Goal: Information Seeking & Learning: Learn about a topic

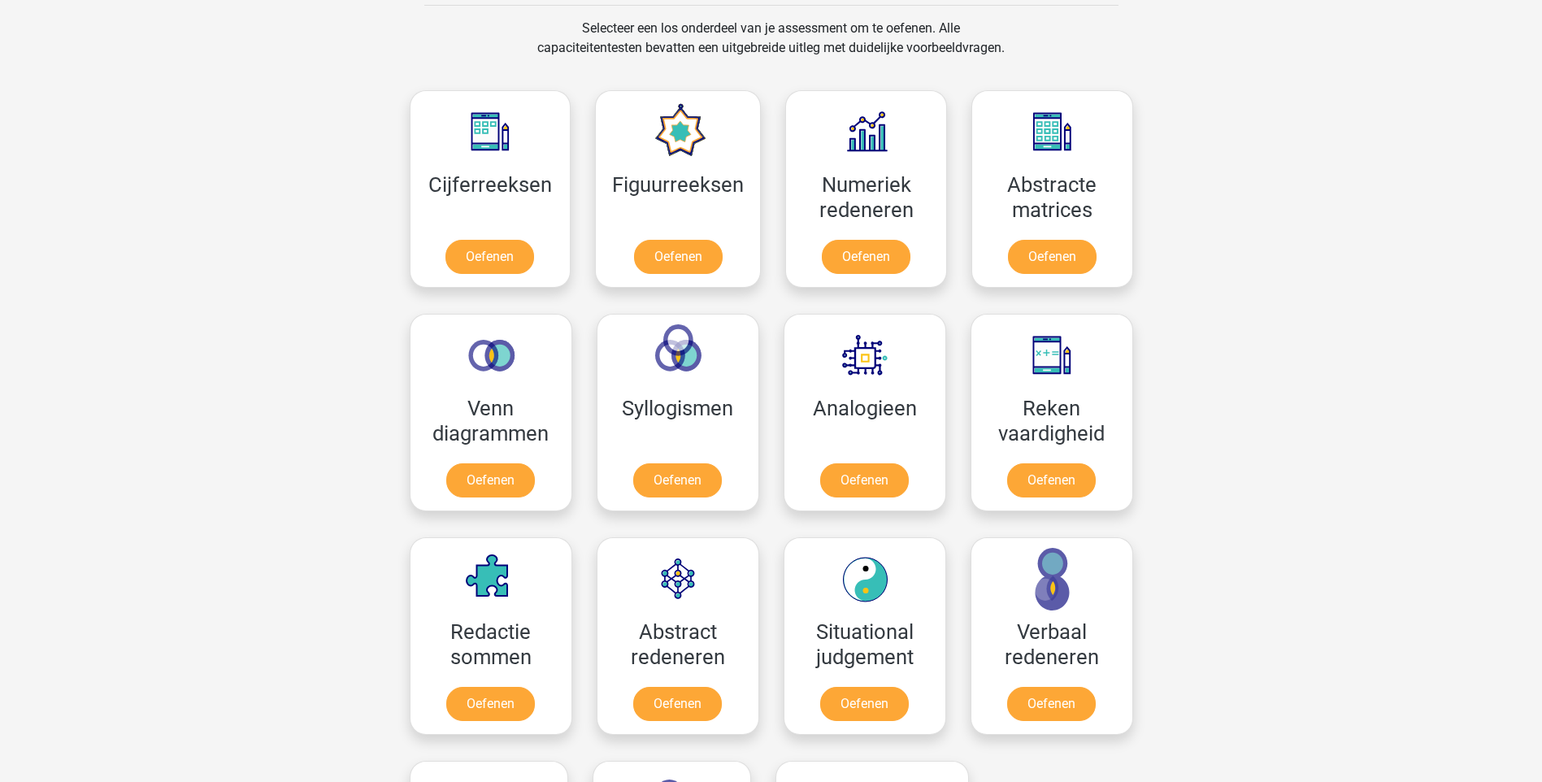
scroll to position [732, 0]
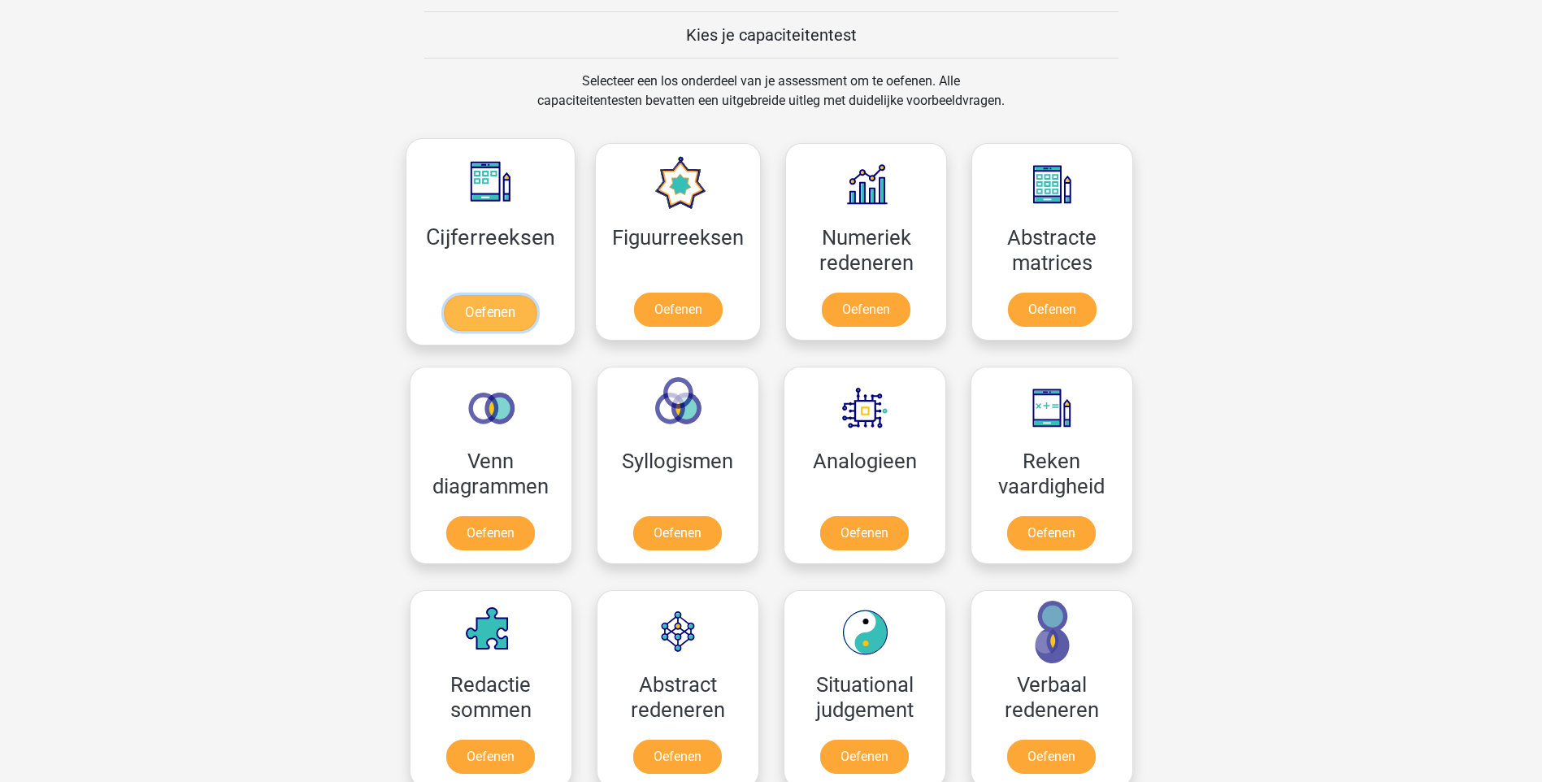
click at [473, 316] on link "Oefenen" at bounding box center [490, 313] width 93 height 36
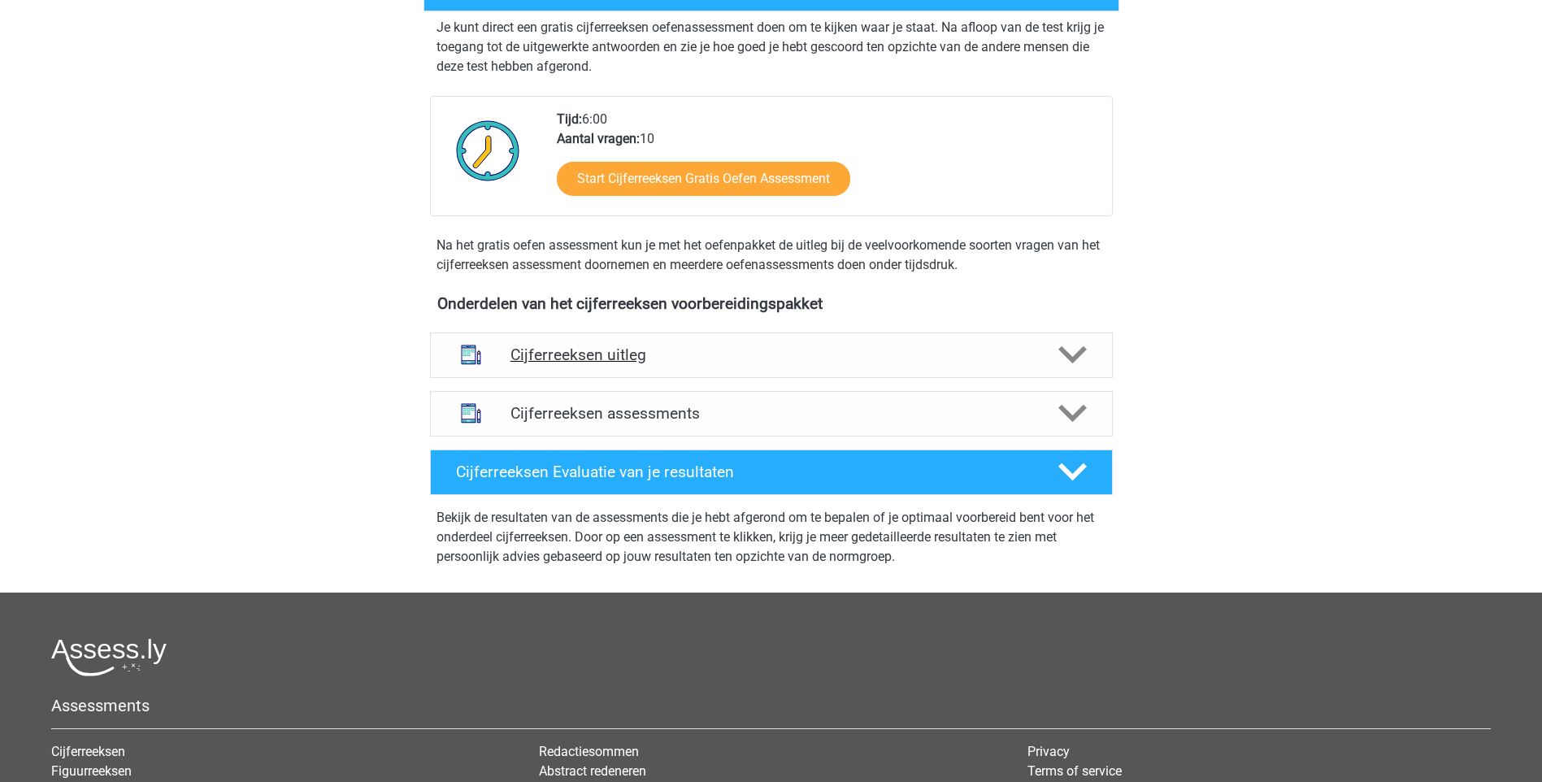
scroll to position [325, 0]
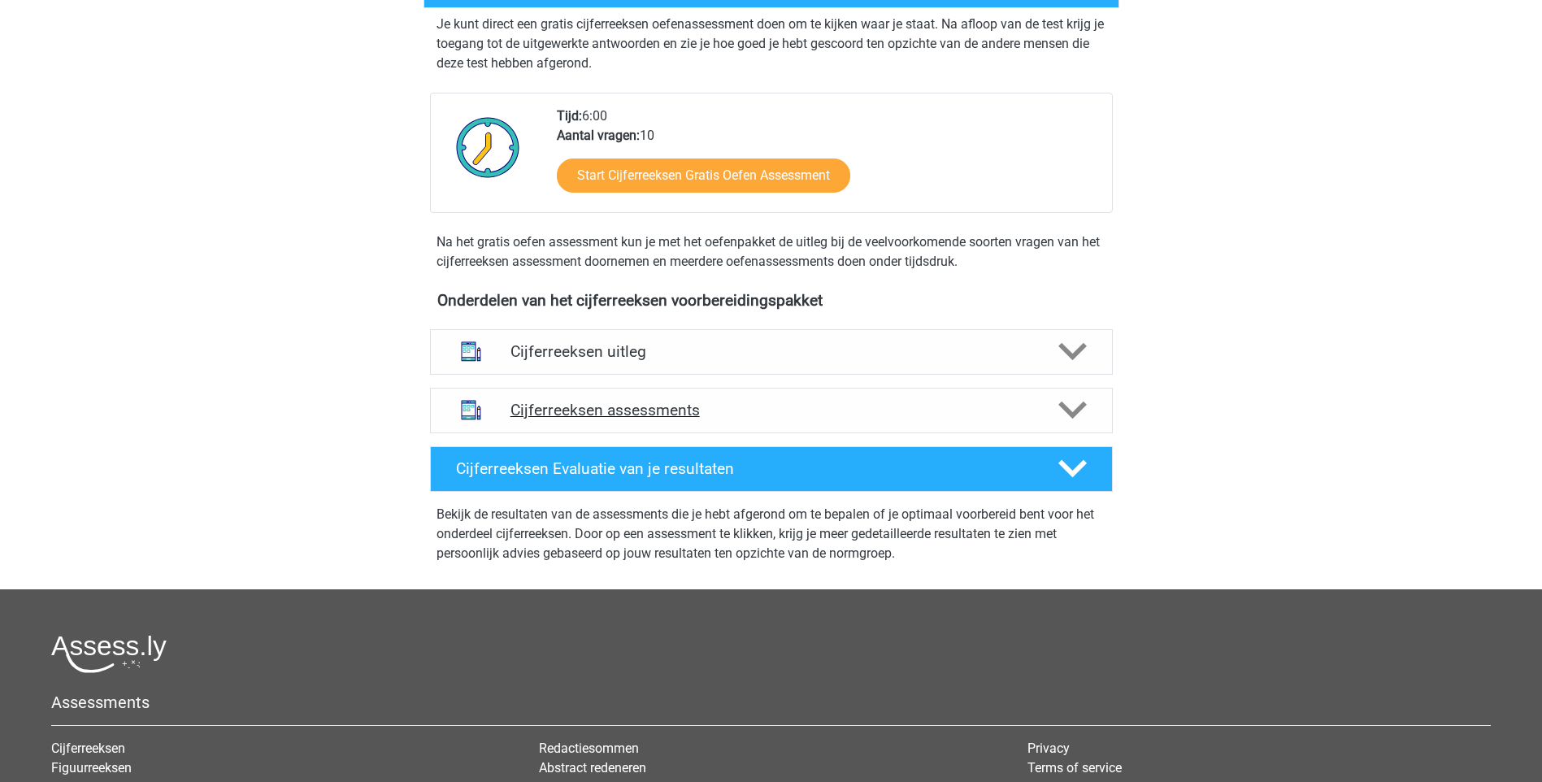
click at [1058, 424] on icon at bounding box center [1072, 410] width 28 height 28
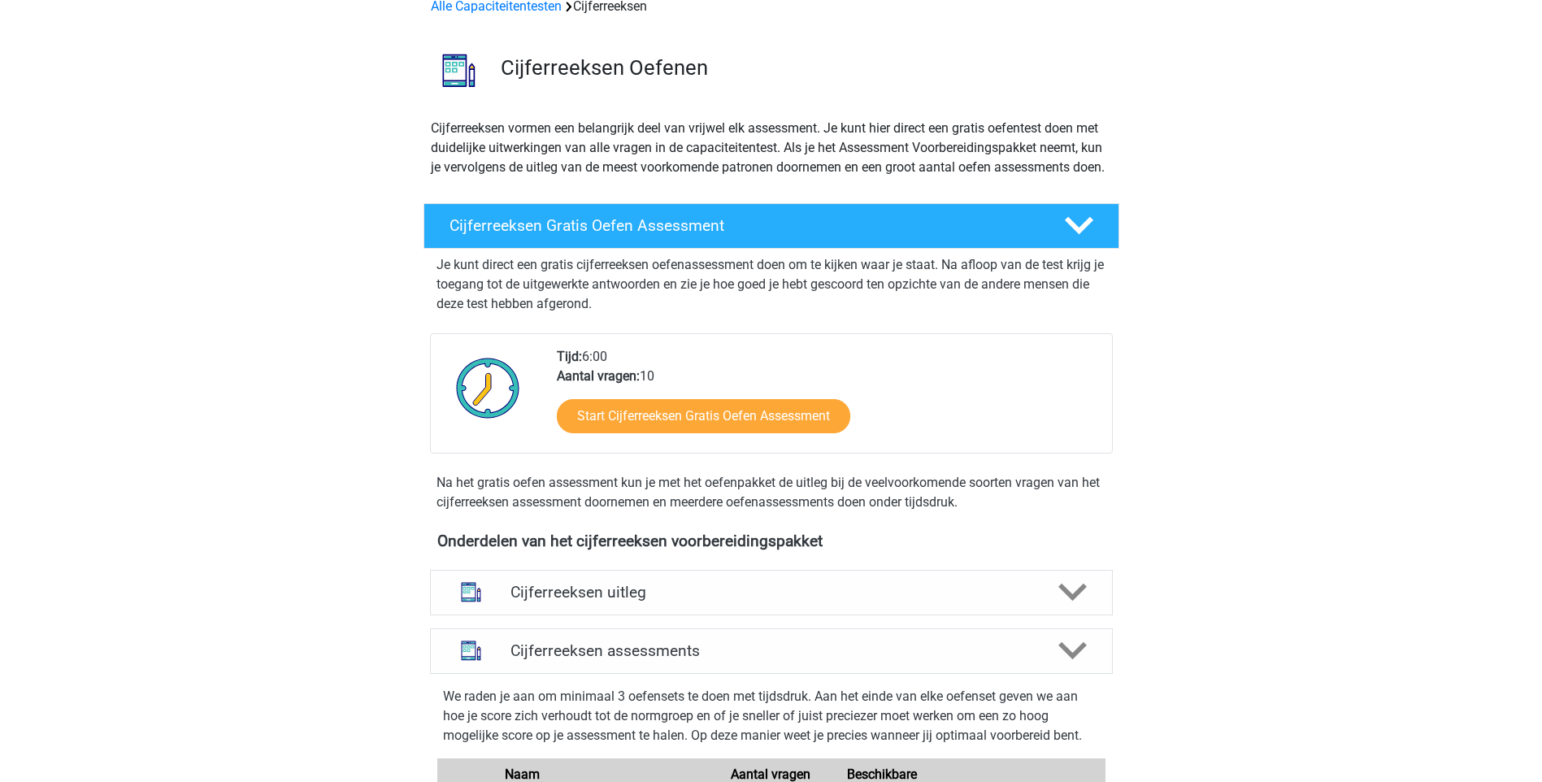
scroll to position [81, 0]
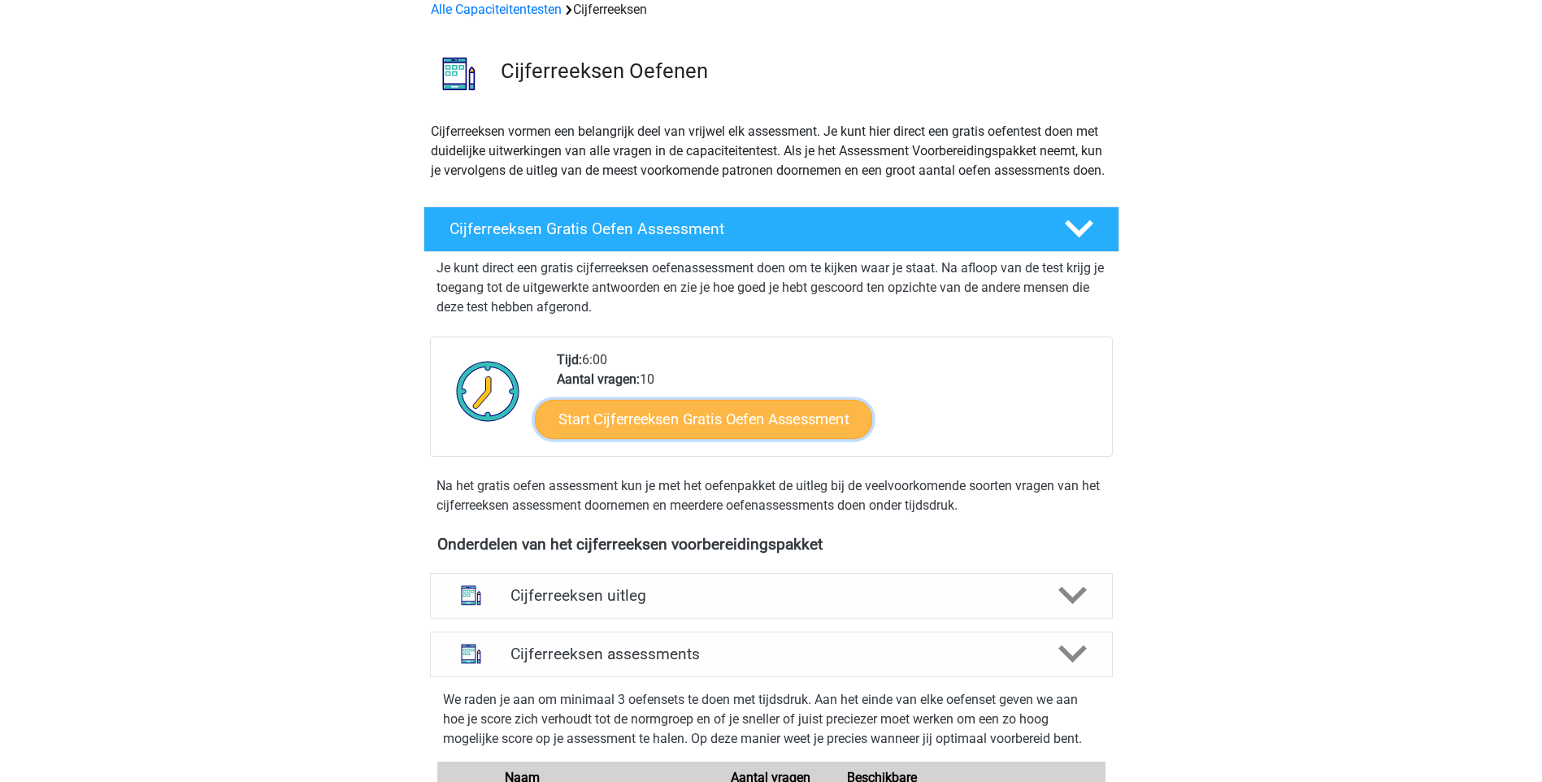
drag, startPoint x: 651, startPoint y: 433, endPoint x: 866, endPoint y: 453, distance: 215.5
click at [654, 433] on link "Start Cijferreeksen Gratis Oefen Assessment" at bounding box center [703, 418] width 337 height 39
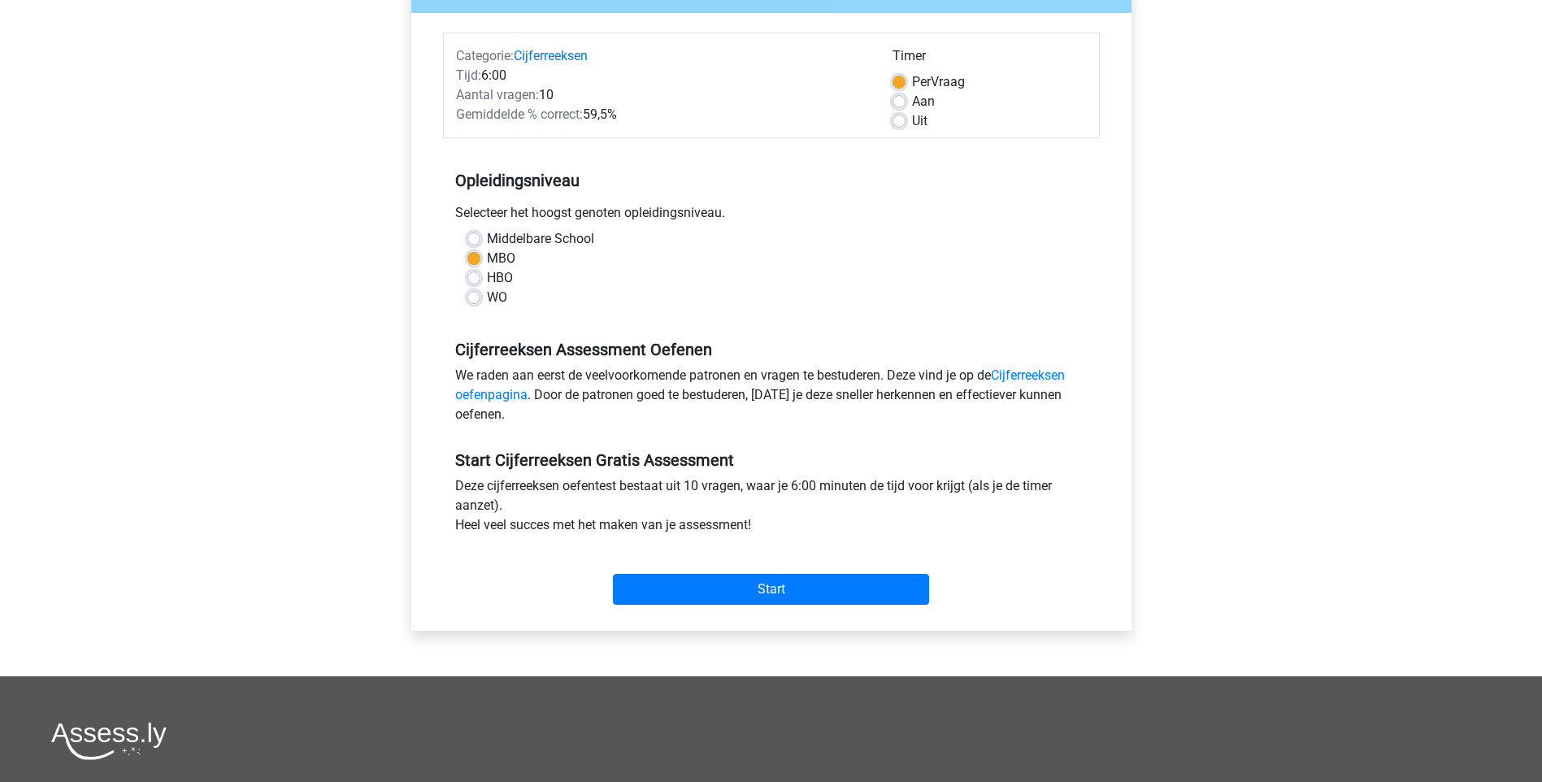
scroll to position [244, 0]
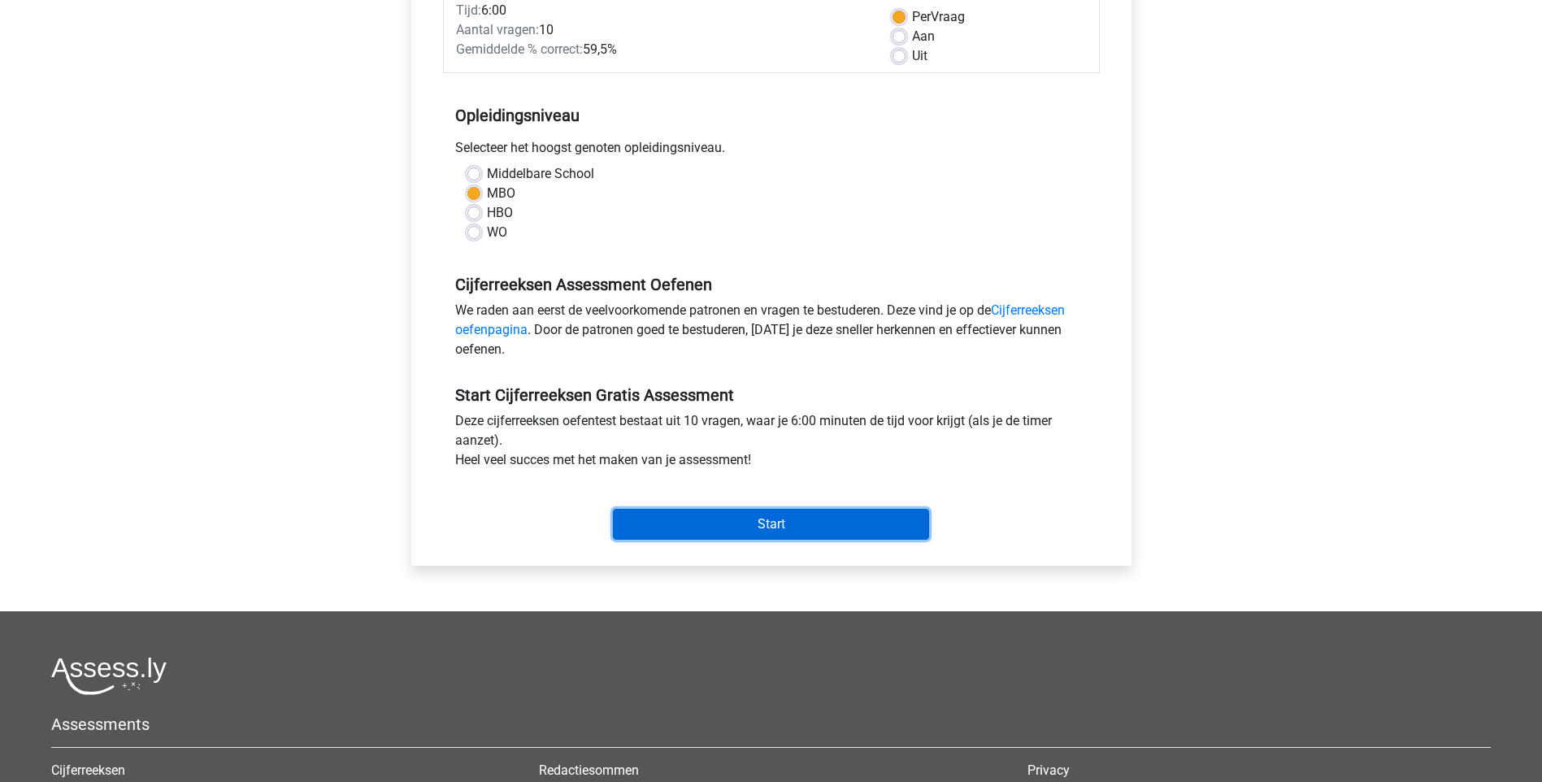
click at [849, 518] on input "Start" at bounding box center [771, 524] width 316 height 31
click at [912, 50] on label "Uit" at bounding box center [919, 56] width 15 height 20
click at [897, 50] on input "Uit" at bounding box center [899, 54] width 13 height 16
radio input "true"
click at [797, 519] on input "Start" at bounding box center [771, 524] width 316 height 31
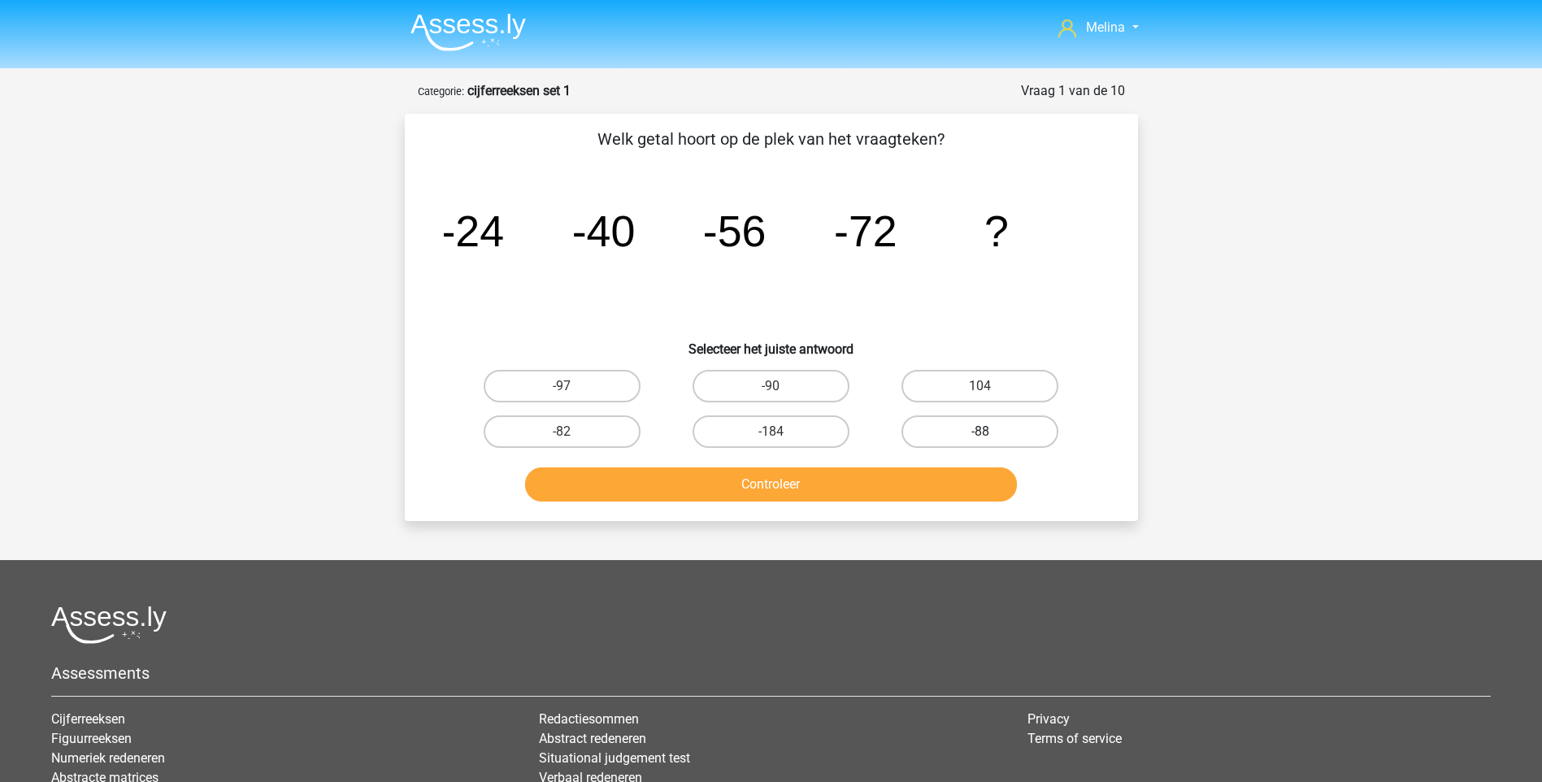
click at [1012, 433] on label "-88" at bounding box center [980, 431] width 157 height 33
click at [991, 433] on input "-88" at bounding box center [985, 437] width 11 height 11
radio input "true"
click at [930, 495] on button "Controleer" at bounding box center [771, 484] width 492 height 34
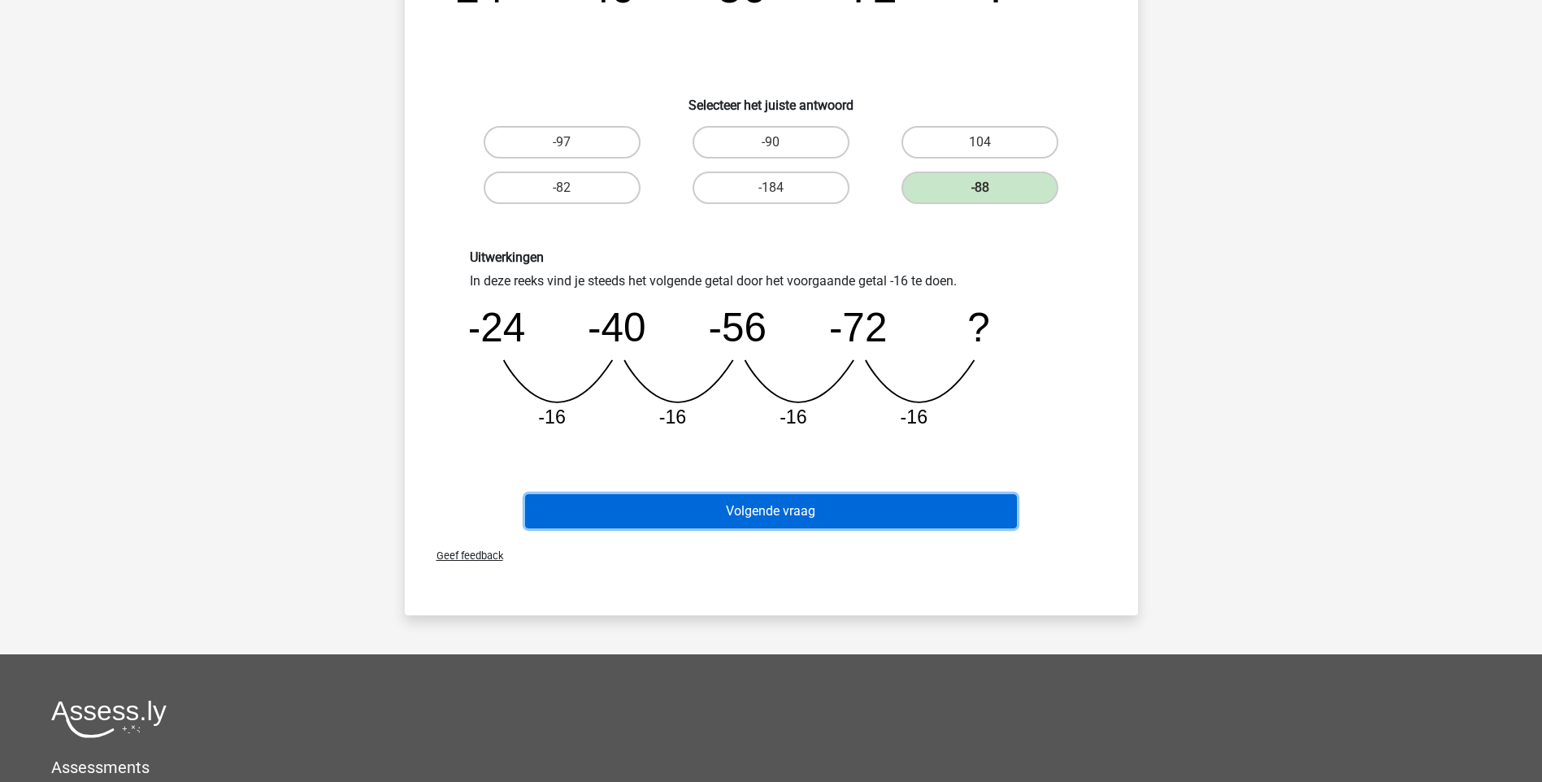
click at [861, 496] on button "Volgende vraag" at bounding box center [771, 511] width 492 height 34
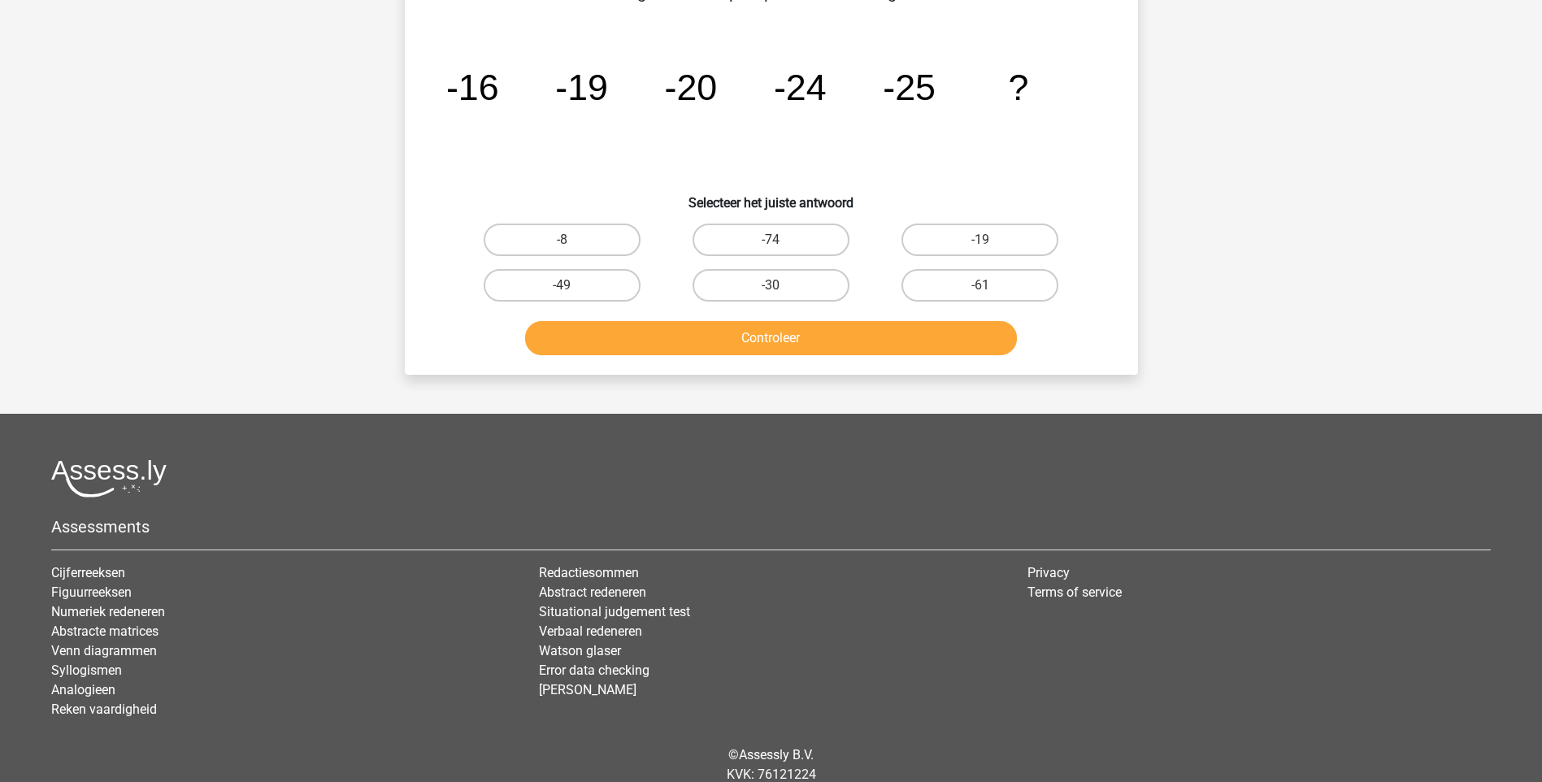
scroll to position [81, 0]
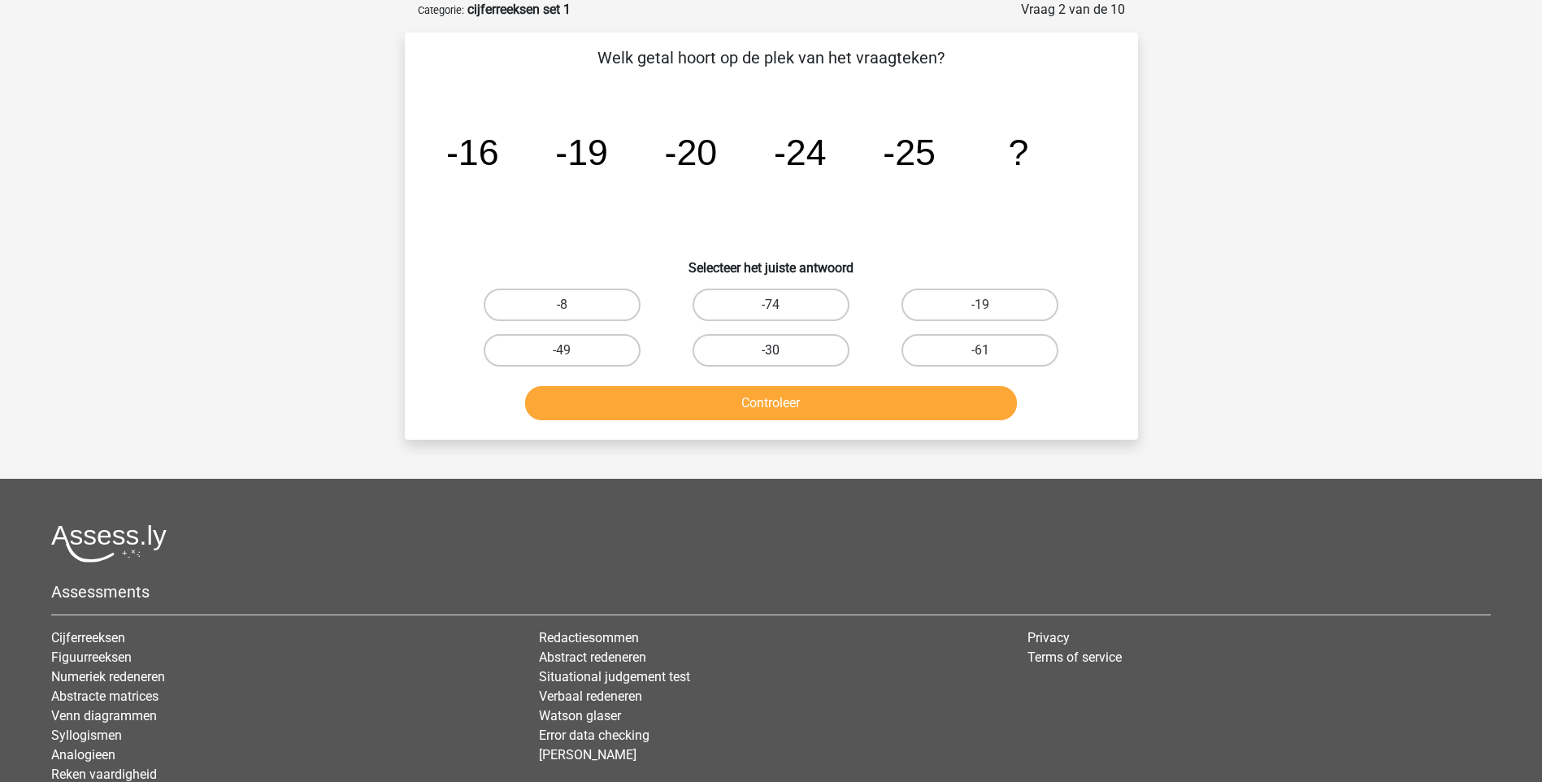
click at [807, 339] on label "-30" at bounding box center [771, 350] width 157 height 33
click at [781, 350] on input "-30" at bounding box center [776, 355] width 11 height 11
radio input "true"
click at [794, 395] on button "Controleer" at bounding box center [771, 403] width 492 height 34
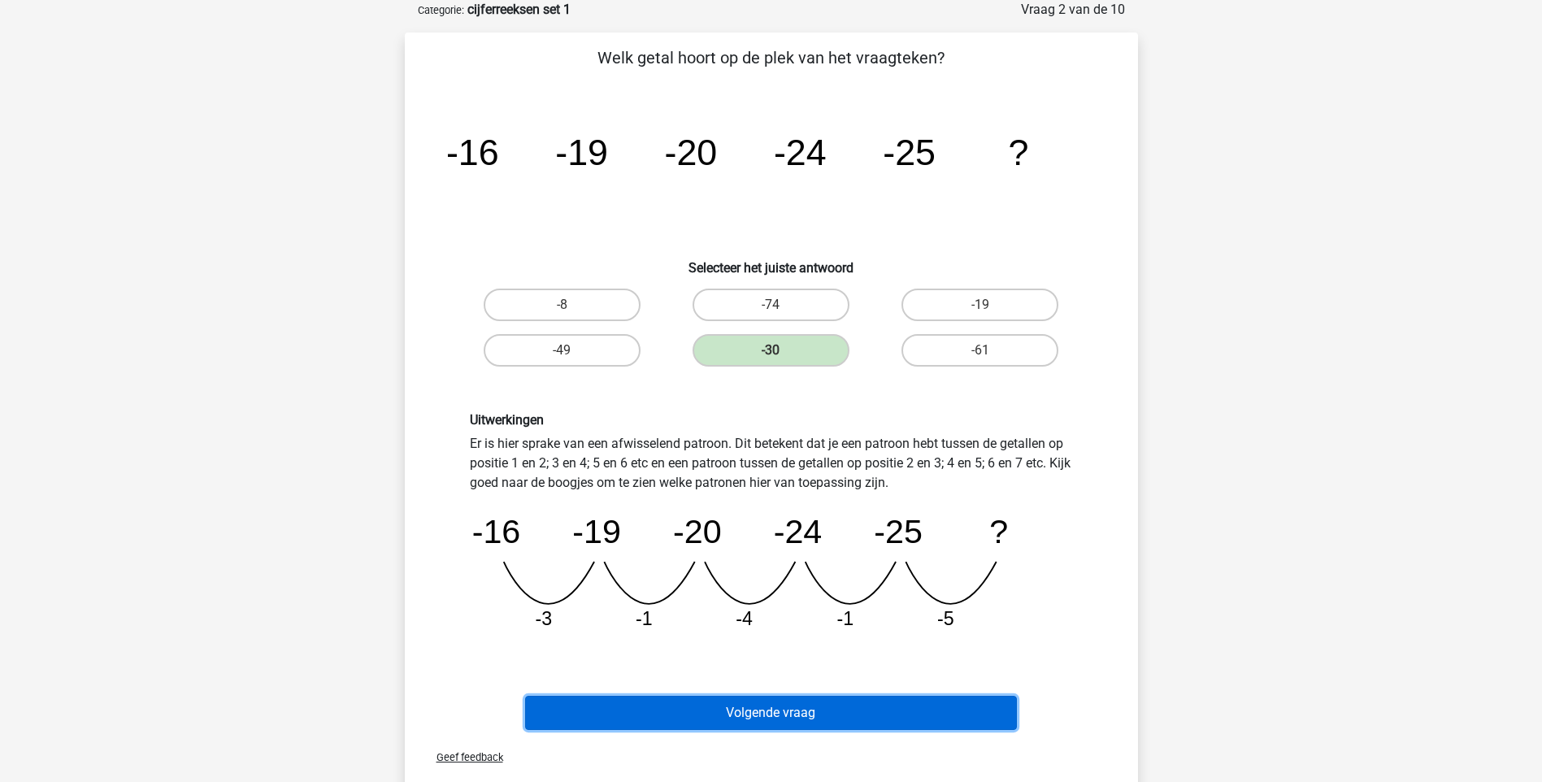
click at [806, 703] on button "Volgende vraag" at bounding box center [771, 713] width 492 height 34
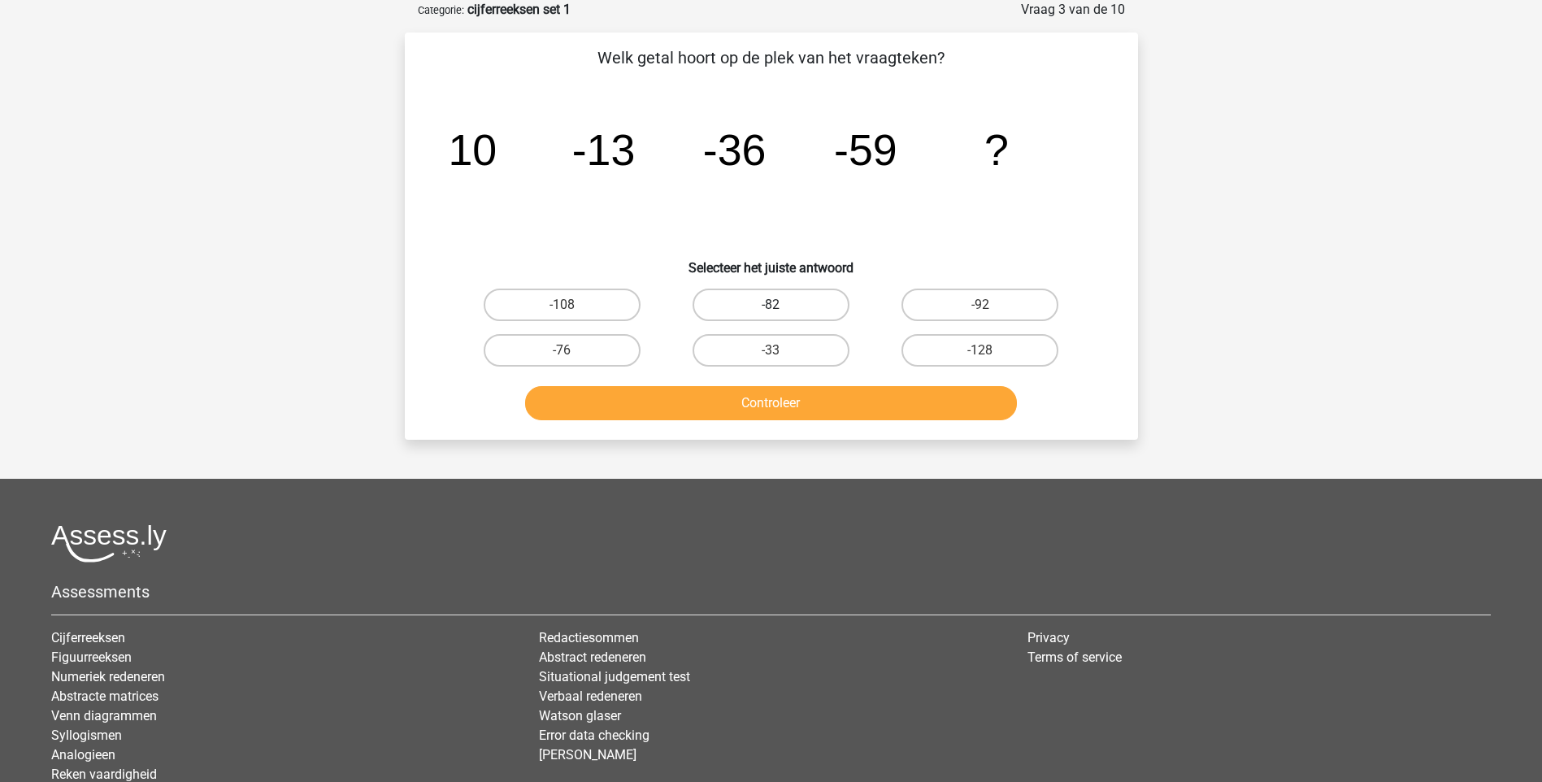
click at [815, 304] on label "-82" at bounding box center [771, 305] width 157 height 33
click at [781, 305] on input "-82" at bounding box center [776, 310] width 11 height 11
radio input "true"
click at [776, 402] on button "Controleer" at bounding box center [771, 403] width 492 height 34
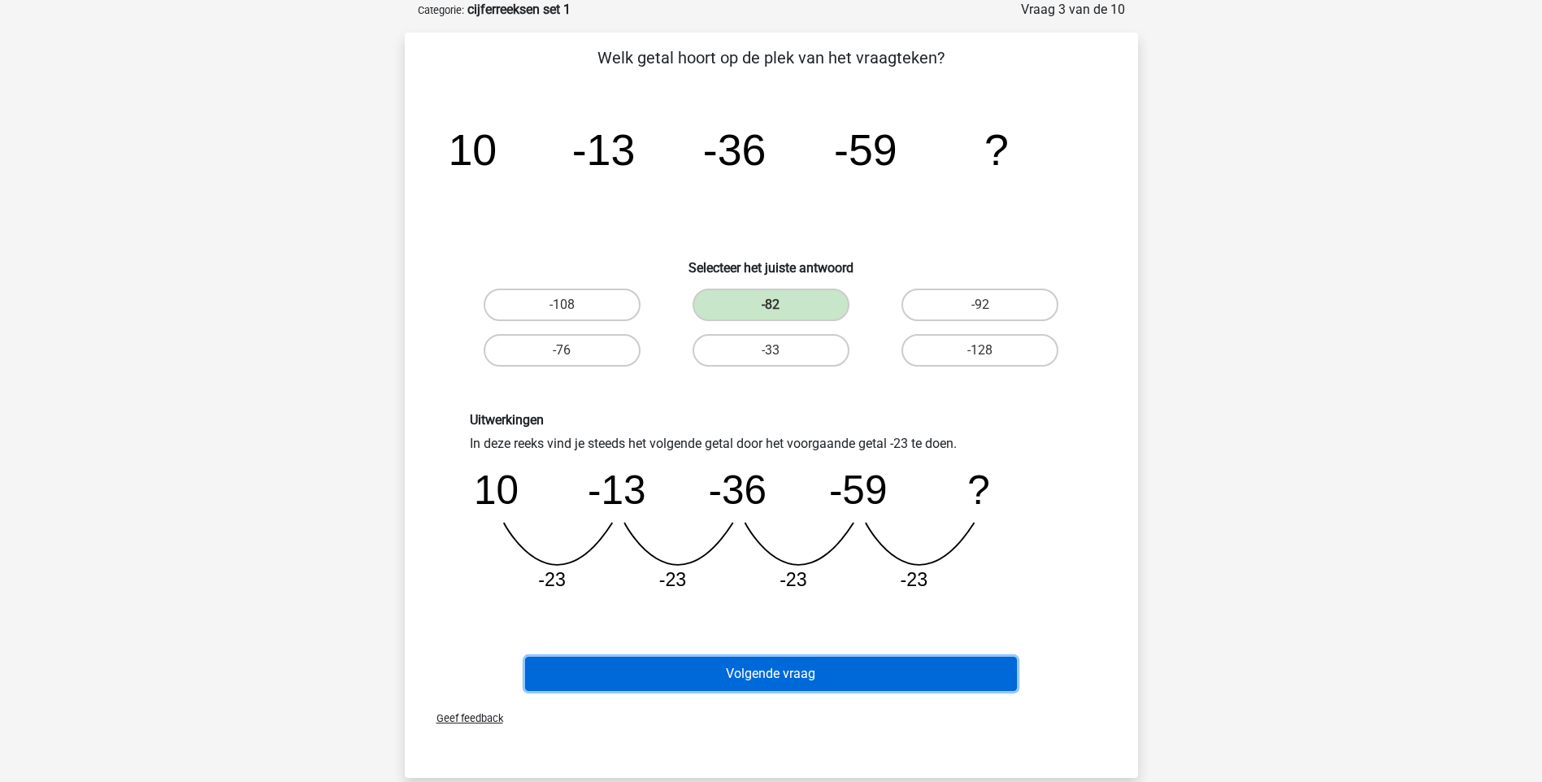
drag, startPoint x: 781, startPoint y: 676, endPoint x: 1258, endPoint y: 622, distance: 480.2
click at [780, 676] on button "Volgende vraag" at bounding box center [771, 674] width 492 height 34
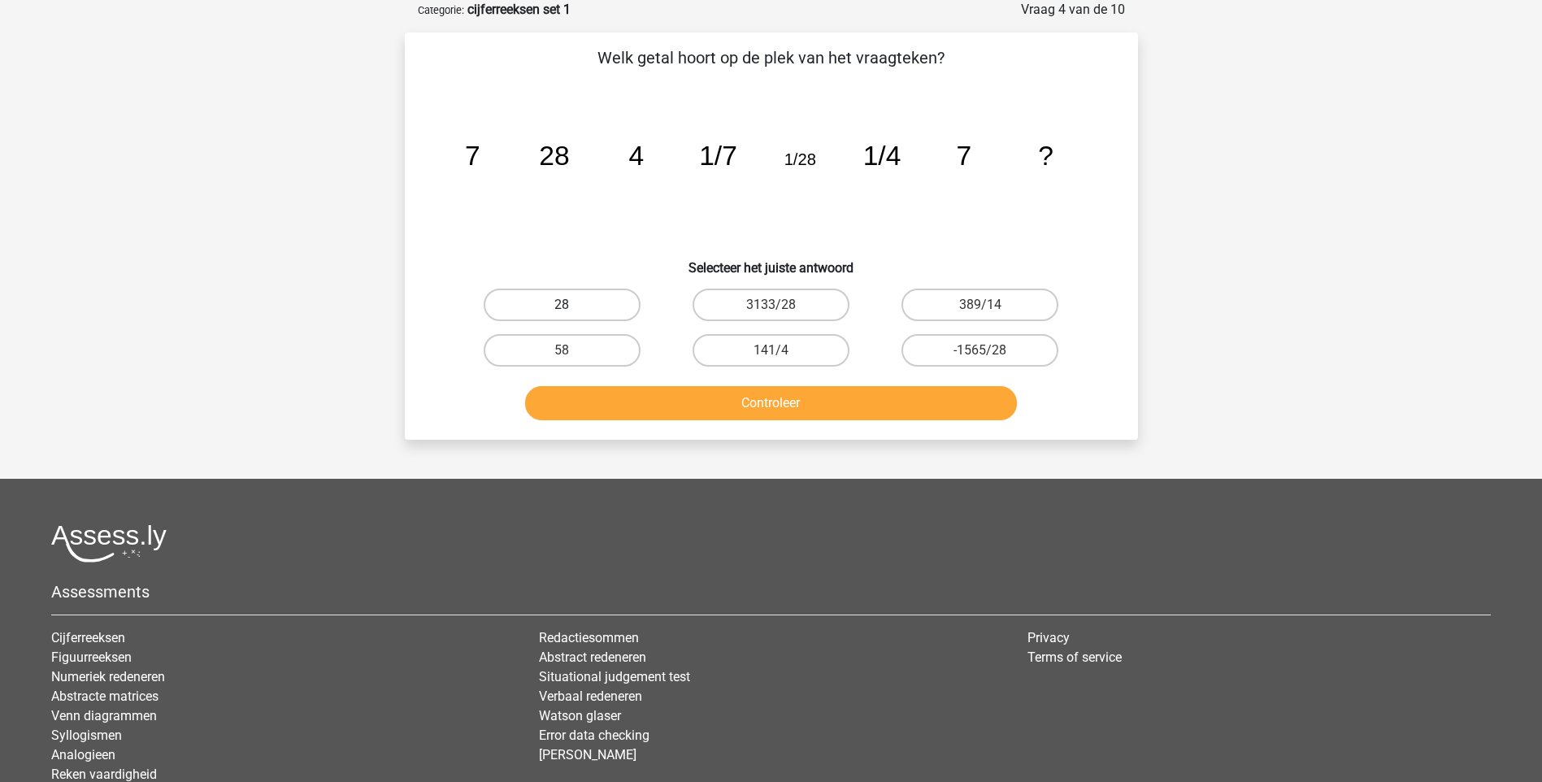
click at [556, 298] on label "28" at bounding box center [562, 305] width 157 height 33
click at [562, 305] on input "28" at bounding box center [567, 310] width 11 height 11
radio input "true"
click at [668, 410] on button "Controleer" at bounding box center [771, 403] width 492 height 34
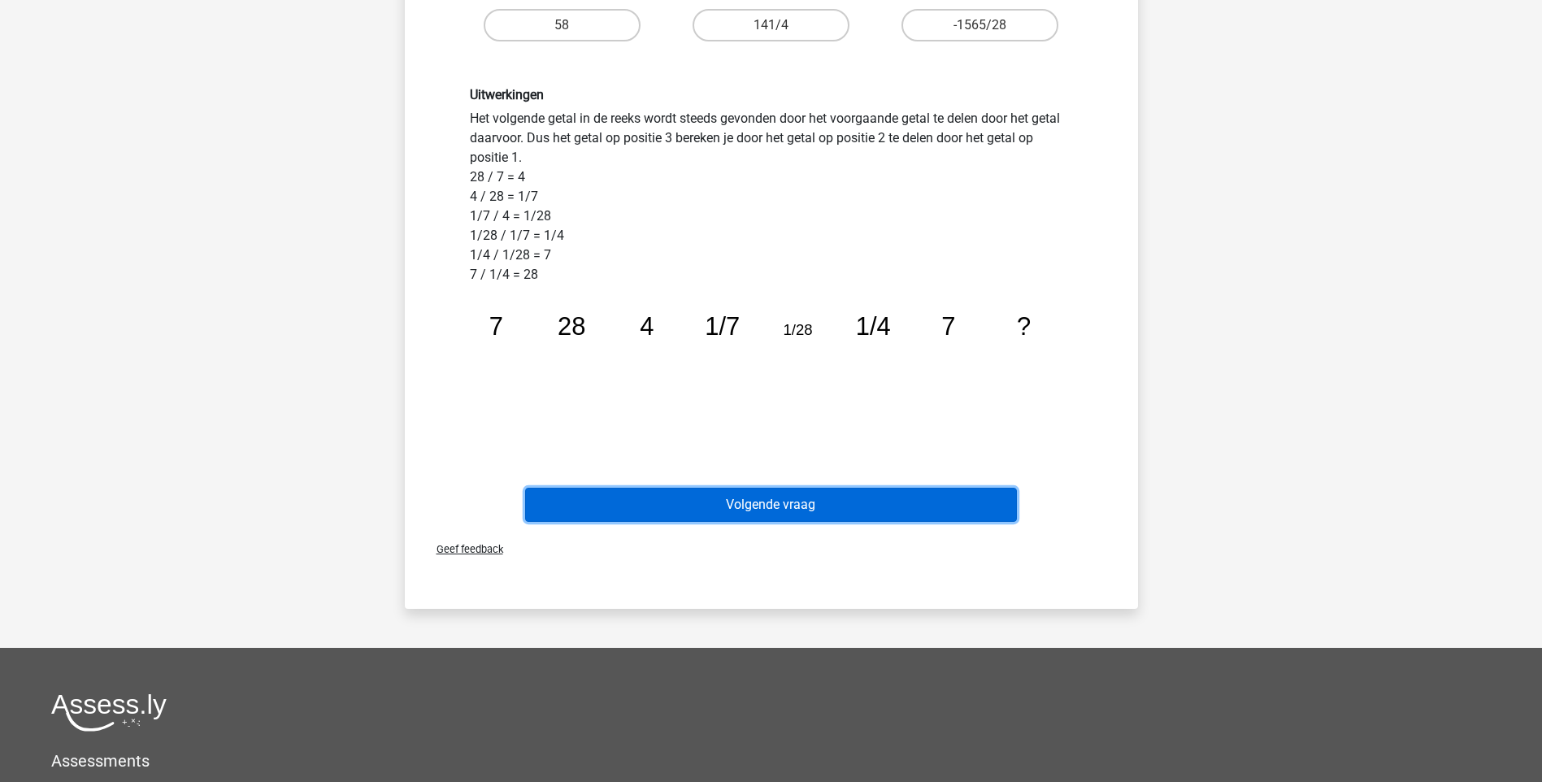
click at [865, 509] on button "Volgende vraag" at bounding box center [771, 505] width 492 height 34
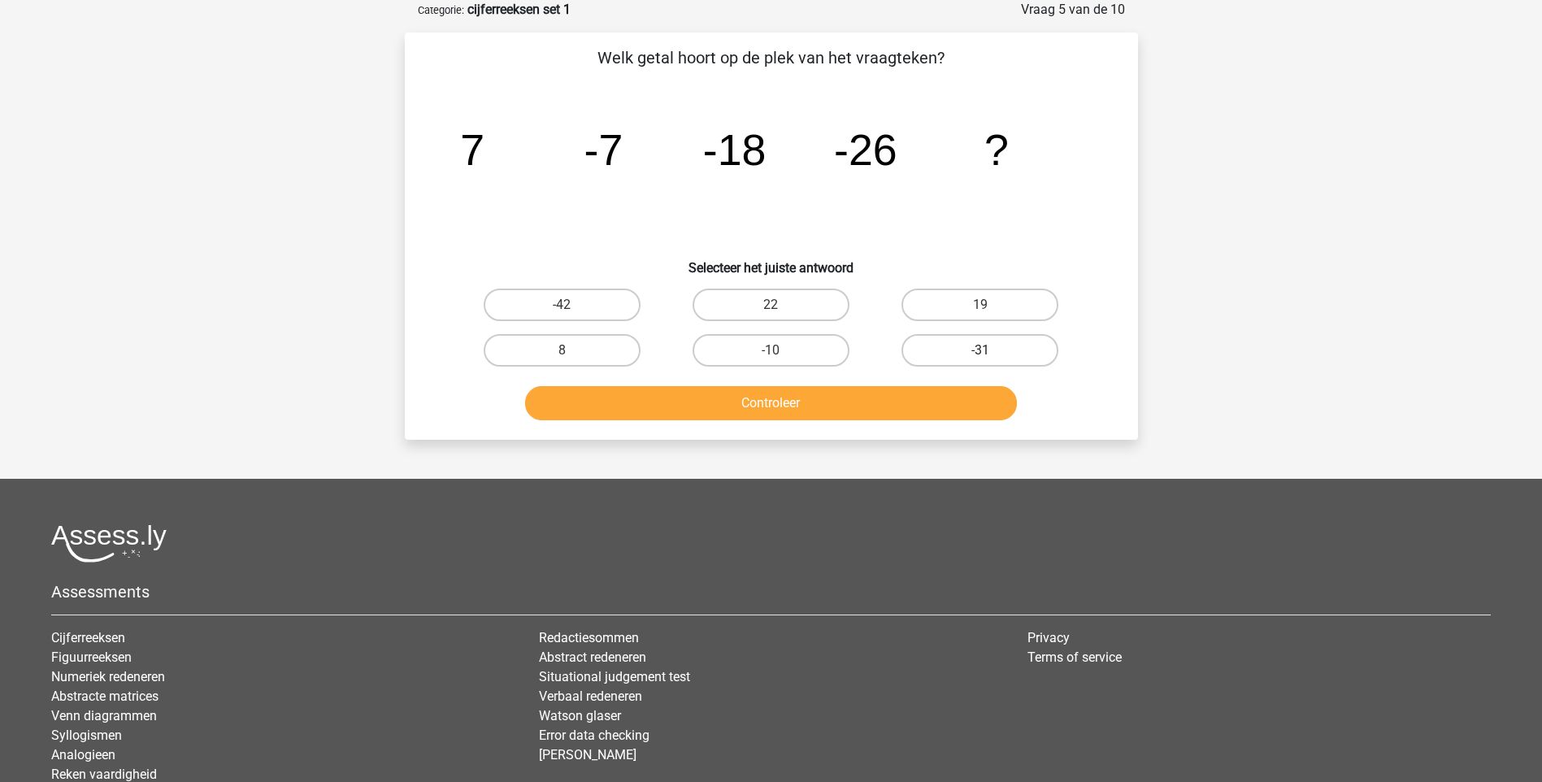
click at [993, 360] on label "-31" at bounding box center [980, 350] width 157 height 33
click at [991, 360] on input "-31" at bounding box center [985, 355] width 11 height 11
radio input "true"
click at [946, 402] on button "Controleer" at bounding box center [771, 403] width 492 height 34
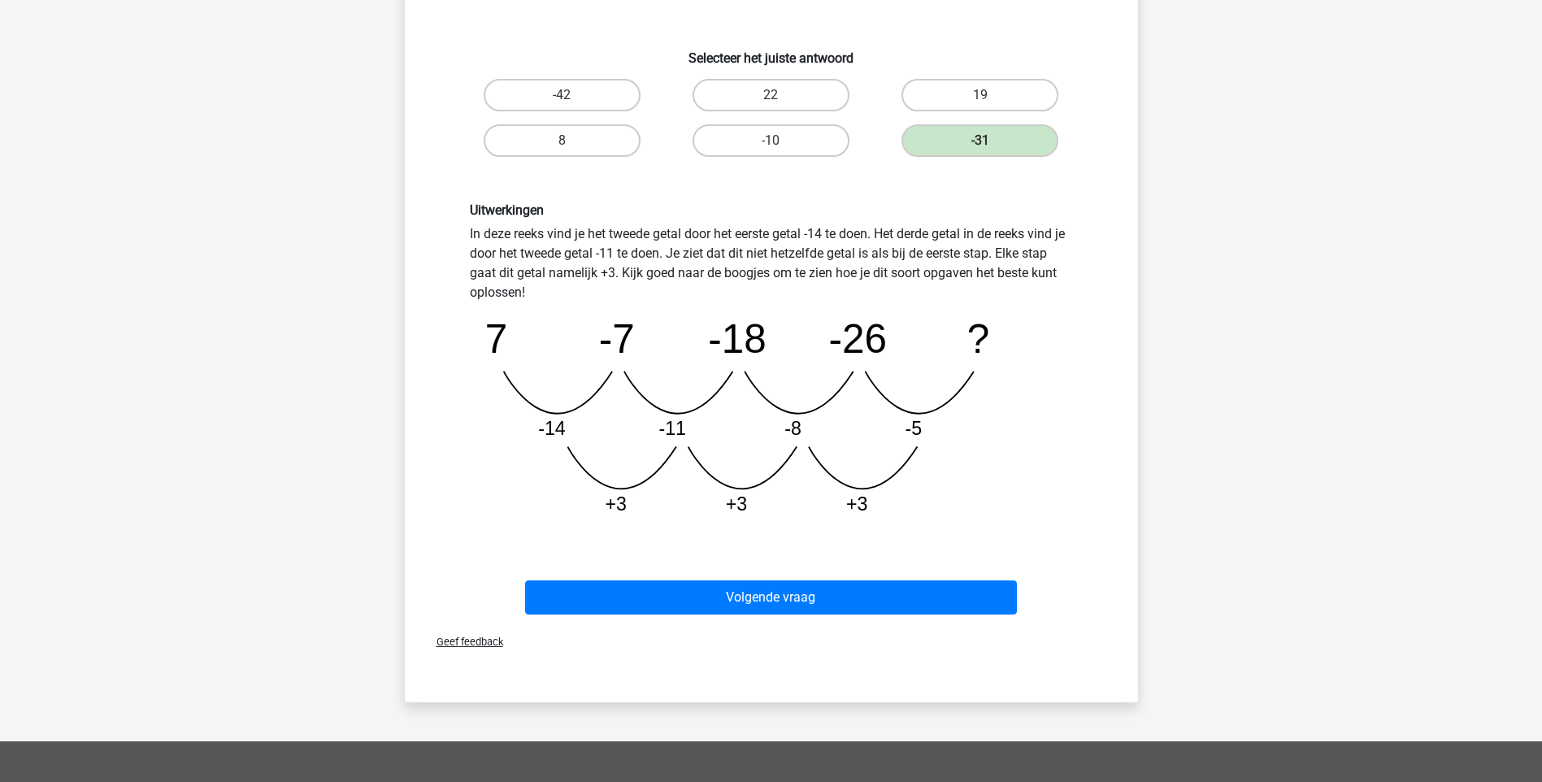
scroll to position [325, 0]
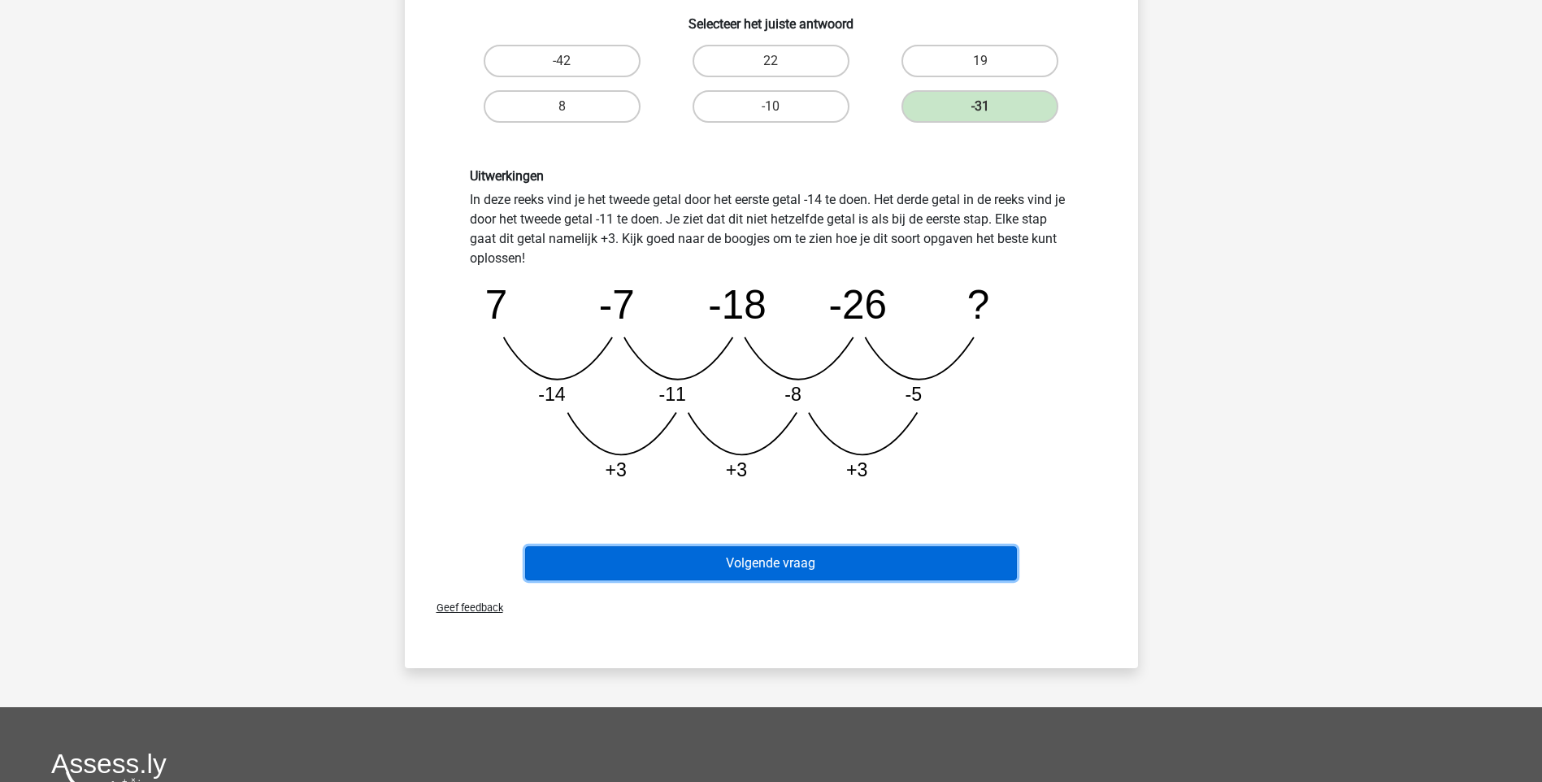
click at [828, 569] on button "Volgende vraag" at bounding box center [771, 563] width 492 height 34
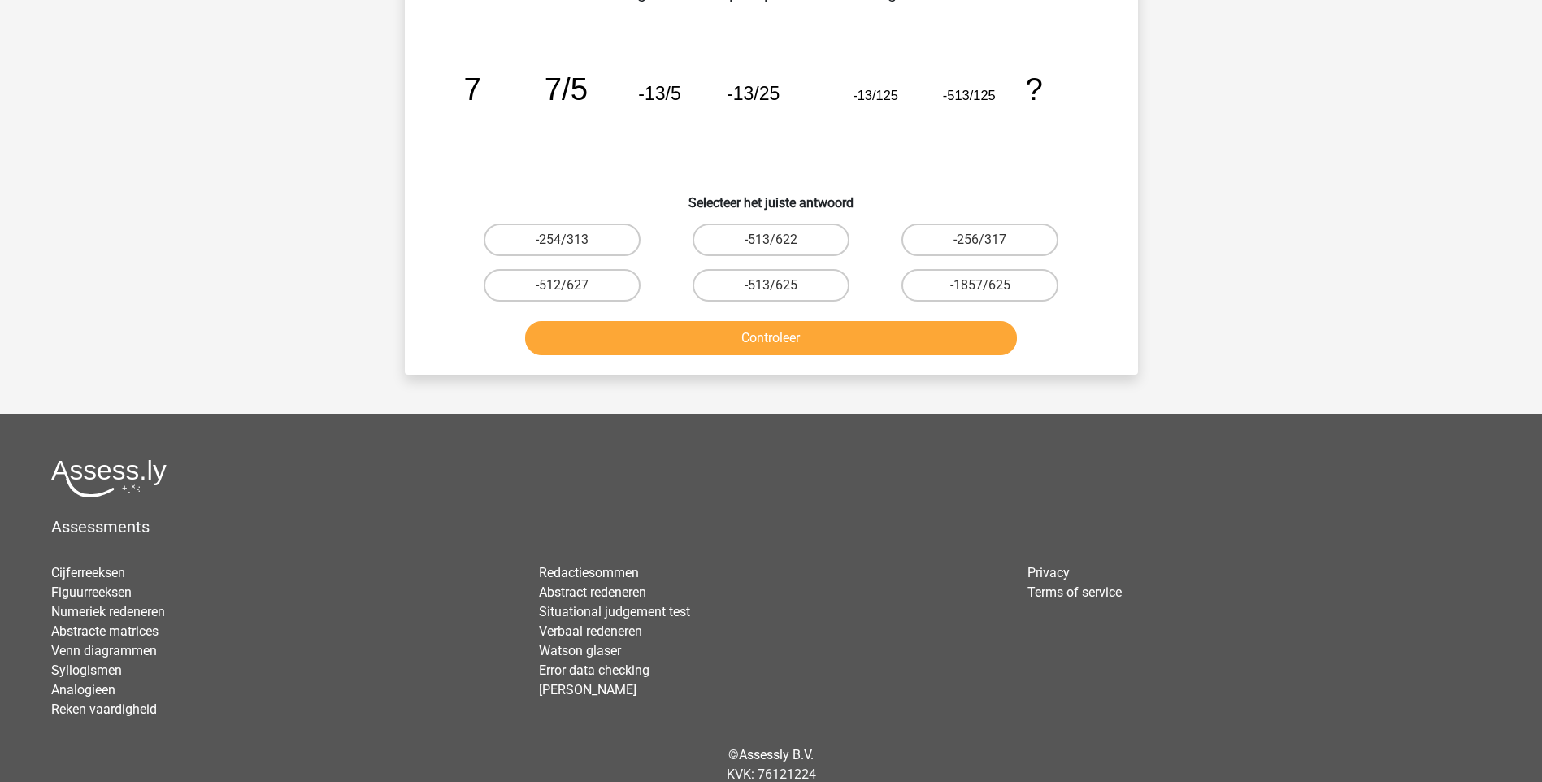
scroll to position [81, 0]
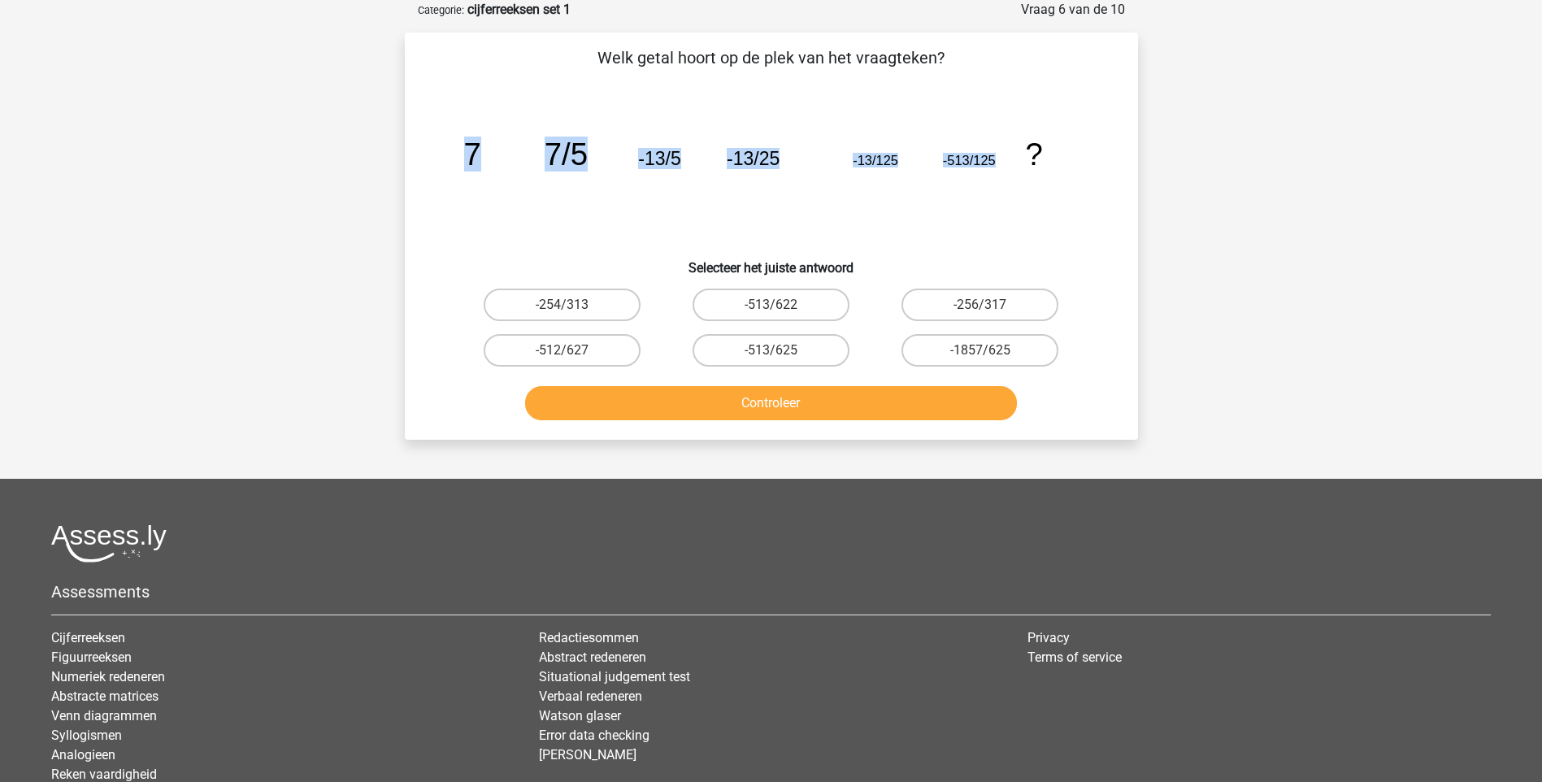
drag, startPoint x: 1000, startPoint y: 154, endPoint x: 462, endPoint y: 150, distance: 538.2
click at [462, 150] on icon "image/svg+xml 7 7/5 -13/5 -13/25 -13/125 -513/125 ?" at bounding box center [771, 165] width 655 height 164
drag, startPoint x: 462, startPoint y: 150, endPoint x: 563, endPoint y: 156, distance: 101.0
copy g "7 7/5 -13/5 -13/25 -13/125 -513/125"
click at [1292, 303] on div "Melina melina.heilbron@hotmail.com Nederlands English" at bounding box center [771, 413] width 1542 height 989
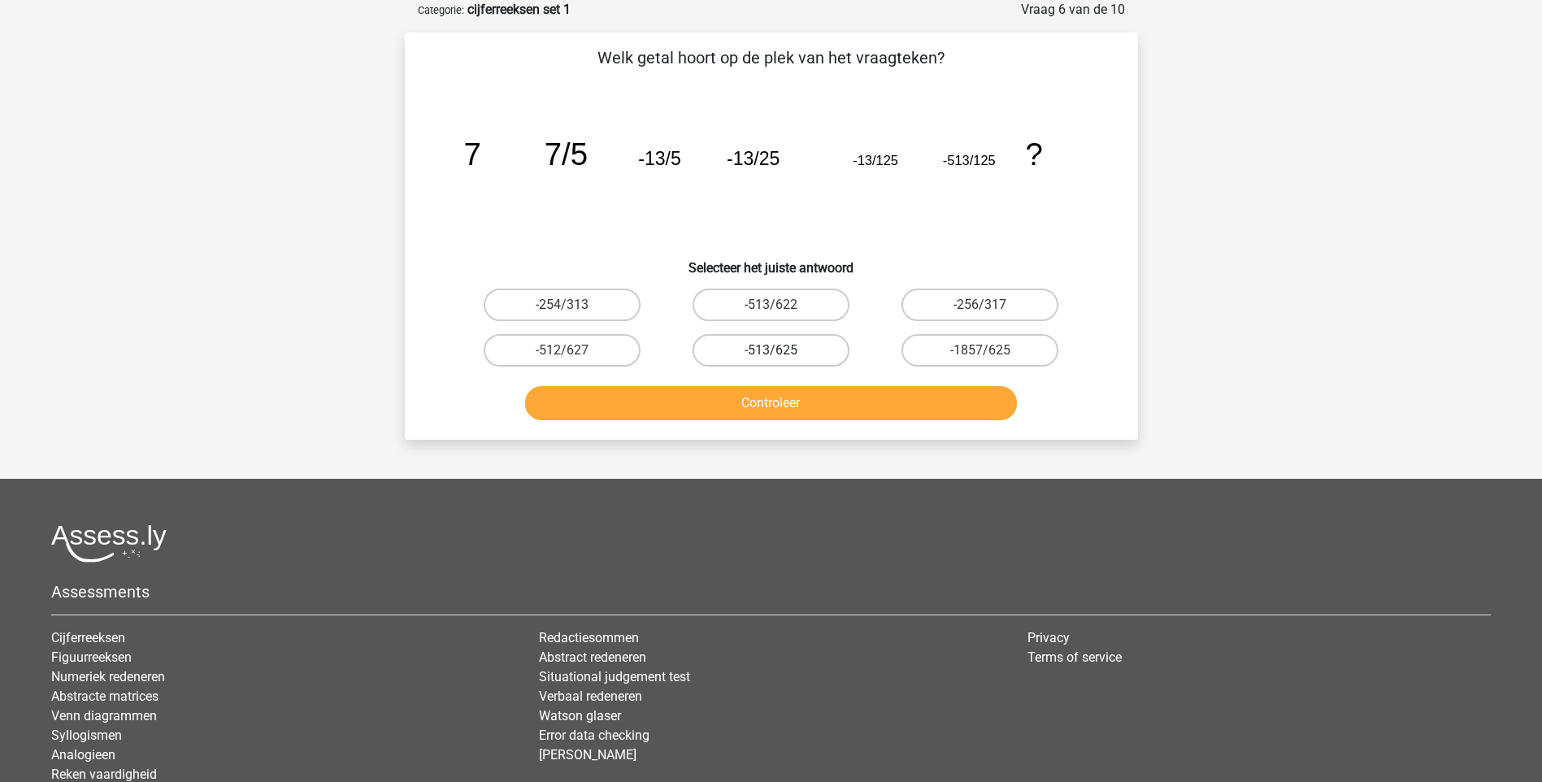
click at [797, 354] on label "-513/625" at bounding box center [771, 350] width 157 height 33
click at [781, 354] on input "-513/625" at bounding box center [776, 355] width 11 height 11
radio input "true"
click at [776, 407] on button "Controleer" at bounding box center [771, 403] width 492 height 34
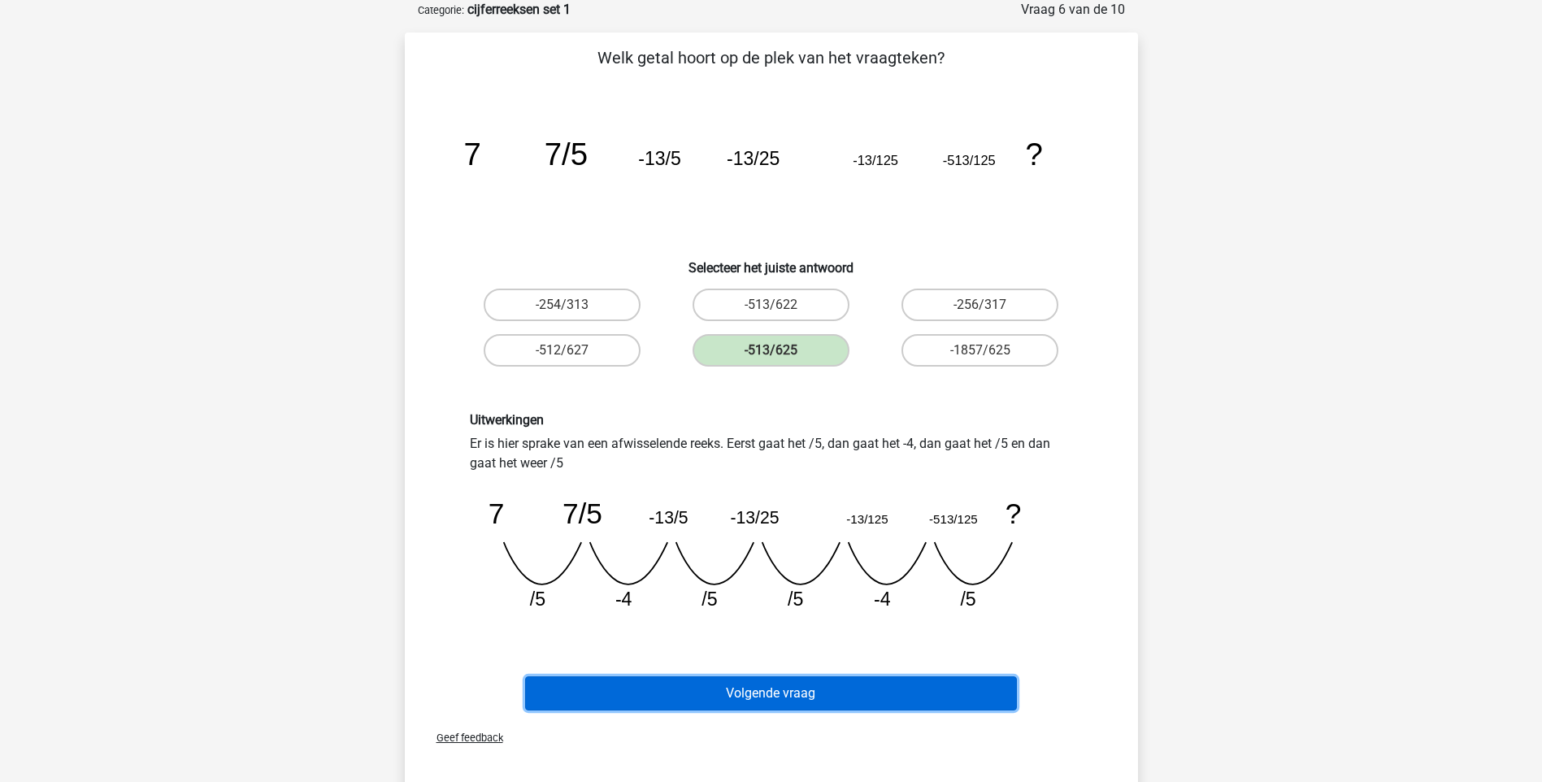
click at [807, 706] on button "Volgende vraag" at bounding box center [771, 693] width 492 height 34
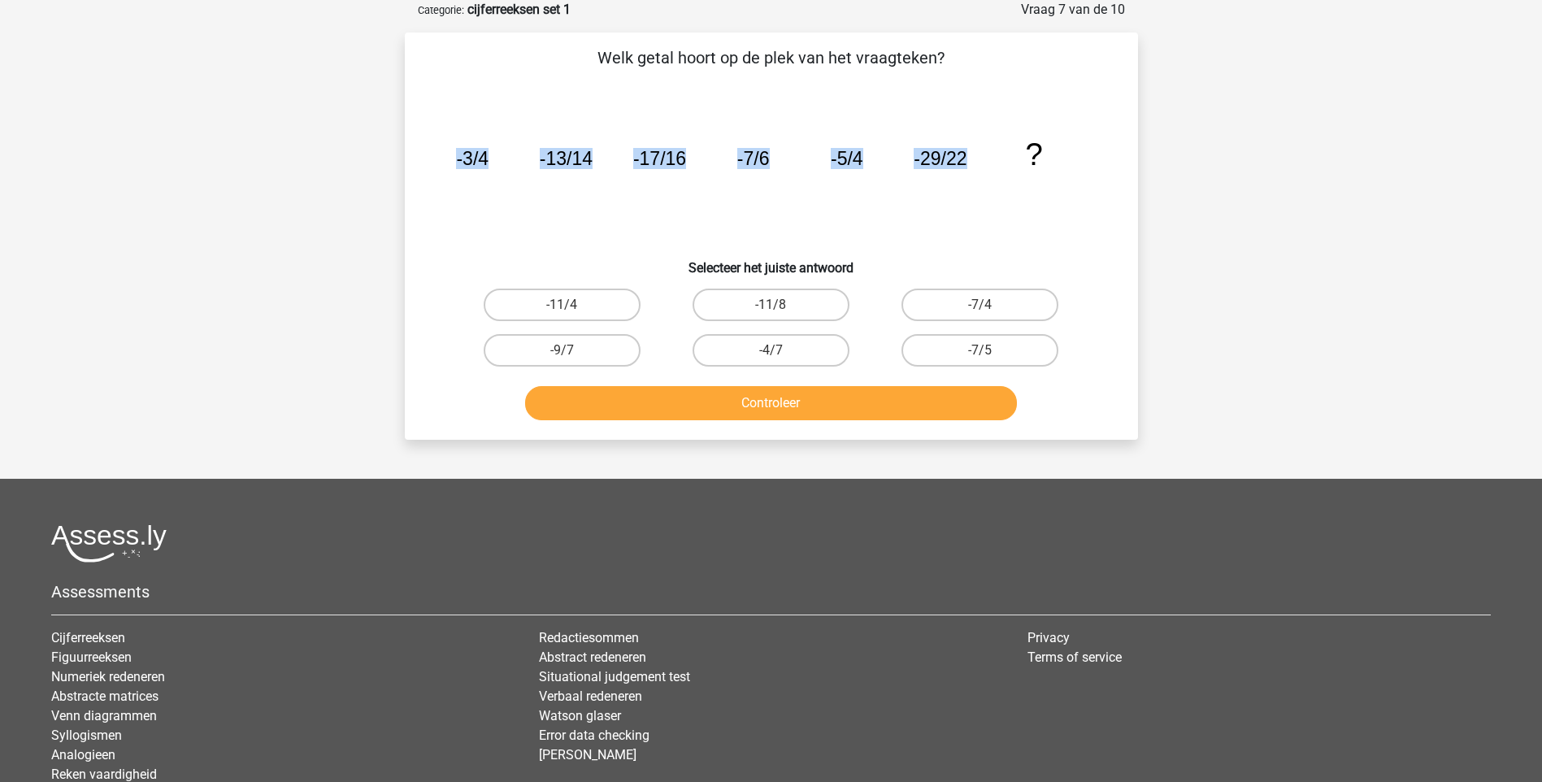
drag, startPoint x: 972, startPoint y: 157, endPoint x: 432, endPoint y: 150, distance: 540.6
click at [432, 150] on div "image/svg+xml -3/4 -13/14 -17/16 -7/6 -5/4 -29/22 ?" at bounding box center [771, 165] width 681 height 164
drag, startPoint x: 432, startPoint y: 150, endPoint x: 576, endPoint y: 156, distance: 144.0
copy g "-3/4 -13/14 -17/16 -7/6 -5/4 -29/22"
click at [967, 220] on icon "image/svg+xml -3/4 -13/14 -17/16 -7/6 -5/4 -29/22 ?" at bounding box center [771, 165] width 655 height 164
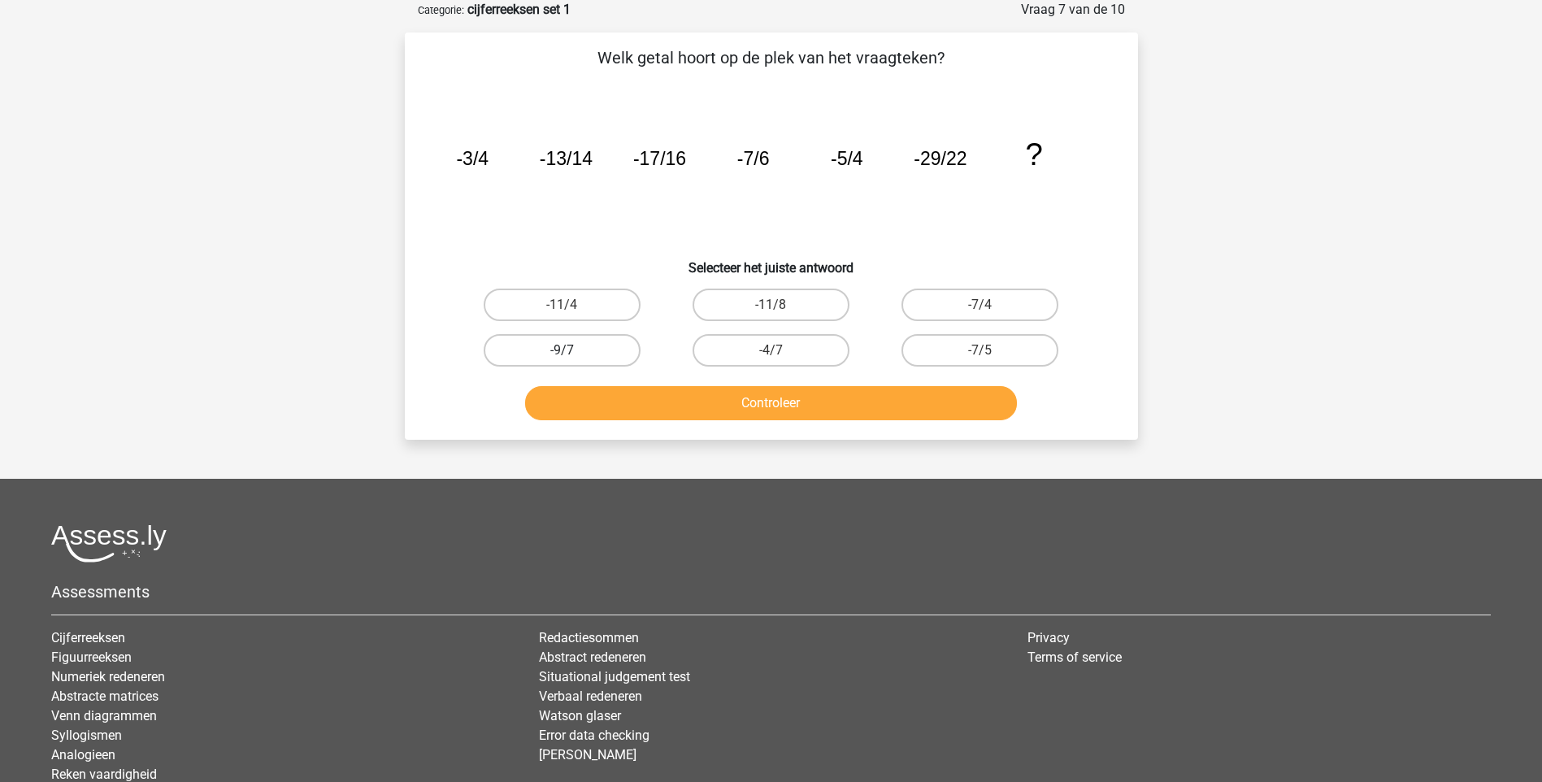
click at [580, 352] on label "-9/7" at bounding box center [562, 350] width 157 height 33
click at [572, 352] on input "-9/7" at bounding box center [567, 355] width 11 height 11
radio input "true"
click at [695, 400] on button "Controleer" at bounding box center [771, 403] width 492 height 34
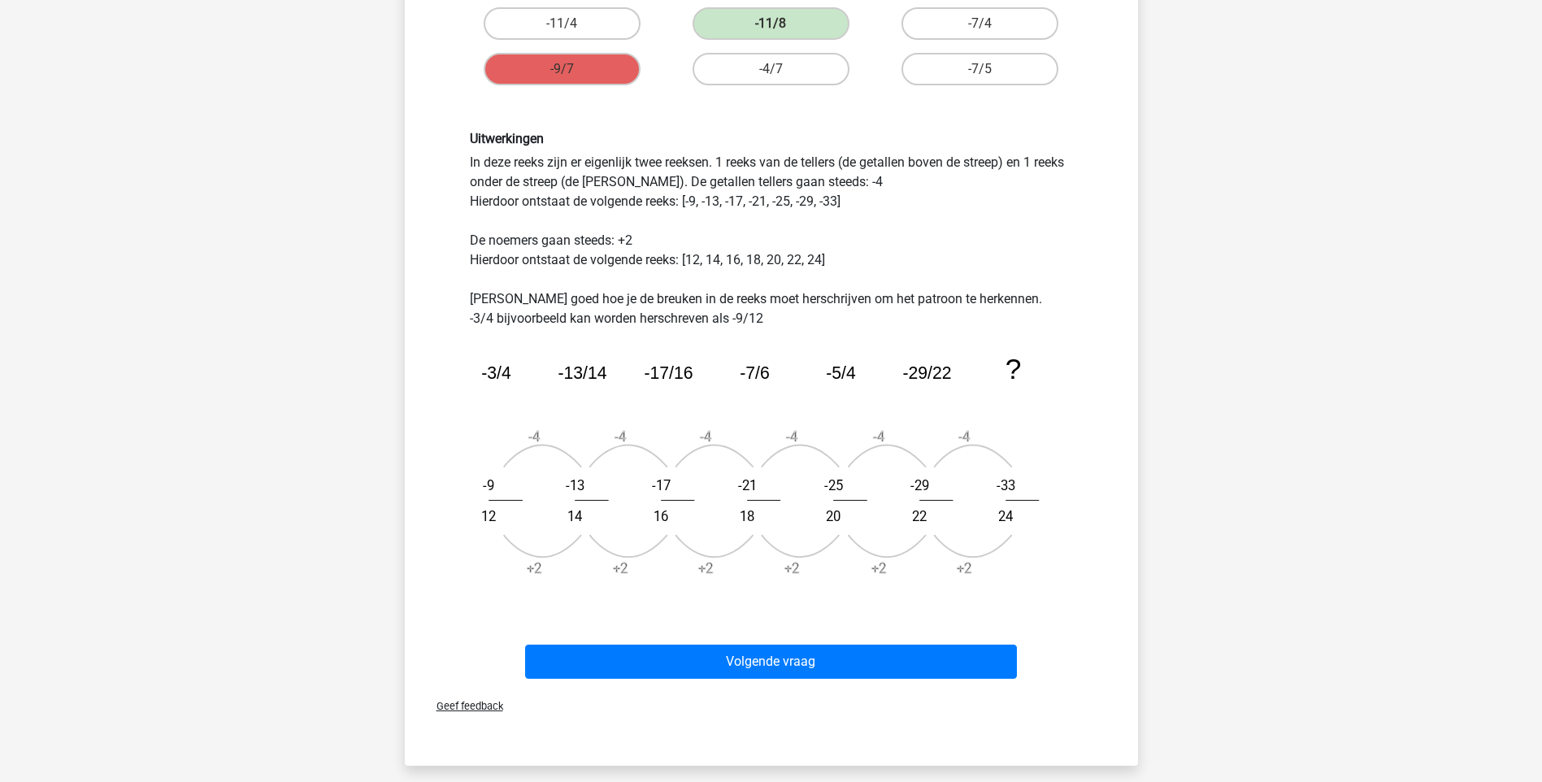
scroll to position [406, 0]
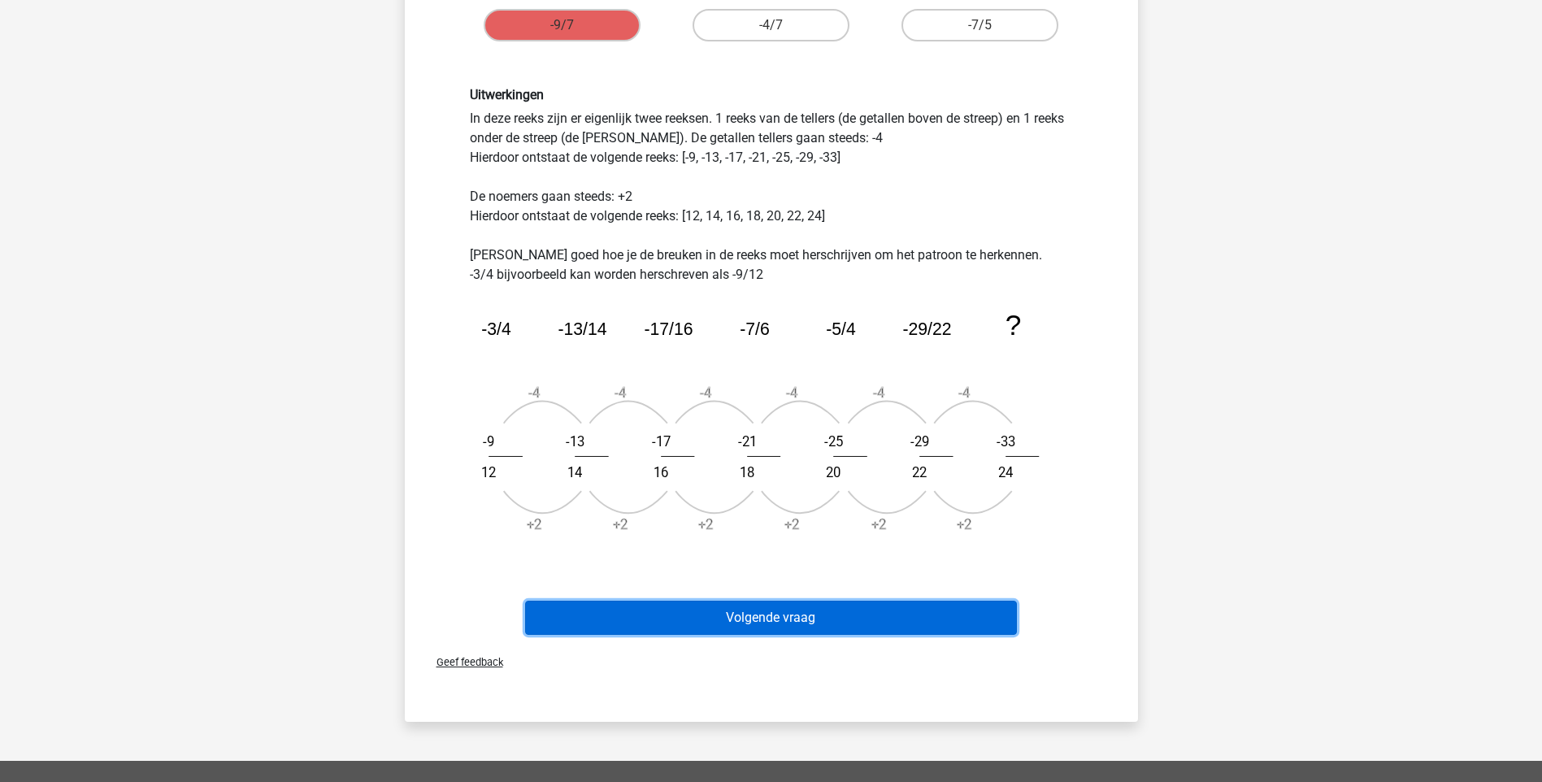
click at [810, 619] on button "Volgende vraag" at bounding box center [771, 618] width 492 height 34
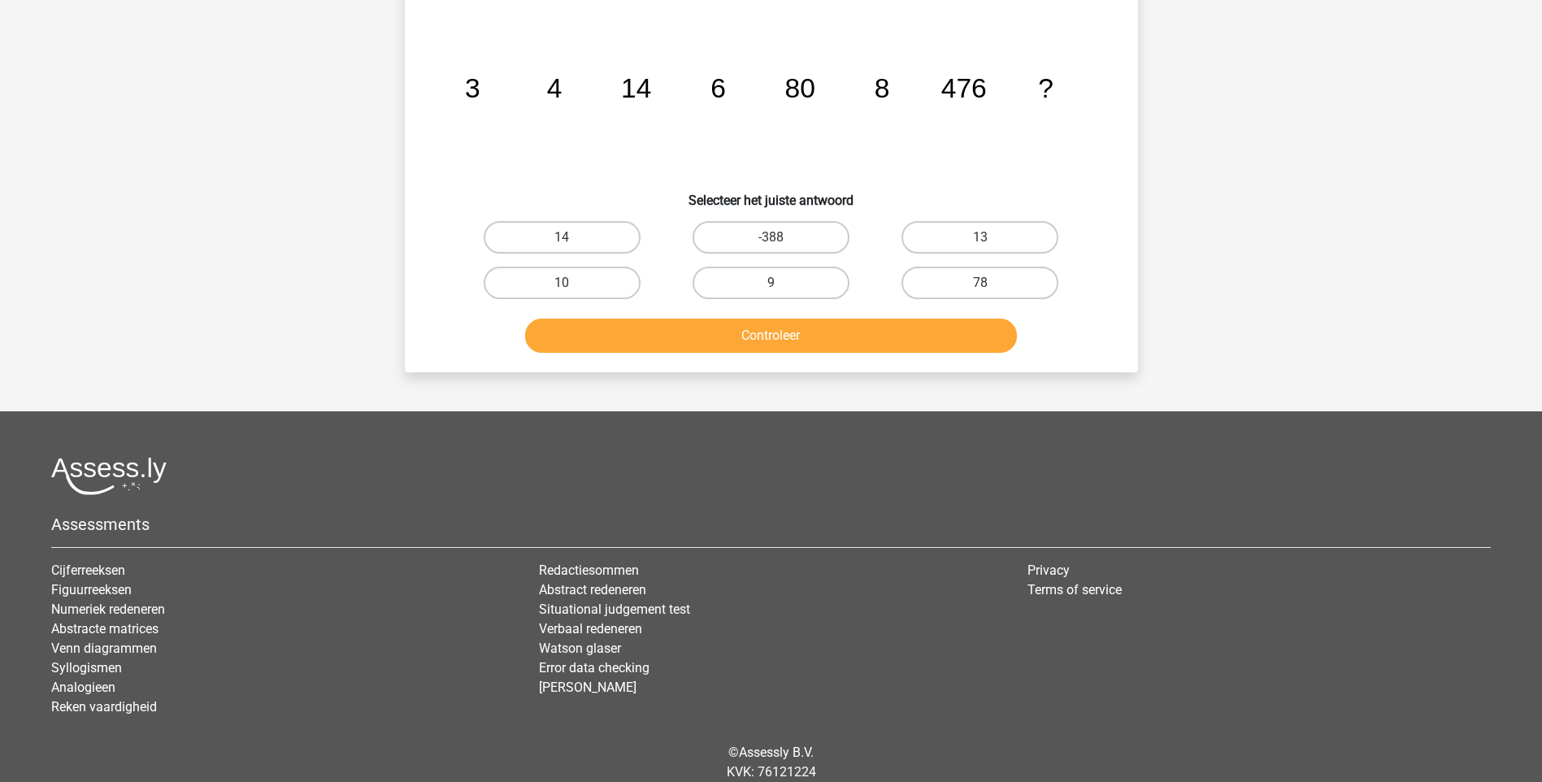
scroll to position [81, 0]
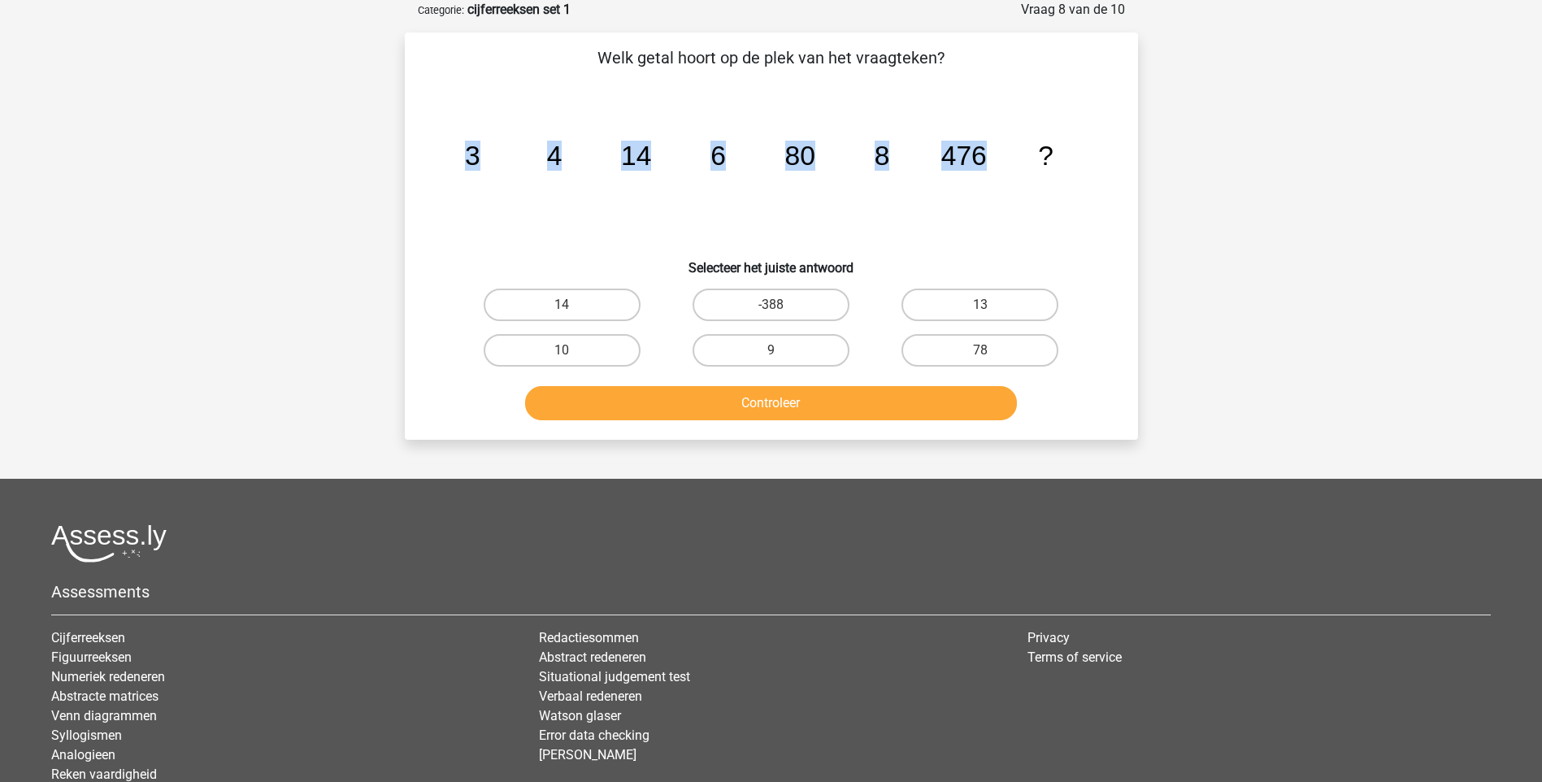
drag, startPoint x: 998, startPoint y: 149, endPoint x: 461, endPoint y: 150, distance: 537.4
click at [461, 150] on icon "image/svg+xml 3 4 14 6 80 8 476 ?" at bounding box center [771, 165] width 655 height 164
drag, startPoint x: 461, startPoint y: 150, endPoint x: 641, endPoint y: 159, distance: 180.7
copy g "3 4 14 6 80 8 476"
drag, startPoint x: 937, startPoint y: 214, endPoint x: 1088, endPoint y: 256, distance: 156.2
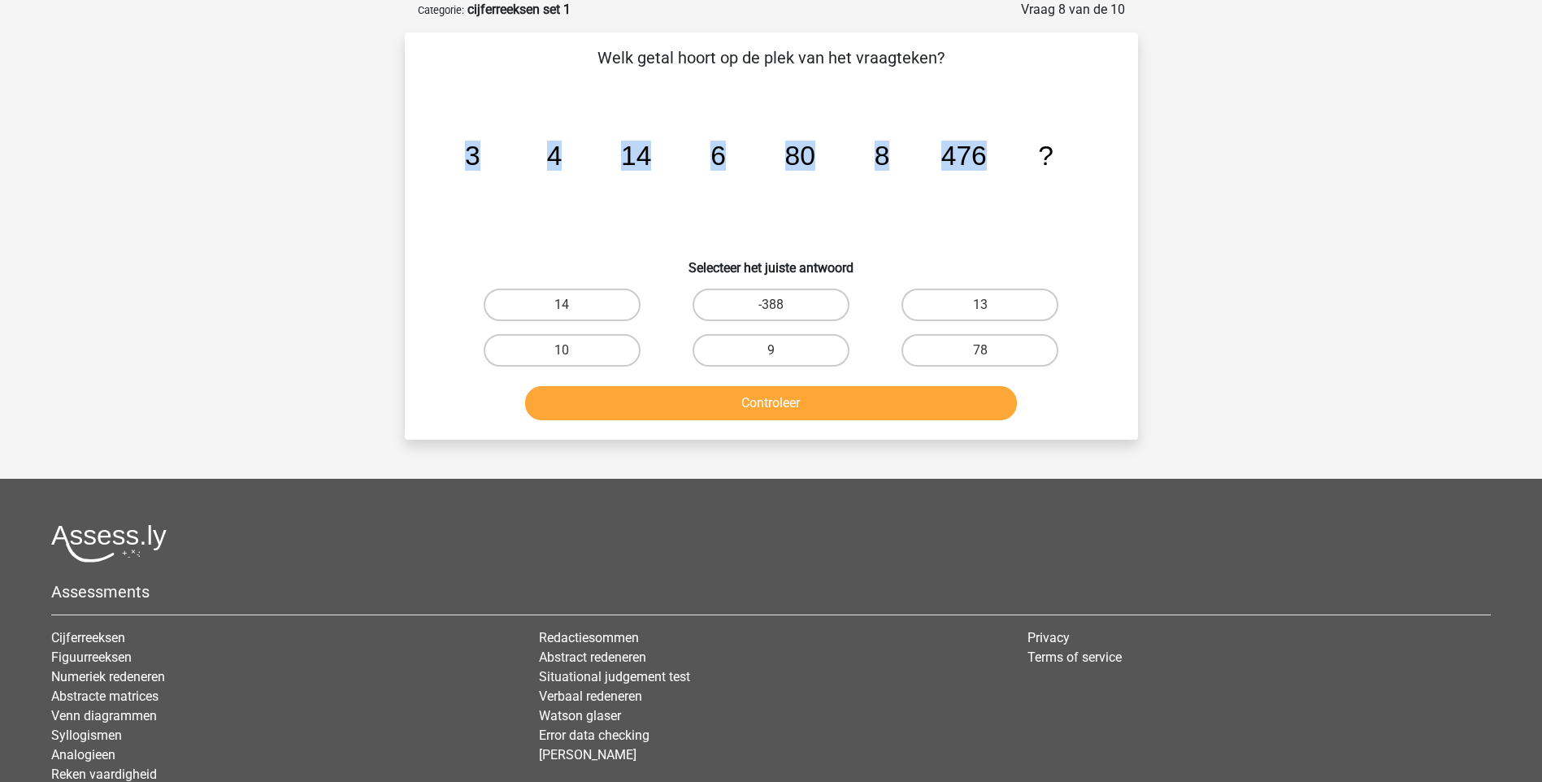
click at [939, 214] on icon "image/svg+xml 3 4 14 6 80 8 476 ?" at bounding box center [771, 165] width 655 height 164
click at [1081, 218] on icon "image/svg+xml 3 4 14 6 80 8 476 ?" at bounding box center [771, 165] width 655 height 164
click at [614, 345] on label "10" at bounding box center [562, 350] width 157 height 33
click at [572, 350] on input "10" at bounding box center [567, 355] width 11 height 11
radio input "true"
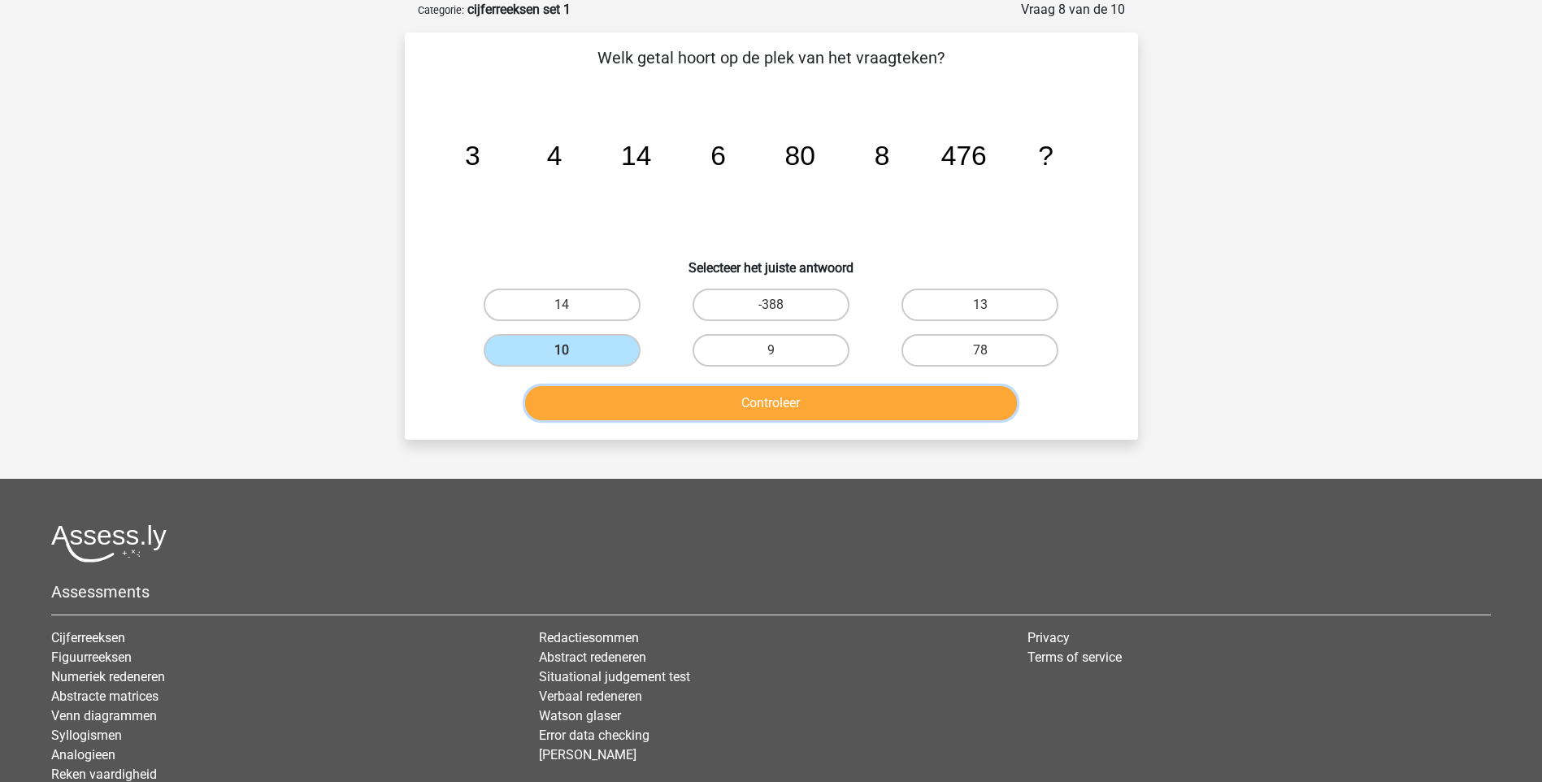
click at [737, 408] on button "Controleer" at bounding box center [771, 403] width 492 height 34
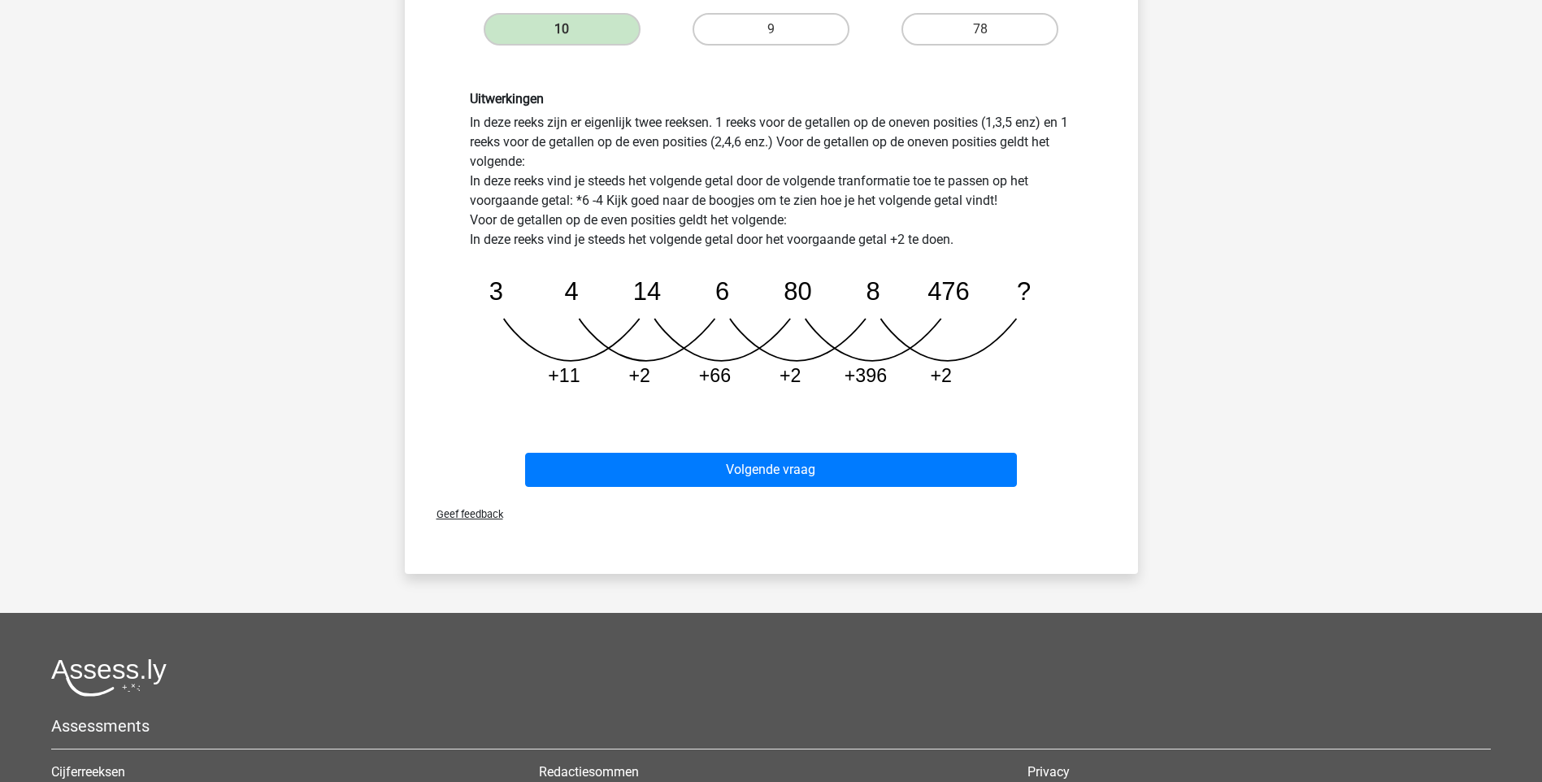
scroll to position [406, 0]
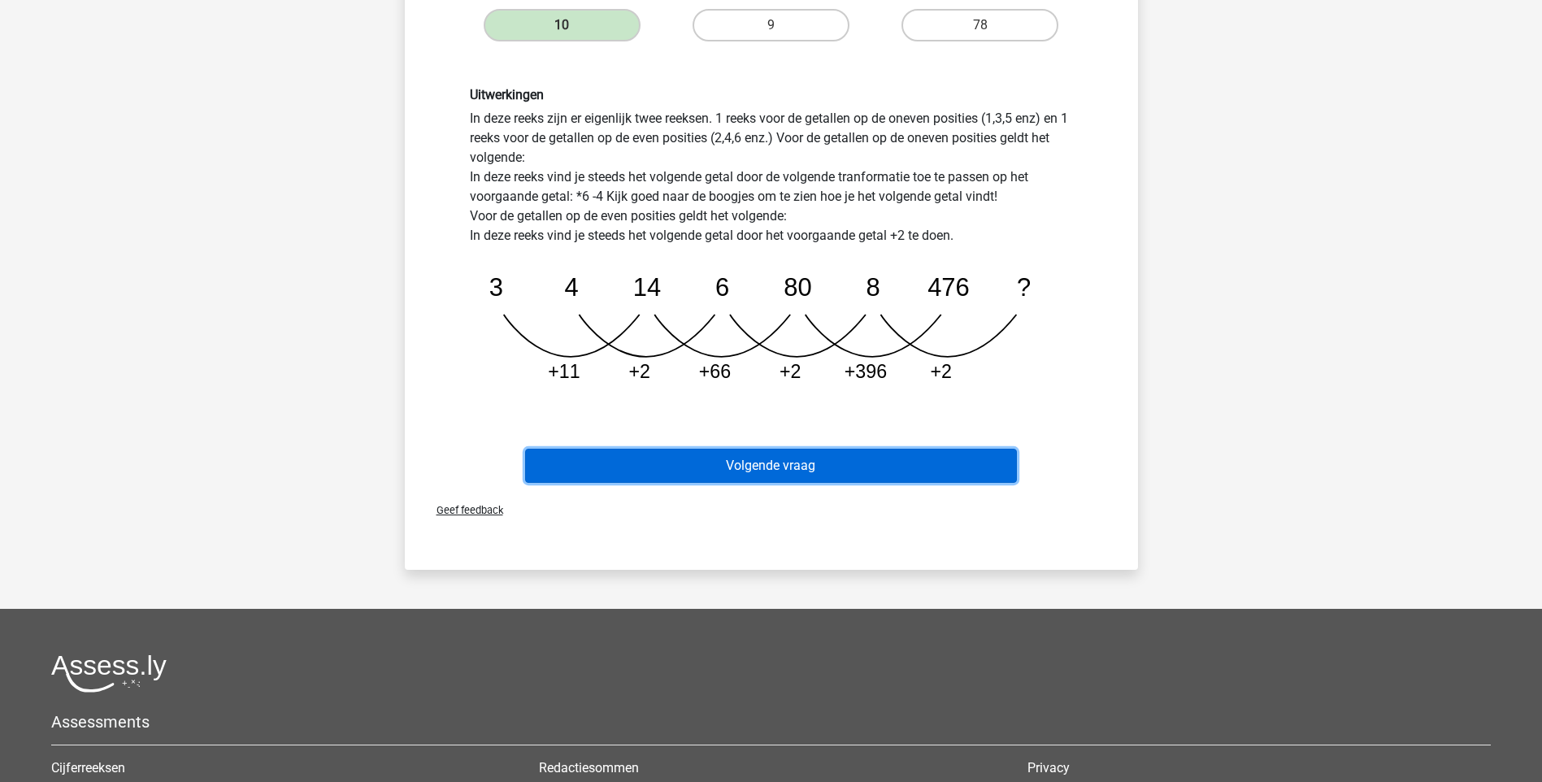
click at [867, 456] on button "Volgende vraag" at bounding box center [771, 466] width 492 height 34
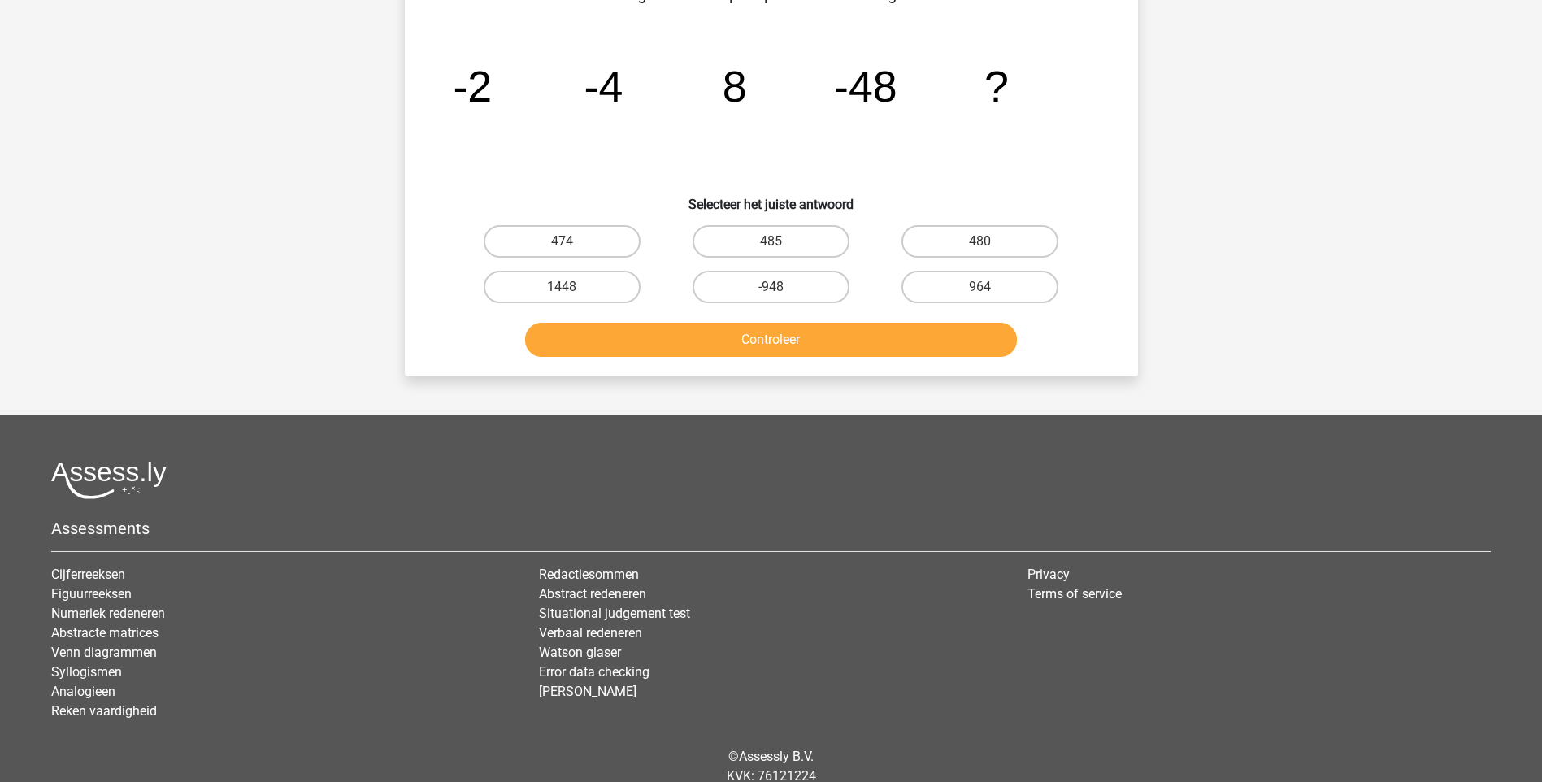
scroll to position [81, 0]
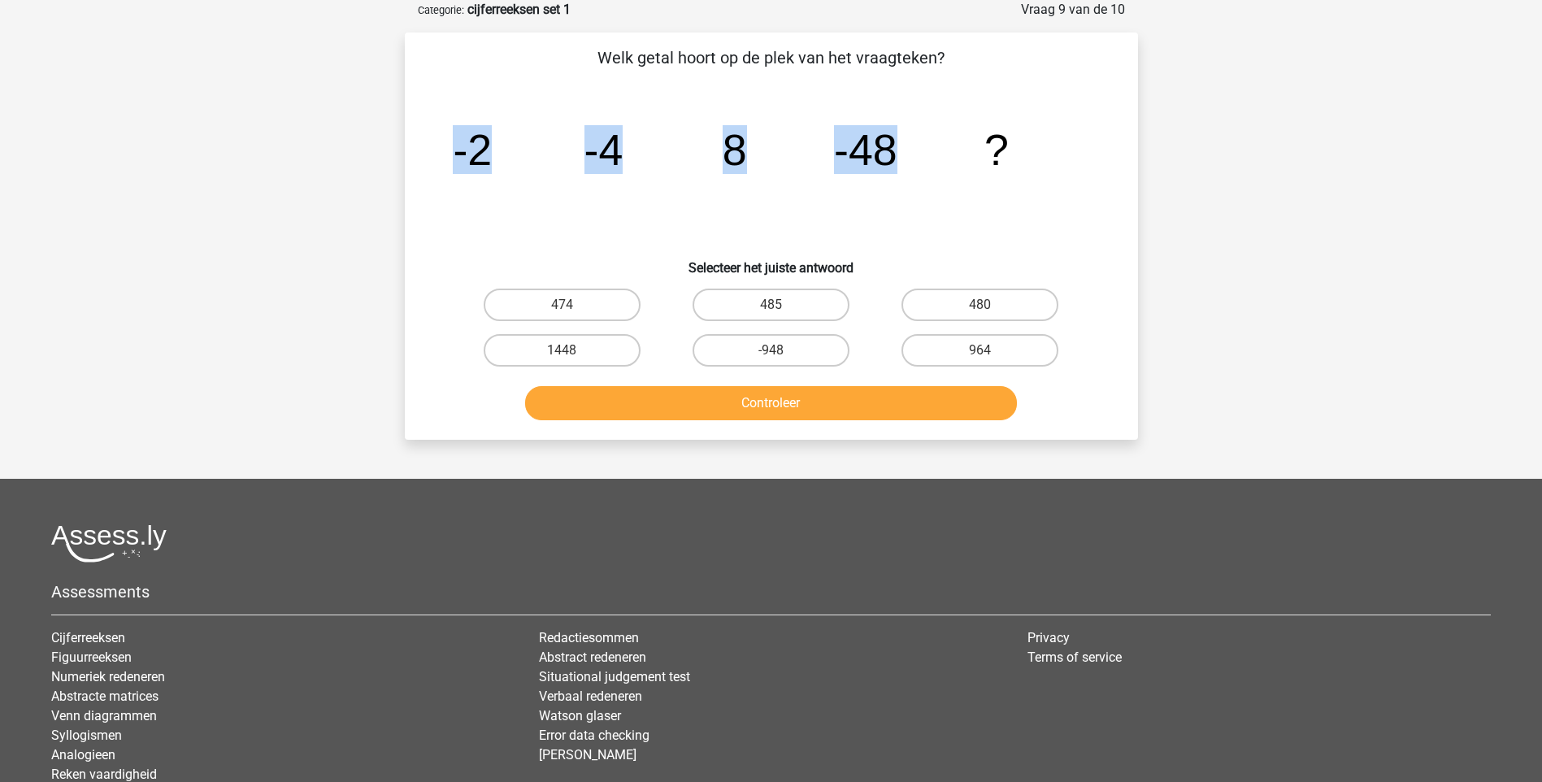
drag, startPoint x: 906, startPoint y: 158, endPoint x: 457, endPoint y: 146, distance: 449.7
click at [457, 146] on icon "image/svg+xml -2 -4 8 -48 ?" at bounding box center [771, 165] width 655 height 164
copy g "-2 -4 8 -48"
click at [1071, 244] on icon "image/svg+xml -2 -4 8 -48 ?" at bounding box center [771, 165] width 655 height 164
click at [803, 351] on label "-948" at bounding box center [771, 350] width 157 height 33
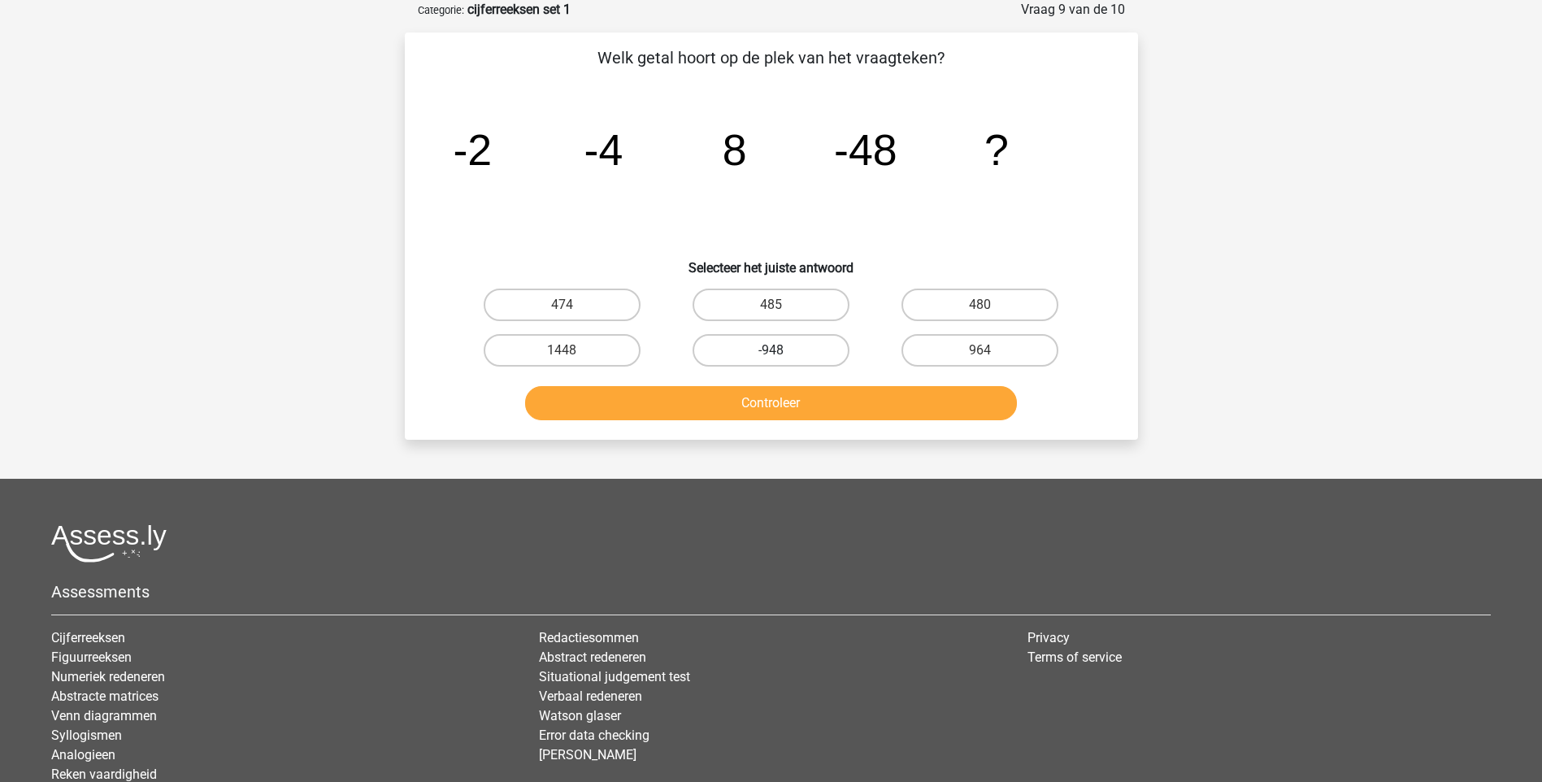
click at [781, 351] on input "-948" at bounding box center [776, 355] width 11 height 11
radio input "true"
click at [780, 403] on button "Controleer" at bounding box center [771, 403] width 492 height 34
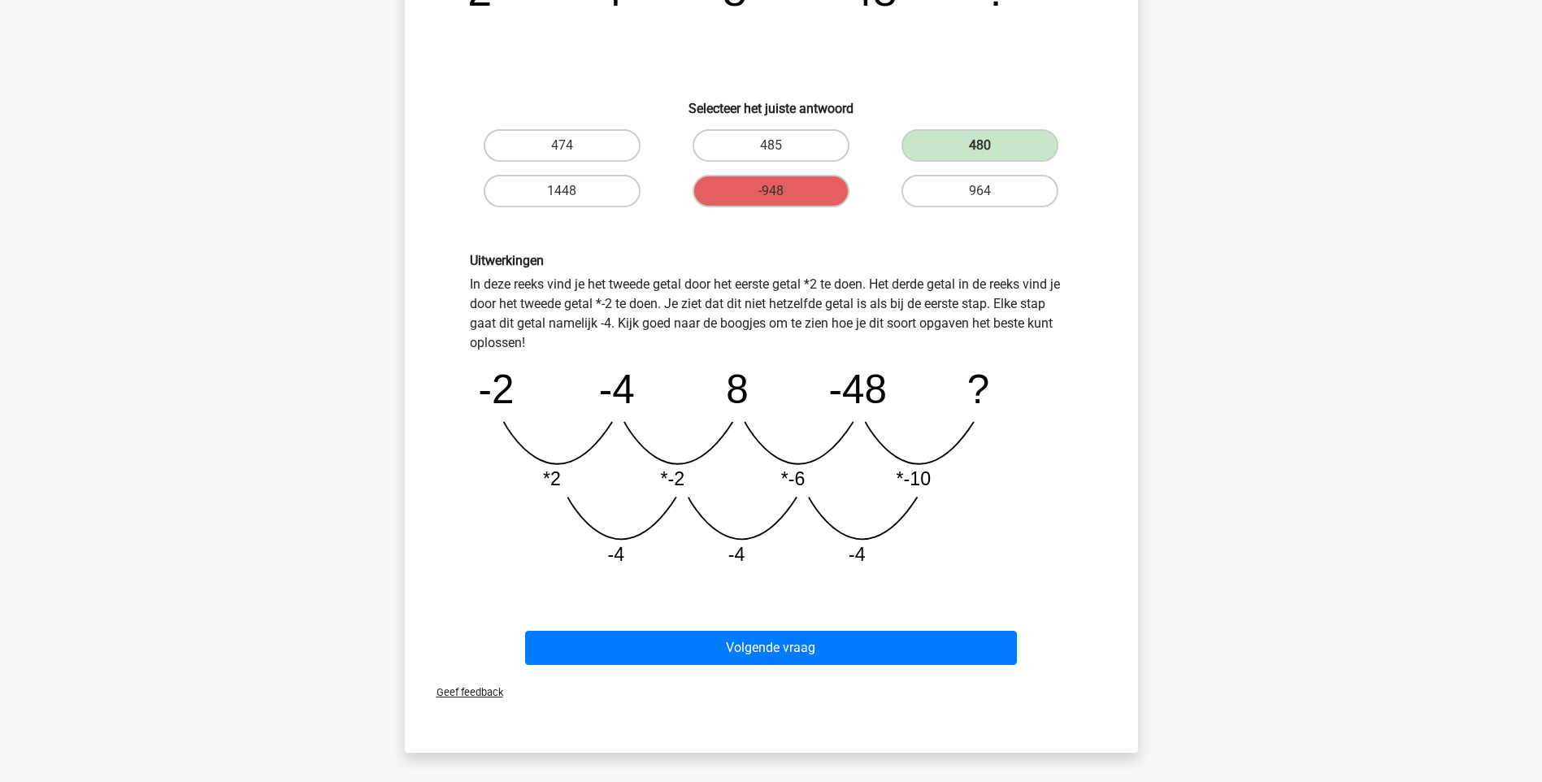
scroll to position [244, 0]
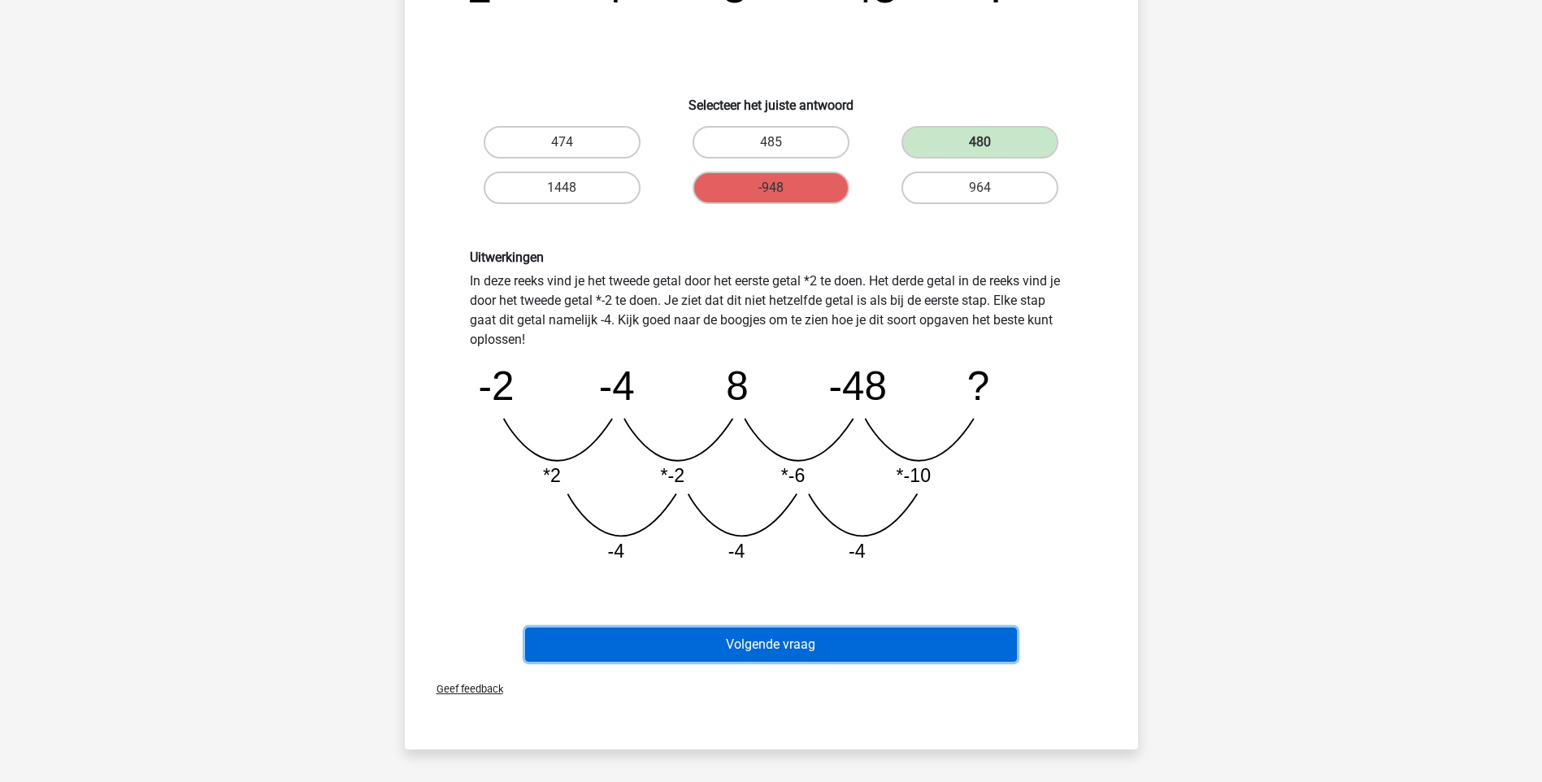
click at [894, 646] on button "Volgende vraag" at bounding box center [771, 645] width 492 height 34
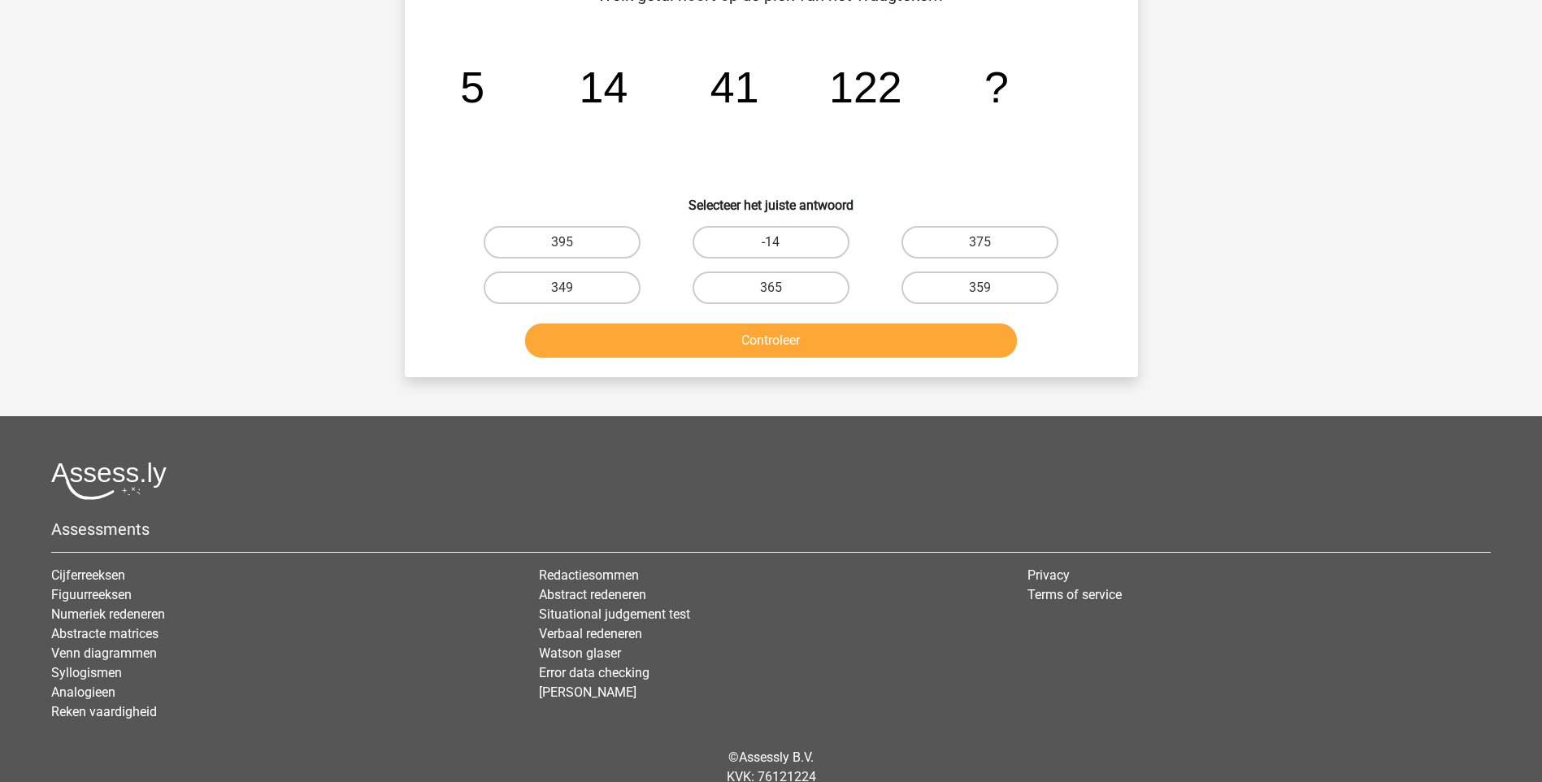
scroll to position [81, 0]
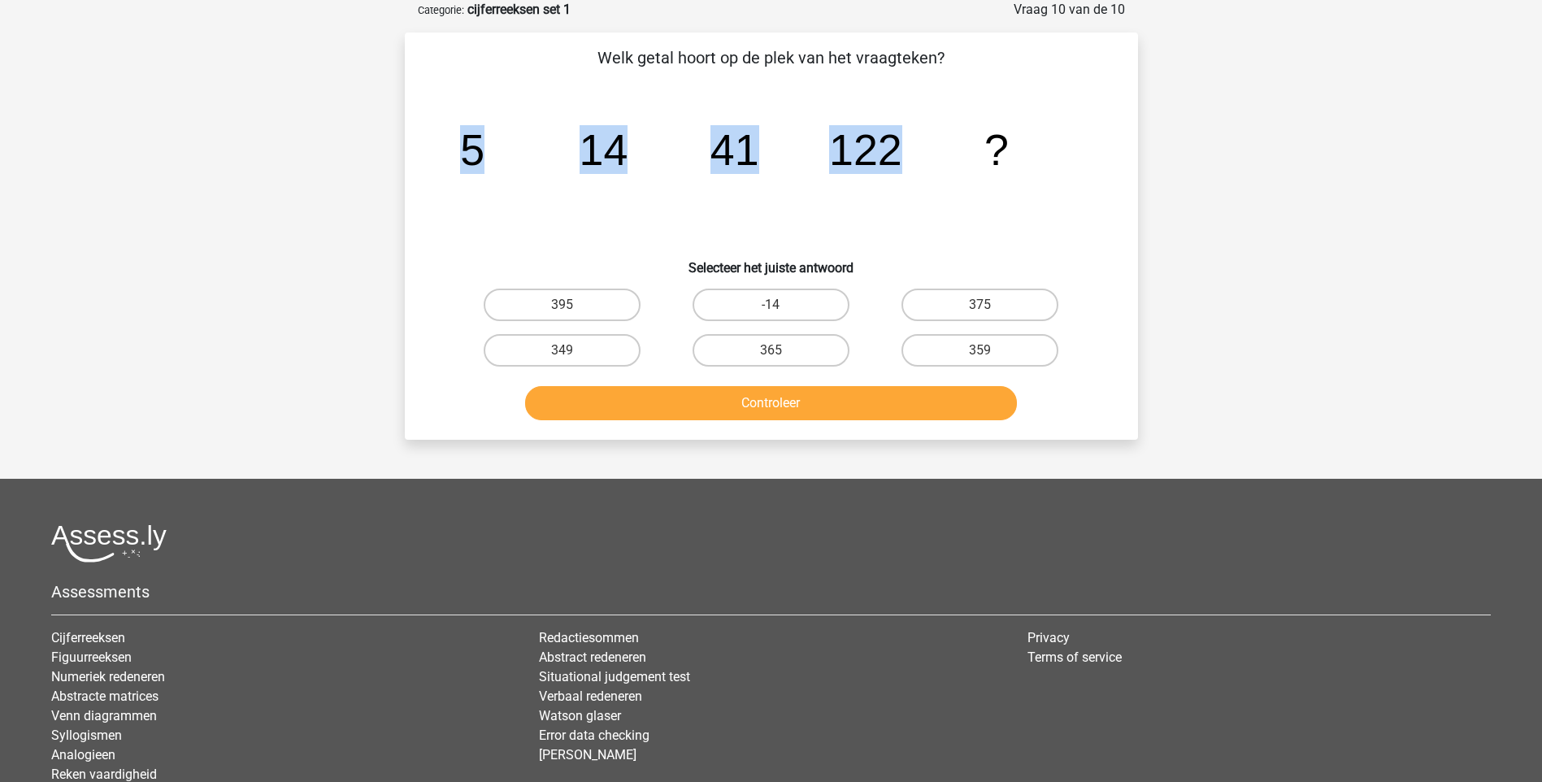
drag, startPoint x: 919, startPoint y: 151, endPoint x: 469, endPoint y: 152, distance: 449.6
click at [469, 152] on icon "image/svg+xml 5 14 41 122 ?" at bounding box center [771, 165] width 655 height 164
drag, startPoint x: 469, startPoint y: 152, endPoint x: 619, endPoint y: 154, distance: 150.4
copy g "5 14 41 122"
click at [818, 355] on label "365" at bounding box center [771, 350] width 157 height 33
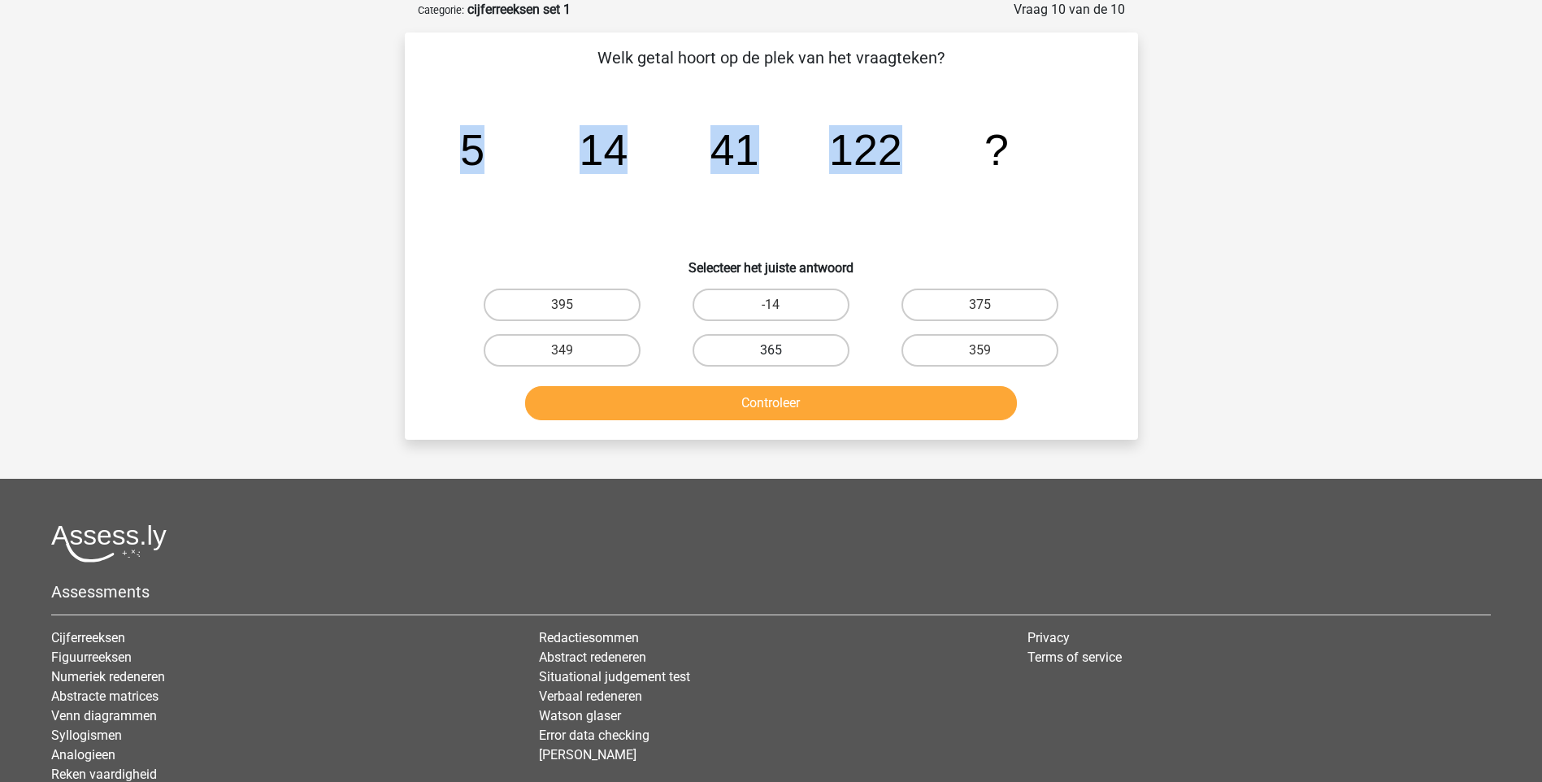
click at [781, 355] on input "365" at bounding box center [776, 355] width 11 height 11
radio input "true"
click at [815, 415] on button "Controleer" at bounding box center [771, 403] width 492 height 34
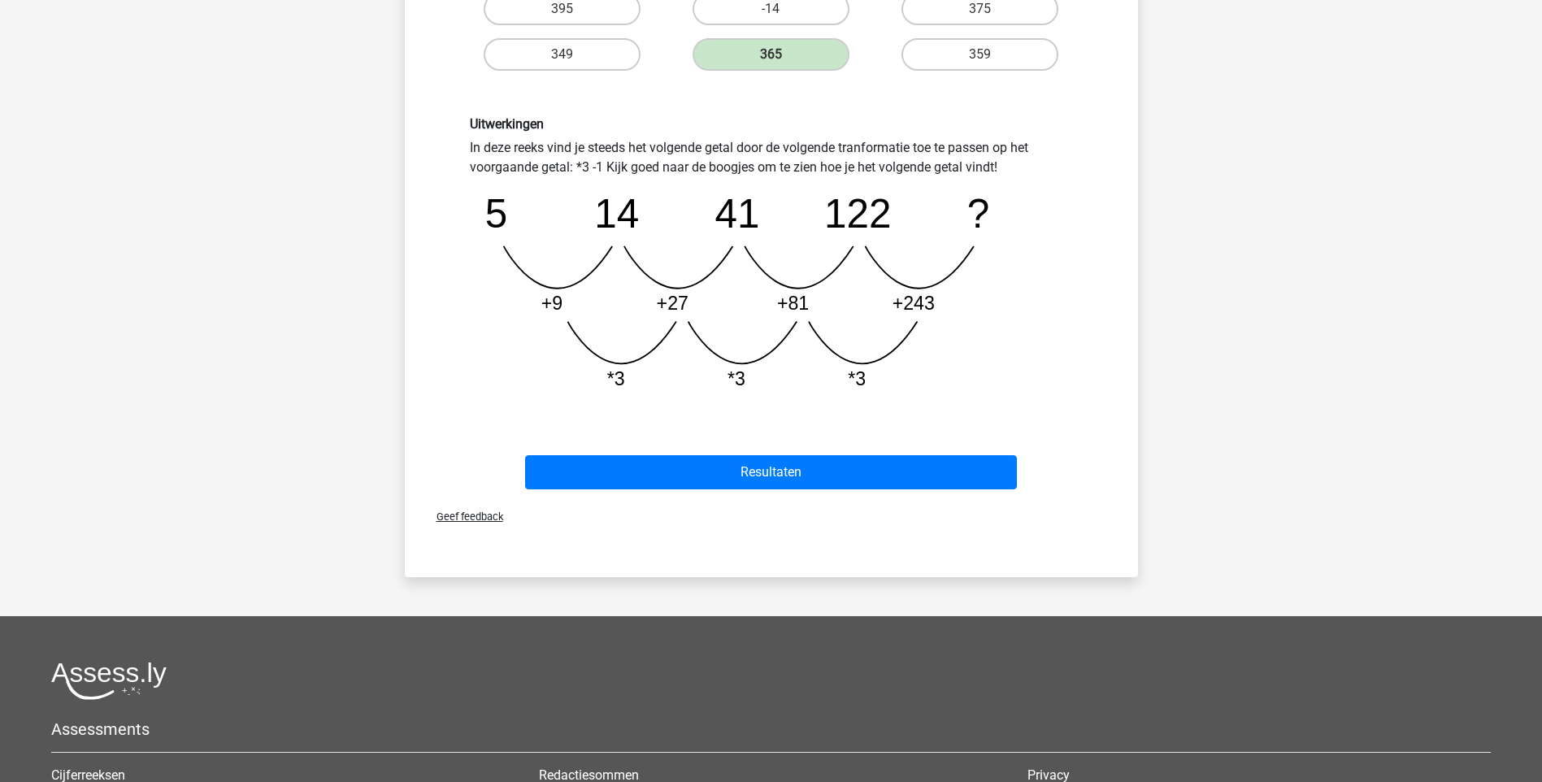
scroll to position [406, 0]
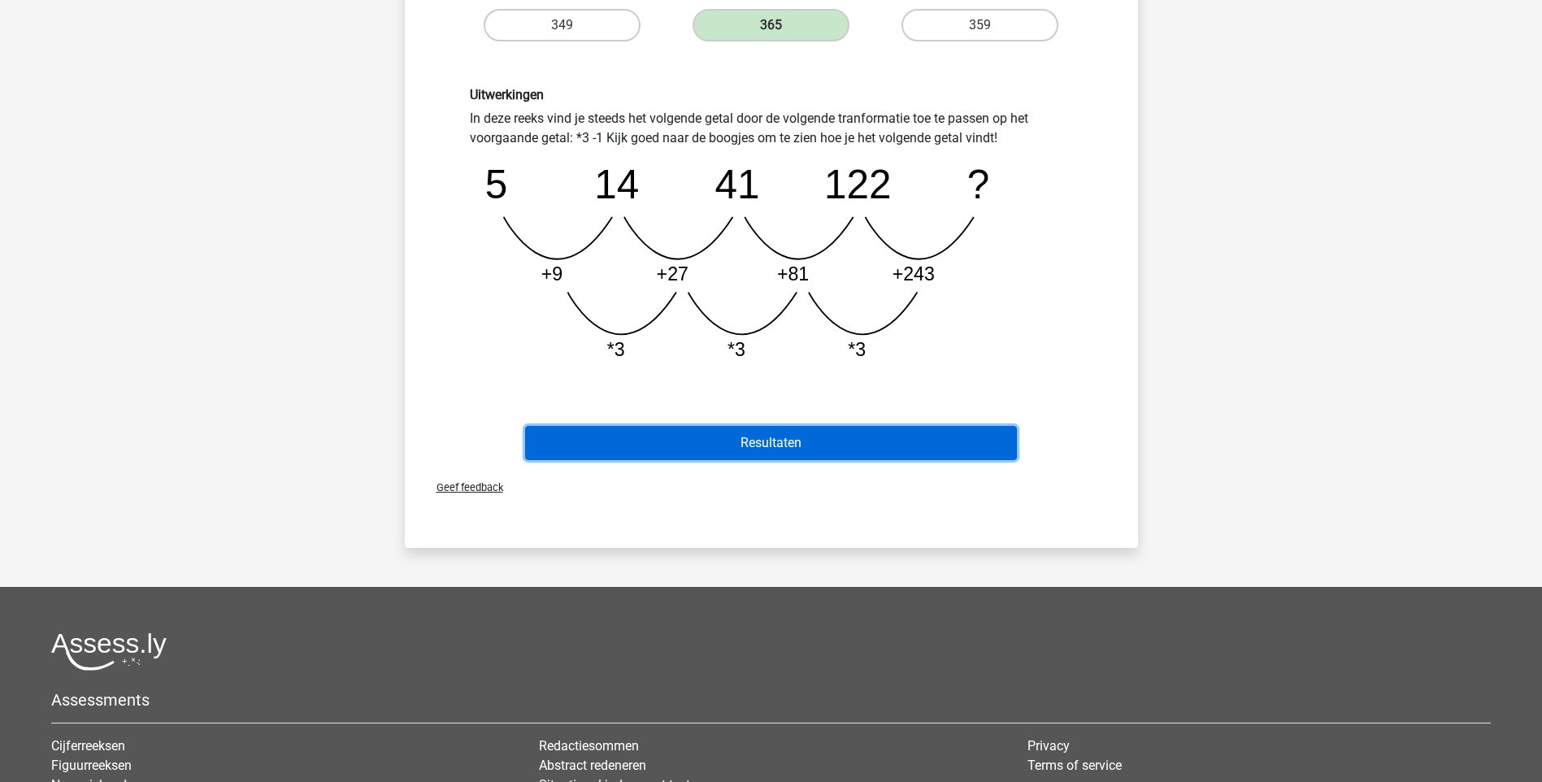
click at [832, 438] on button "Resultaten" at bounding box center [771, 443] width 492 height 34
click at [801, 450] on button "Resultaten" at bounding box center [771, 443] width 492 height 34
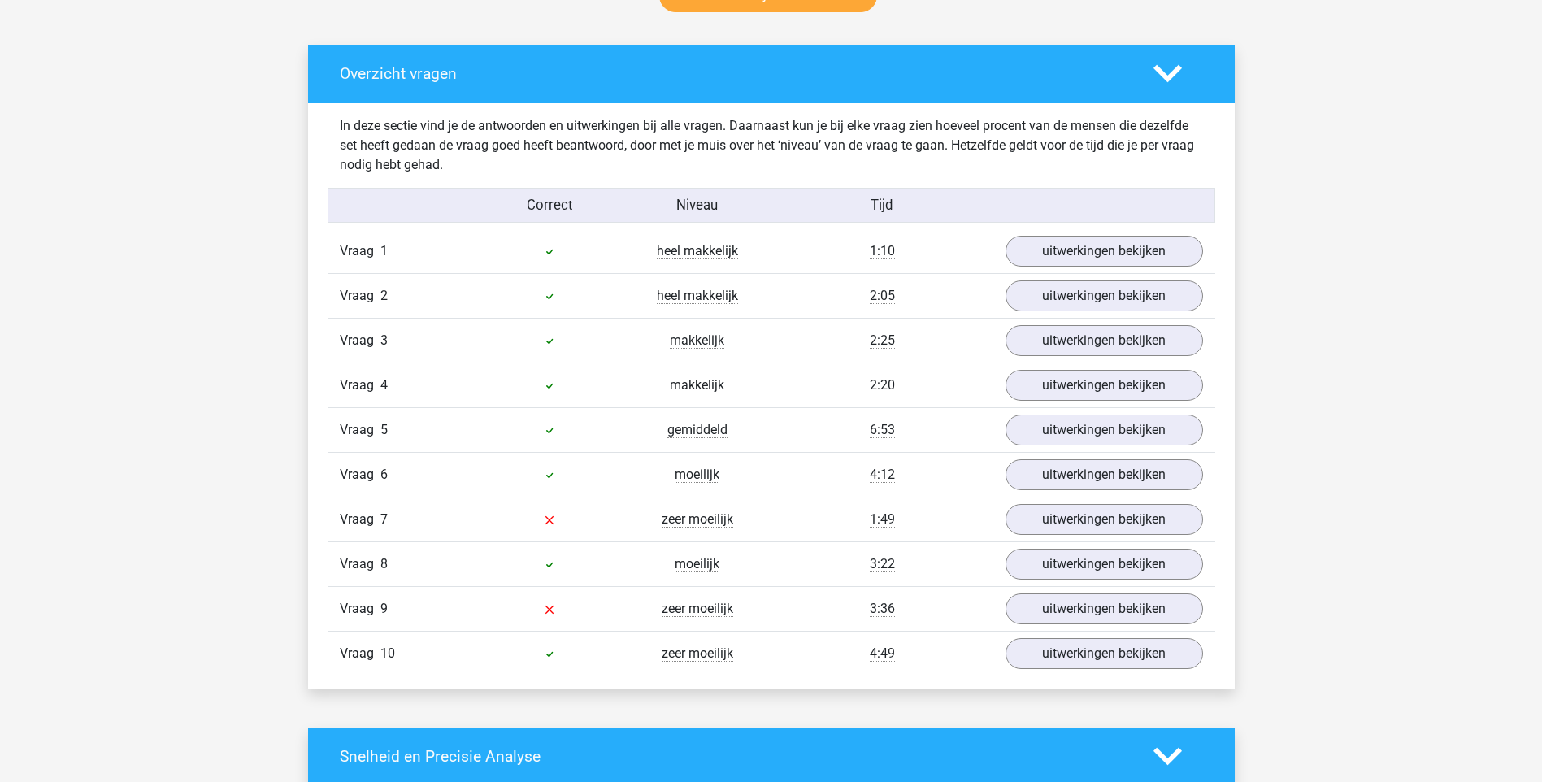
scroll to position [894, 0]
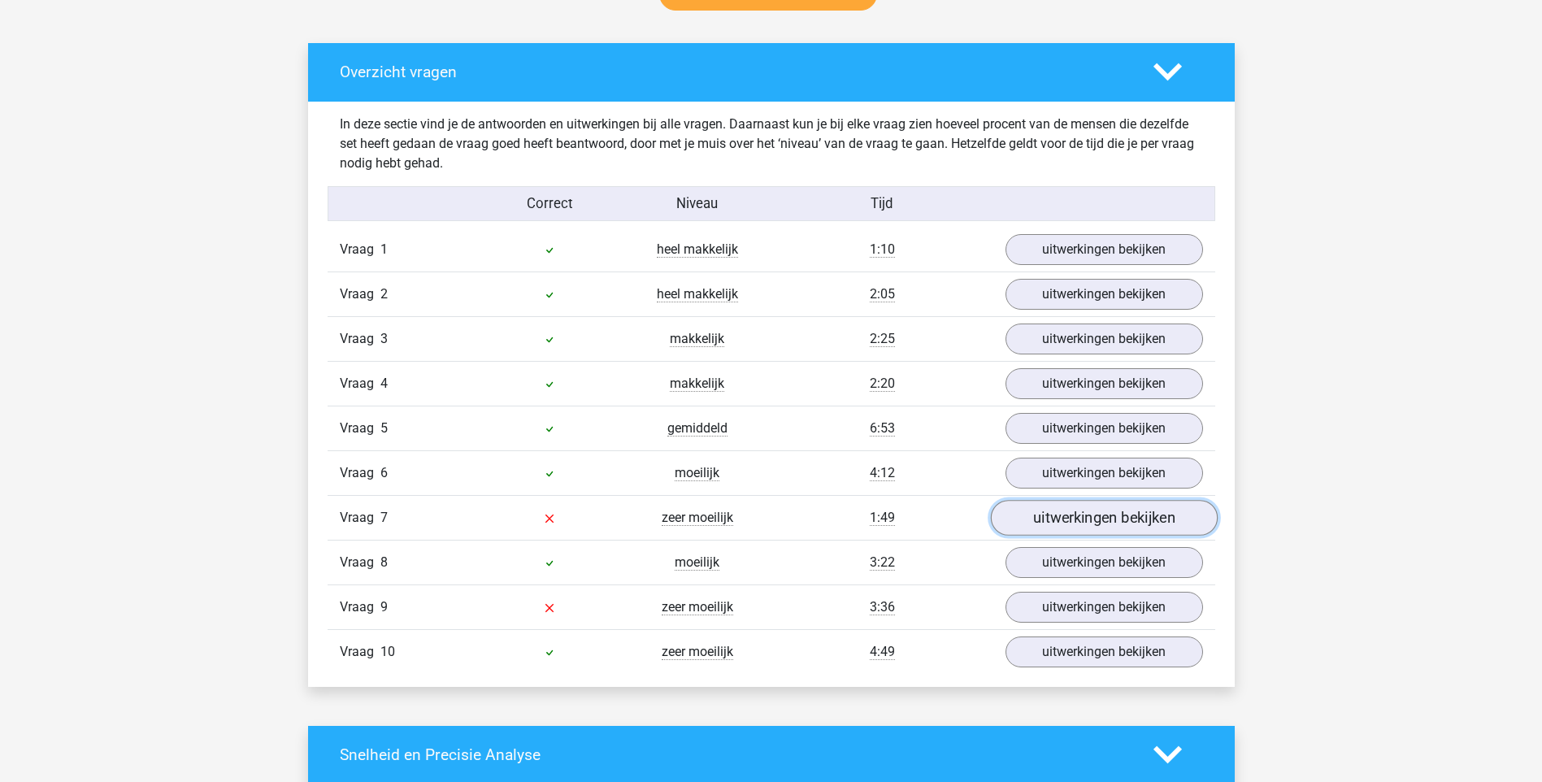
click at [1048, 511] on link "uitwerkingen bekijken" at bounding box center [1103, 518] width 227 height 36
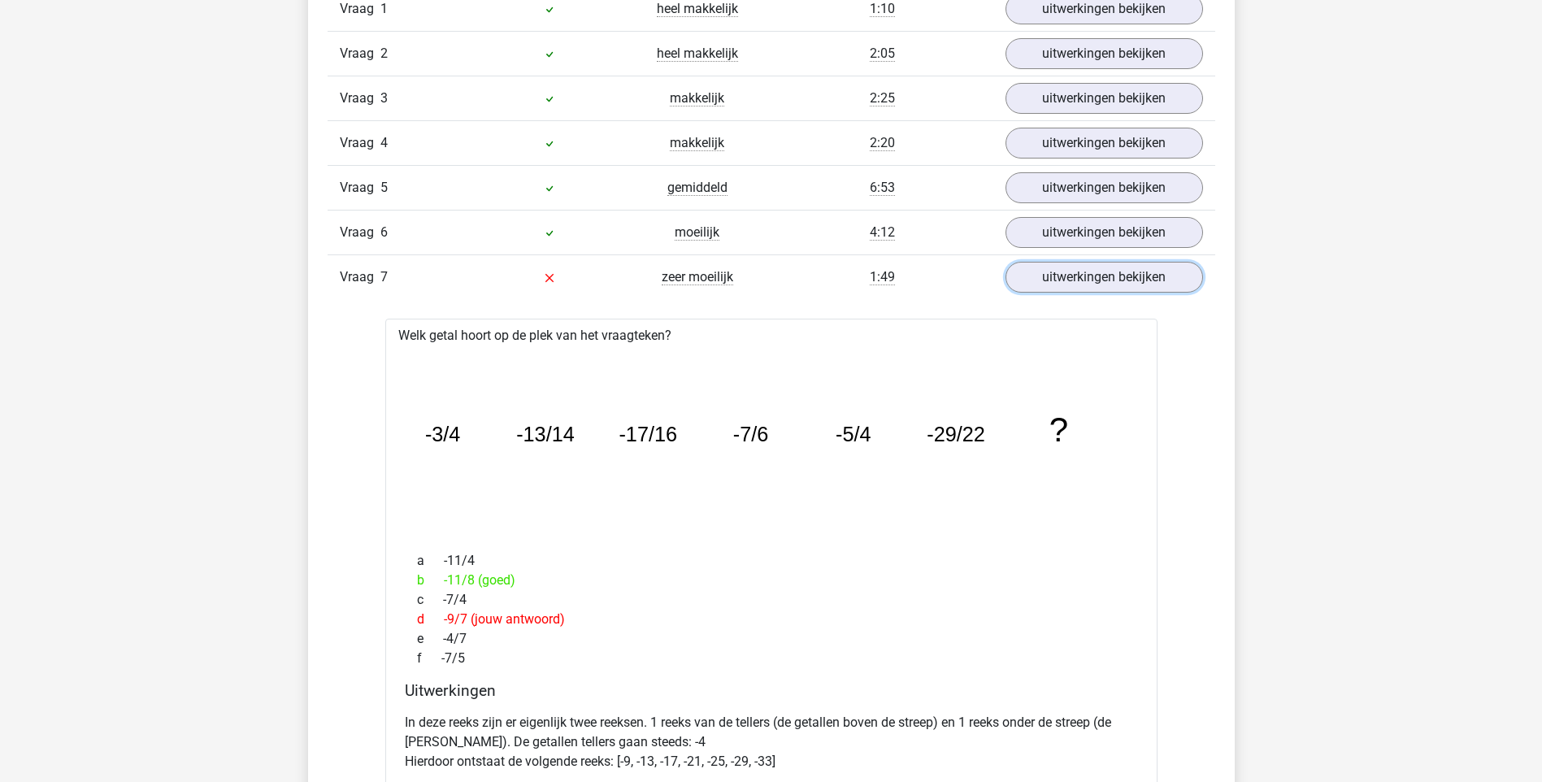
scroll to position [1138, 0]
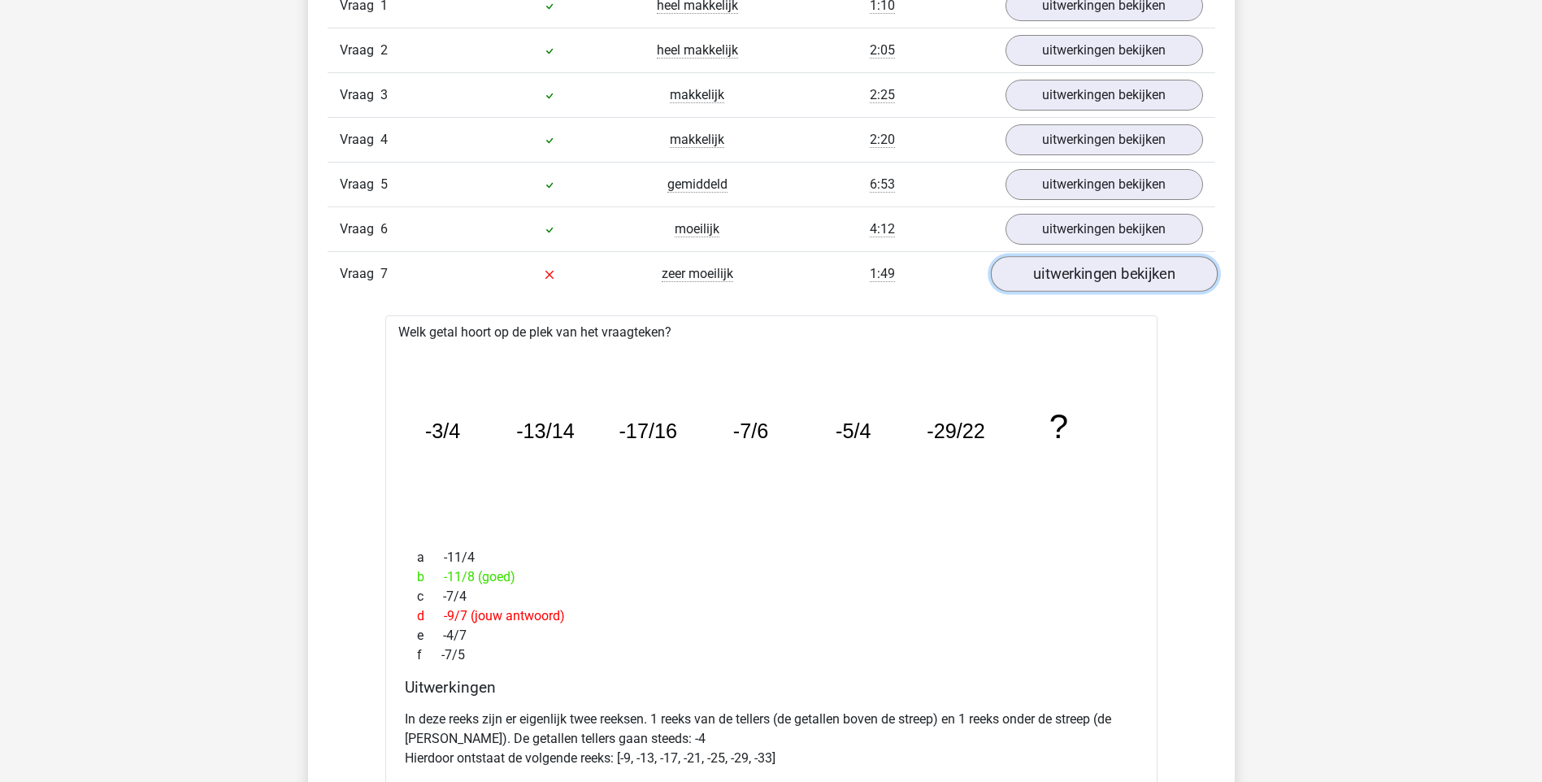
click at [1045, 284] on link "uitwerkingen bekijken" at bounding box center [1103, 274] width 227 height 36
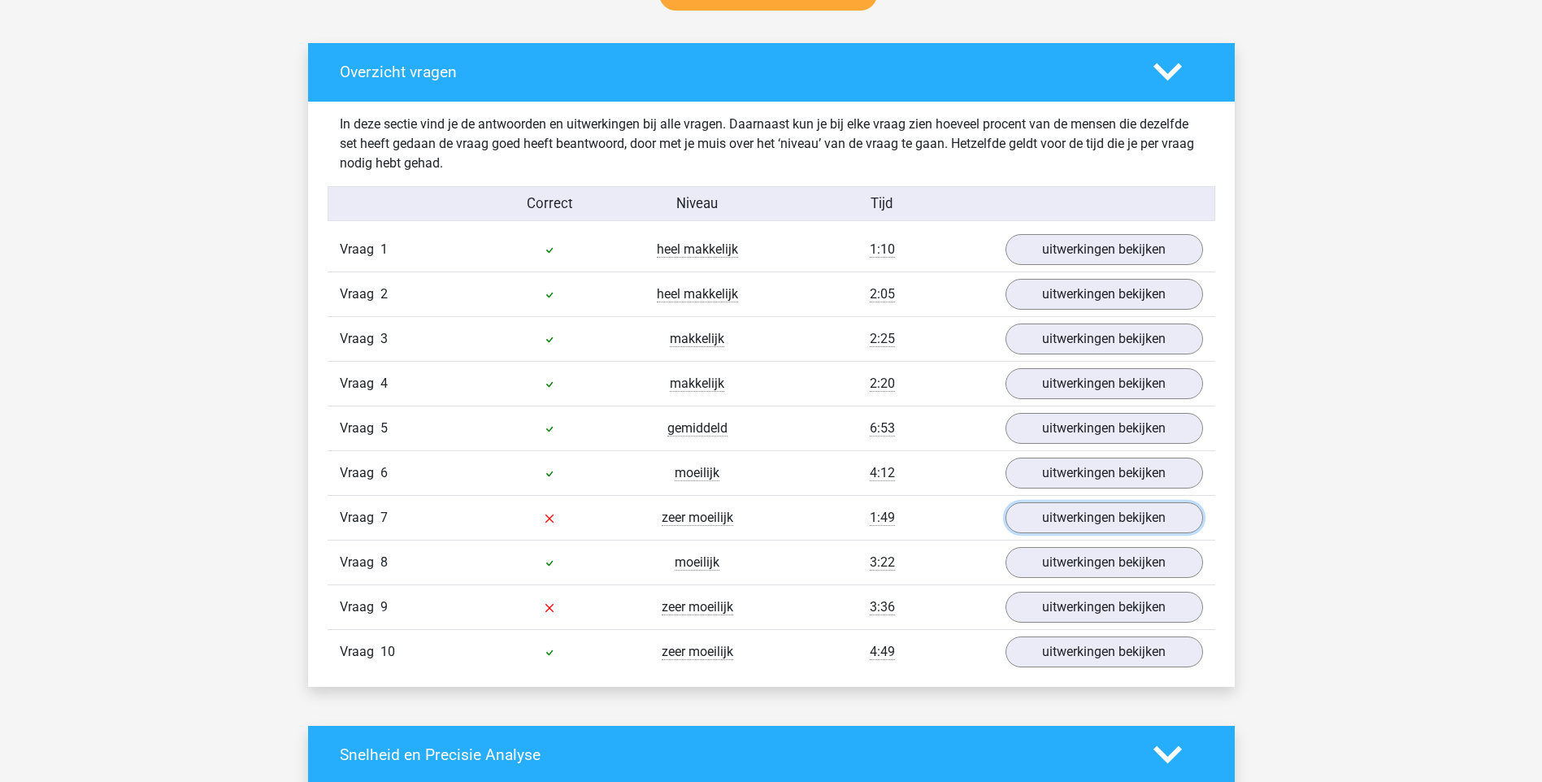
scroll to position [325, 0]
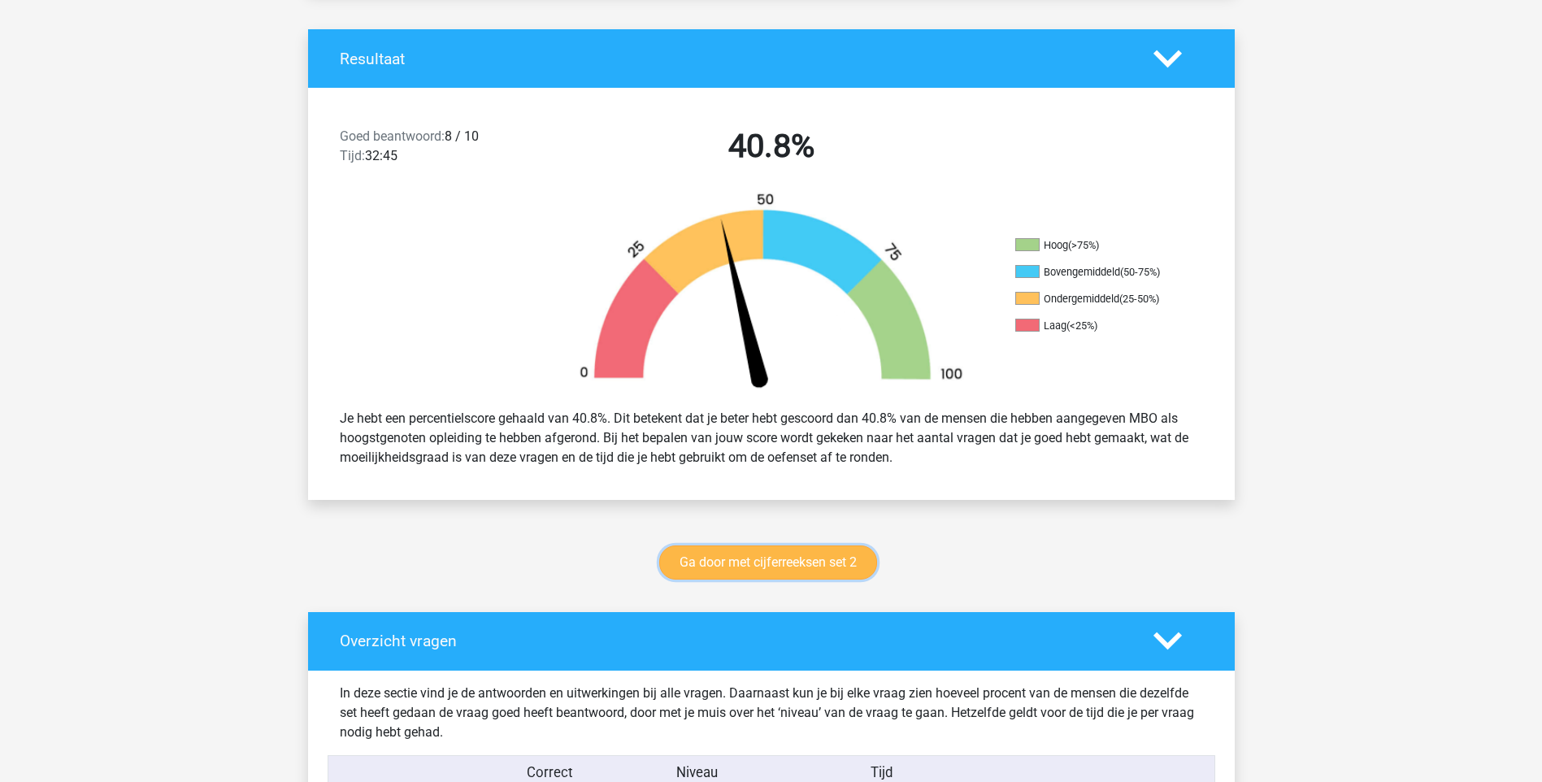
click at [691, 565] on link "Ga door met cijferreeksen set 2" at bounding box center [768, 562] width 218 height 34
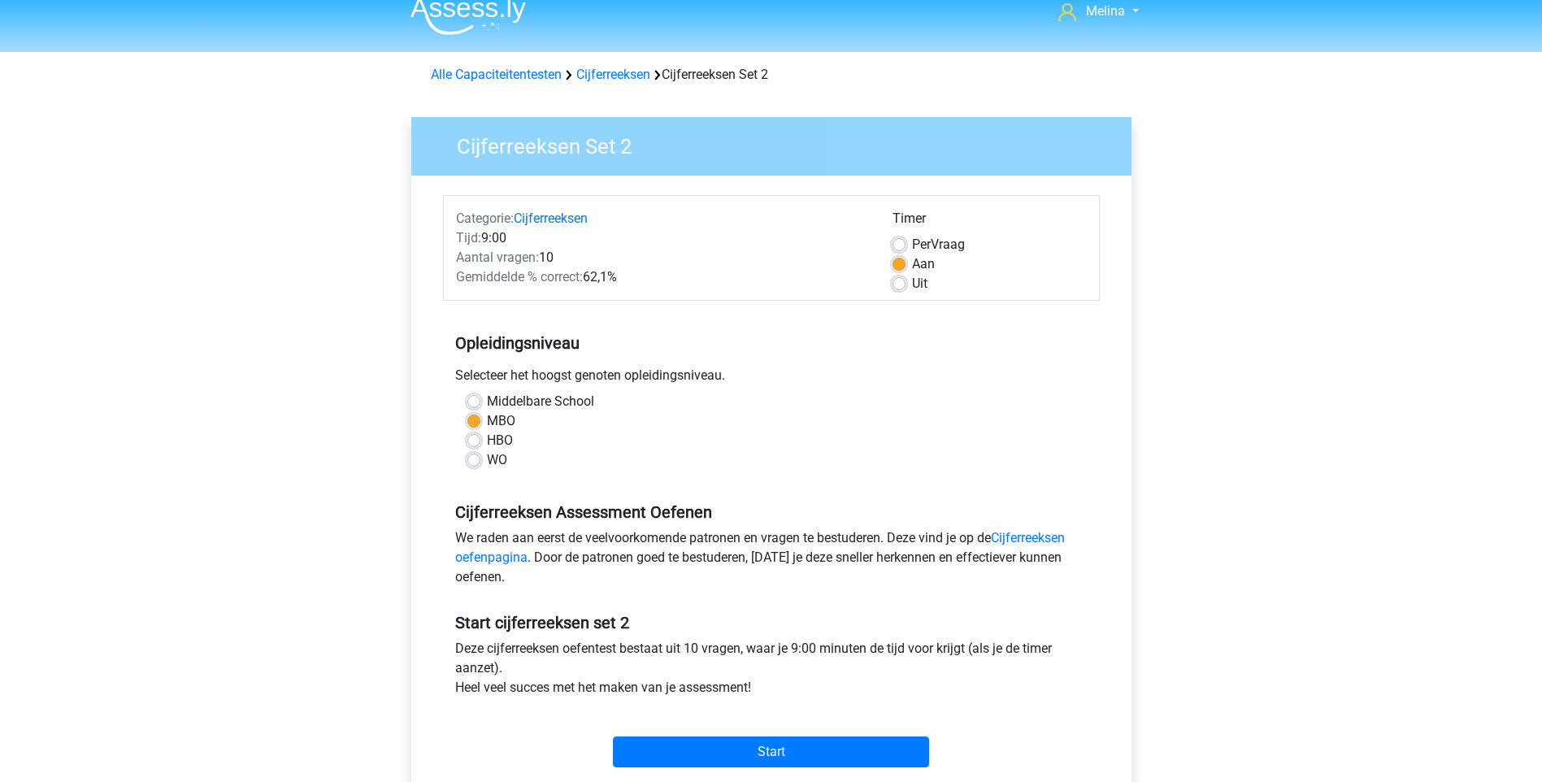
scroll to position [163, 0]
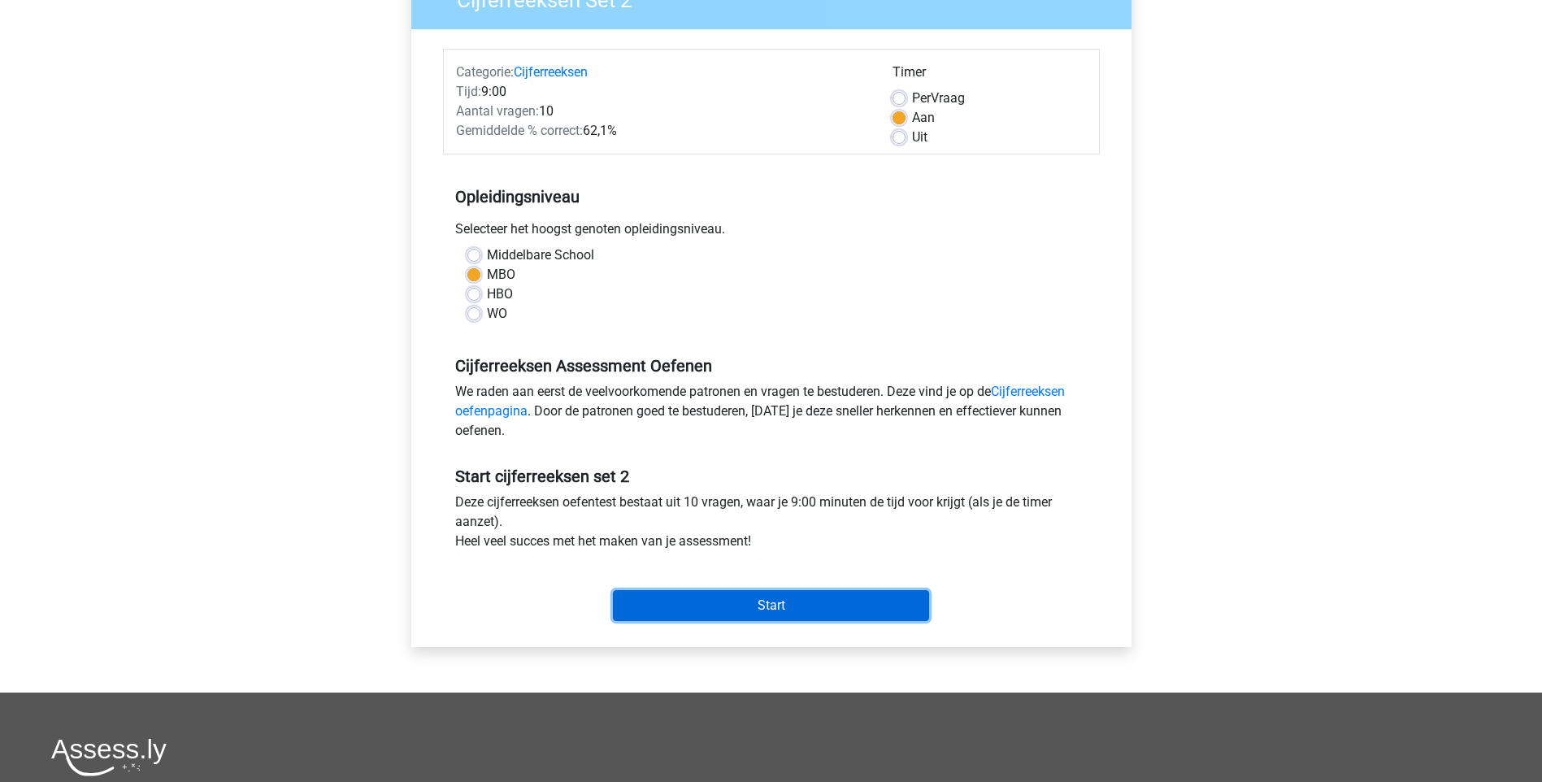
click at [797, 601] on input "Start" at bounding box center [771, 605] width 316 height 31
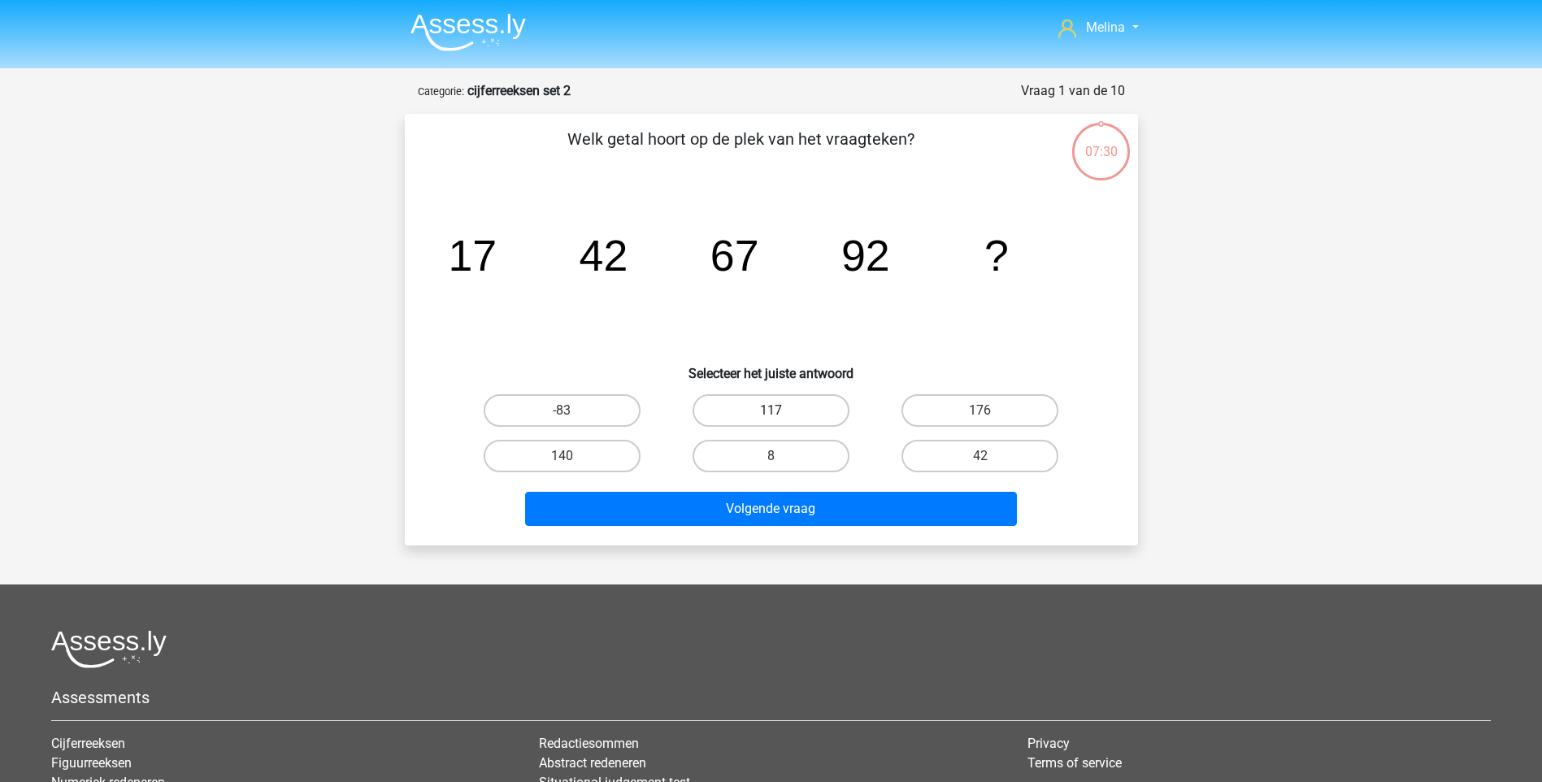
click at [758, 410] on label "117" at bounding box center [771, 410] width 157 height 33
click at [771, 411] on input "117" at bounding box center [776, 416] width 11 height 11
radio input "true"
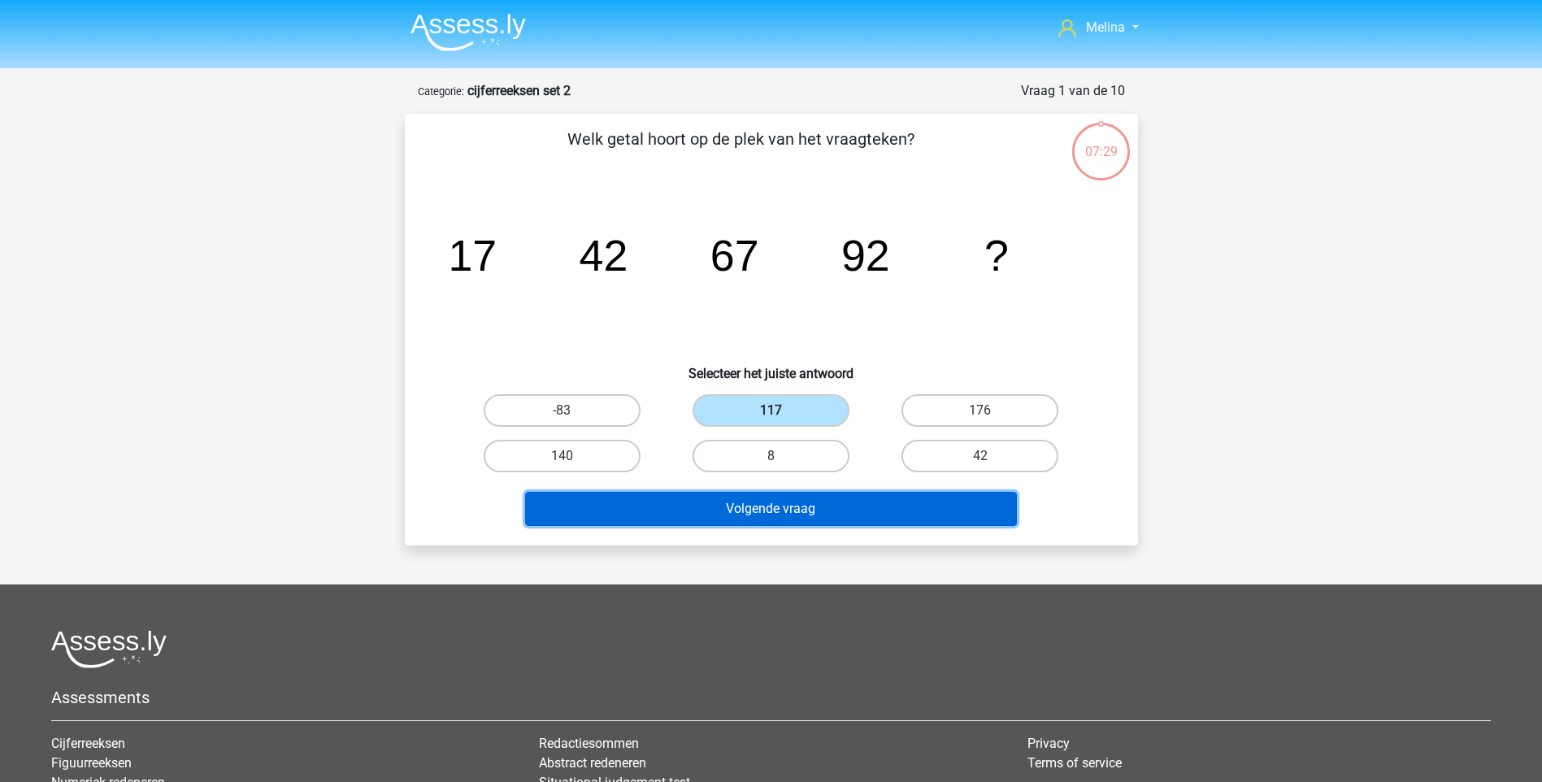
click at [762, 515] on button "Volgende vraag" at bounding box center [771, 509] width 492 height 34
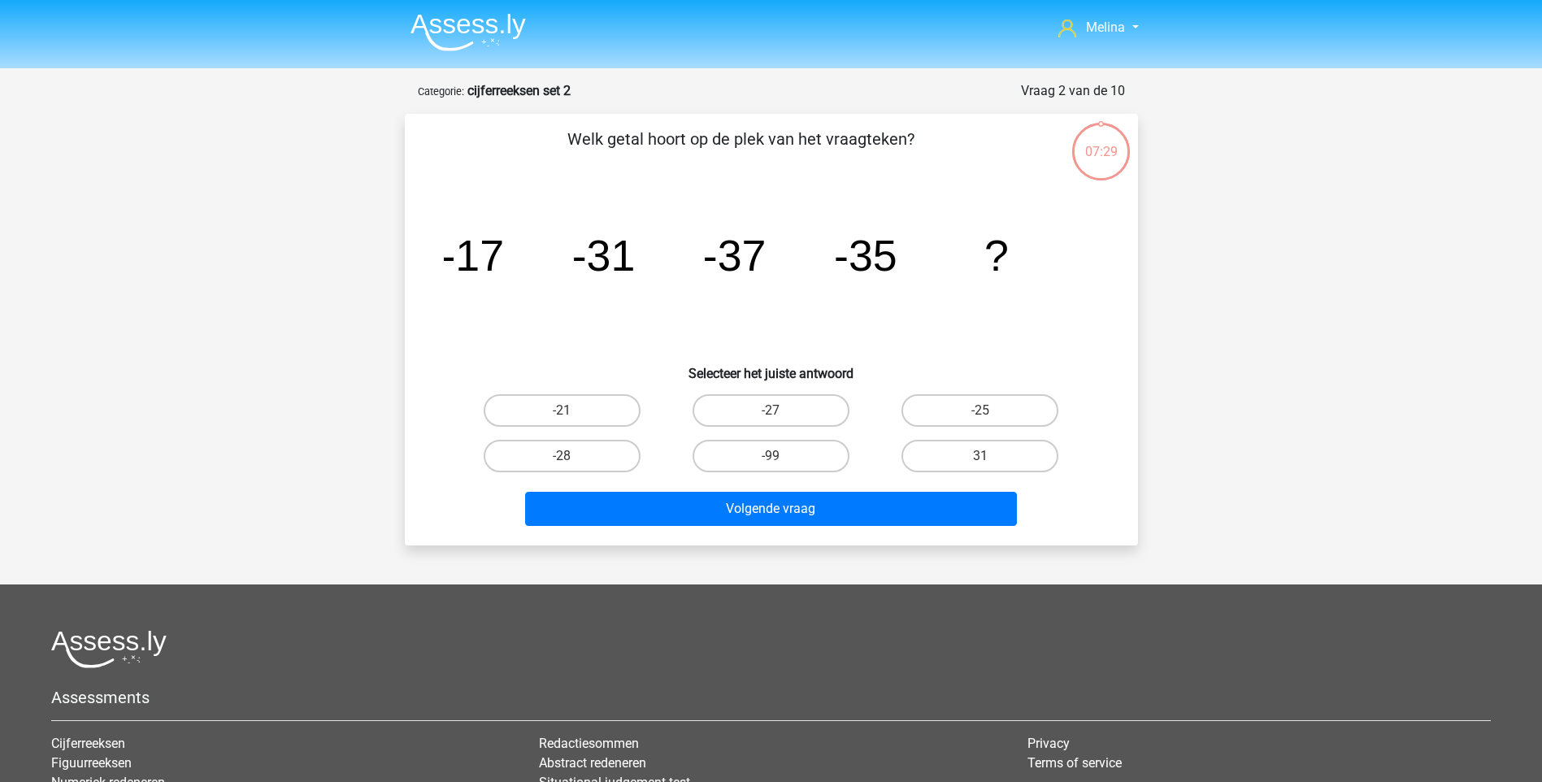
scroll to position [81, 0]
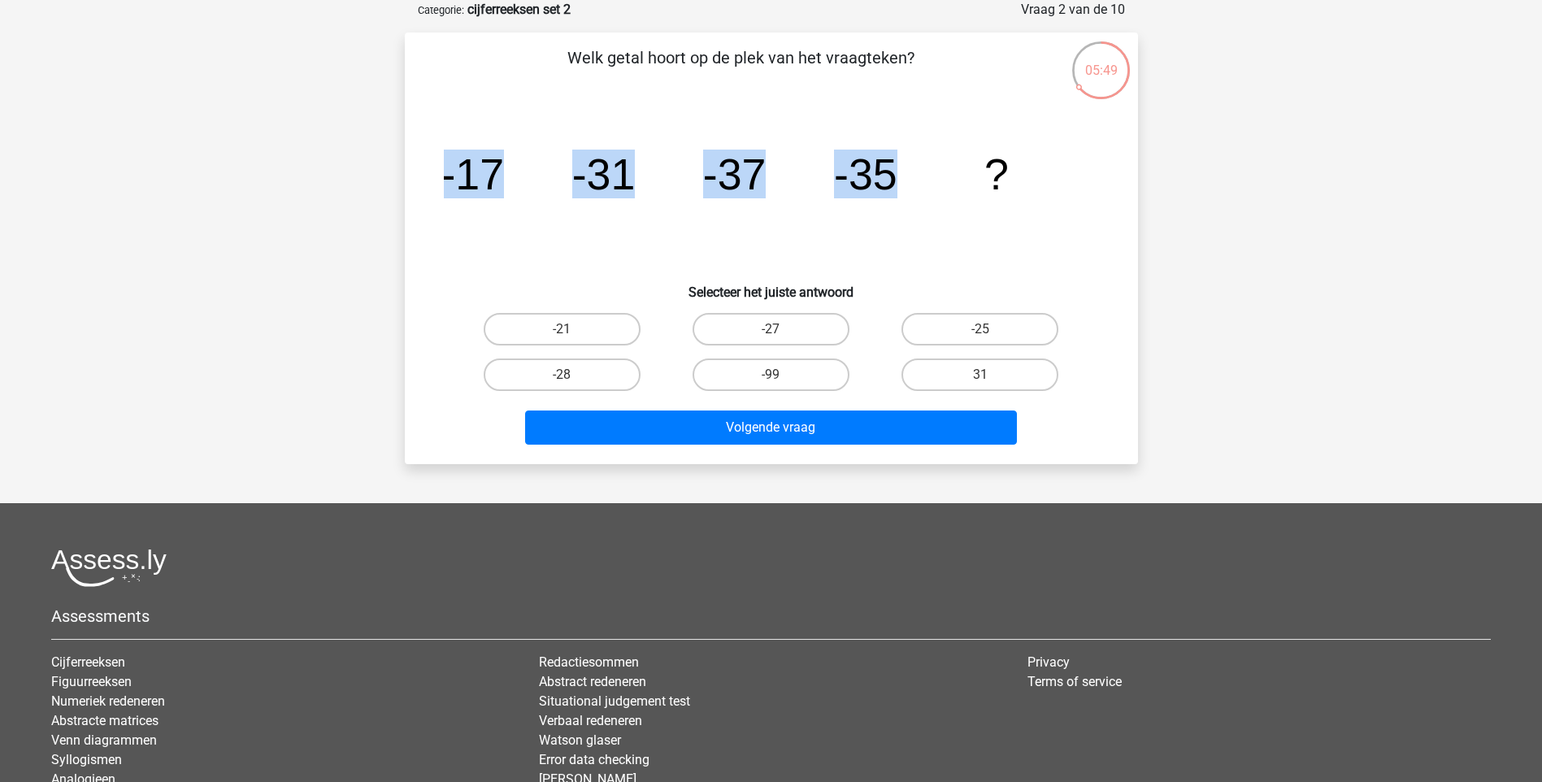
drag, startPoint x: 896, startPoint y: 185, endPoint x: 432, endPoint y: 156, distance: 464.3
click at [432, 156] on div "image/svg+xml -17 -31 -37 -35 ?" at bounding box center [771, 189] width 681 height 164
drag, startPoint x: 432, startPoint y: 156, endPoint x: 454, endPoint y: 169, distance: 24.8
copy g "-17 -31 -37 -35"
click at [957, 332] on label "-25" at bounding box center [980, 329] width 157 height 33
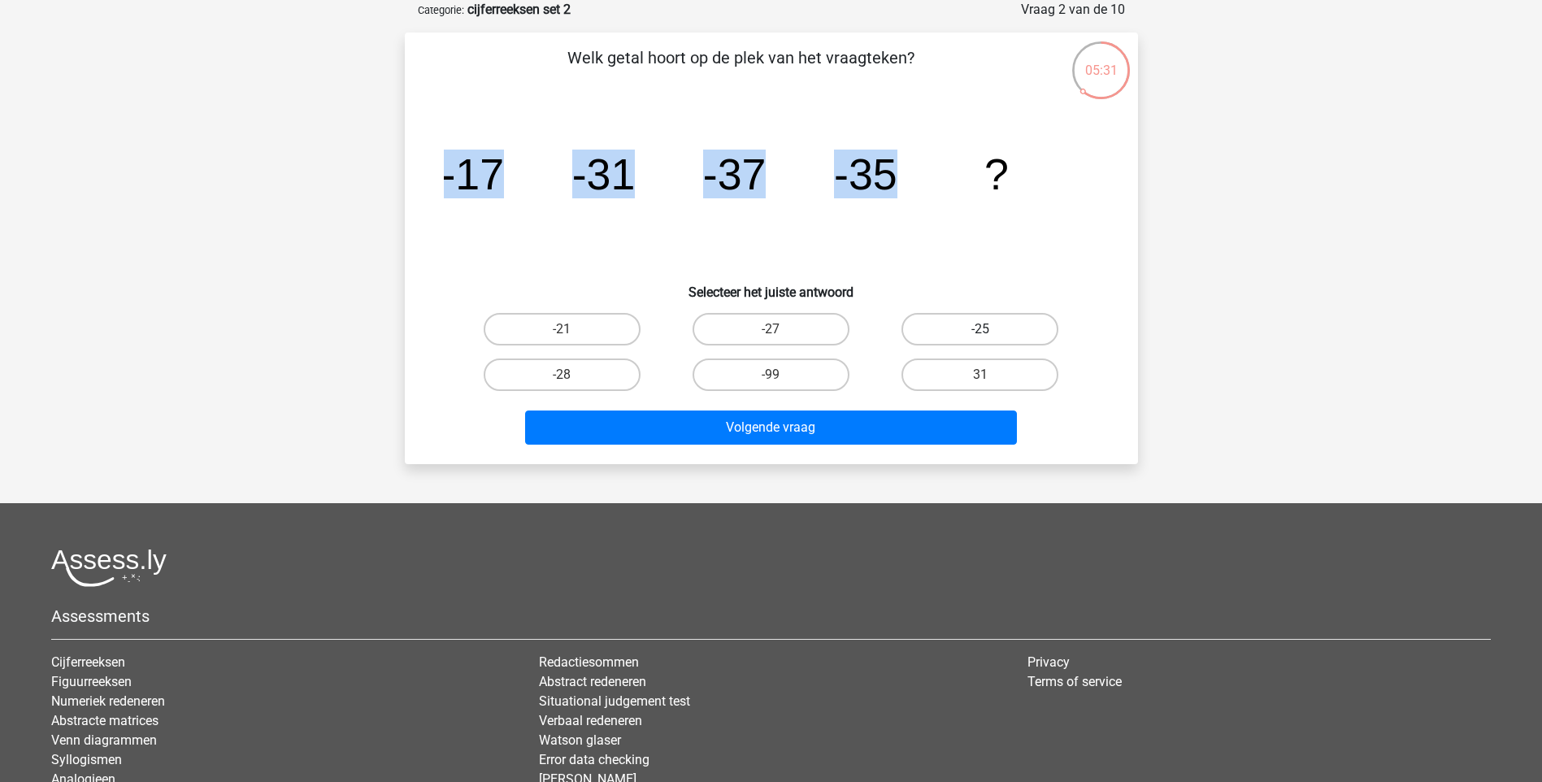
click at [980, 332] on input "-25" at bounding box center [985, 334] width 11 height 11
radio input "true"
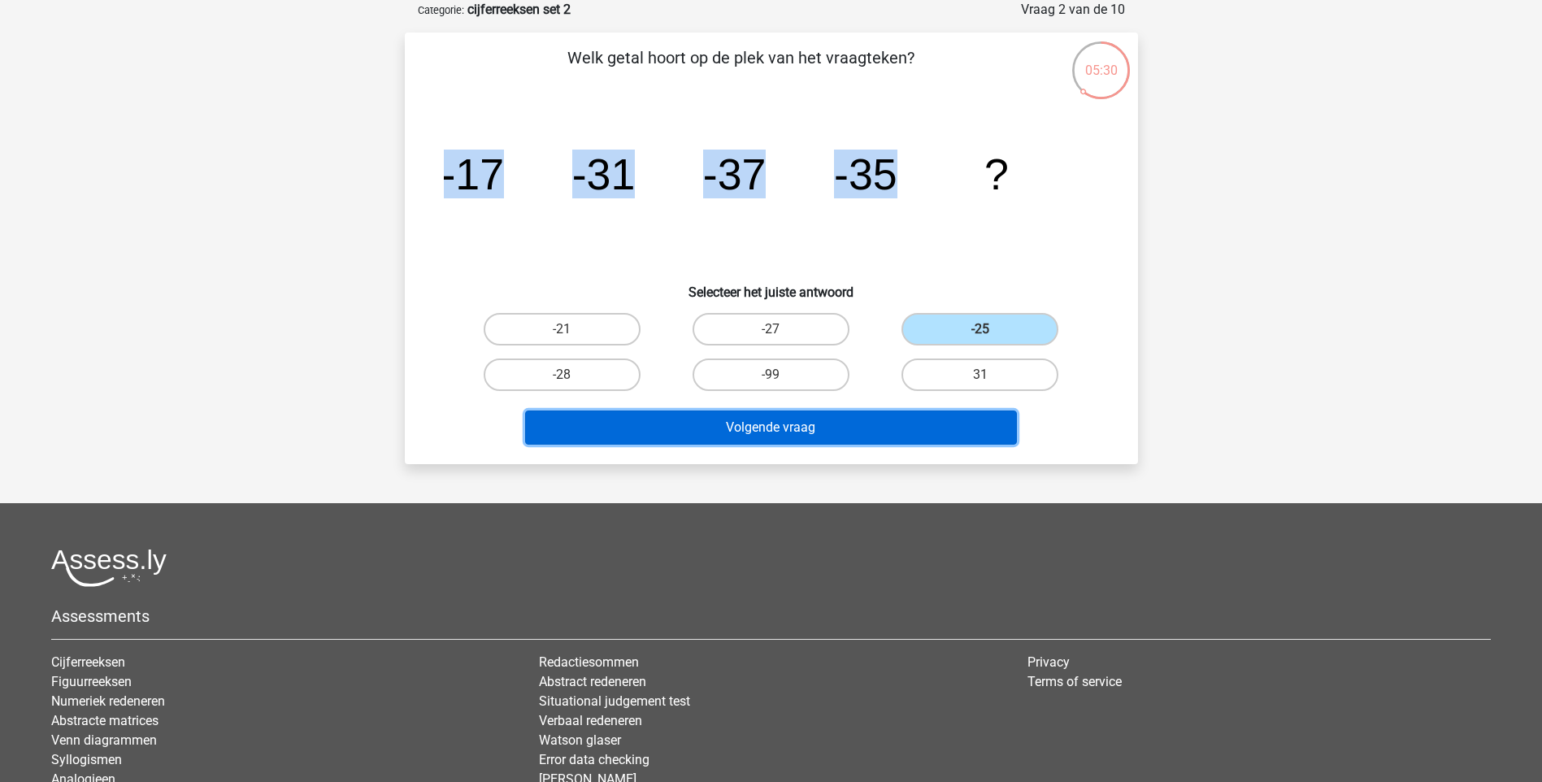
click at [910, 423] on button "Volgende vraag" at bounding box center [771, 428] width 492 height 34
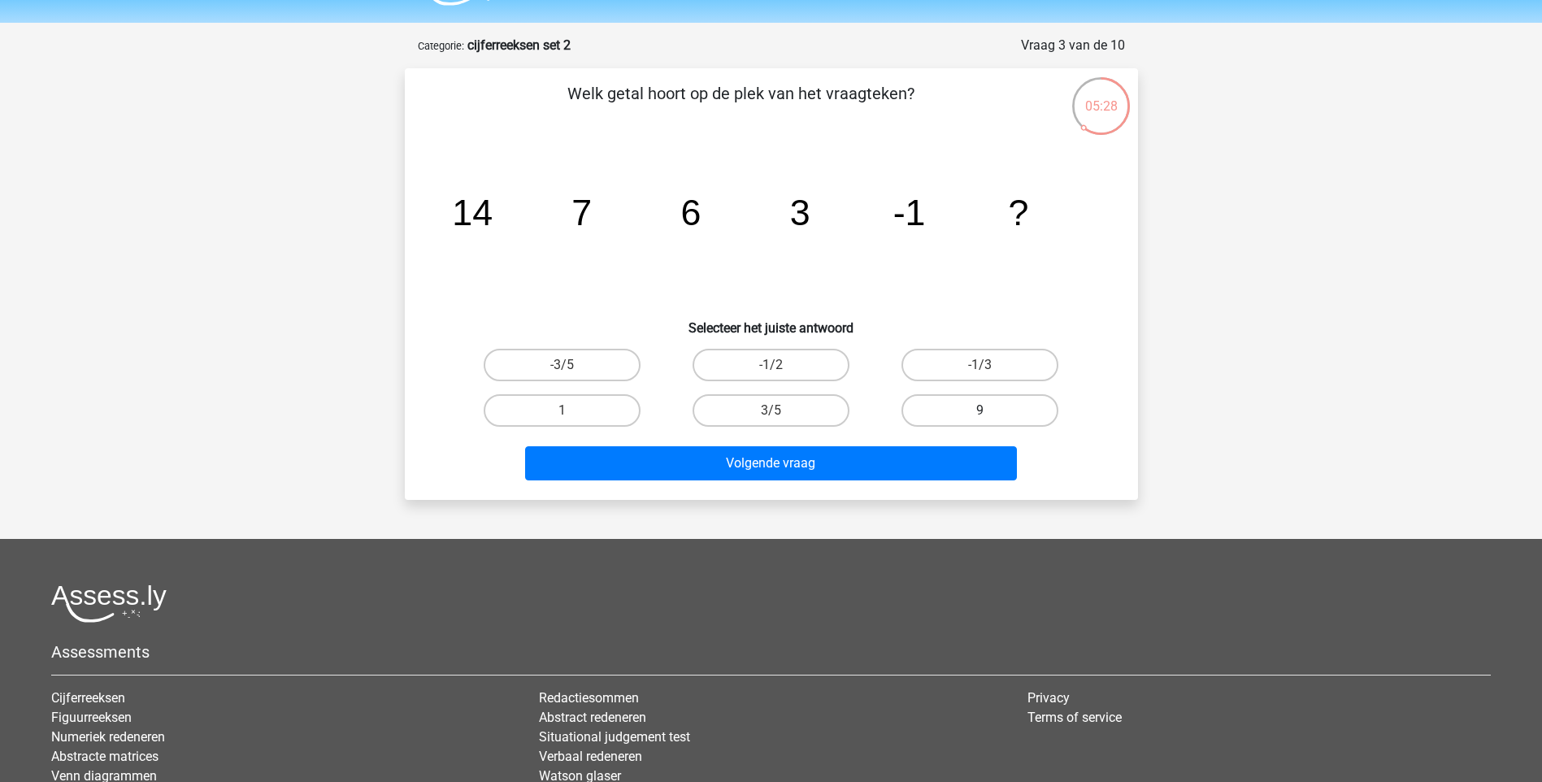
scroll to position [0, 0]
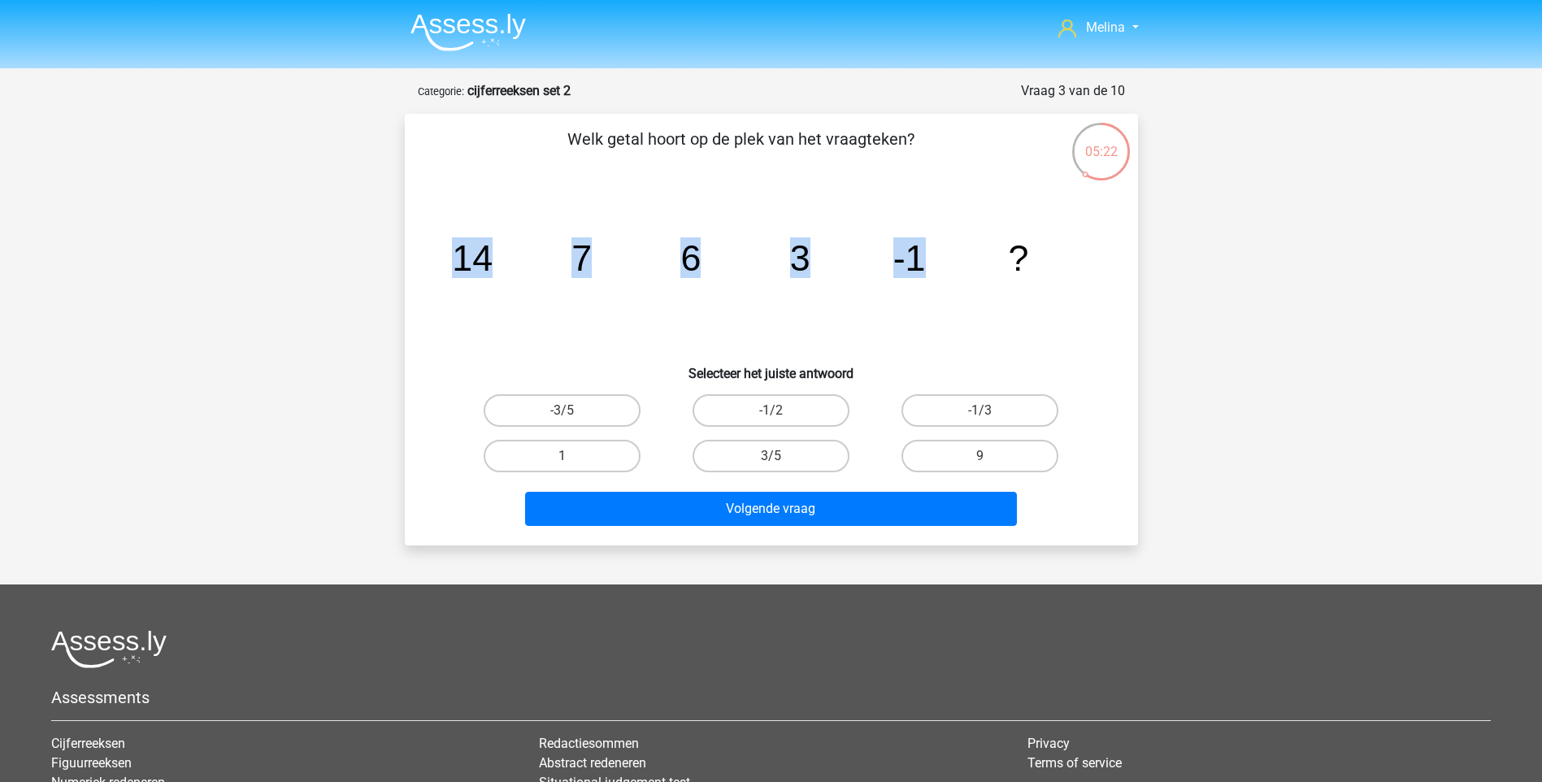
drag, startPoint x: 929, startPoint y: 254, endPoint x: 453, endPoint y: 260, distance: 476.4
click at [453, 260] on icon "image/svg+xml 14 7 6 3 -1 ?" at bounding box center [771, 271] width 655 height 164
click at [920, 258] on tspan "-1" at bounding box center [909, 257] width 33 height 41
drag, startPoint x: 920, startPoint y: 255, endPoint x: 451, endPoint y: 250, distance: 469.1
click at [452, 250] on g "14 7 6 3 -1 ?" at bounding box center [740, 257] width 576 height 41
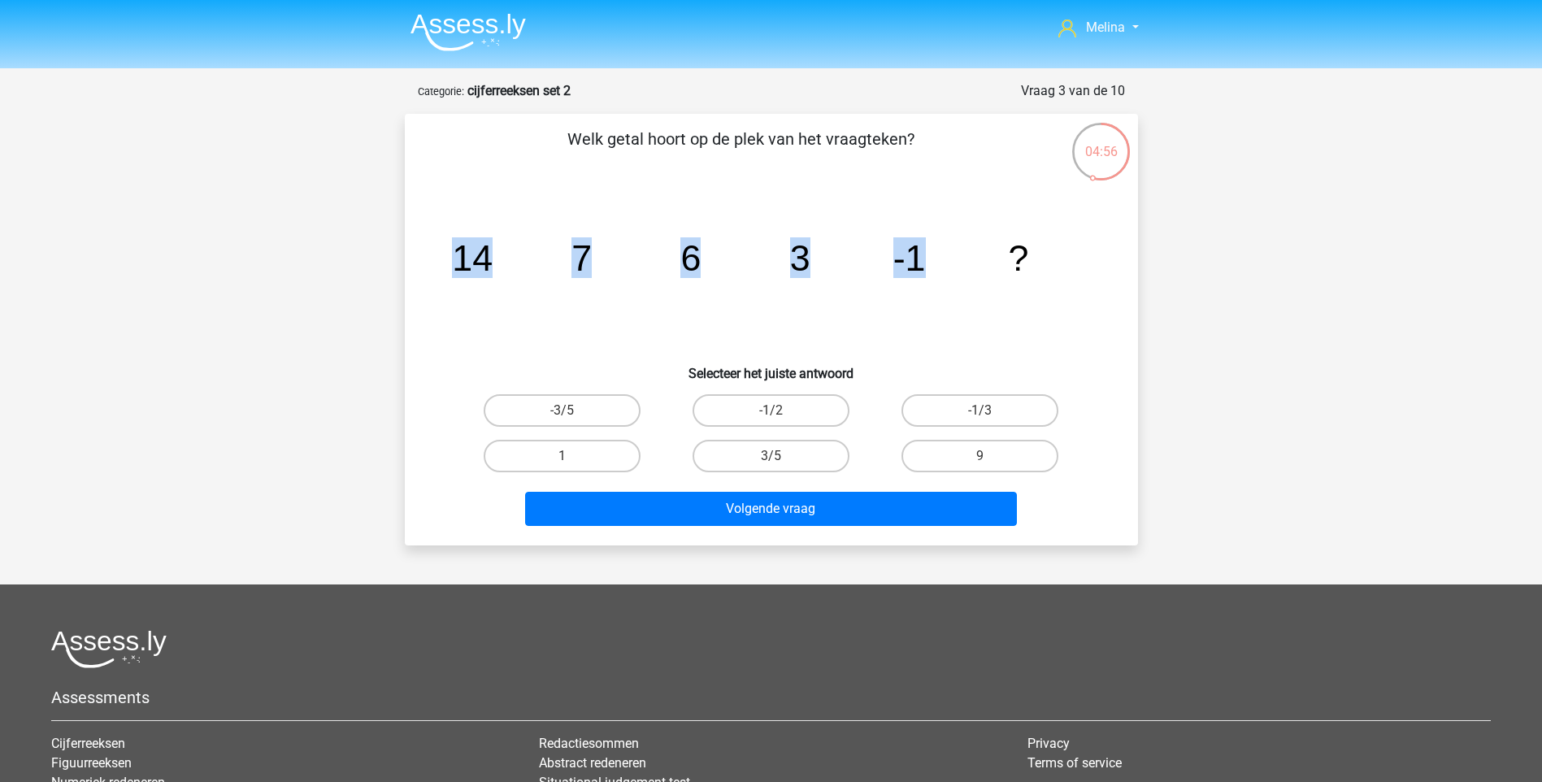
drag, startPoint x: 451, startPoint y: 250, endPoint x: 457, endPoint y: 259, distance: 10.6
copy g "14 7 6 3 -1"
click at [807, 407] on label "-1/2" at bounding box center [771, 410] width 157 height 33
click at [781, 411] on input "-1/2" at bounding box center [776, 416] width 11 height 11
radio input "true"
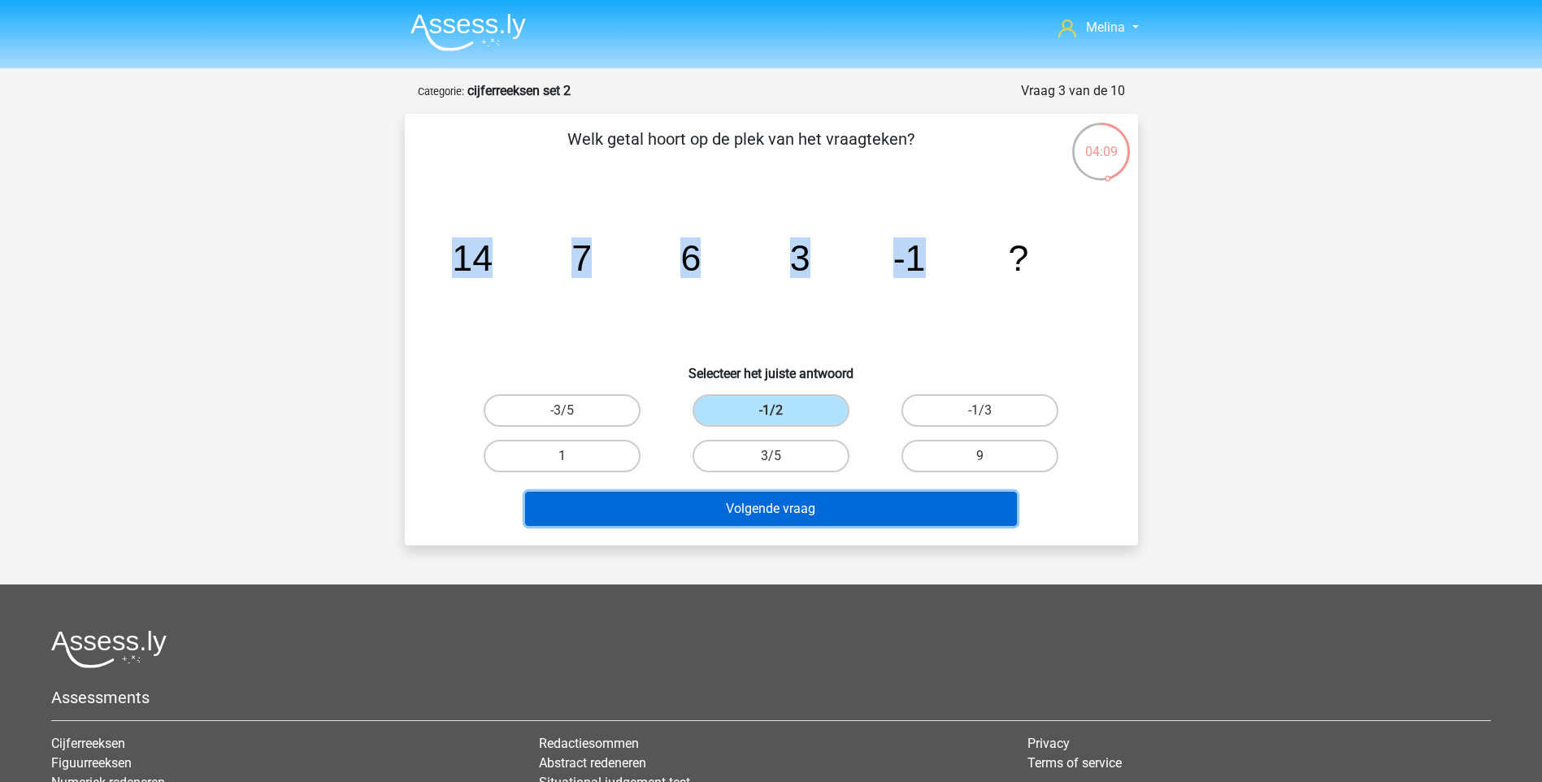
click at [793, 511] on button "Volgende vraag" at bounding box center [771, 509] width 492 height 34
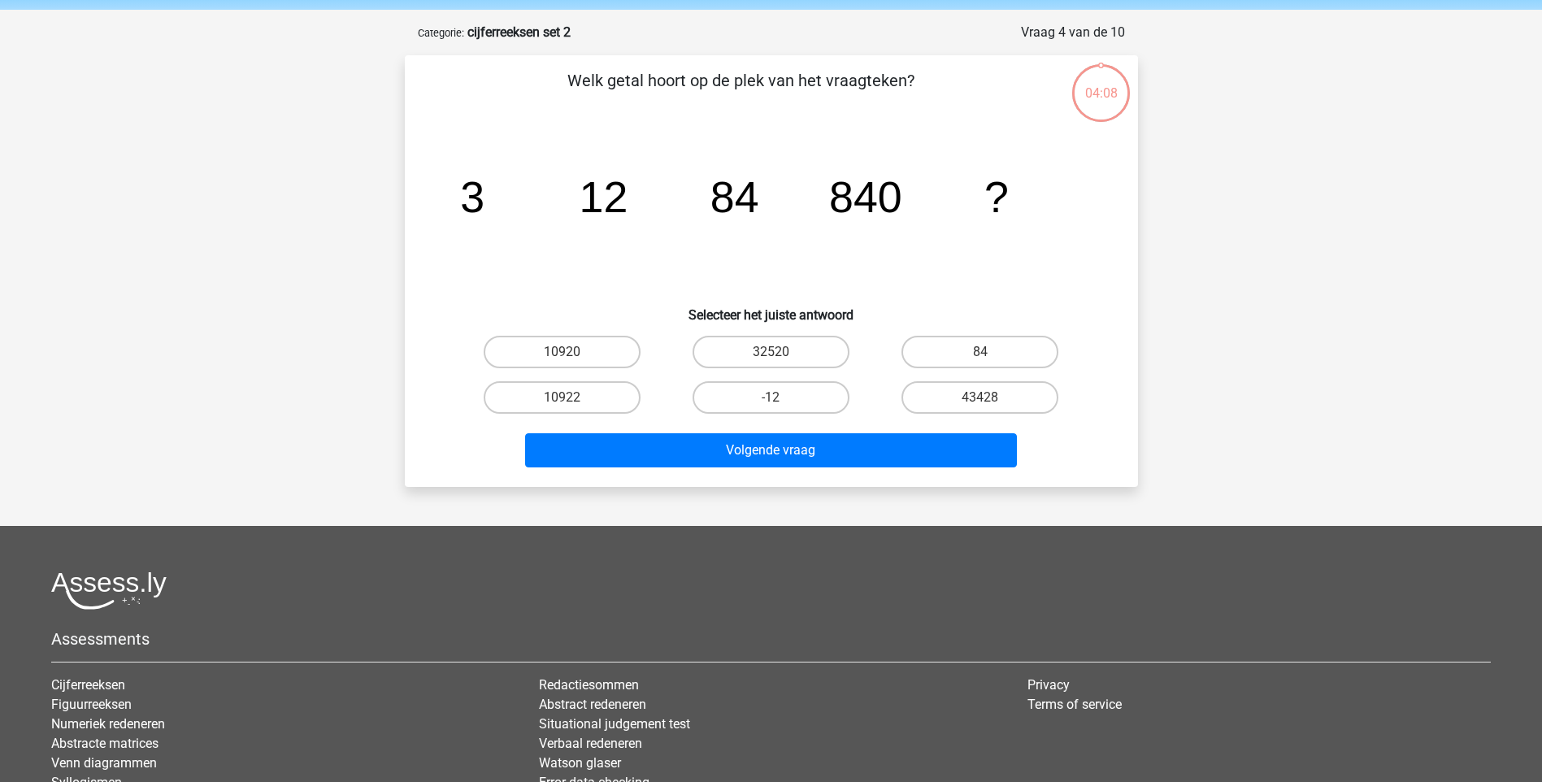
scroll to position [81, 0]
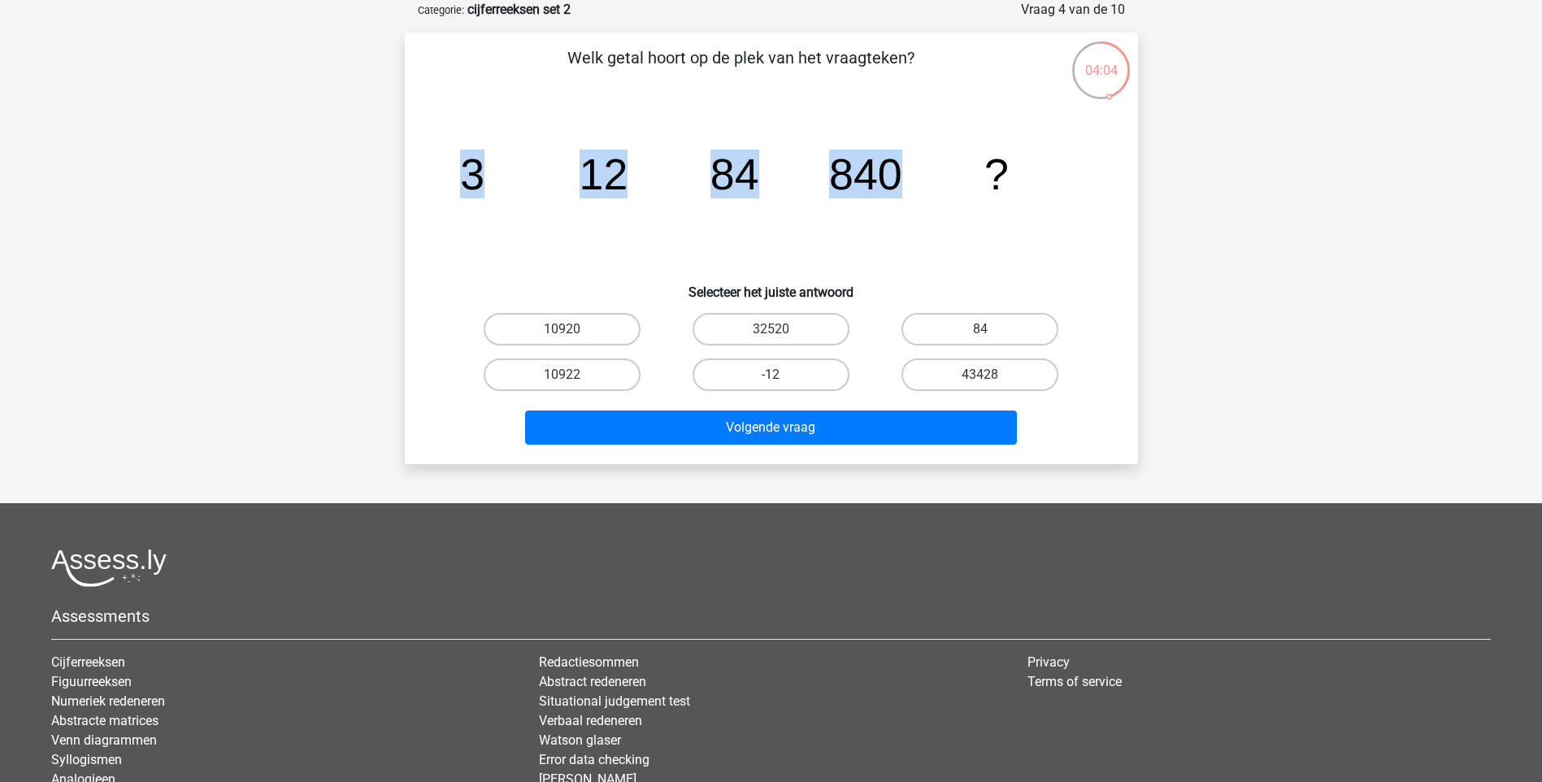
drag, startPoint x: 893, startPoint y: 172, endPoint x: 454, endPoint y: 165, distance: 439.0
click at [454, 165] on icon "image/svg+xml 3 12 84 840 ?" at bounding box center [771, 189] width 655 height 164
drag, startPoint x: 454, startPoint y: 165, endPoint x: 462, endPoint y: 175, distance: 12.2
copy g "3 12 84 840"
drag, startPoint x: 545, startPoint y: 326, endPoint x: 586, endPoint y: 360, distance: 53.1
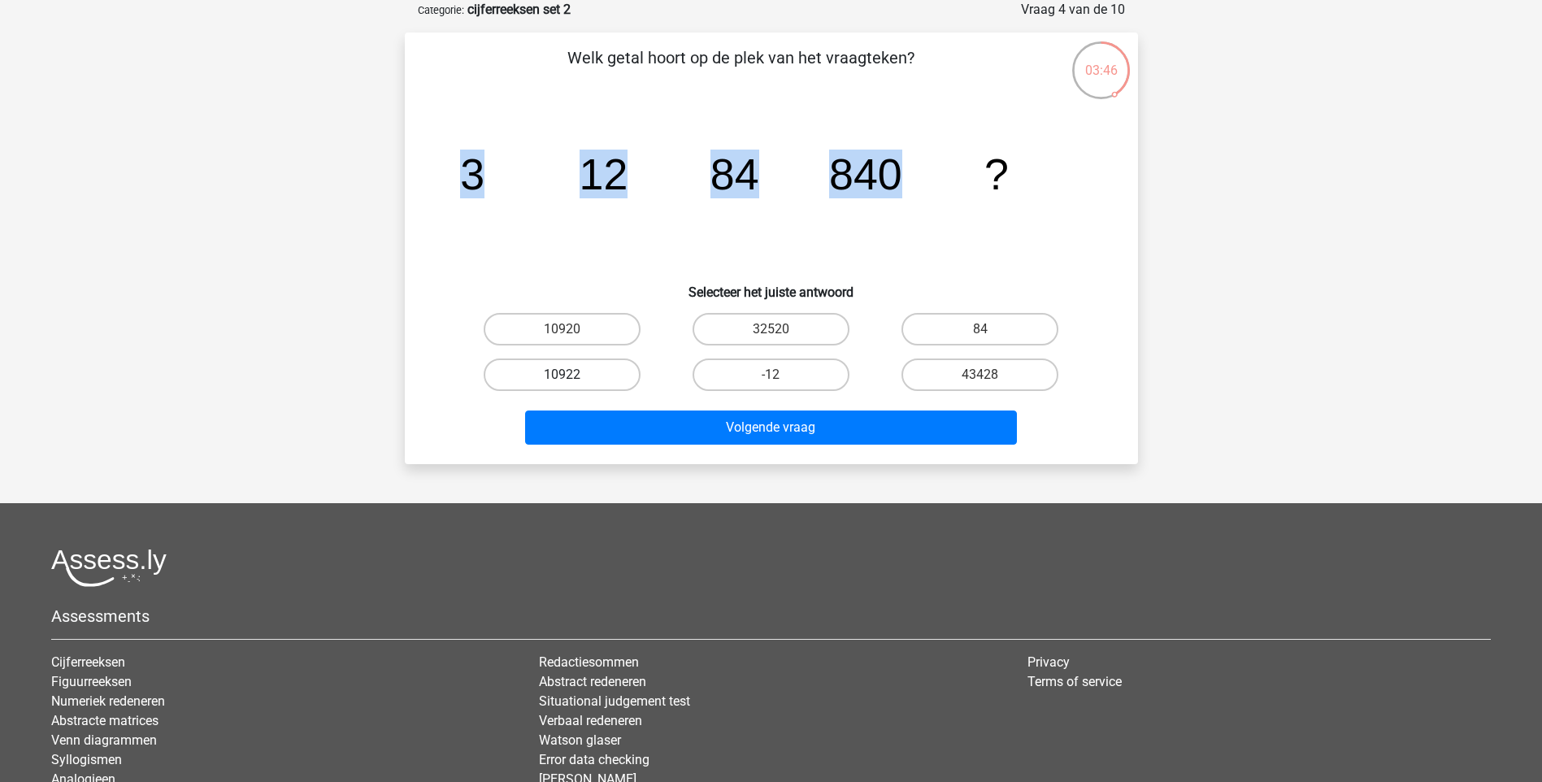
click at [546, 326] on label "10920" at bounding box center [562, 329] width 157 height 33
click at [562, 329] on input "10920" at bounding box center [567, 334] width 11 height 11
radio input "true"
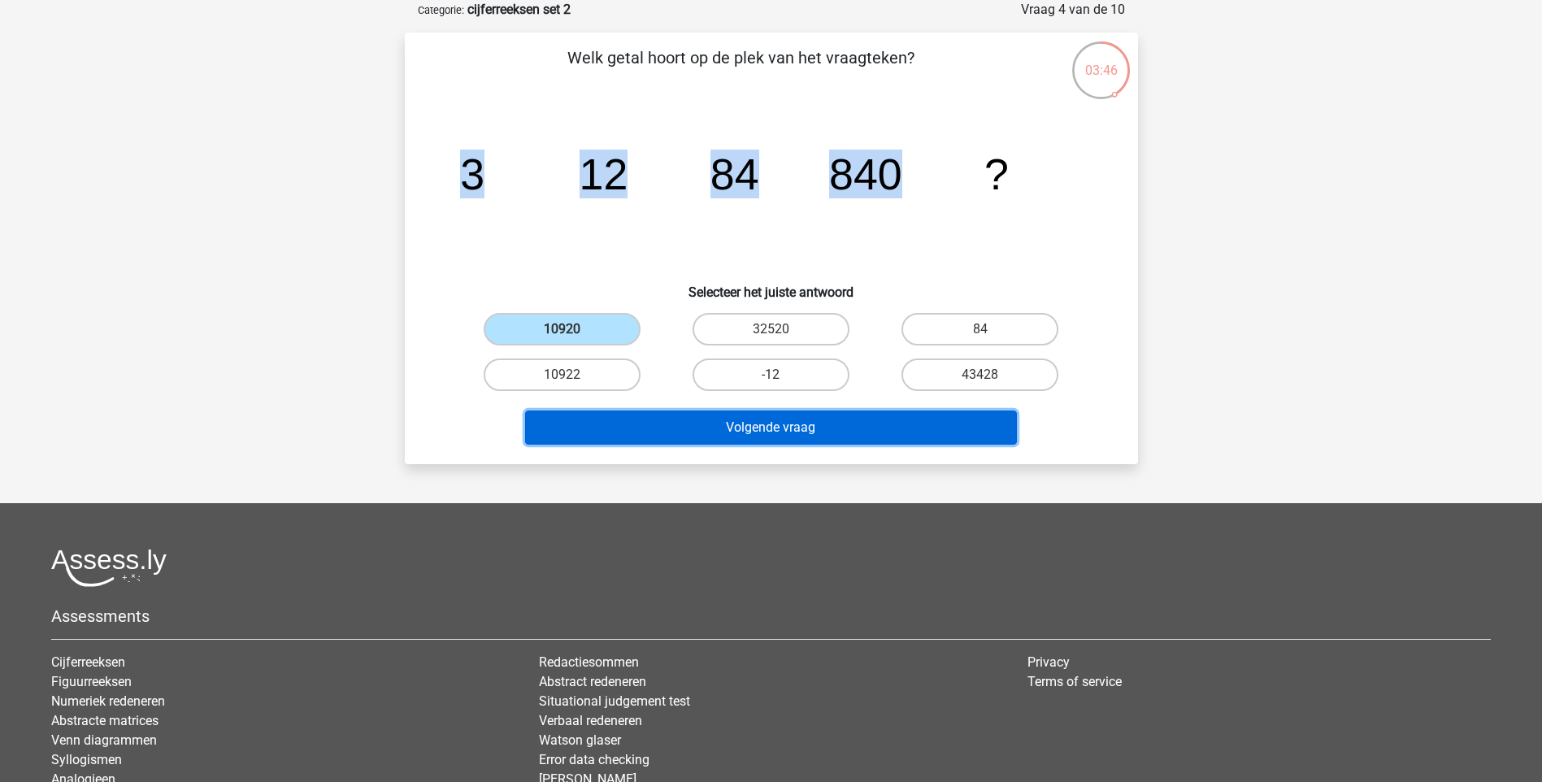
click at [633, 441] on button "Volgende vraag" at bounding box center [771, 428] width 492 height 34
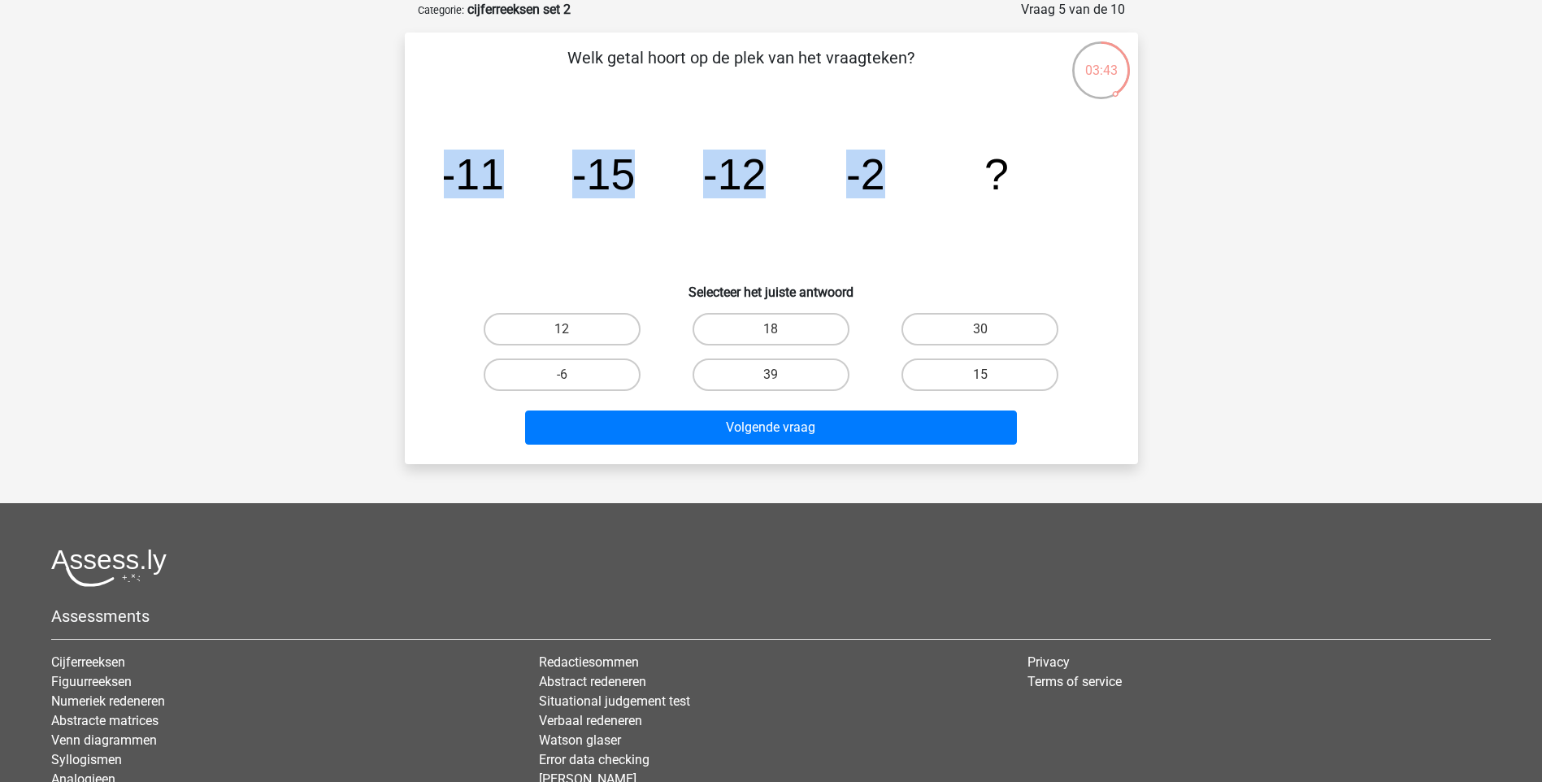
drag, startPoint x: 832, startPoint y: 179, endPoint x: 412, endPoint y: 158, distance: 420.0
click at [412, 158] on div "Welk getal hoort op de plek van het vraagteken? image/svg+xml -11 -15 -12 -2 ? …" at bounding box center [771, 249] width 720 height 406
drag, startPoint x: 412, startPoint y: 158, endPoint x: 457, endPoint y: 175, distance: 47.9
copy g "-11 -15 -12 -2"
click at [994, 387] on label "15" at bounding box center [980, 375] width 157 height 33
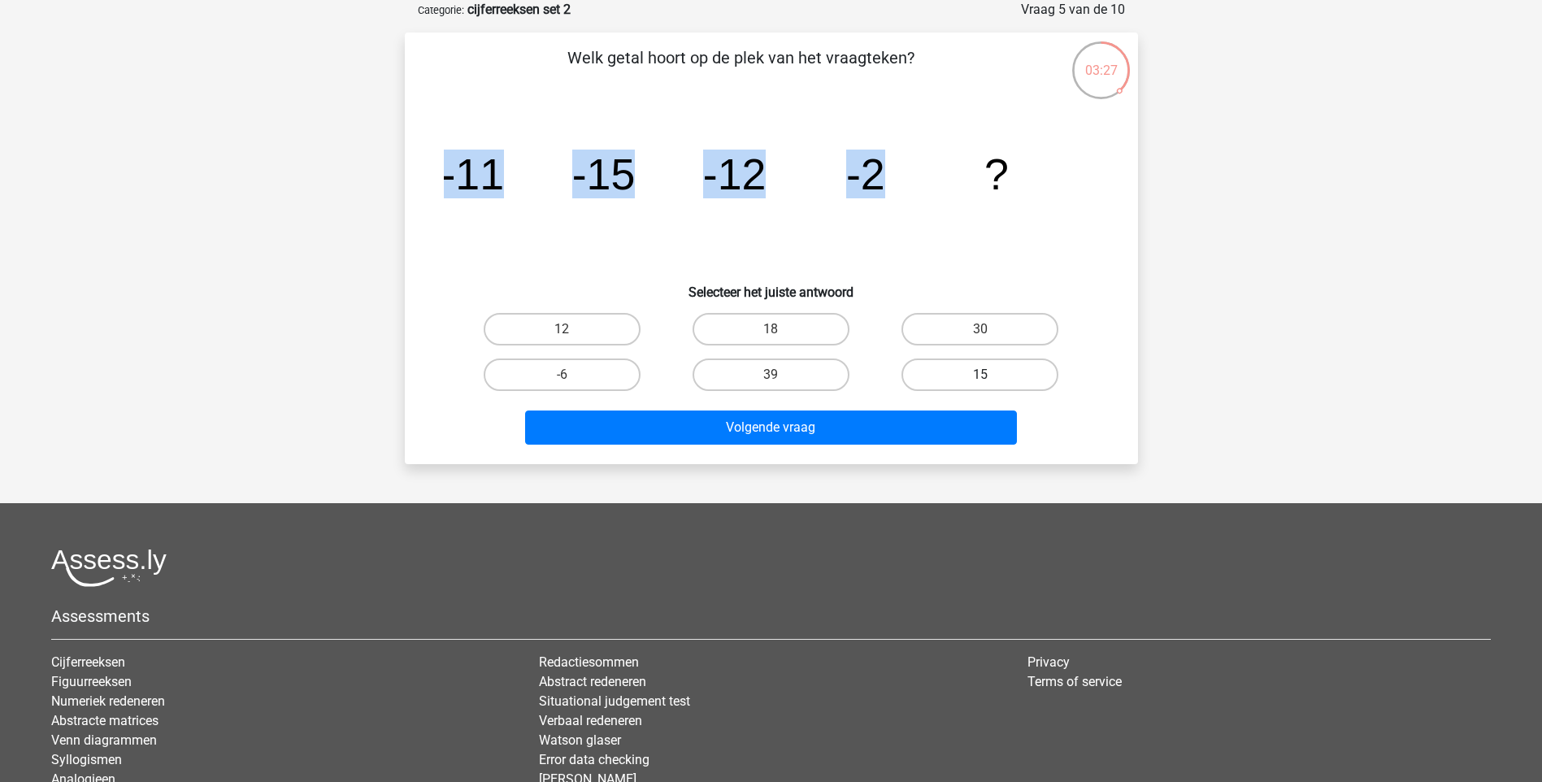
click at [991, 385] on input "15" at bounding box center [985, 380] width 11 height 11
radio input "true"
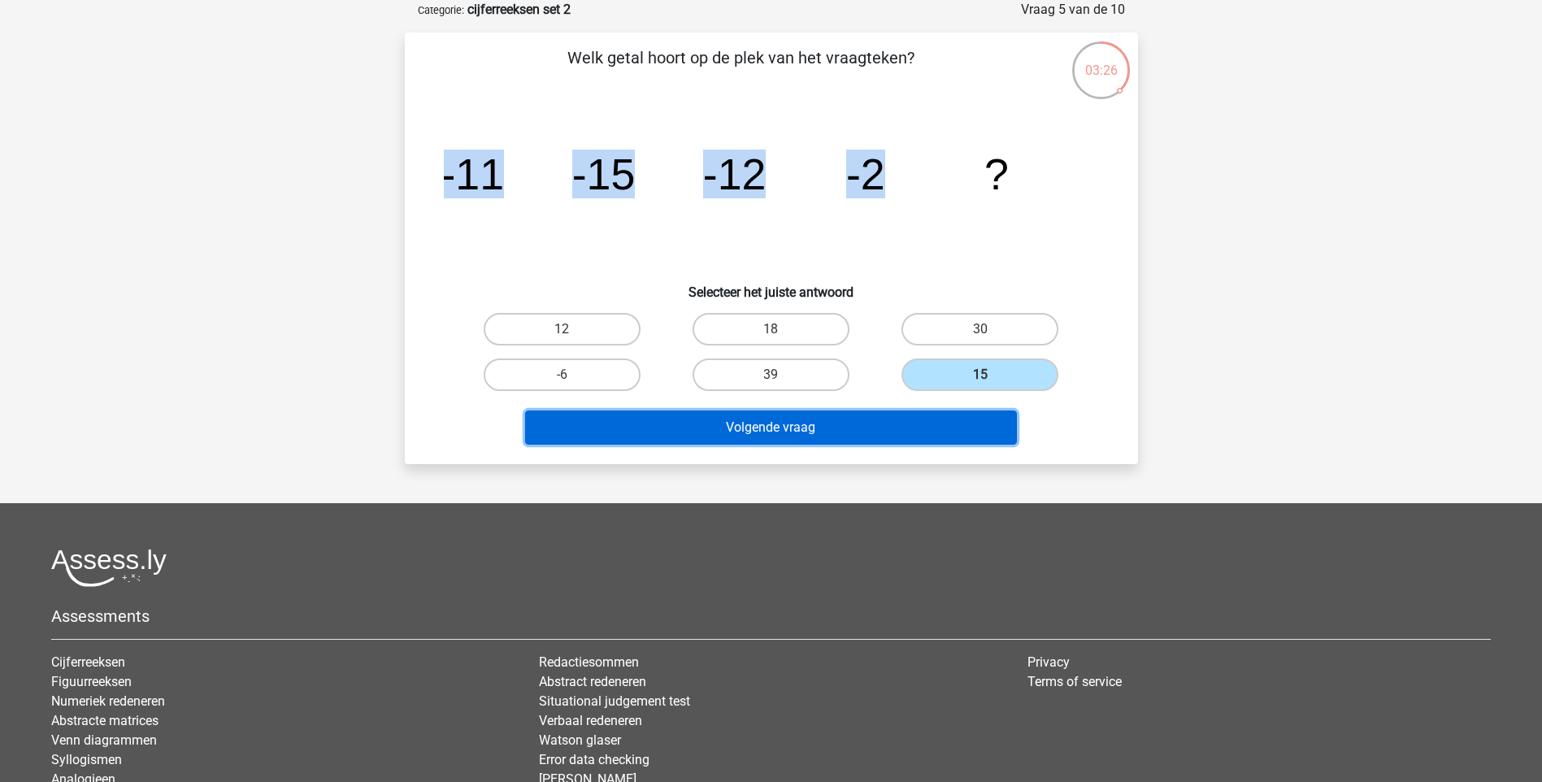
drag, startPoint x: 955, startPoint y: 411, endPoint x: 963, endPoint y: 421, distance: 12.9
click at [958, 415] on button "Volgende vraag" at bounding box center [771, 428] width 492 height 34
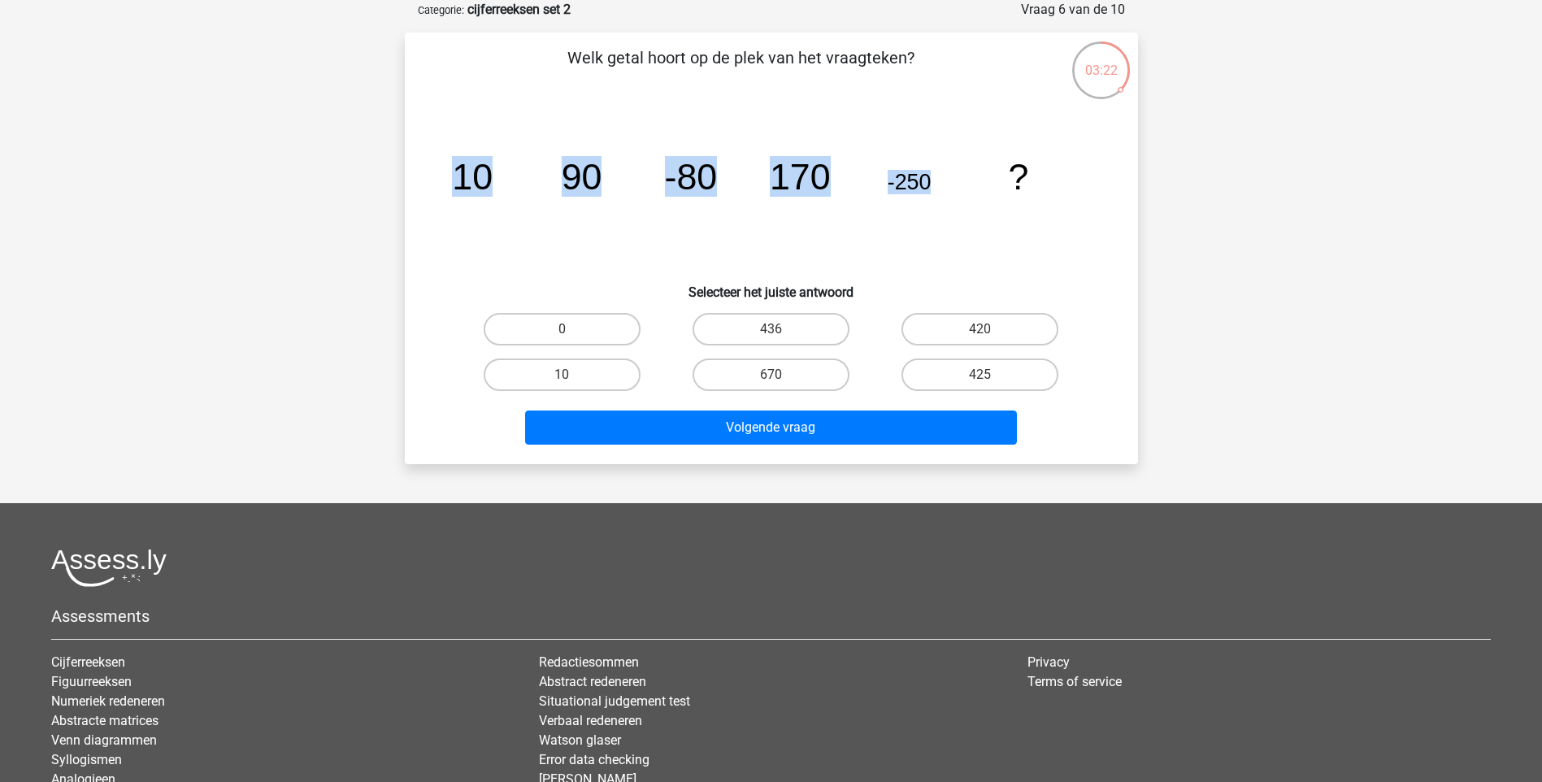
drag, startPoint x: 951, startPoint y: 180, endPoint x: 454, endPoint y: 167, distance: 497.7
click at [454, 167] on icon "image/svg+xml 10 90 -80 170 -250 ?" at bounding box center [771, 189] width 655 height 164
drag, startPoint x: 454, startPoint y: 167, endPoint x: 487, endPoint y: 188, distance: 39.0
copy g "10 90 -80 170 -250"
click at [798, 325] on label "436" at bounding box center [771, 329] width 157 height 33
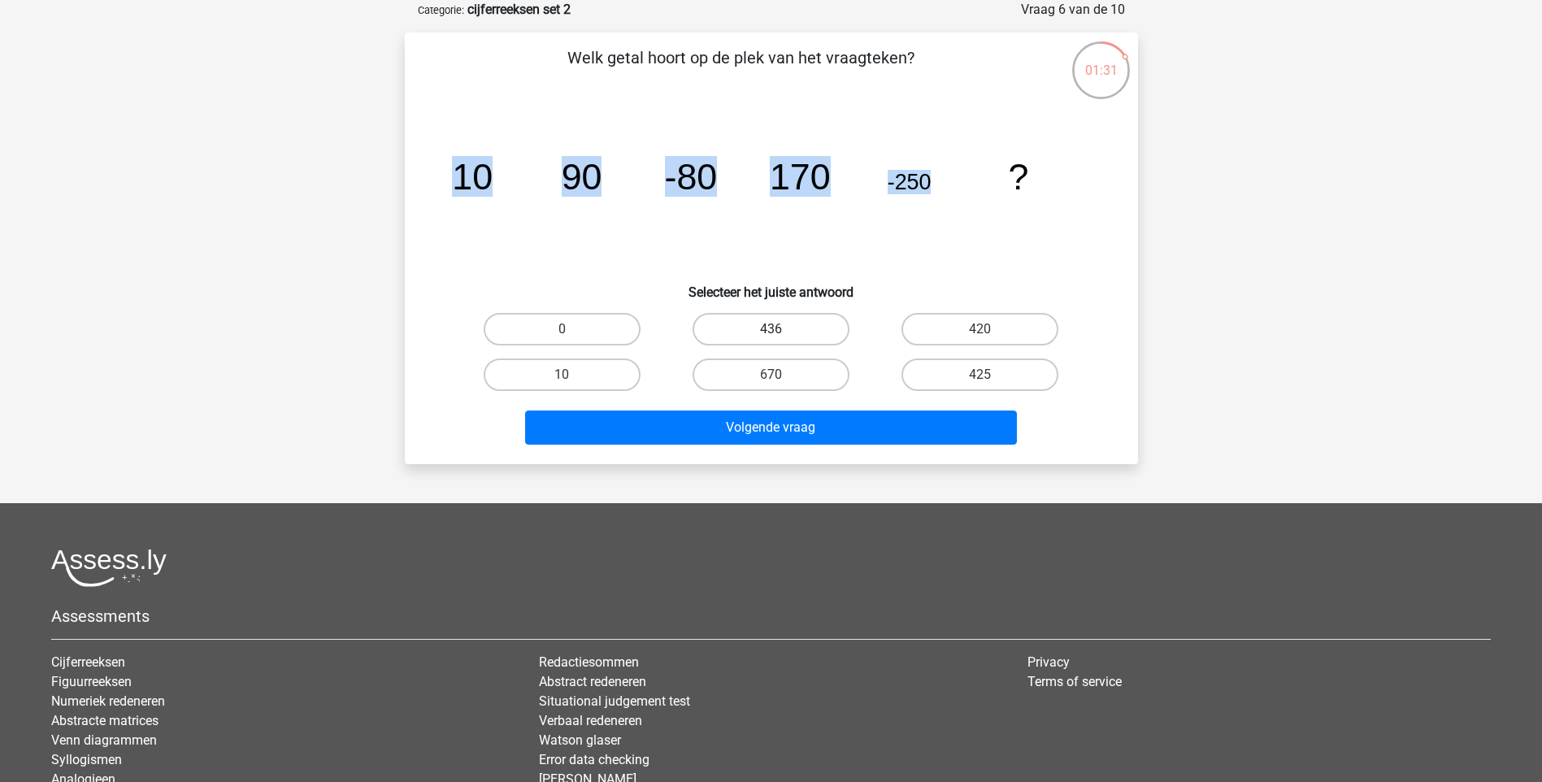
click at [781, 329] on input "436" at bounding box center [776, 334] width 11 height 11
radio input "true"
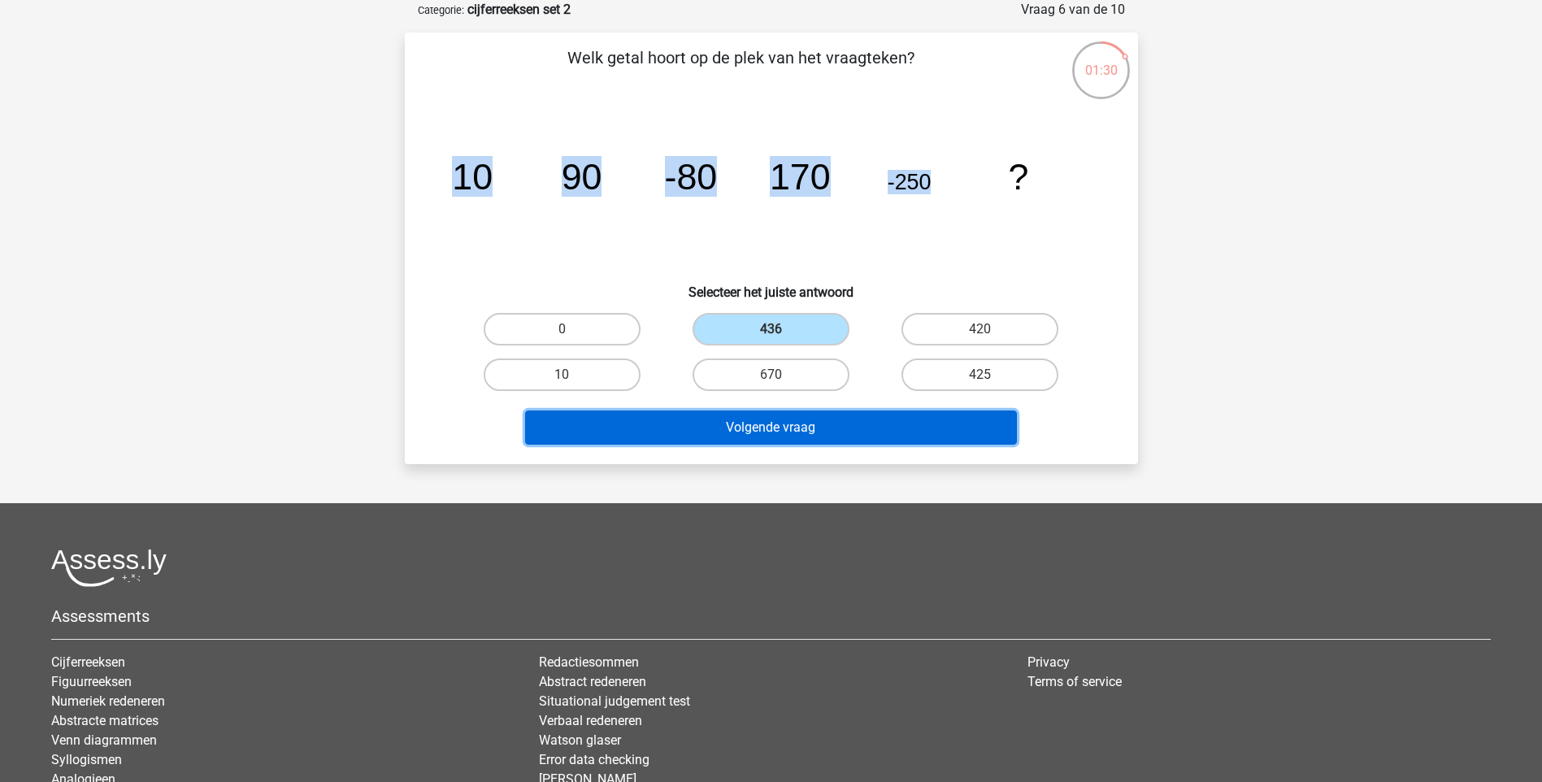
click at [816, 428] on button "Volgende vraag" at bounding box center [771, 428] width 492 height 34
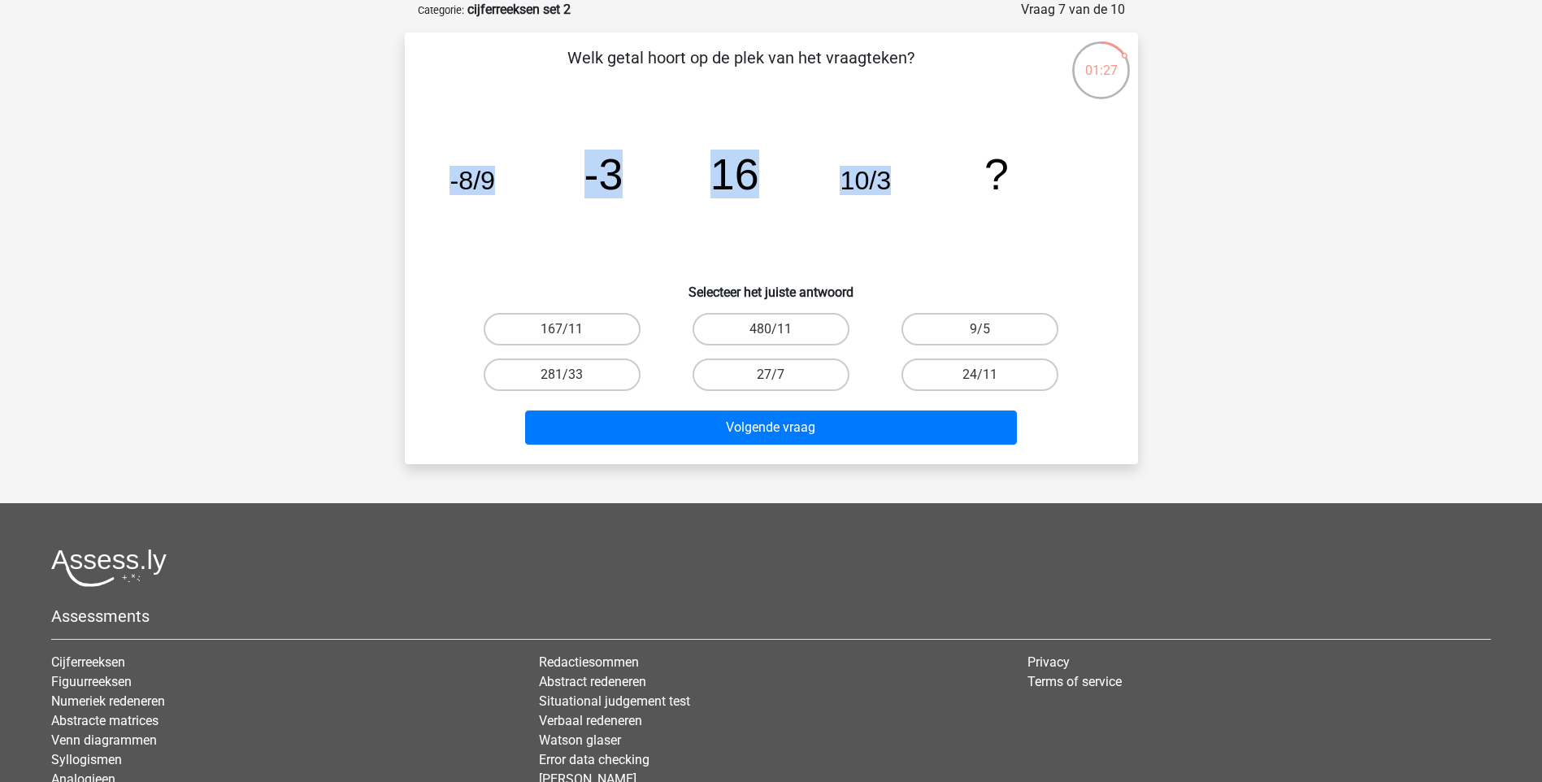
drag, startPoint x: 897, startPoint y: 189, endPoint x: 428, endPoint y: 171, distance: 468.6
click at [428, 171] on div "Welk getal hoort op de plek van het vraagteken? image/svg+xml -8/9 -3 16 10/3 ?…" at bounding box center [771, 249] width 720 height 406
drag, startPoint x: 428, startPoint y: 171, endPoint x: 605, endPoint y: 172, distance: 176.4
copy g "-8/9 -3 16 10/3"
click at [798, 378] on label "27/7" at bounding box center [771, 375] width 157 height 33
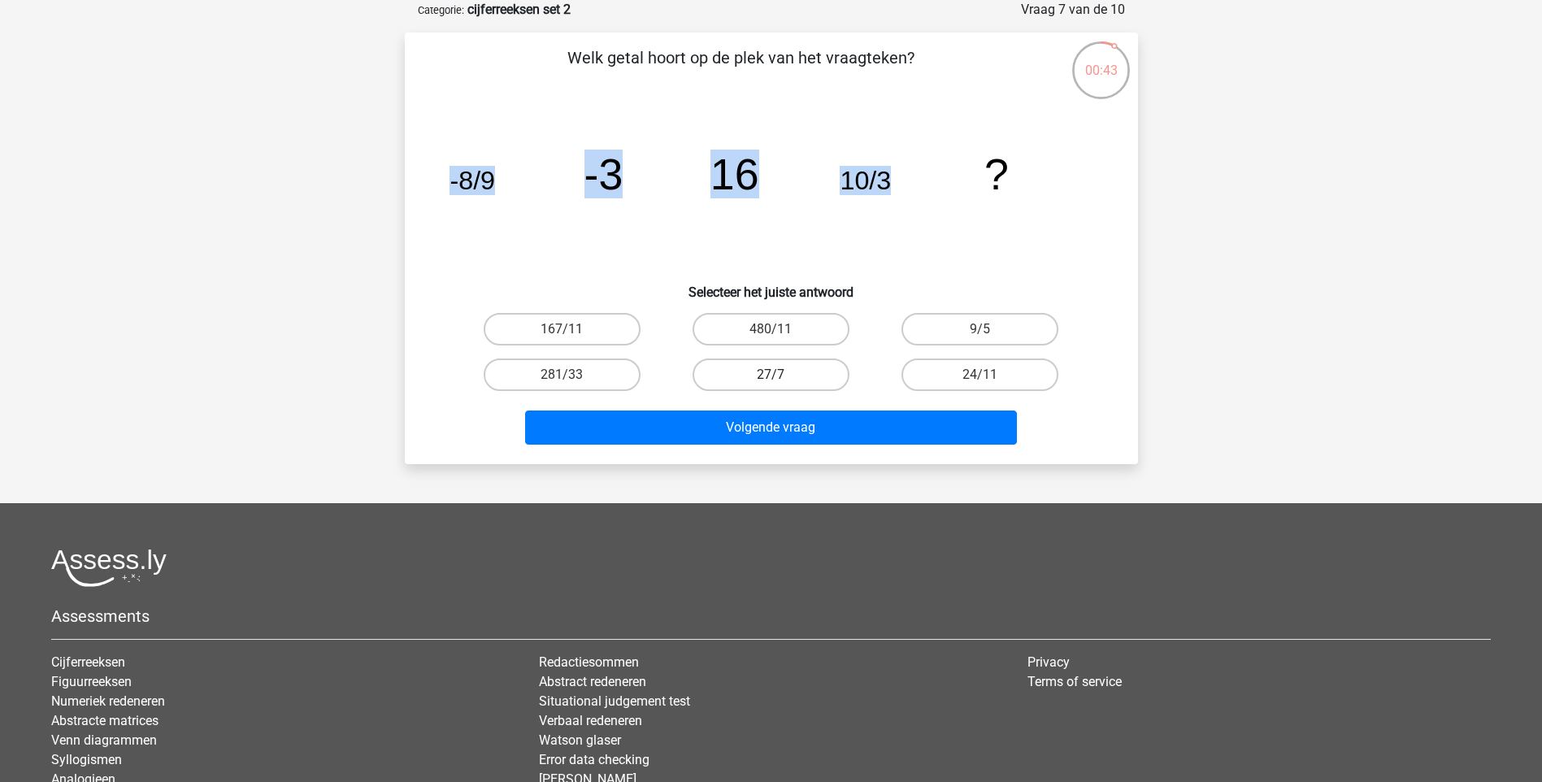
click at [781, 378] on input "27/7" at bounding box center [776, 380] width 11 height 11
radio input "true"
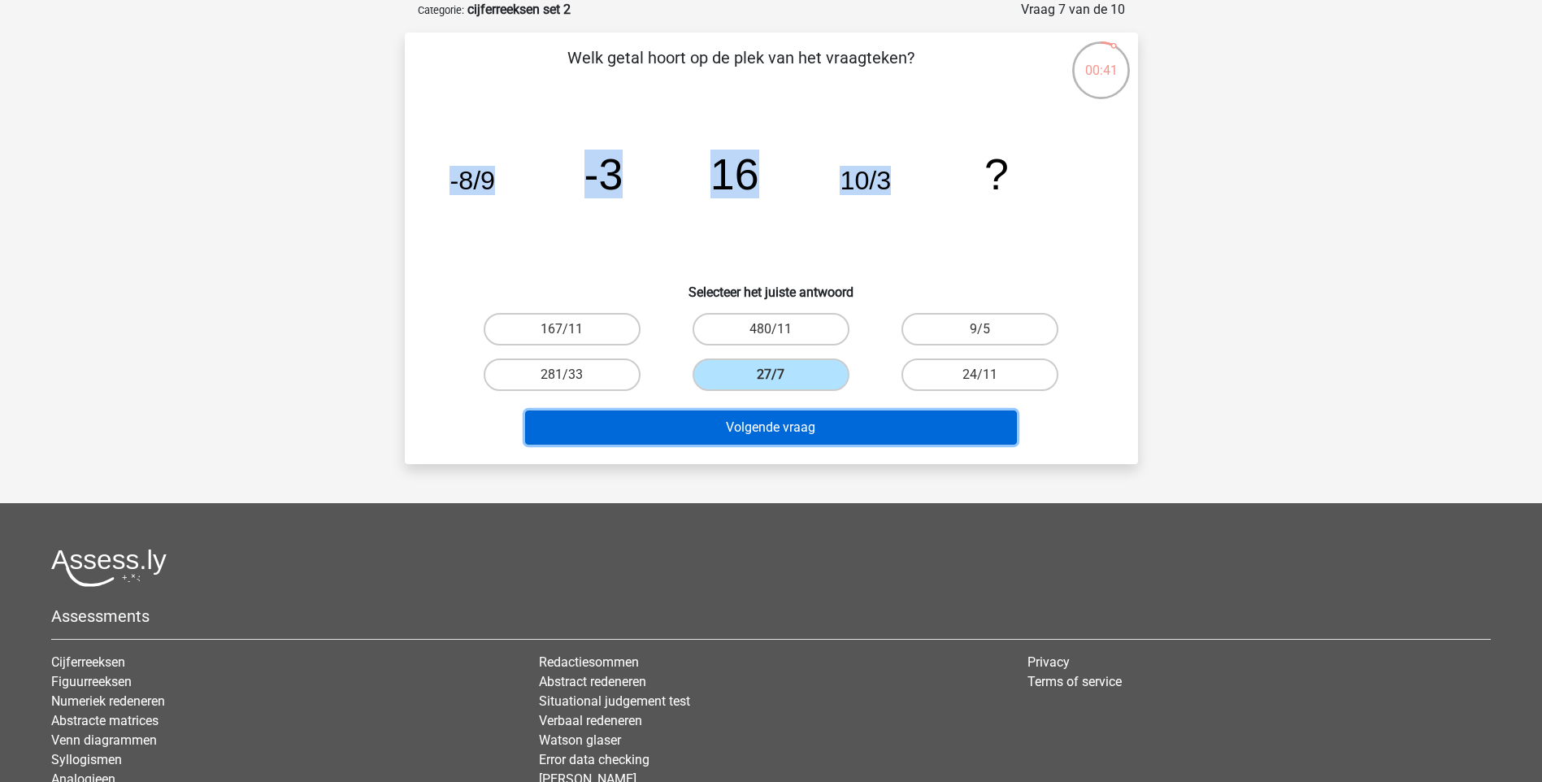
click at [772, 432] on button "Volgende vraag" at bounding box center [771, 428] width 492 height 34
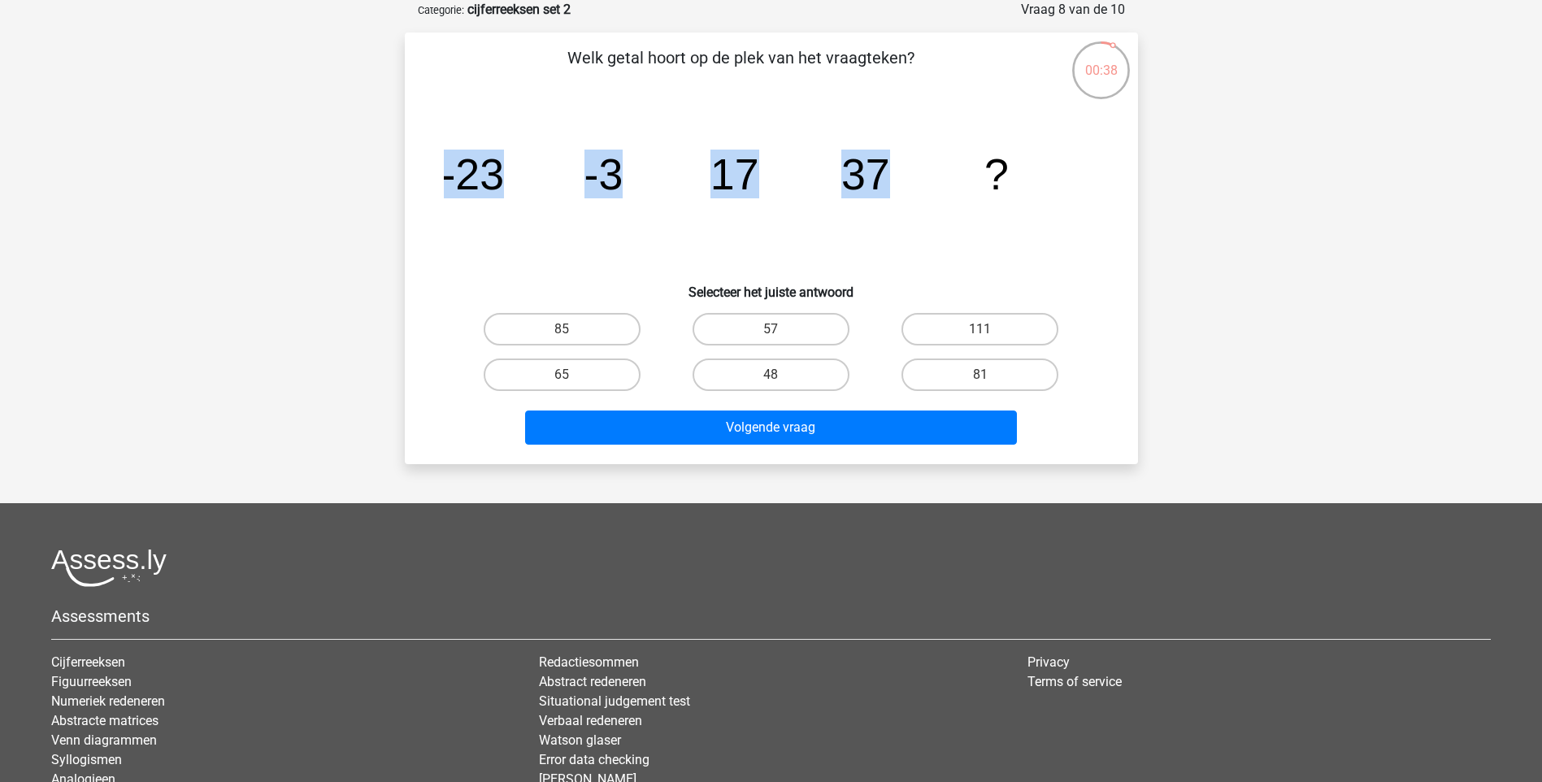
drag, startPoint x: 809, startPoint y: 155, endPoint x: 424, endPoint y: 162, distance: 384.6
click at [424, 162] on div "Welk getal hoort op de plek van het vraagteken? image/svg+xml -23 -3 17 37 ? Se…" at bounding box center [771, 249] width 720 height 406
drag, startPoint x: 424, startPoint y: 163, endPoint x: 460, endPoint y: 167, distance: 36.0
copy g "-23 -3 17 37"
click at [784, 327] on label "57" at bounding box center [771, 329] width 157 height 33
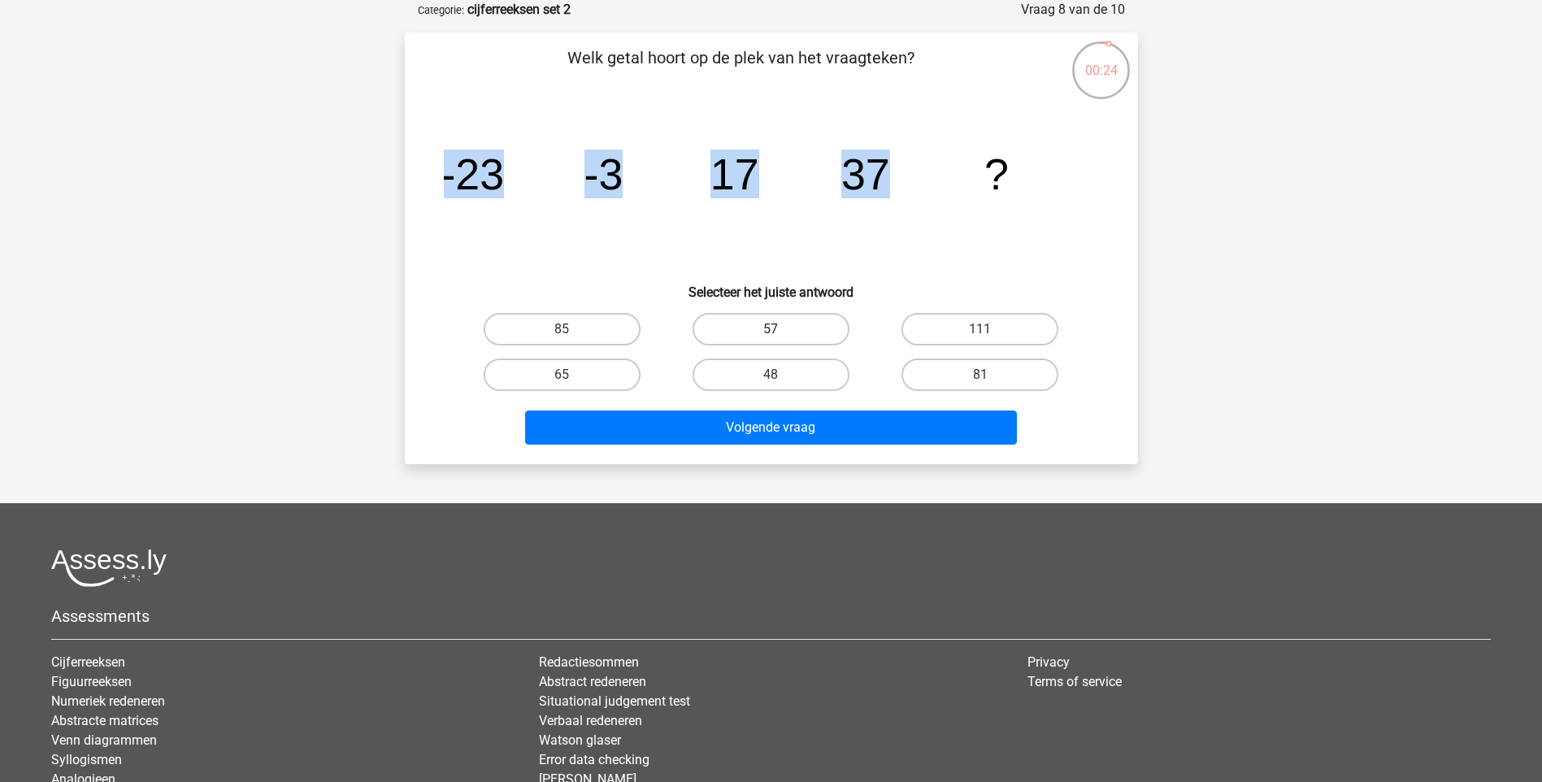
click at [781, 329] on input "57" at bounding box center [776, 334] width 11 height 11
radio input "true"
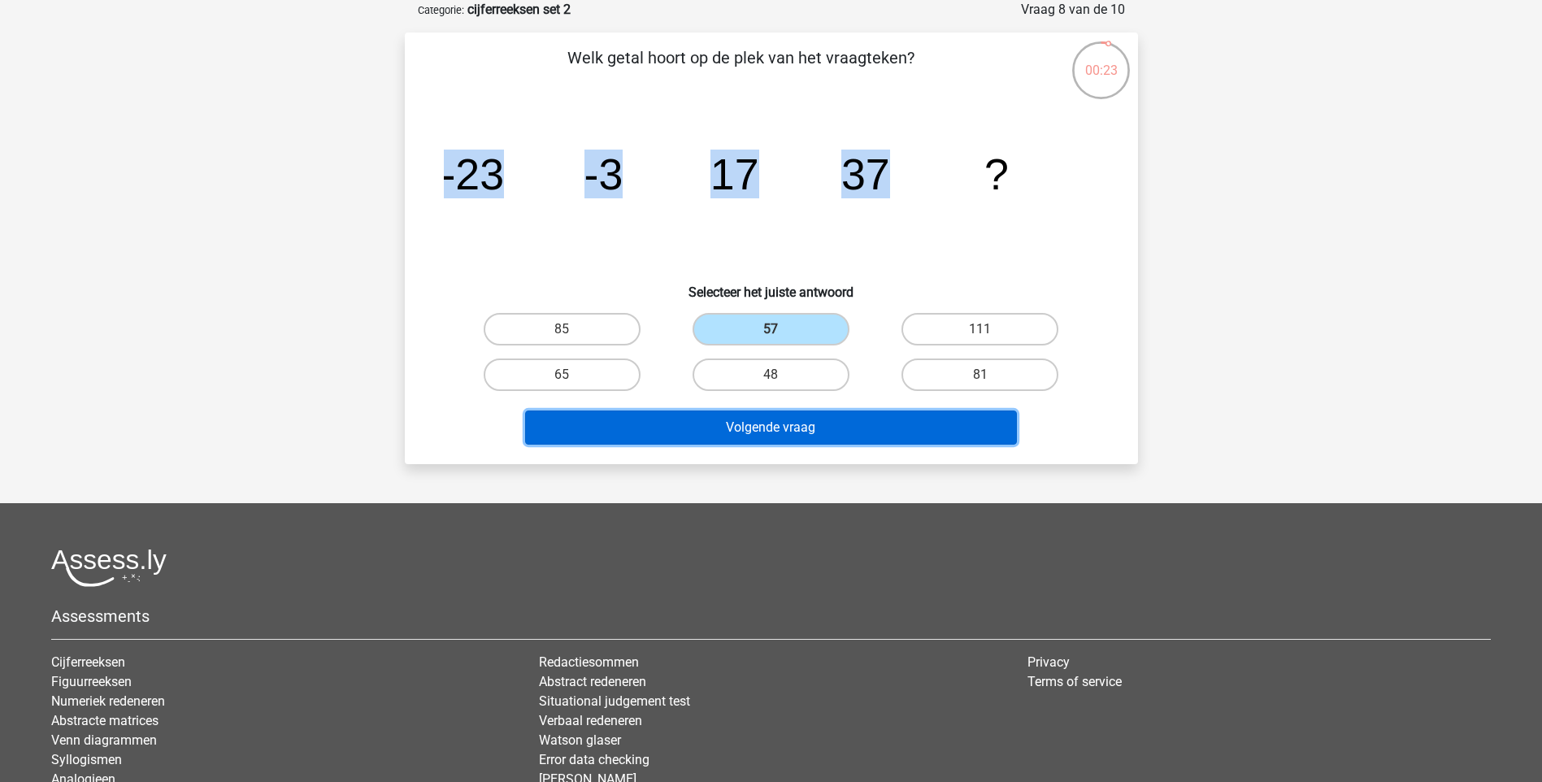
click at [772, 419] on button "Volgende vraag" at bounding box center [771, 428] width 492 height 34
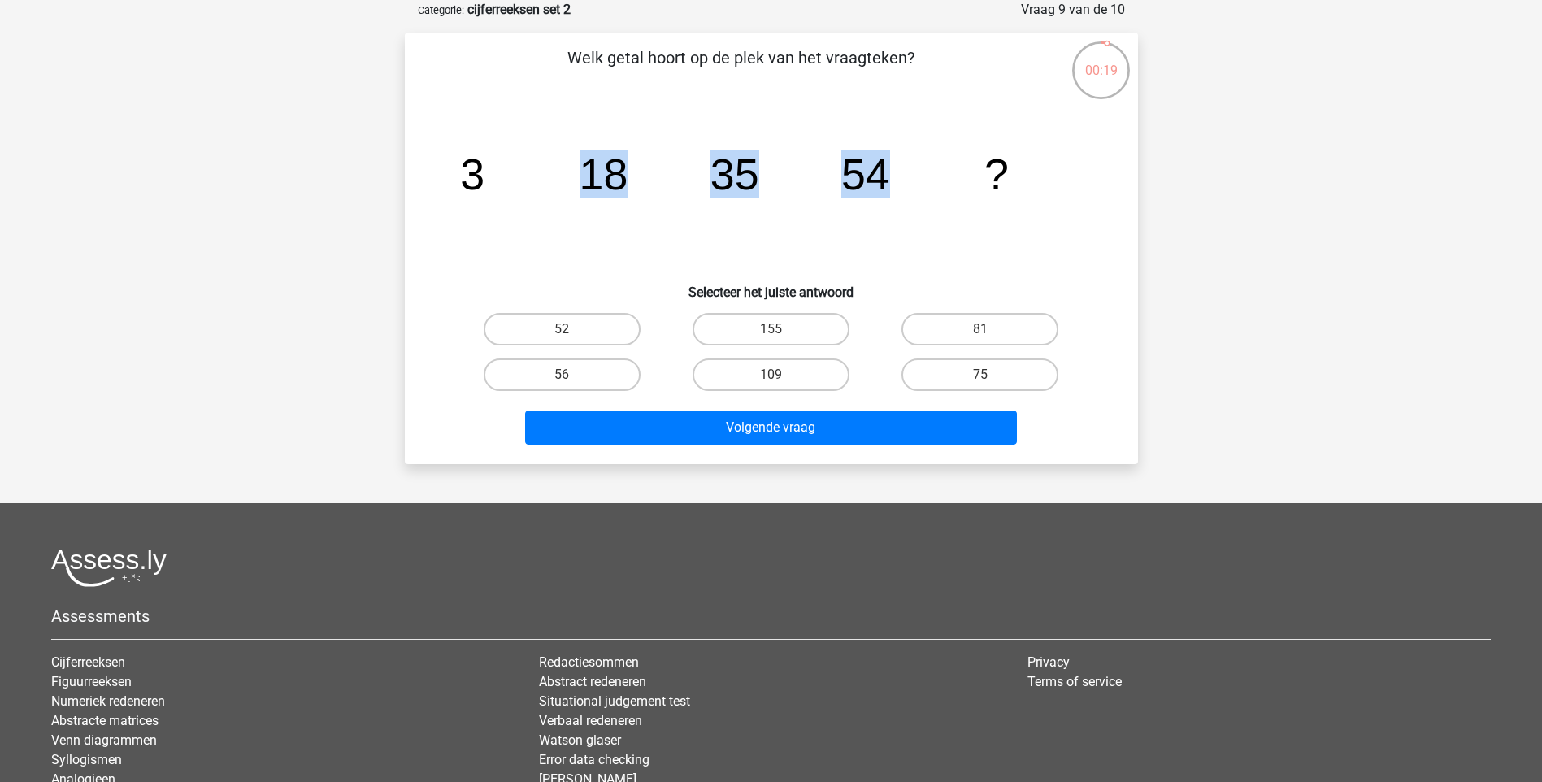
drag, startPoint x: 925, startPoint y: 179, endPoint x: 584, endPoint y: 246, distance: 347.1
click at [550, 211] on icon "image/svg+xml 3 18 35 54 ?" at bounding box center [771, 189] width 655 height 164
drag, startPoint x: 465, startPoint y: 174, endPoint x: 906, endPoint y: 173, distance: 441.4
click at [906, 173] on icon "image/svg+xml 3 18 35 54 ?" at bounding box center [771, 189] width 655 height 164
drag, startPoint x: 906, startPoint y: 173, endPoint x: 867, endPoint y: 167, distance: 39.6
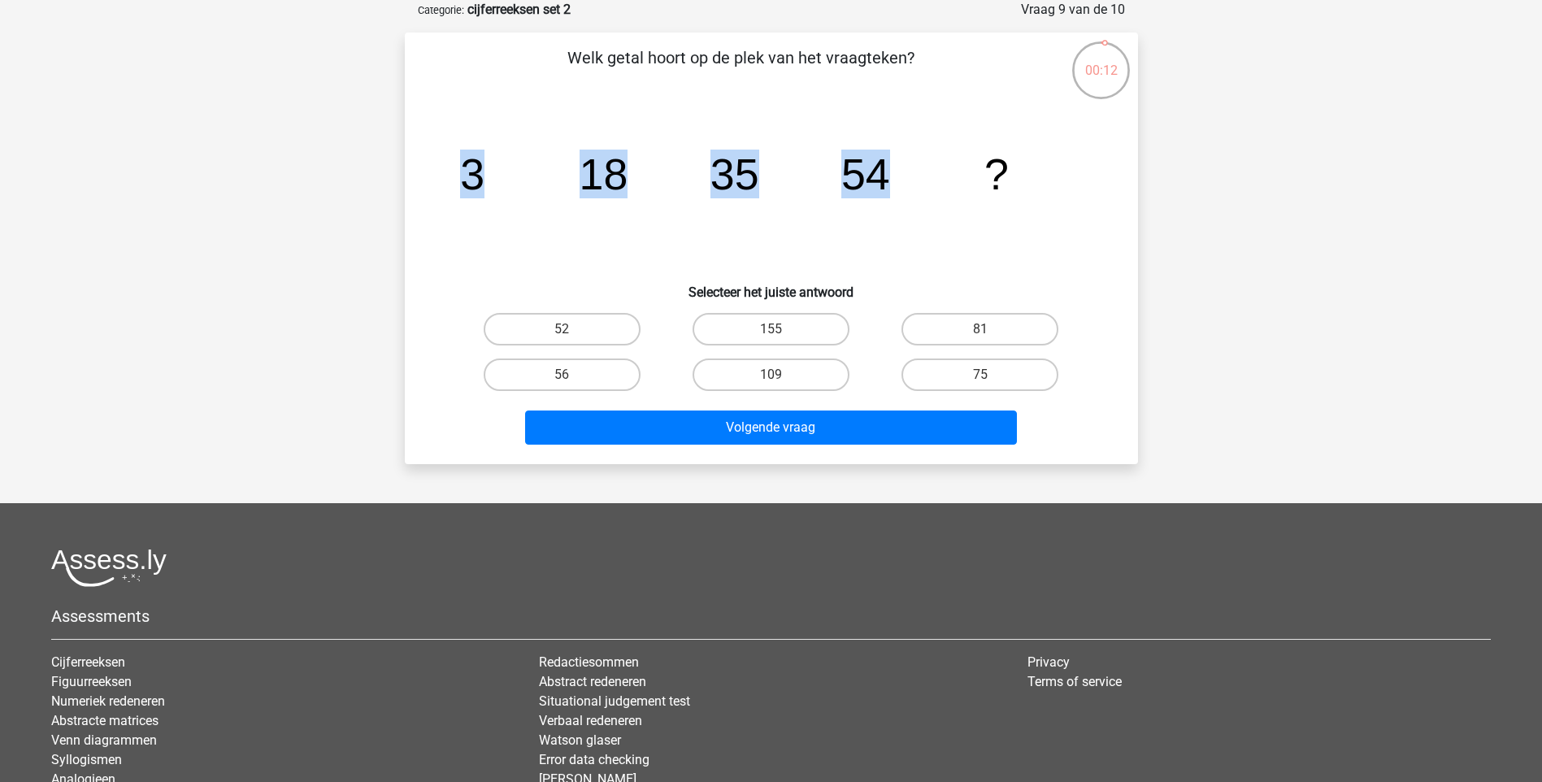
copy g "3 18 35 54"
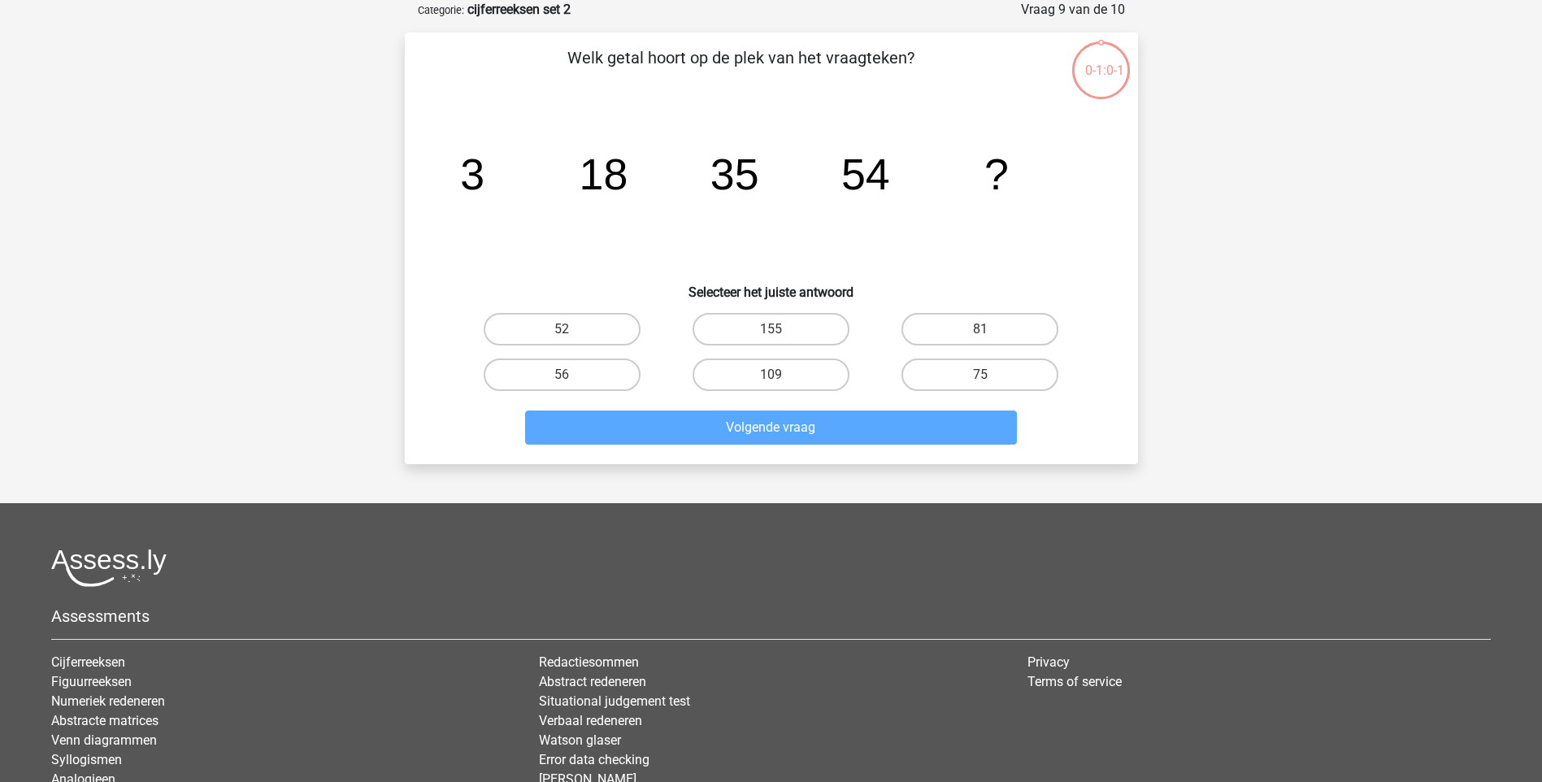
click at [989, 377] on input "75" at bounding box center [985, 380] width 11 height 11
radio input "true"
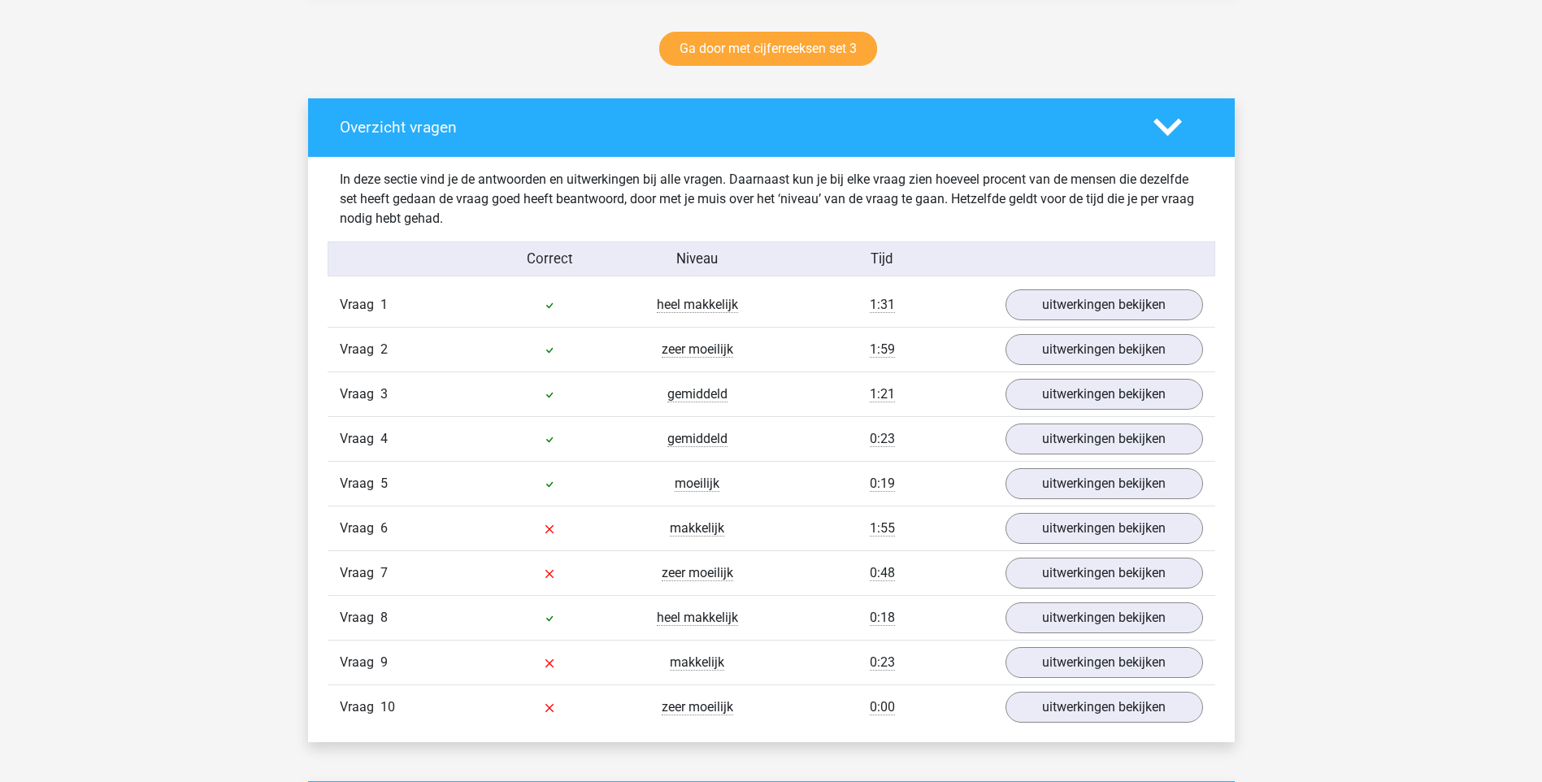
scroll to position [894, 0]
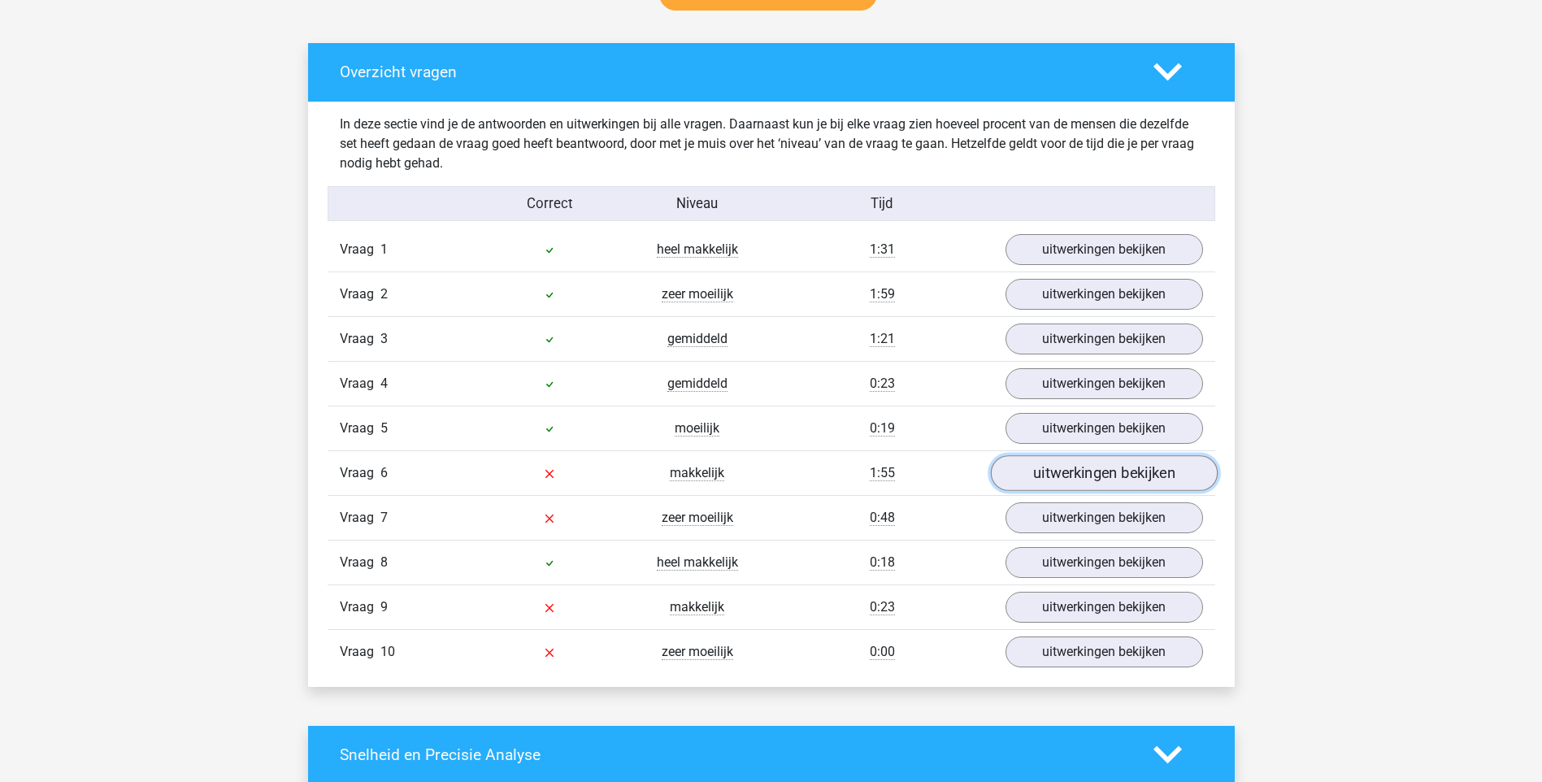
click at [1065, 476] on link "uitwerkingen bekijken" at bounding box center [1103, 473] width 227 height 36
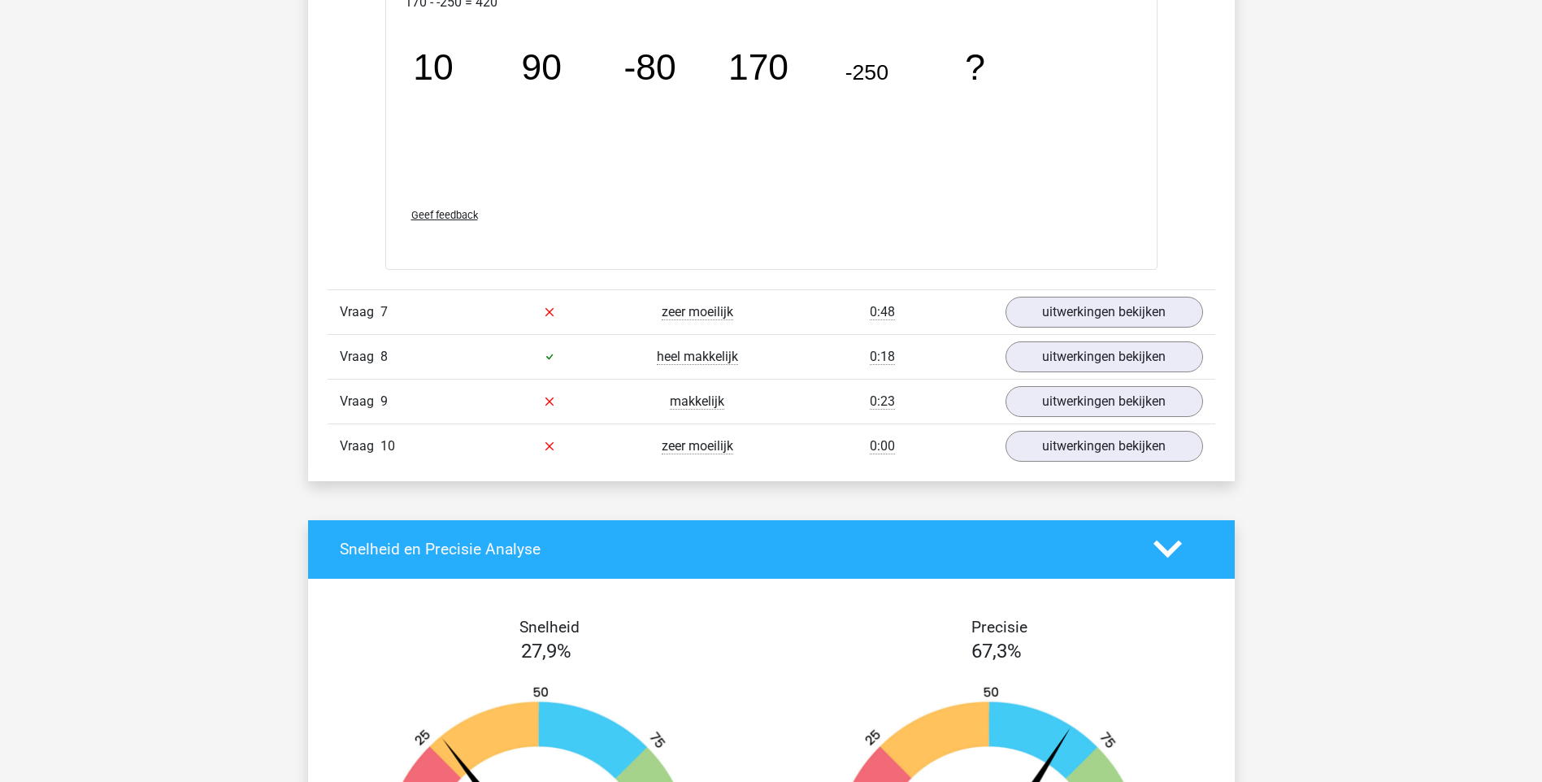
scroll to position [1788, 0]
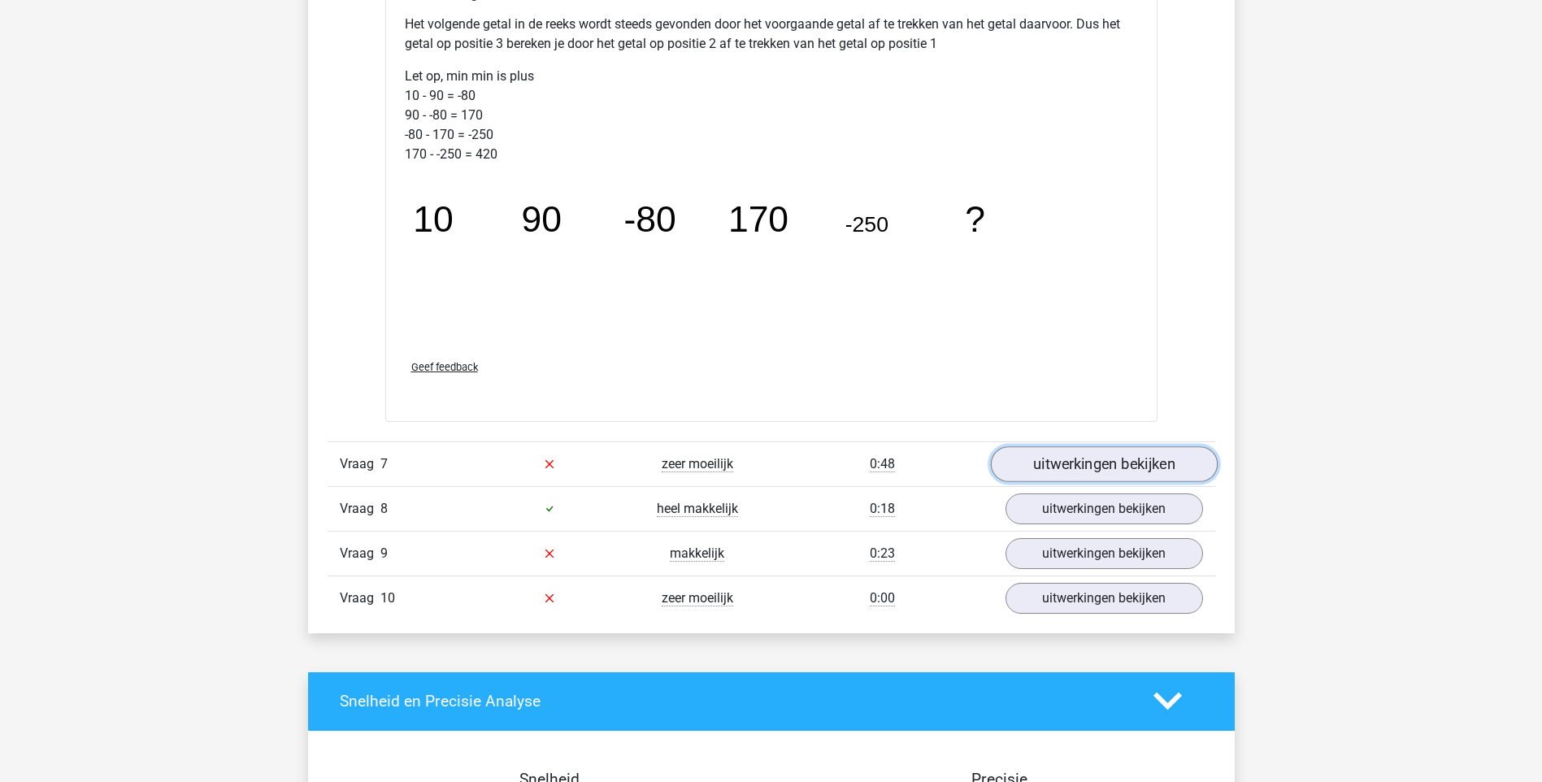
click at [1085, 459] on link "uitwerkingen bekijken" at bounding box center [1103, 464] width 227 height 36
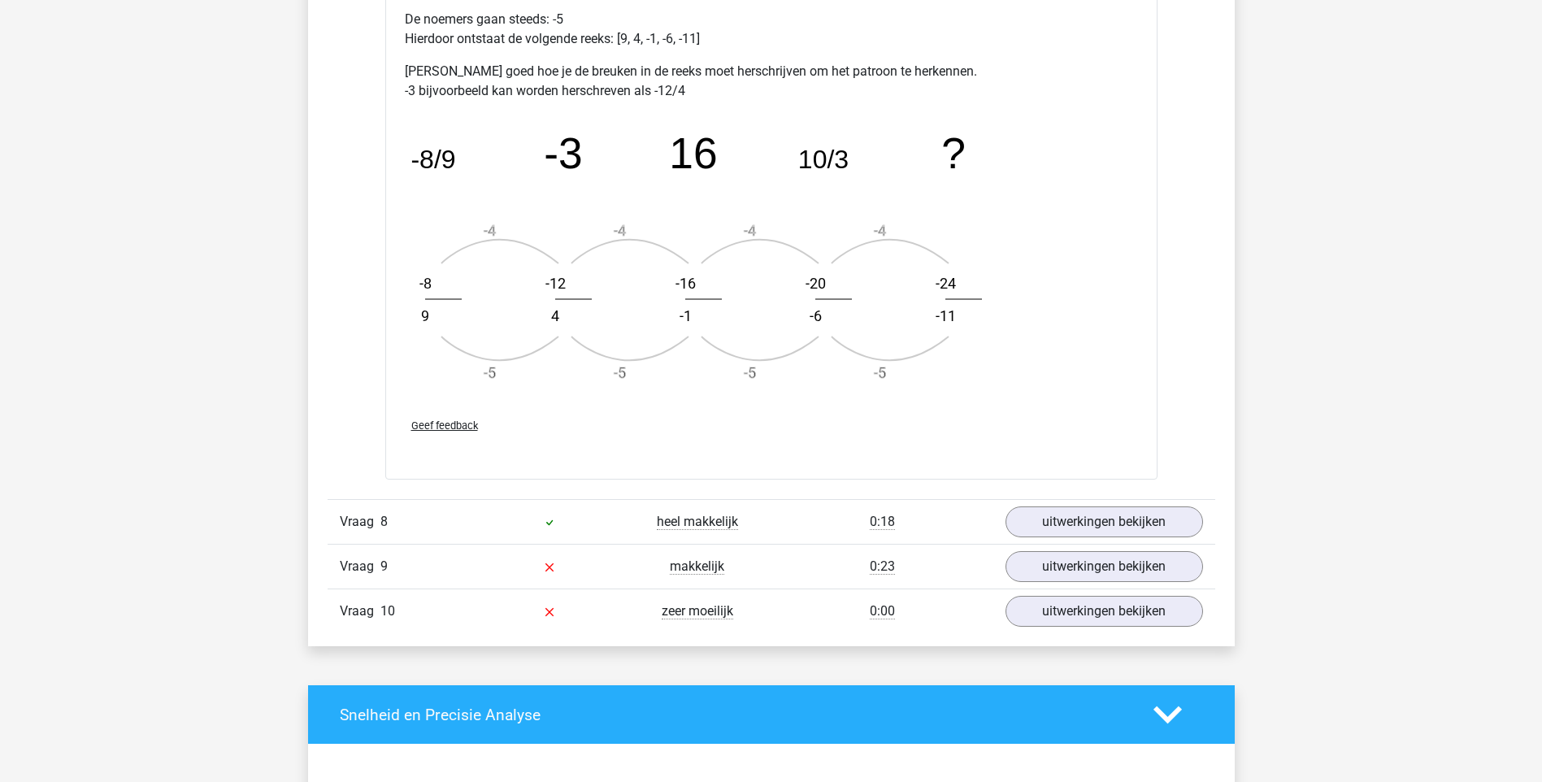
scroll to position [2764, 0]
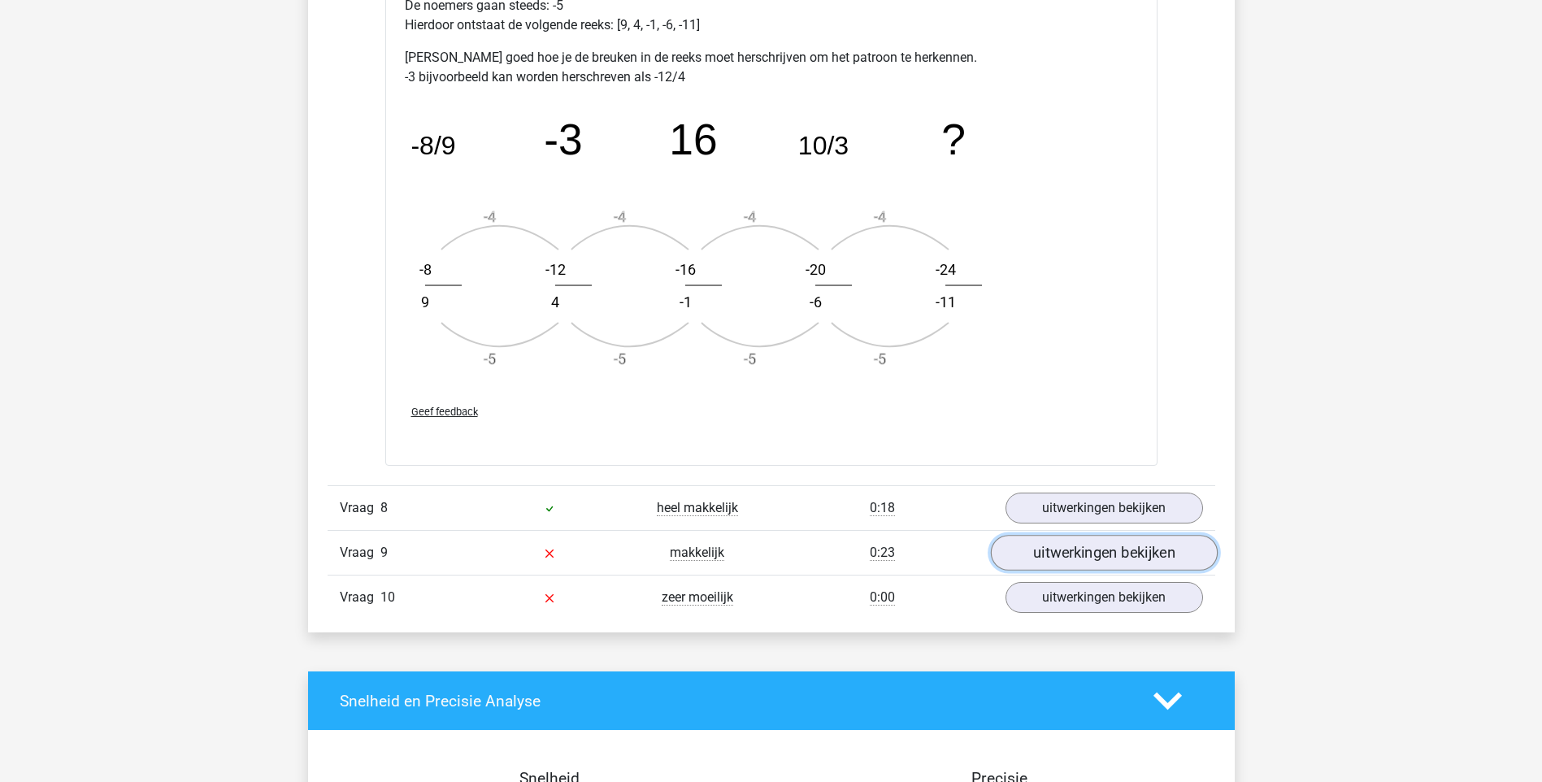
click at [1046, 547] on link "uitwerkingen bekijken" at bounding box center [1103, 553] width 227 height 36
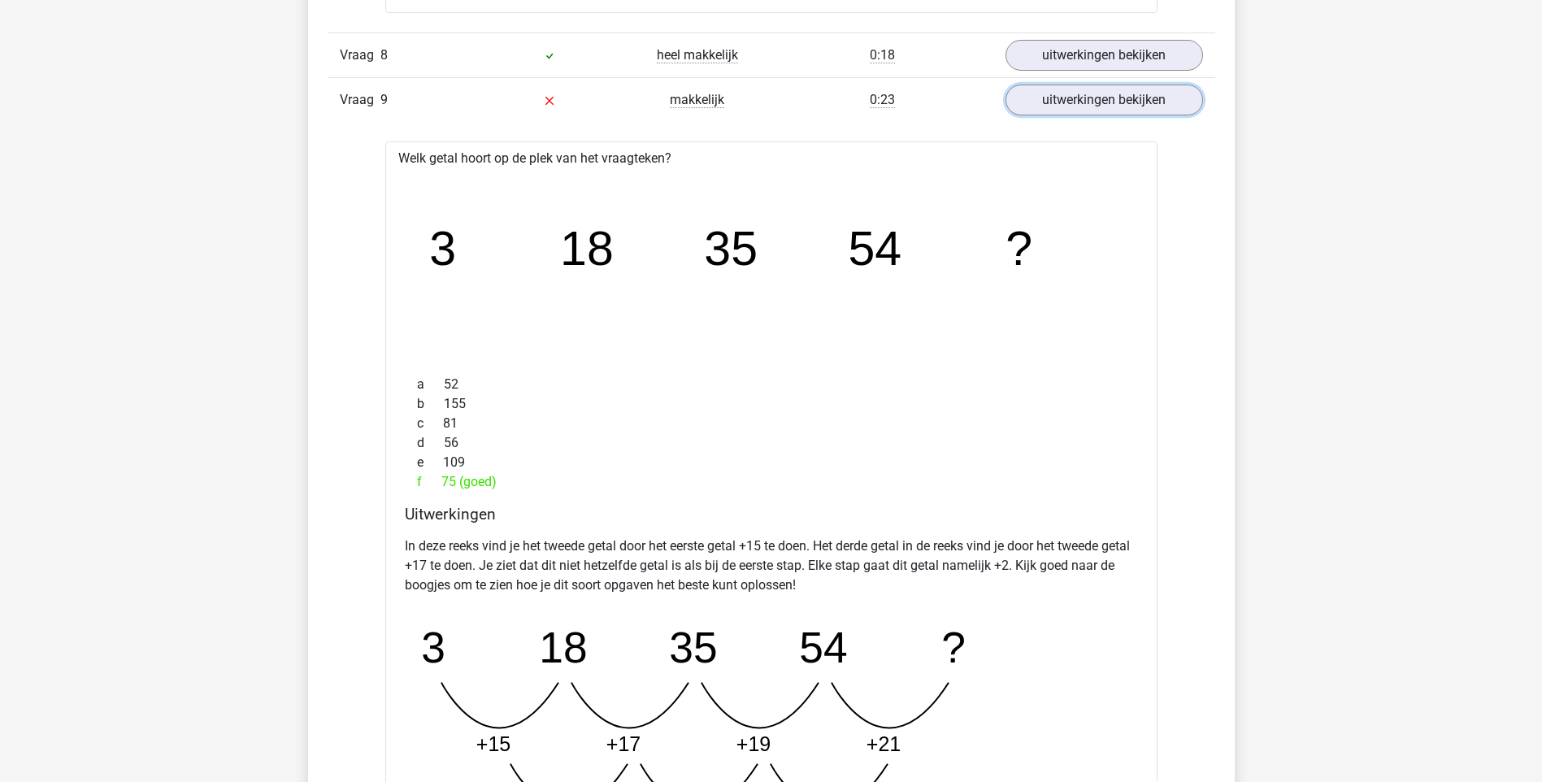
scroll to position [3252, 0]
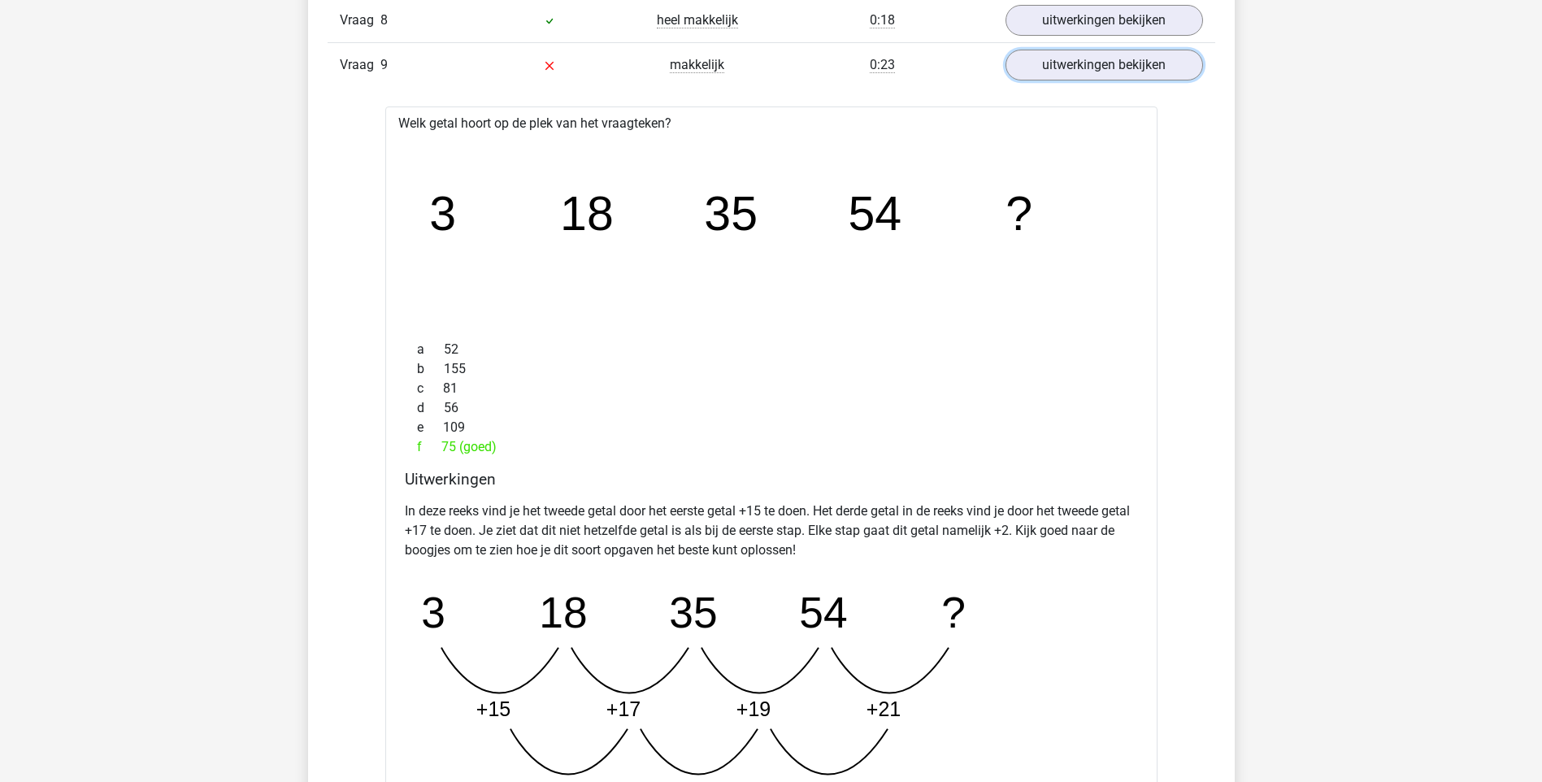
drag, startPoint x: 1055, startPoint y: 74, endPoint x: 1051, endPoint y: 114, distance: 40.0
click at [1055, 74] on link "uitwerkingen bekijken" at bounding box center [1105, 65] width 198 height 31
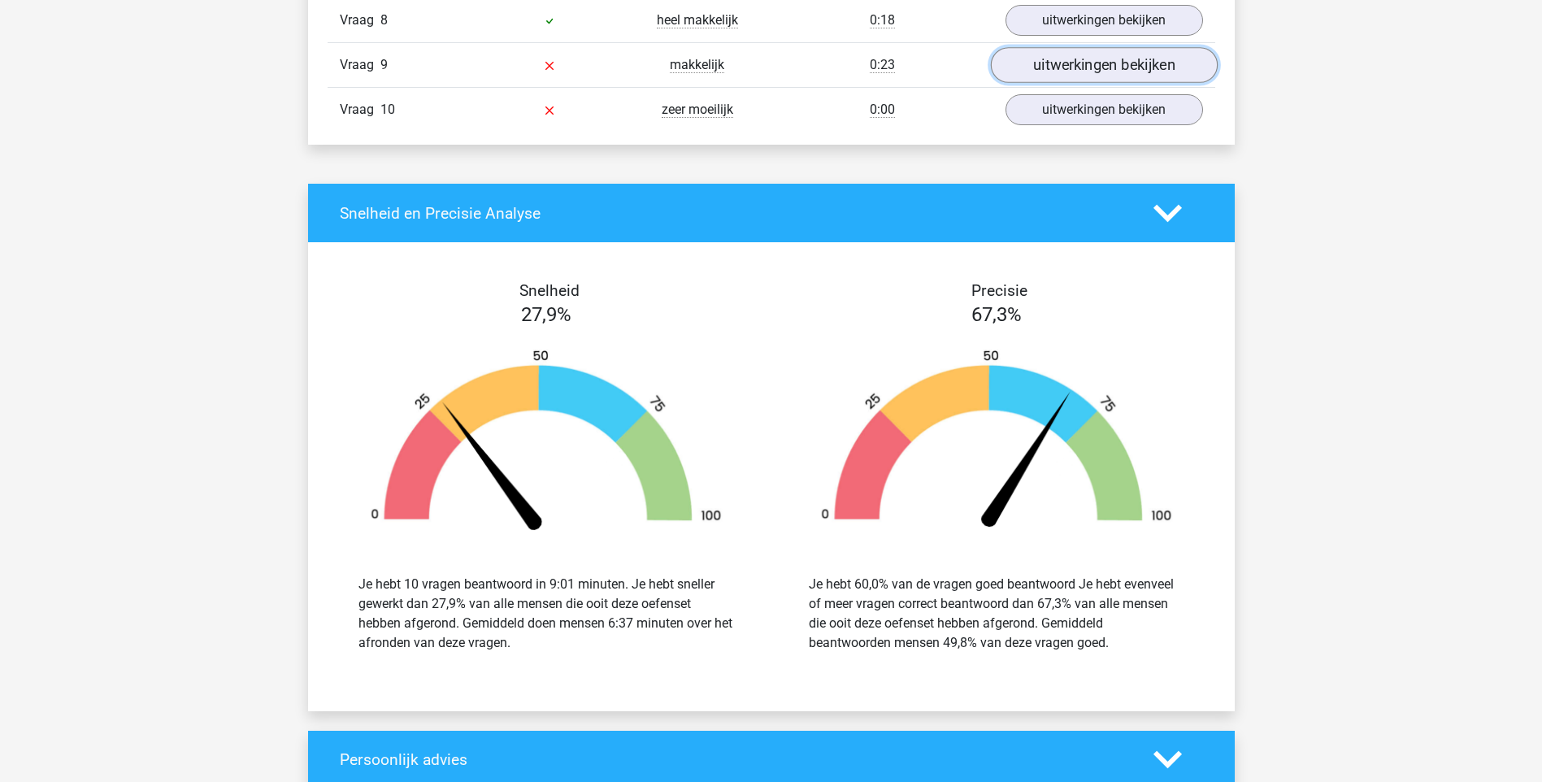
click at [1094, 59] on link "uitwerkingen bekijken" at bounding box center [1103, 65] width 227 height 36
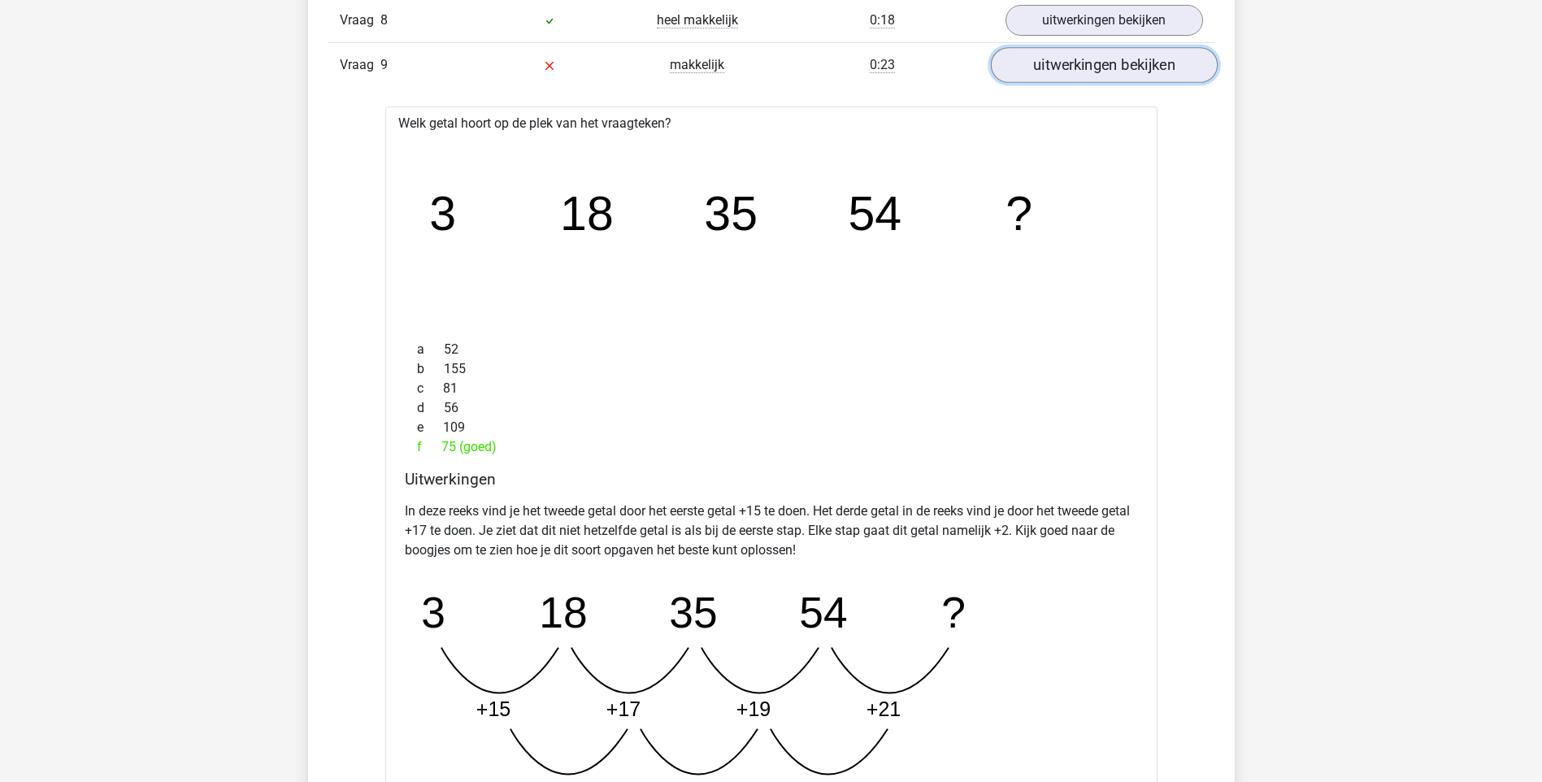
click at [1064, 59] on link "uitwerkingen bekijken" at bounding box center [1103, 65] width 227 height 36
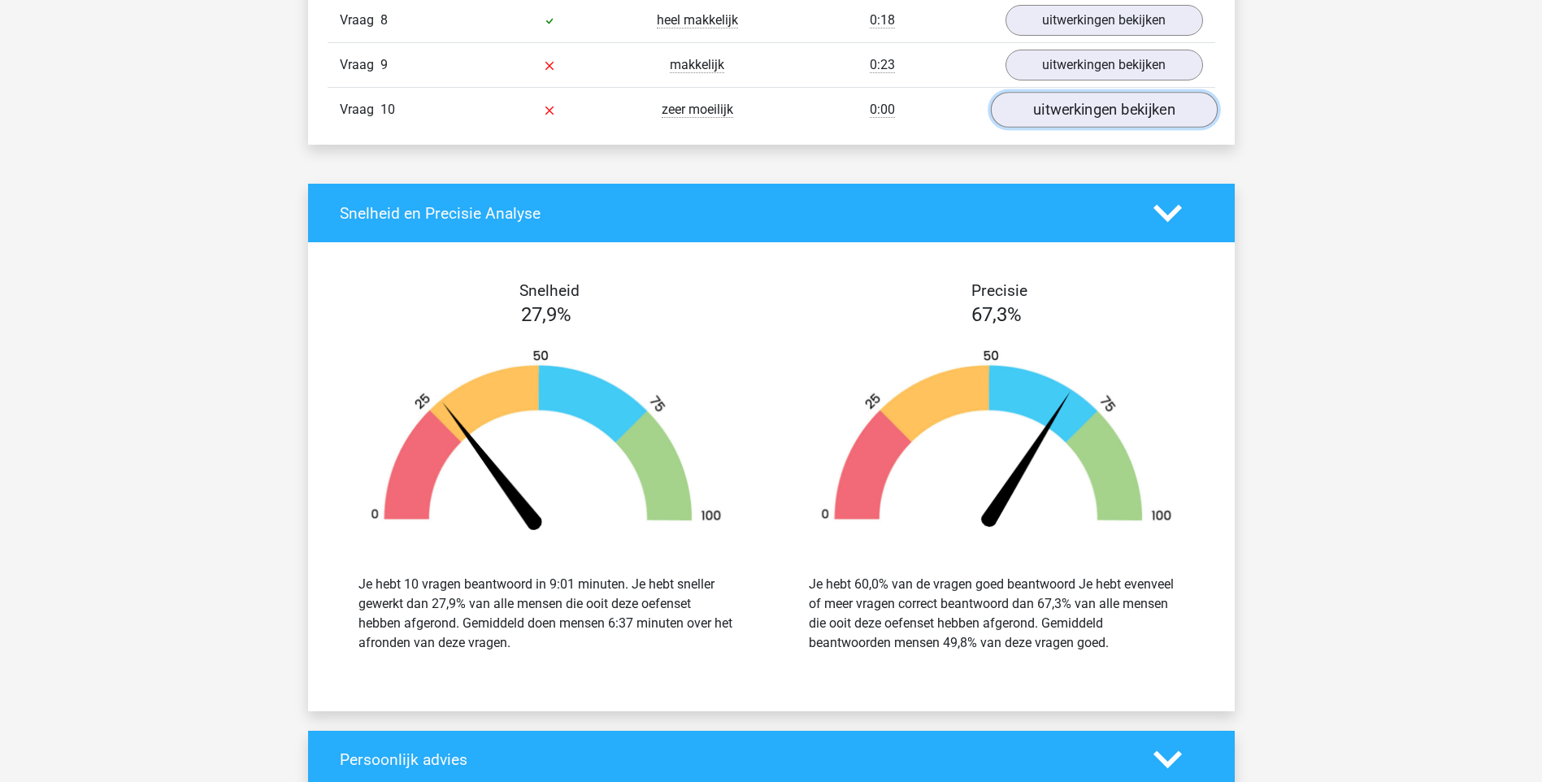
click at [1076, 111] on link "uitwerkingen bekijken" at bounding box center [1103, 110] width 227 height 36
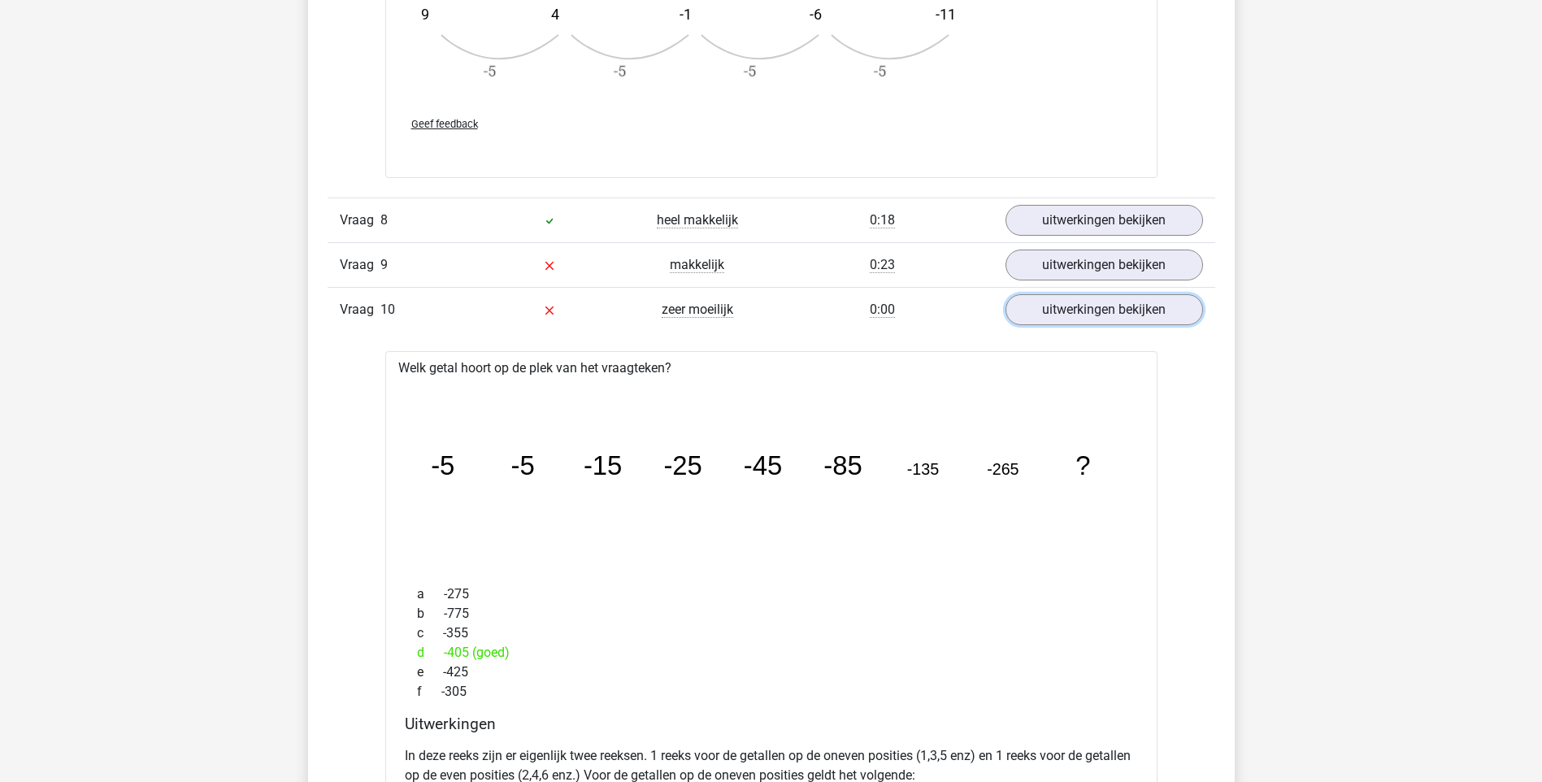
scroll to position [3008, 0]
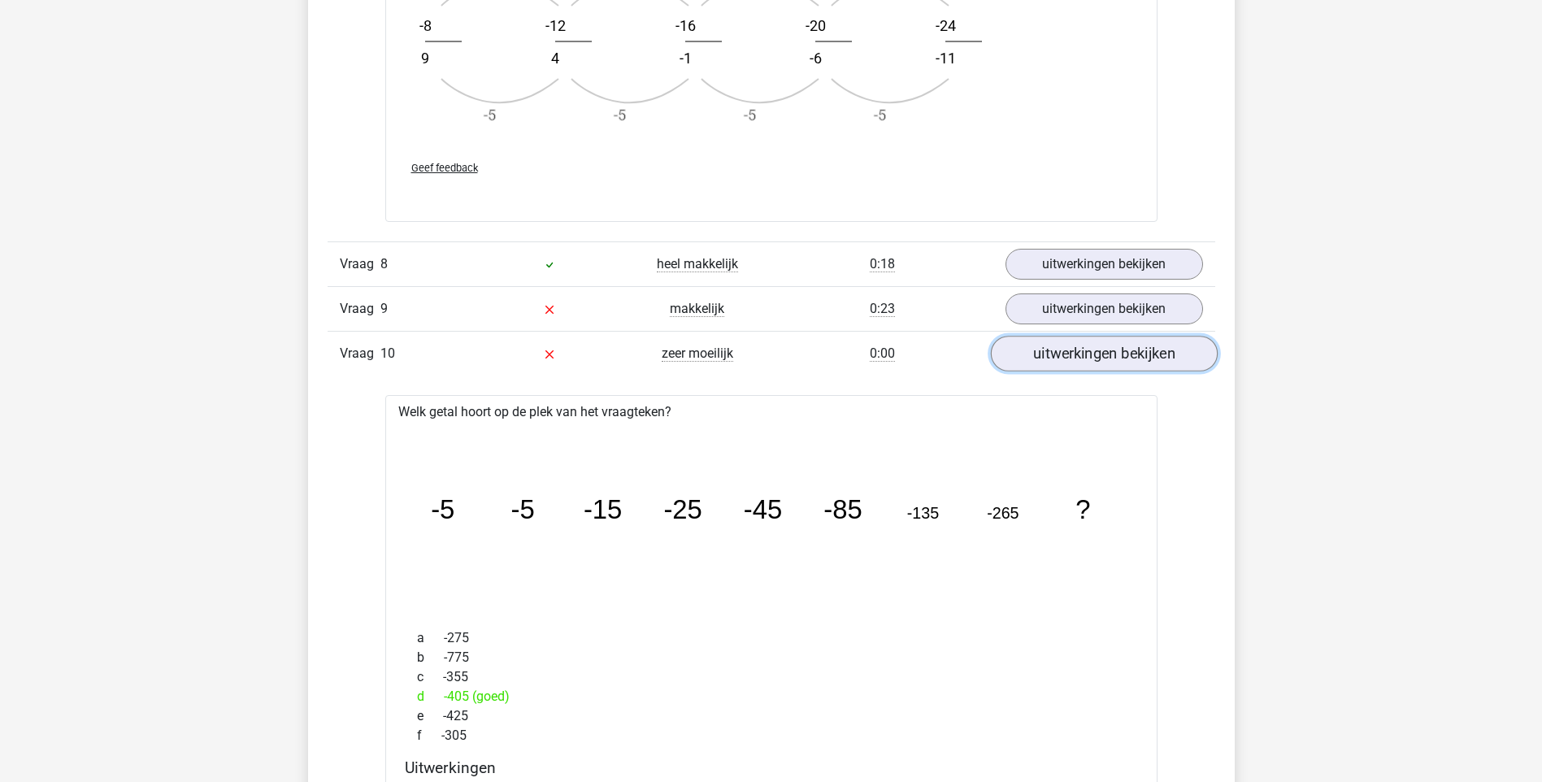
click at [1106, 347] on link "uitwerkingen bekijken" at bounding box center [1103, 354] width 227 height 36
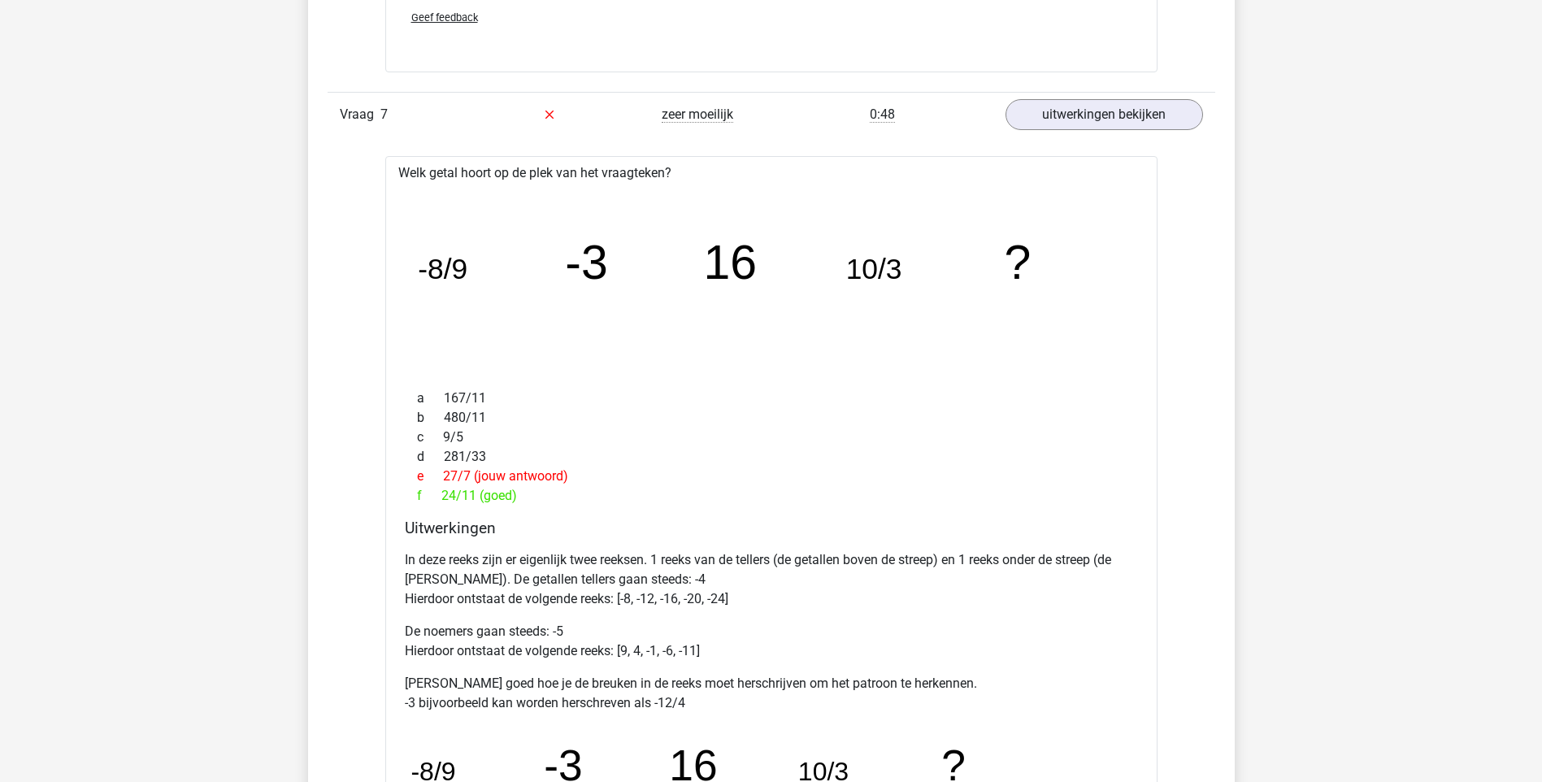
scroll to position [2114, 0]
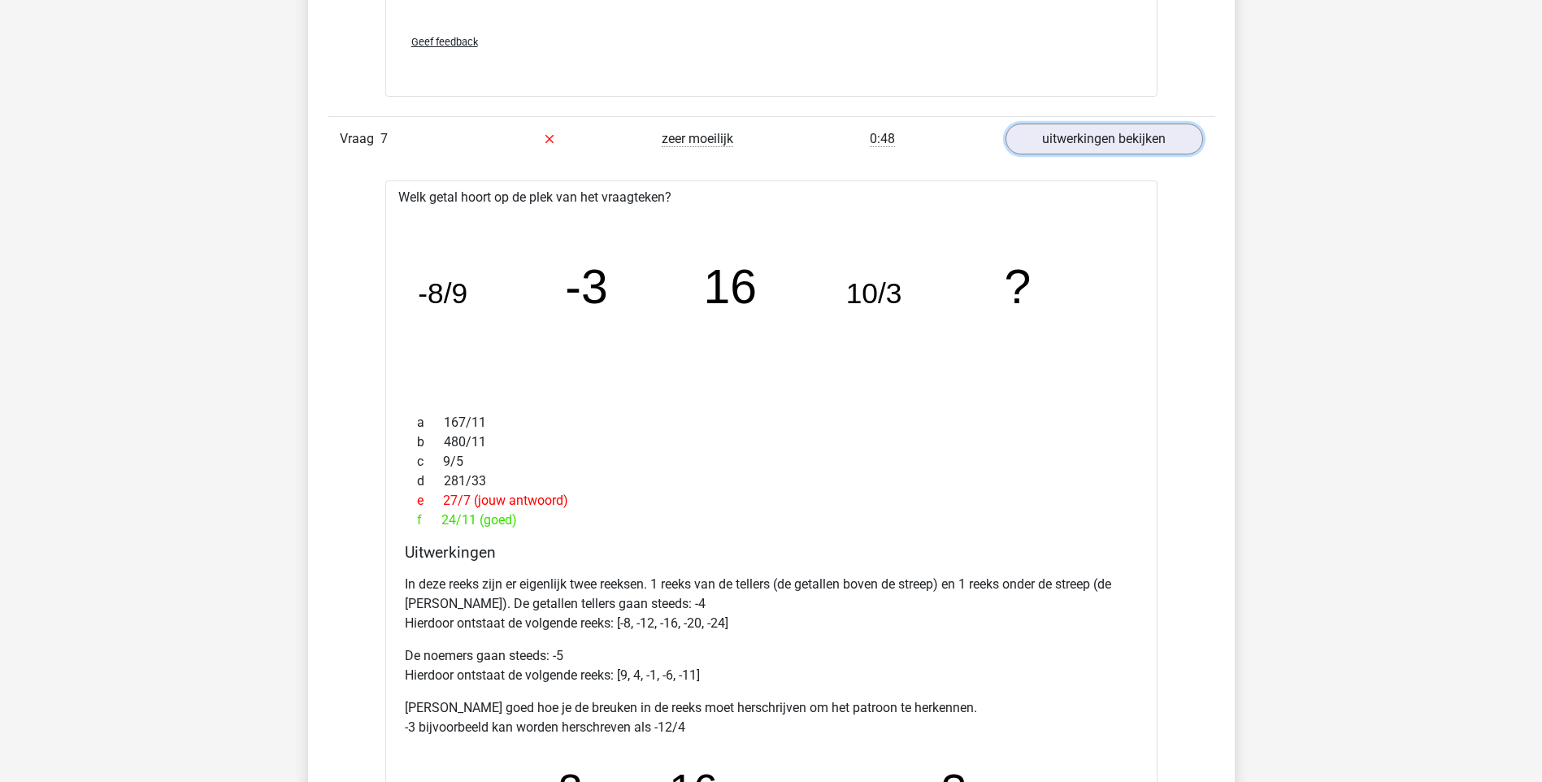
drag, startPoint x: 1128, startPoint y: 125, endPoint x: 1127, endPoint y: 165, distance: 39.9
click at [1129, 125] on link "uitwerkingen bekijken" at bounding box center [1105, 139] width 198 height 31
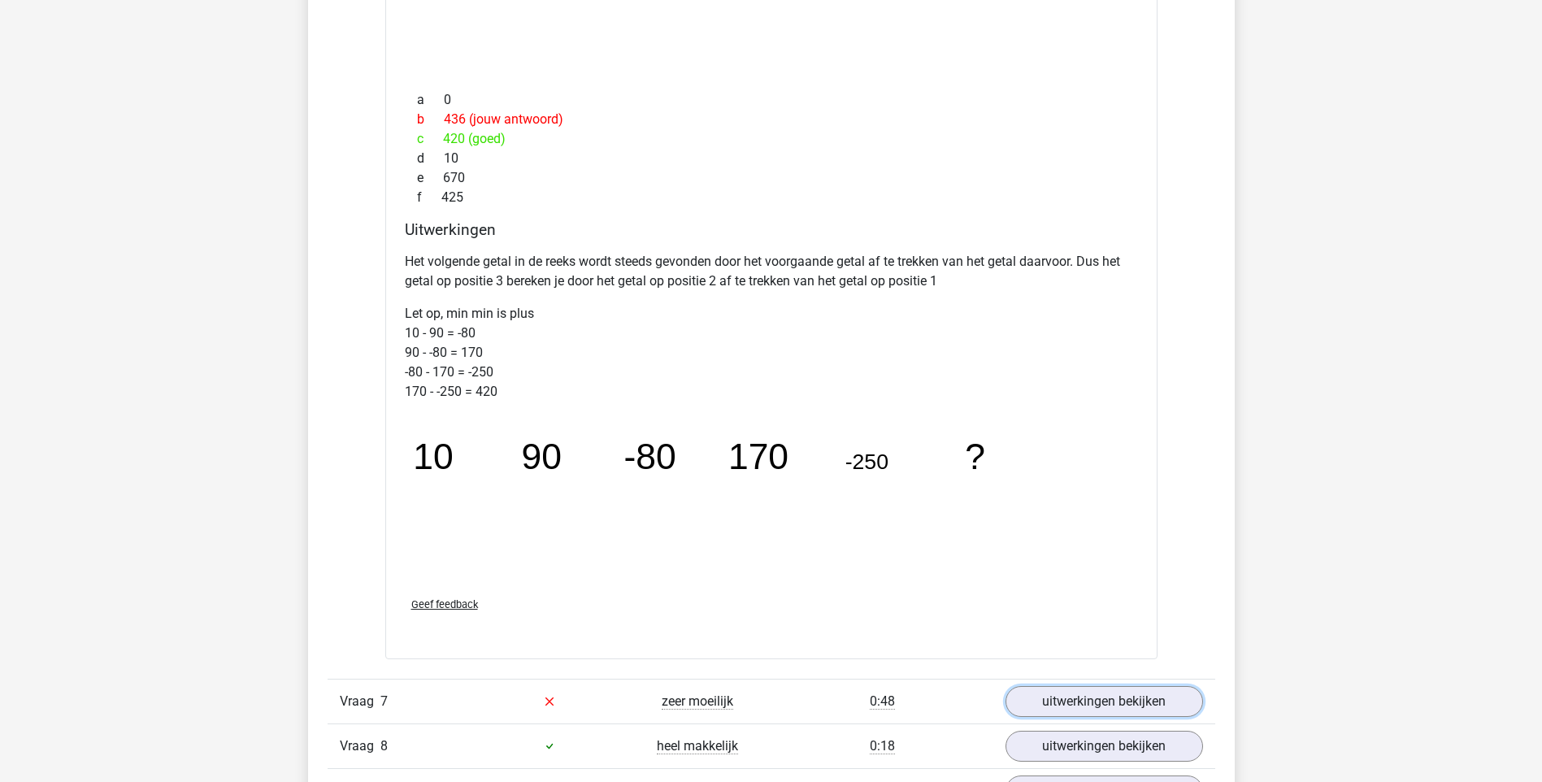
scroll to position [1301, 0]
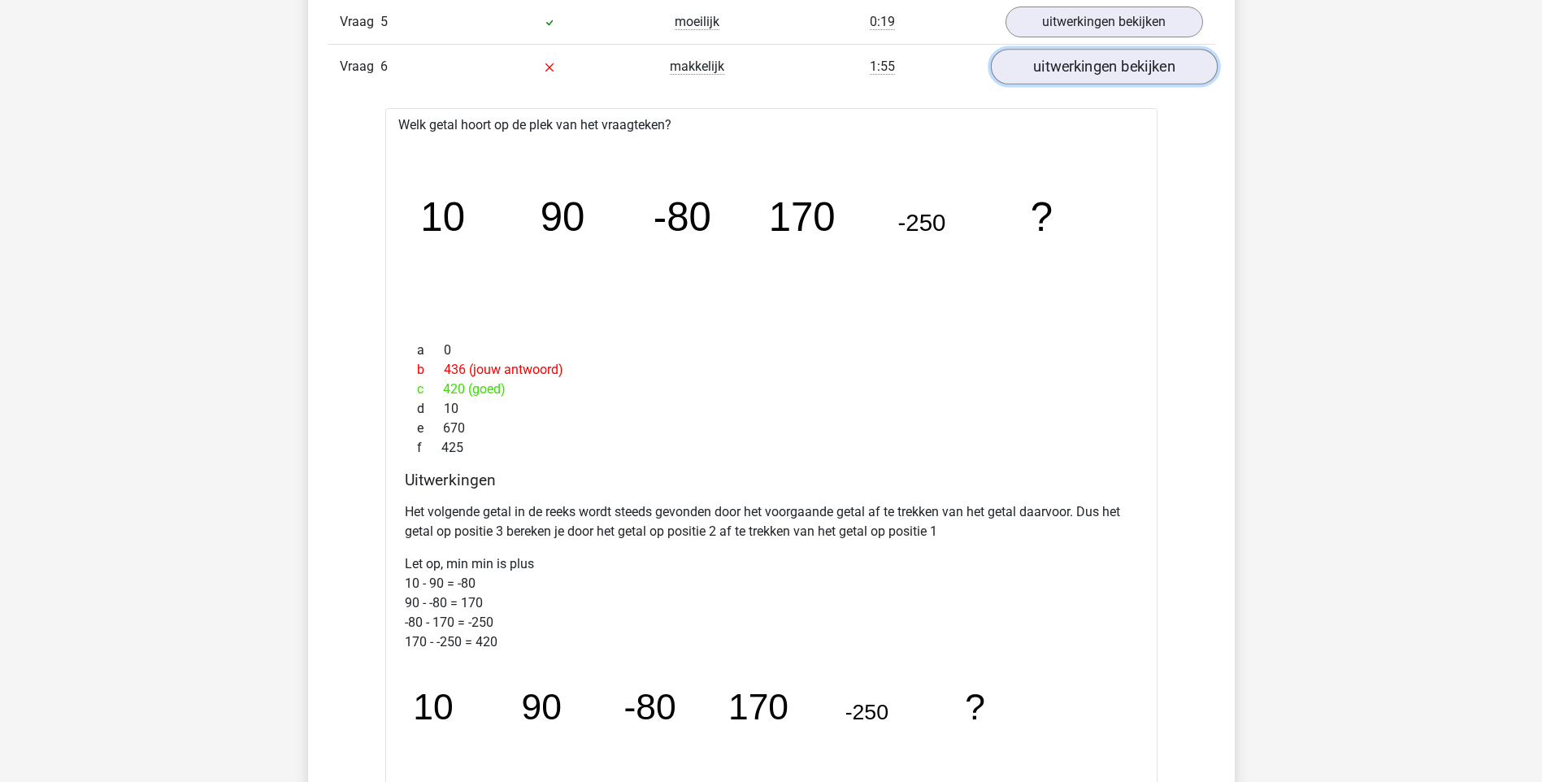
click at [1132, 60] on link "uitwerkingen bekijken" at bounding box center [1103, 67] width 227 height 36
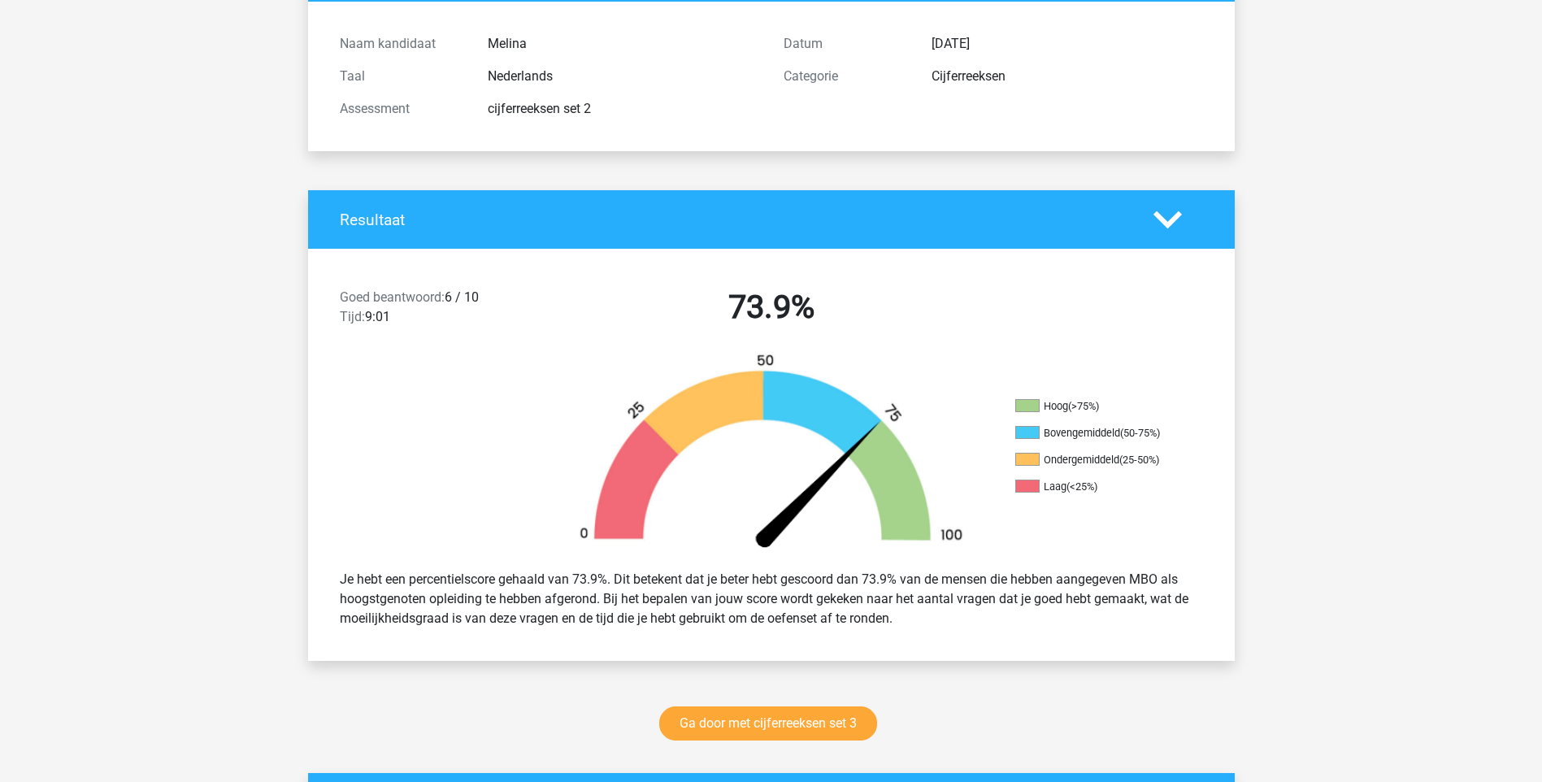
scroll to position [163, 0]
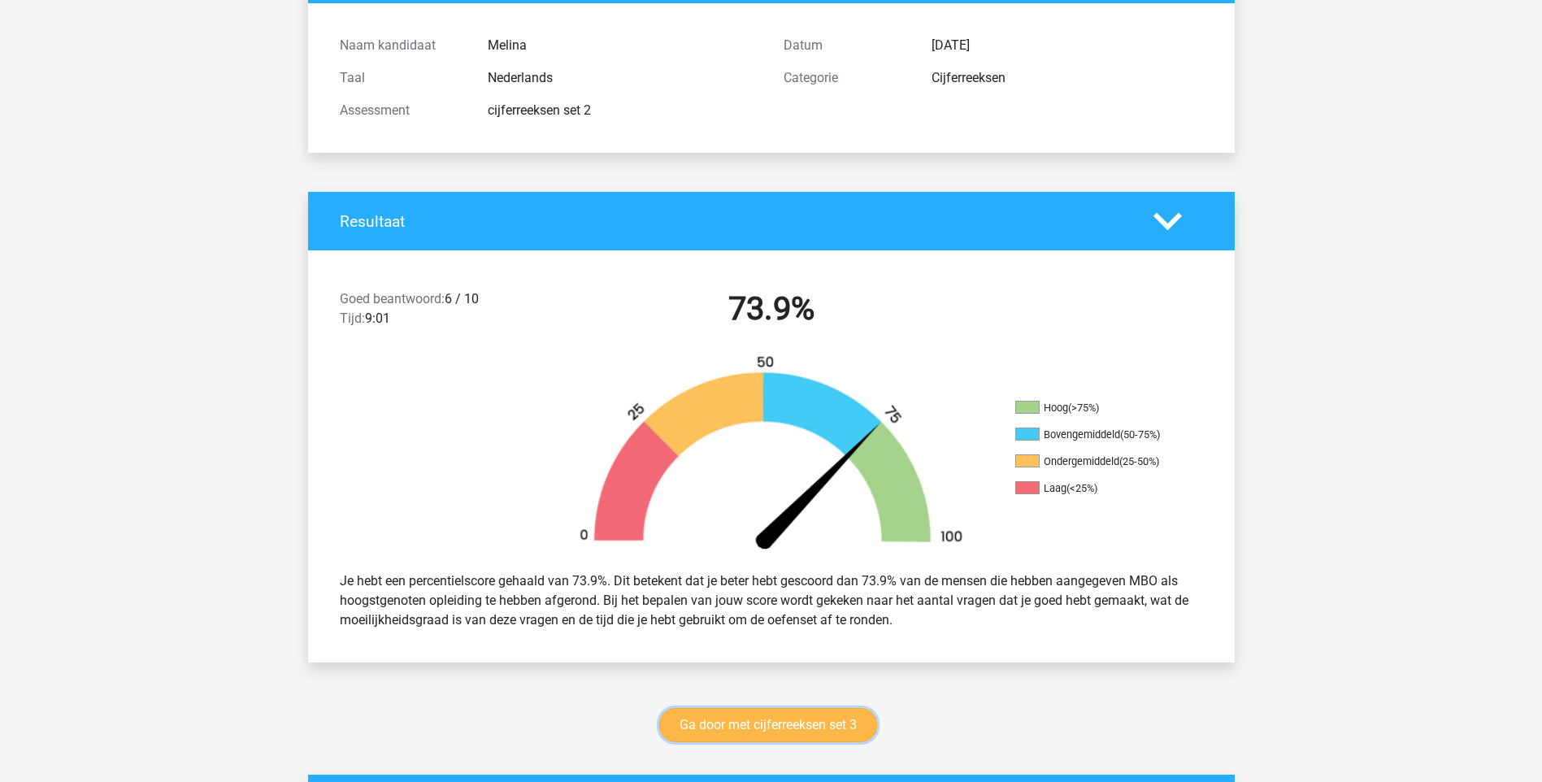
click at [765, 719] on link "Ga door met cijferreeksen set 3" at bounding box center [768, 725] width 218 height 34
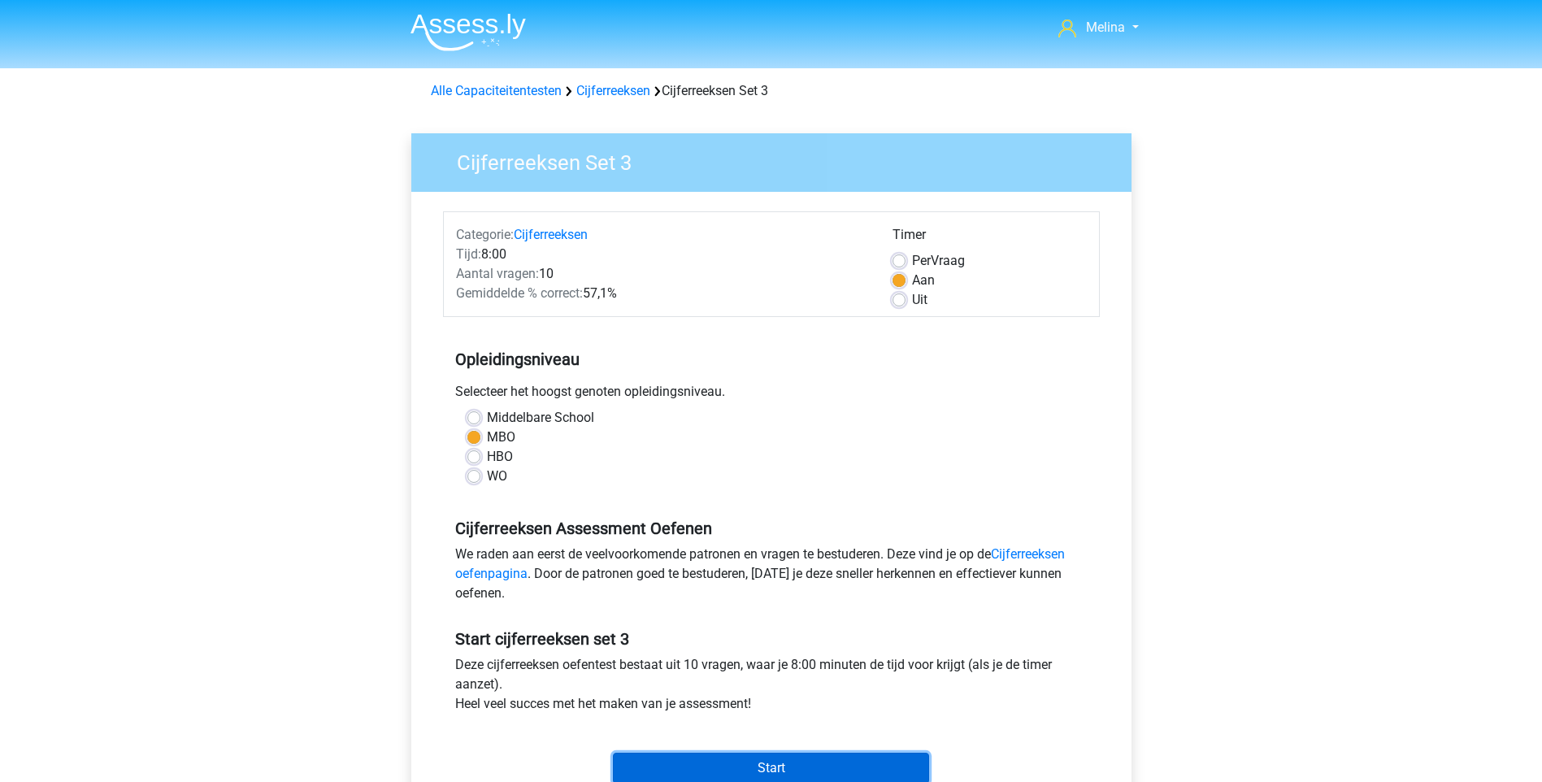
click at [768, 763] on input "Start" at bounding box center [771, 768] width 316 height 31
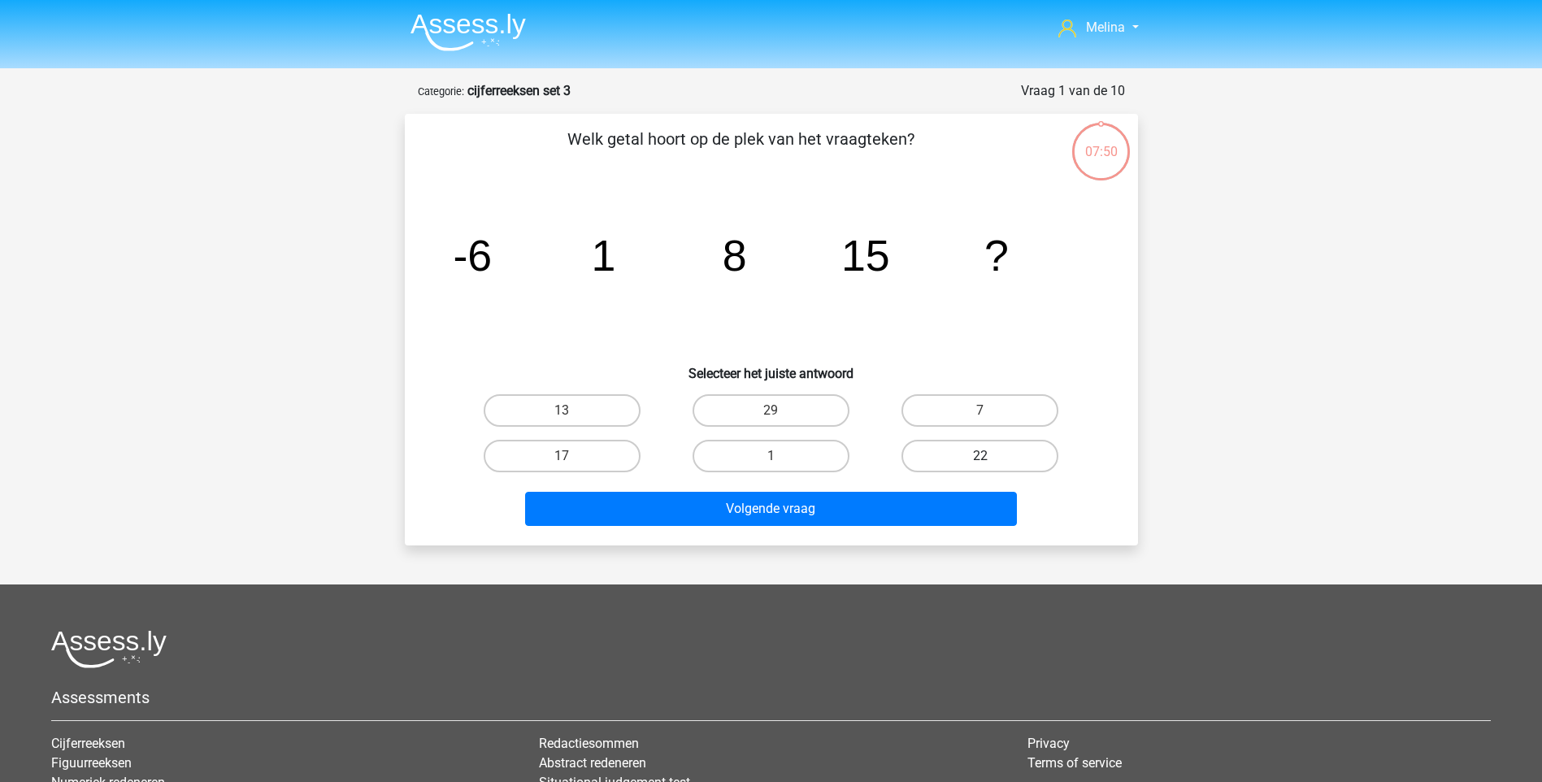
click at [941, 461] on label "22" at bounding box center [980, 456] width 157 height 33
click at [980, 461] on input "22" at bounding box center [985, 461] width 11 height 11
radio input "true"
click at [934, 526] on div "Volgende vraag" at bounding box center [772, 512] width 628 height 41
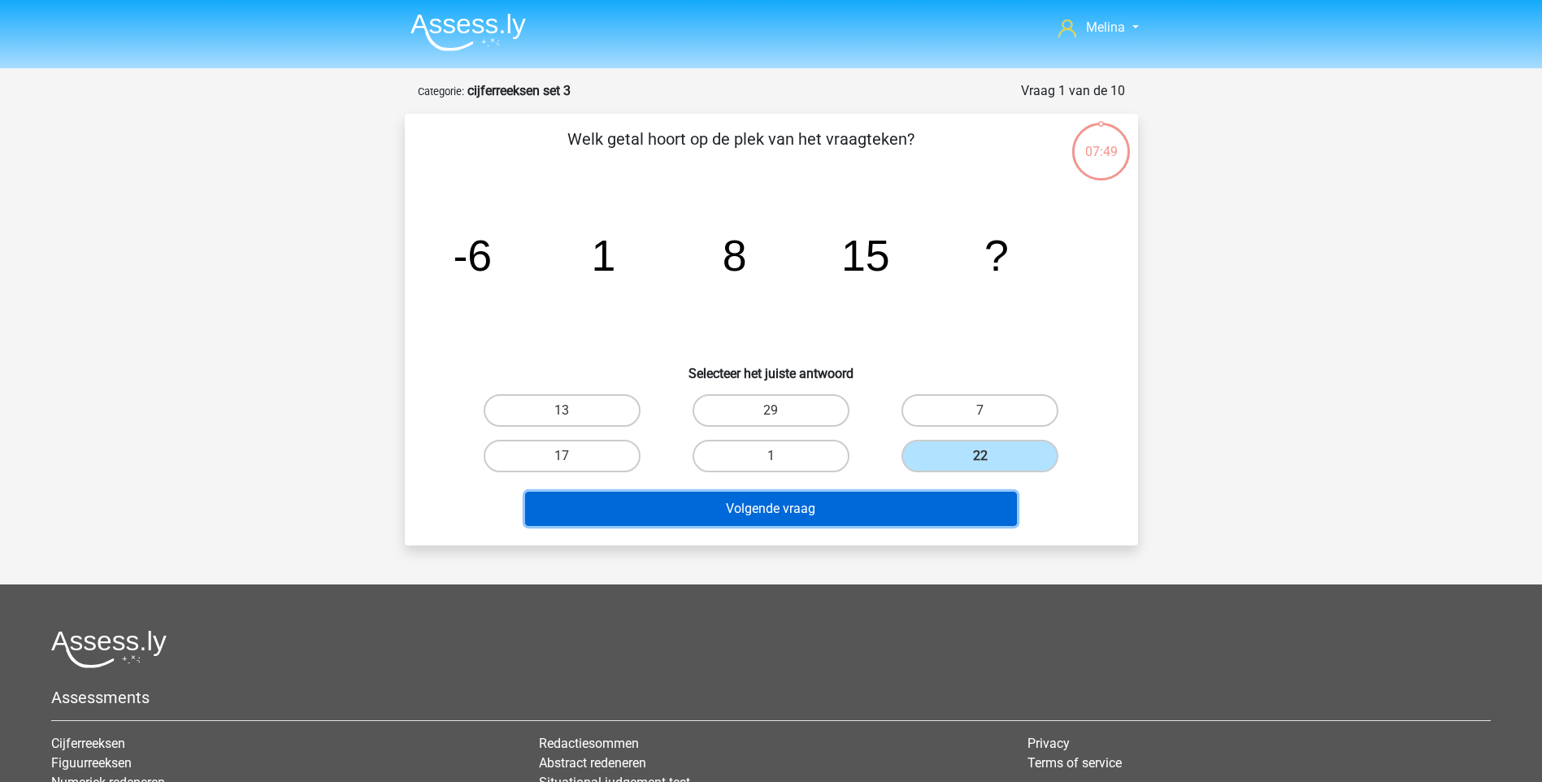
click at [923, 514] on button "Volgende vraag" at bounding box center [771, 509] width 492 height 34
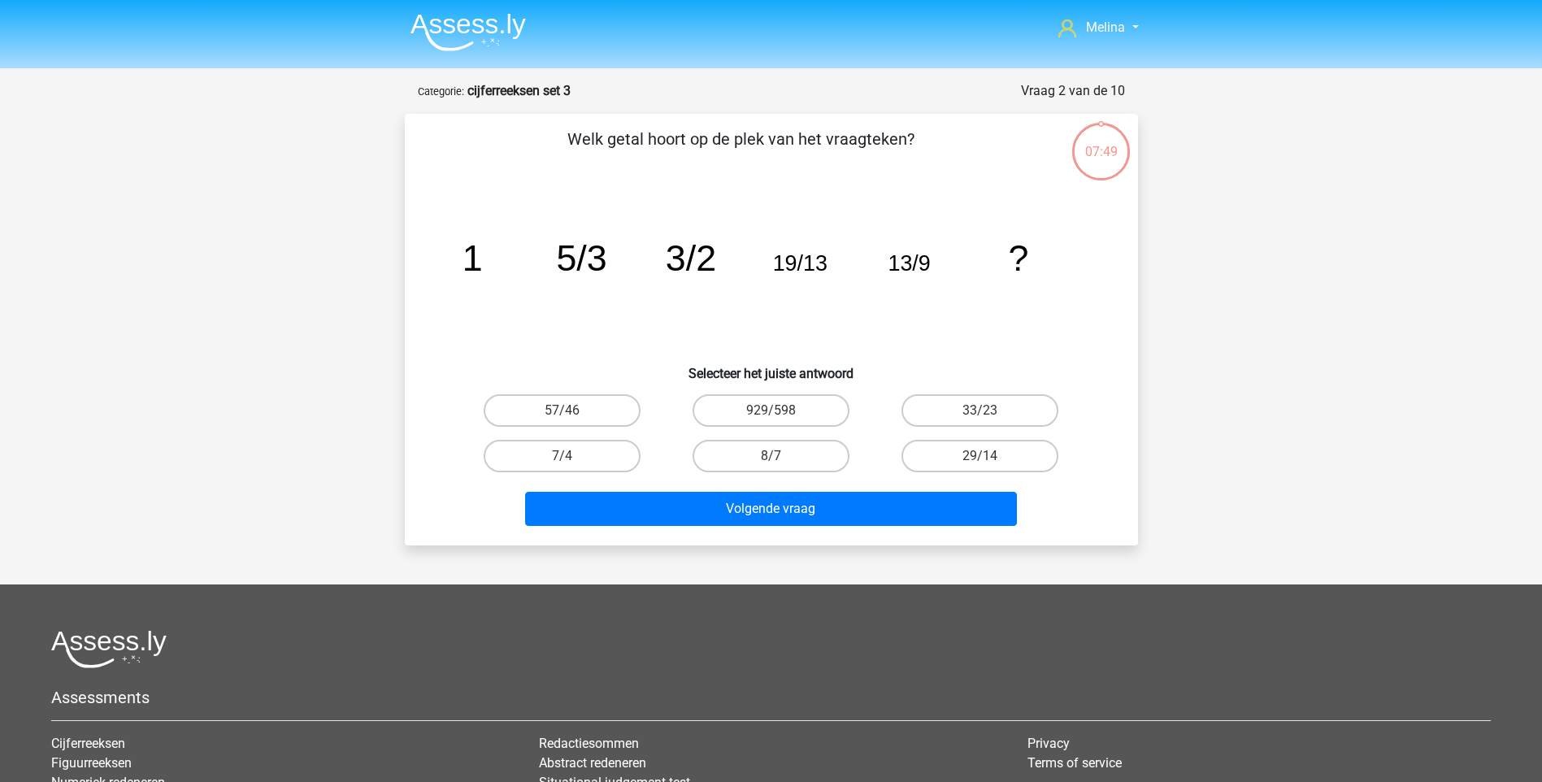
scroll to position [81, 0]
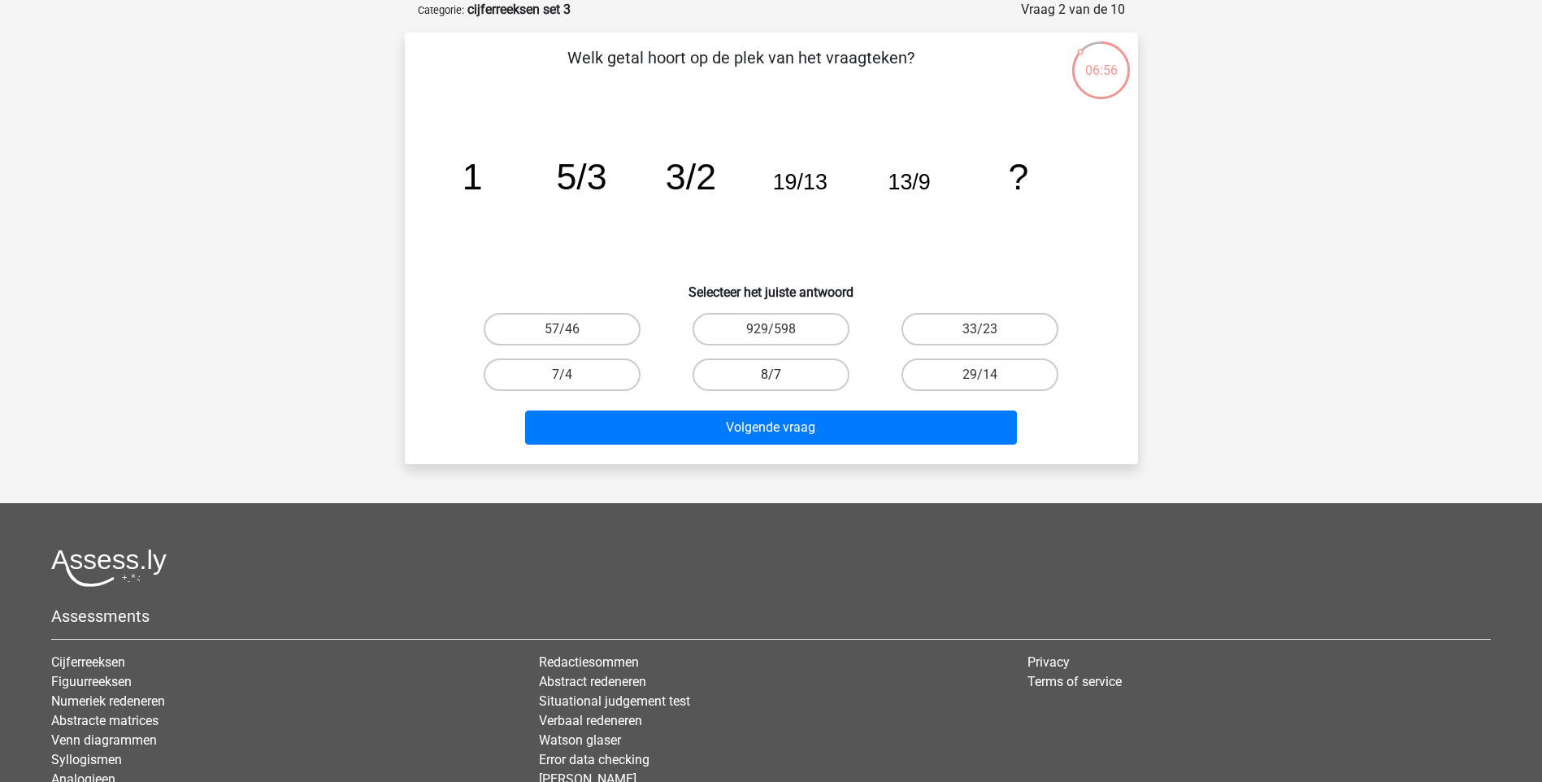
click at [744, 375] on label "8/7" at bounding box center [771, 375] width 157 height 33
click at [771, 375] on input "8/7" at bounding box center [776, 380] width 11 height 11
radio input "true"
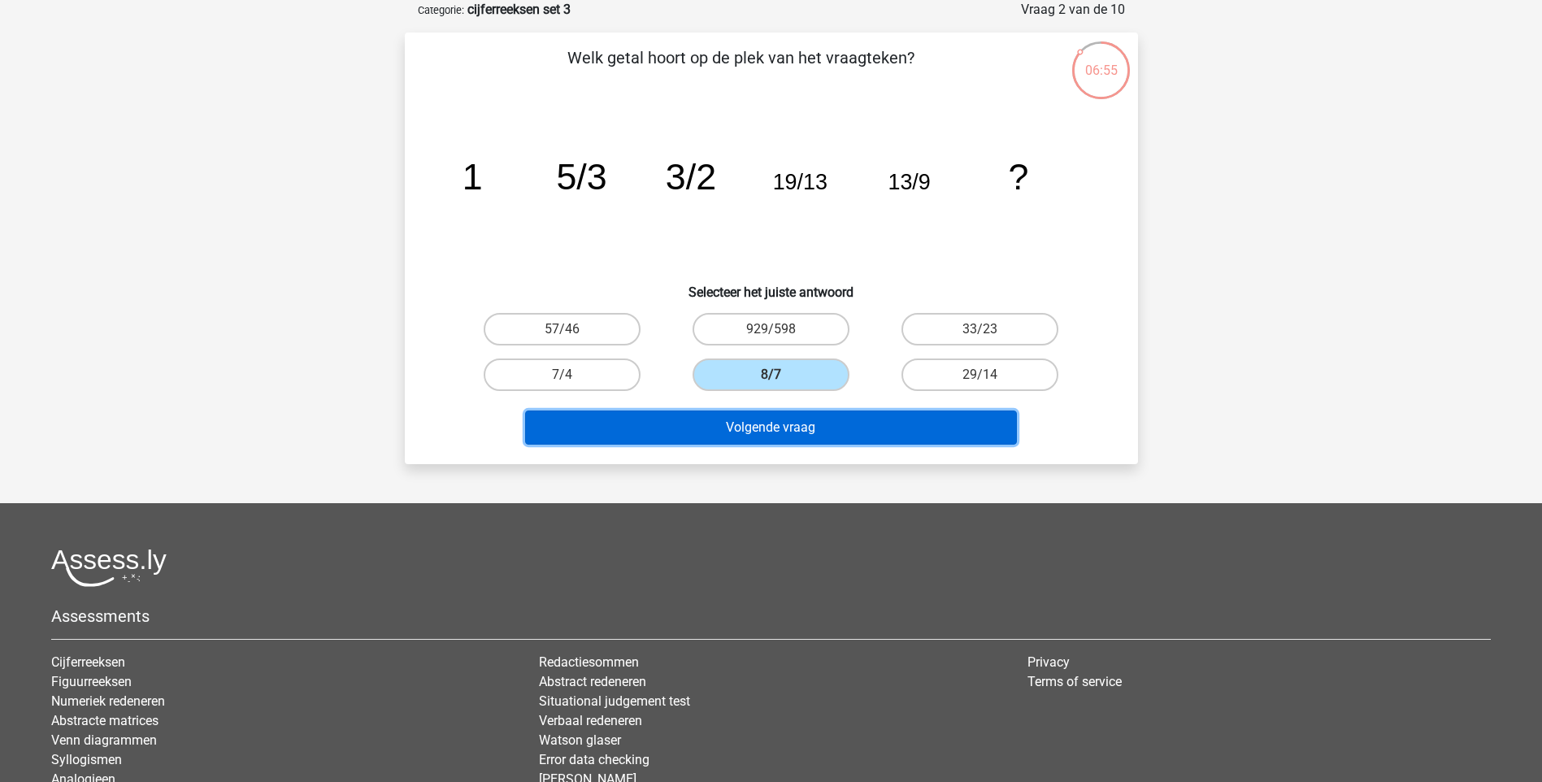
click at [731, 434] on button "Volgende vraag" at bounding box center [771, 428] width 492 height 34
click at [812, 421] on button "Volgende vraag" at bounding box center [771, 428] width 492 height 34
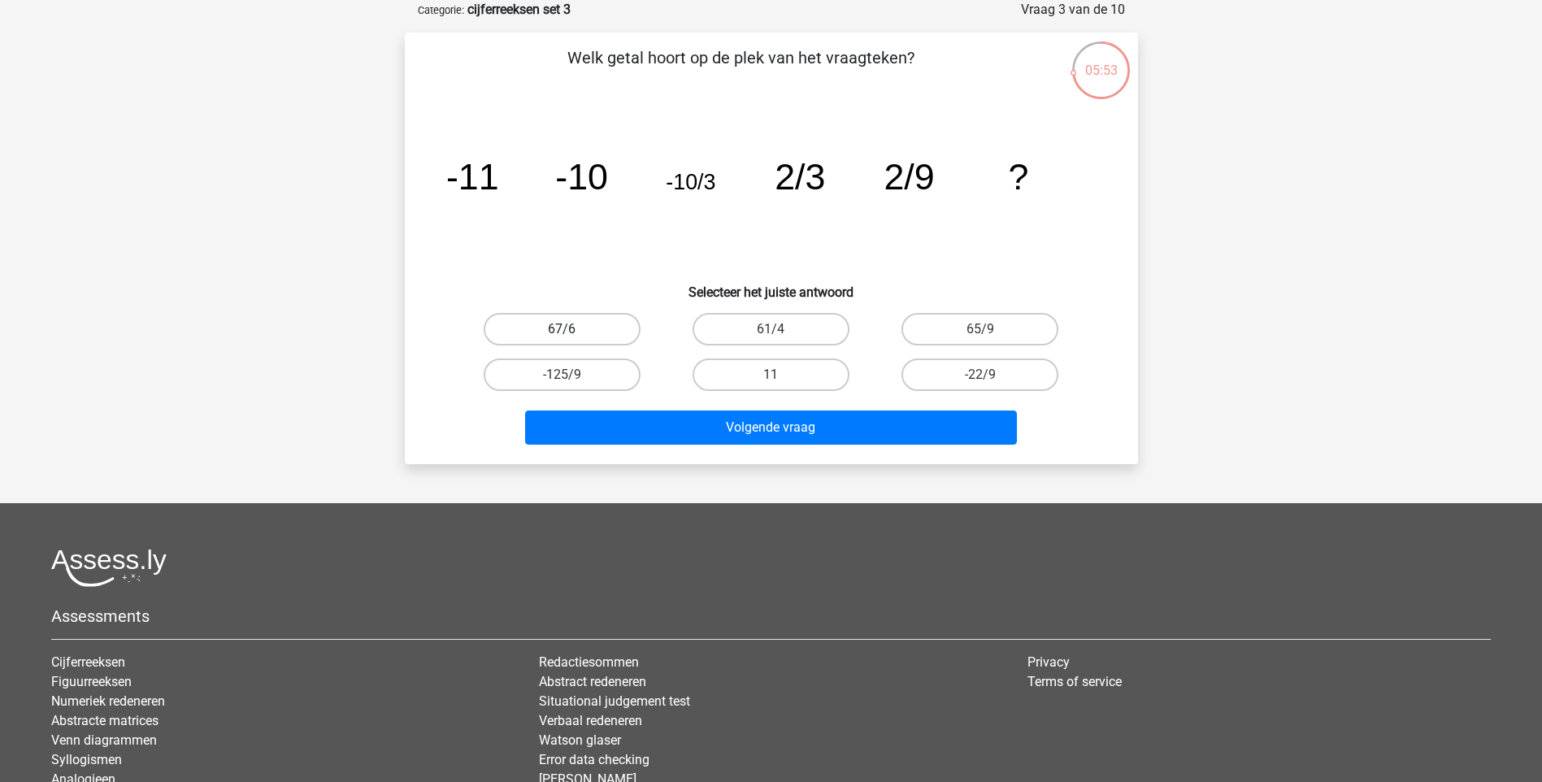
click at [613, 336] on label "67/6" at bounding box center [562, 329] width 157 height 33
click at [572, 336] on input "67/6" at bounding box center [567, 334] width 11 height 11
radio input "true"
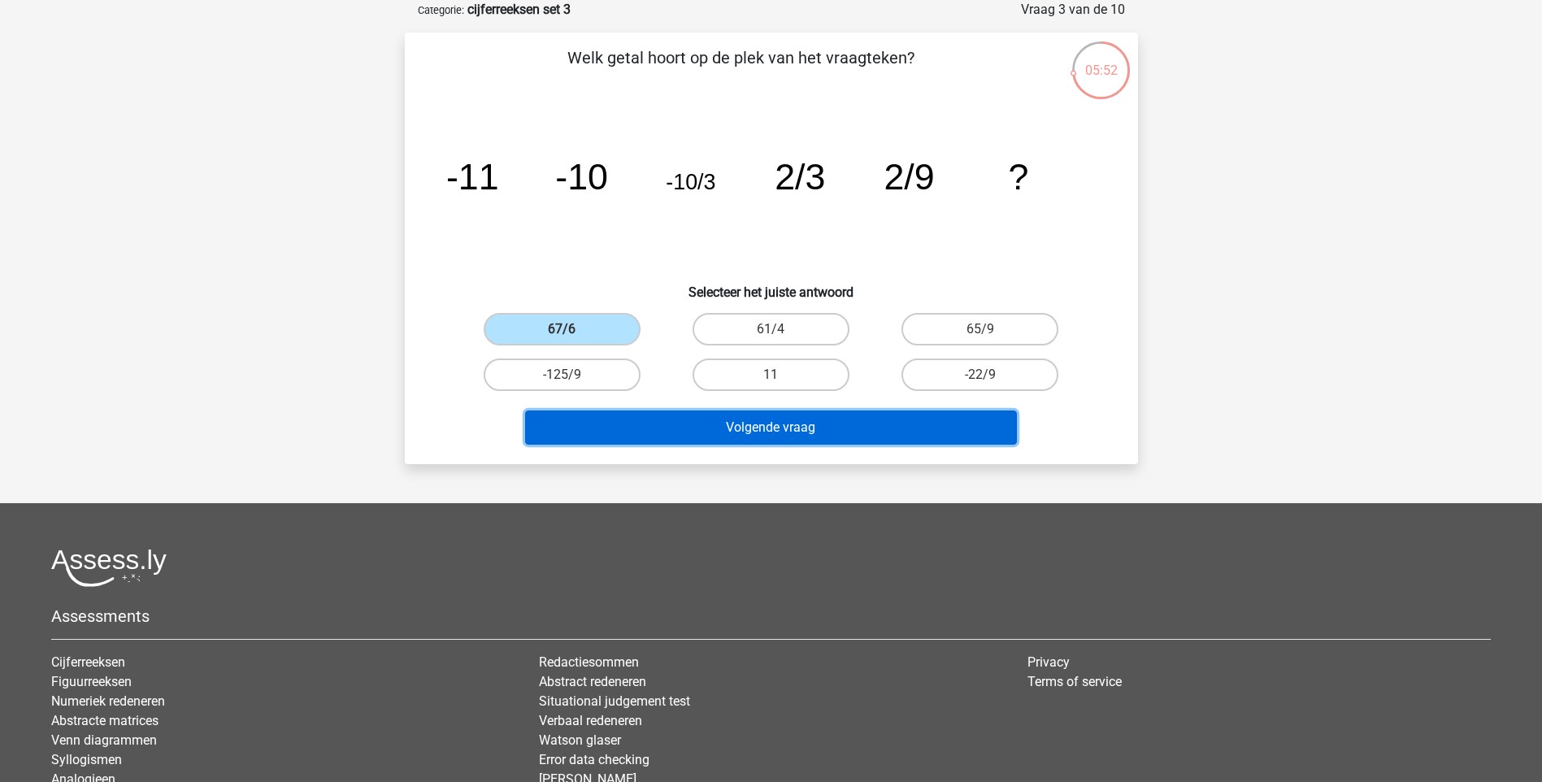
click at [769, 426] on button "Volgende vraag" at bounding box center [771, 428] width 492 height 34
click at [766, 427] on button "Volgende vraag" at bounding box center [771, 428] width 492 height 34
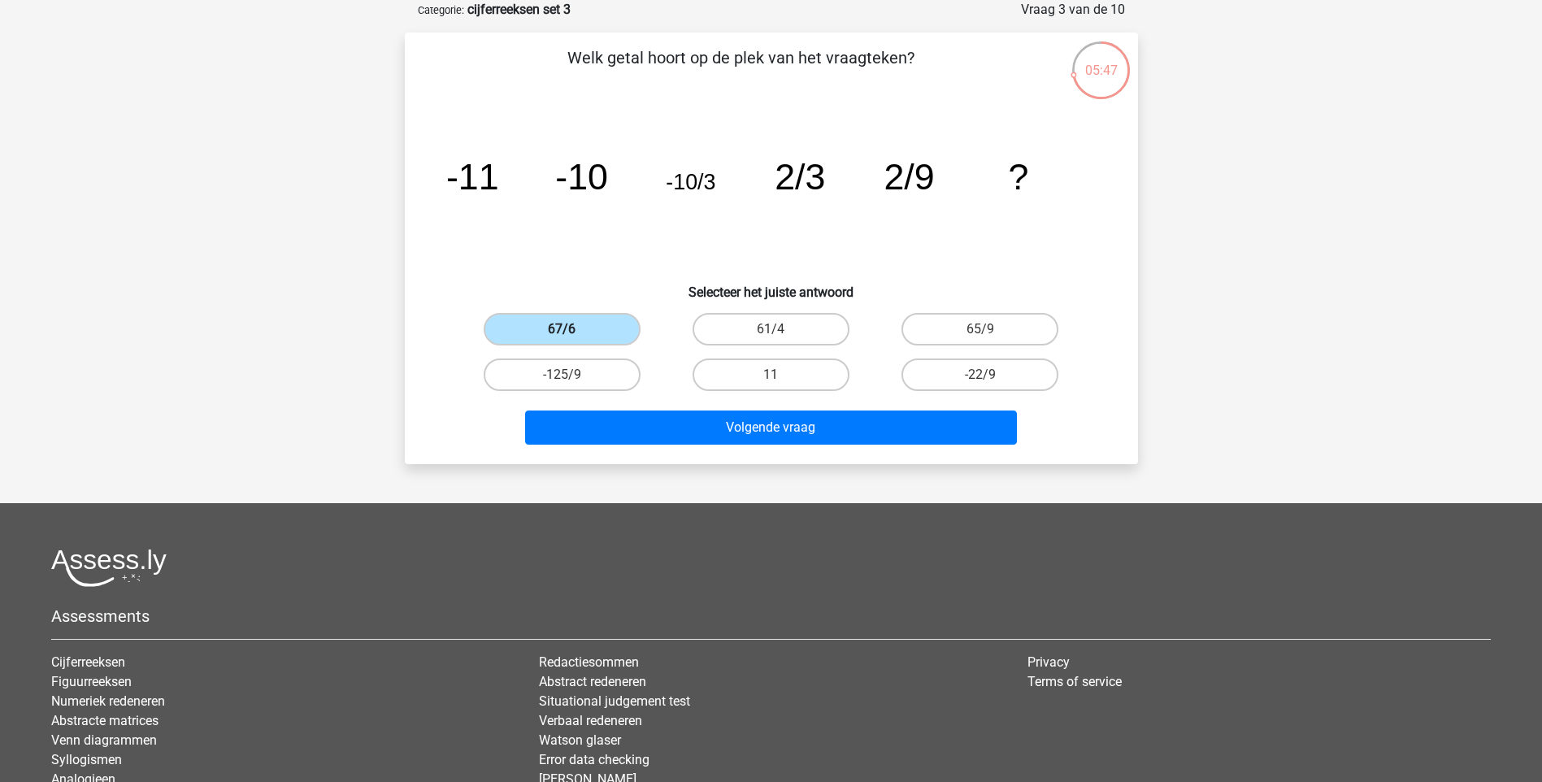
click at [604, 312] on div "67/6" at bounding box center [562, 329] width 209 height 46
click at [604, 324] on label "67/6" at bounding box center [562, 329] width 157 height 33
click at [572, 329] on input "67/6" at bounding box center [567, 334] width 11 height 11
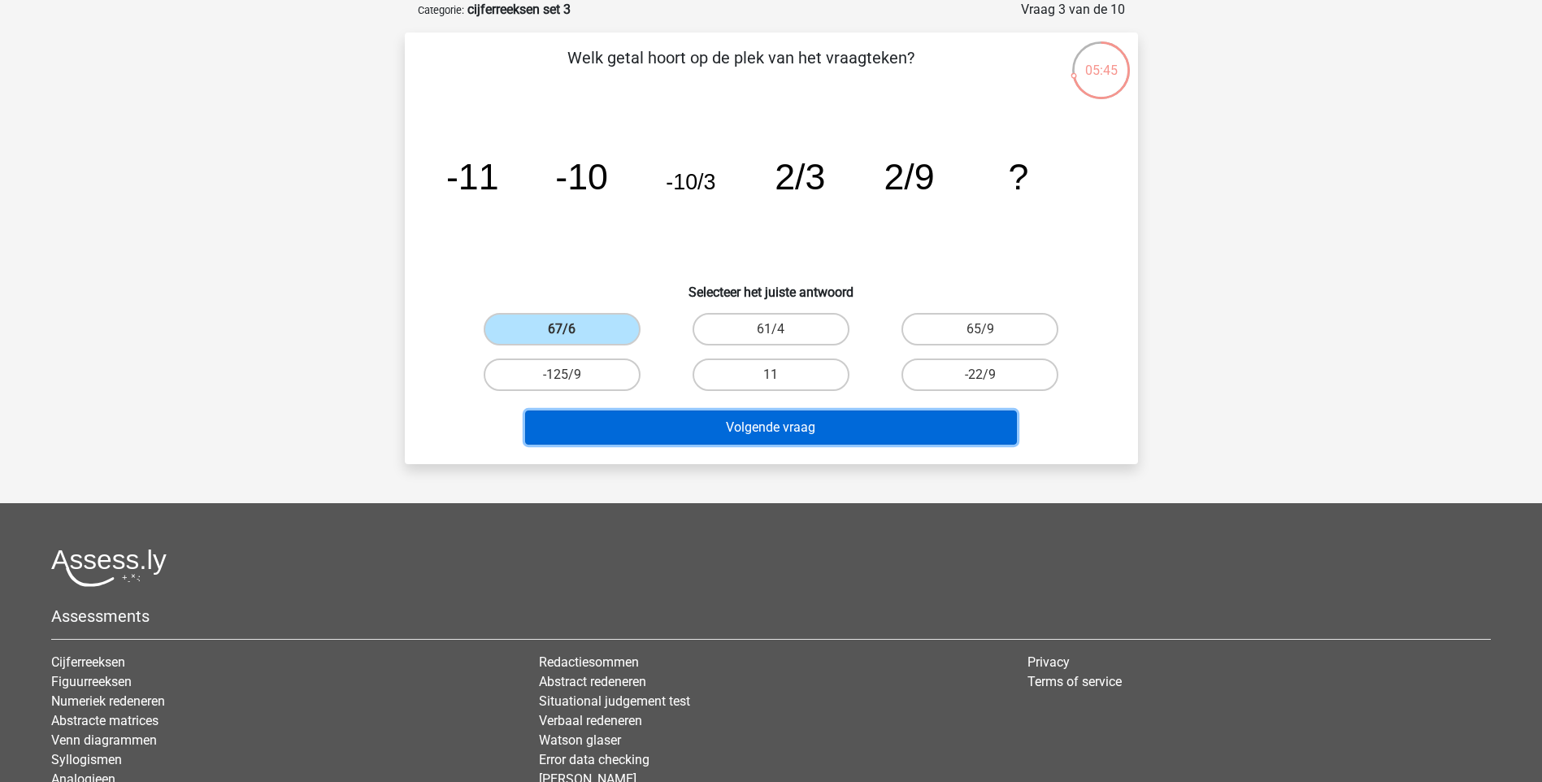
click at [767, 419] on button "Volgende vraag" at bounding box center [771, 428] width 492 height 34
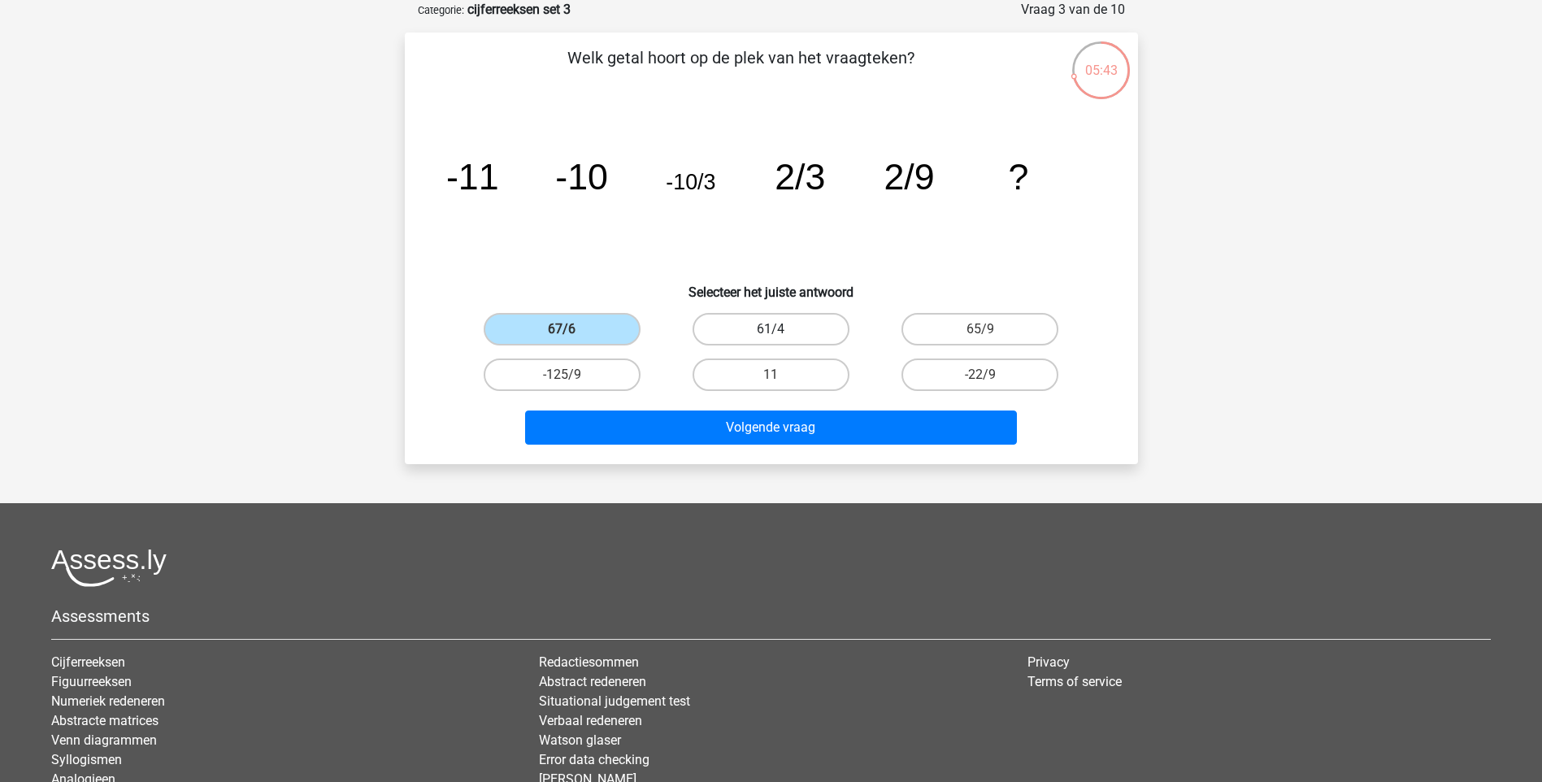
click at [727, 326] on label "61/4" at bounding box center [771, 329] width 157 height 33
click at [771, 329] on input "61/4" at bounding box center [776, 334] width 11 height 11
radio input "true"
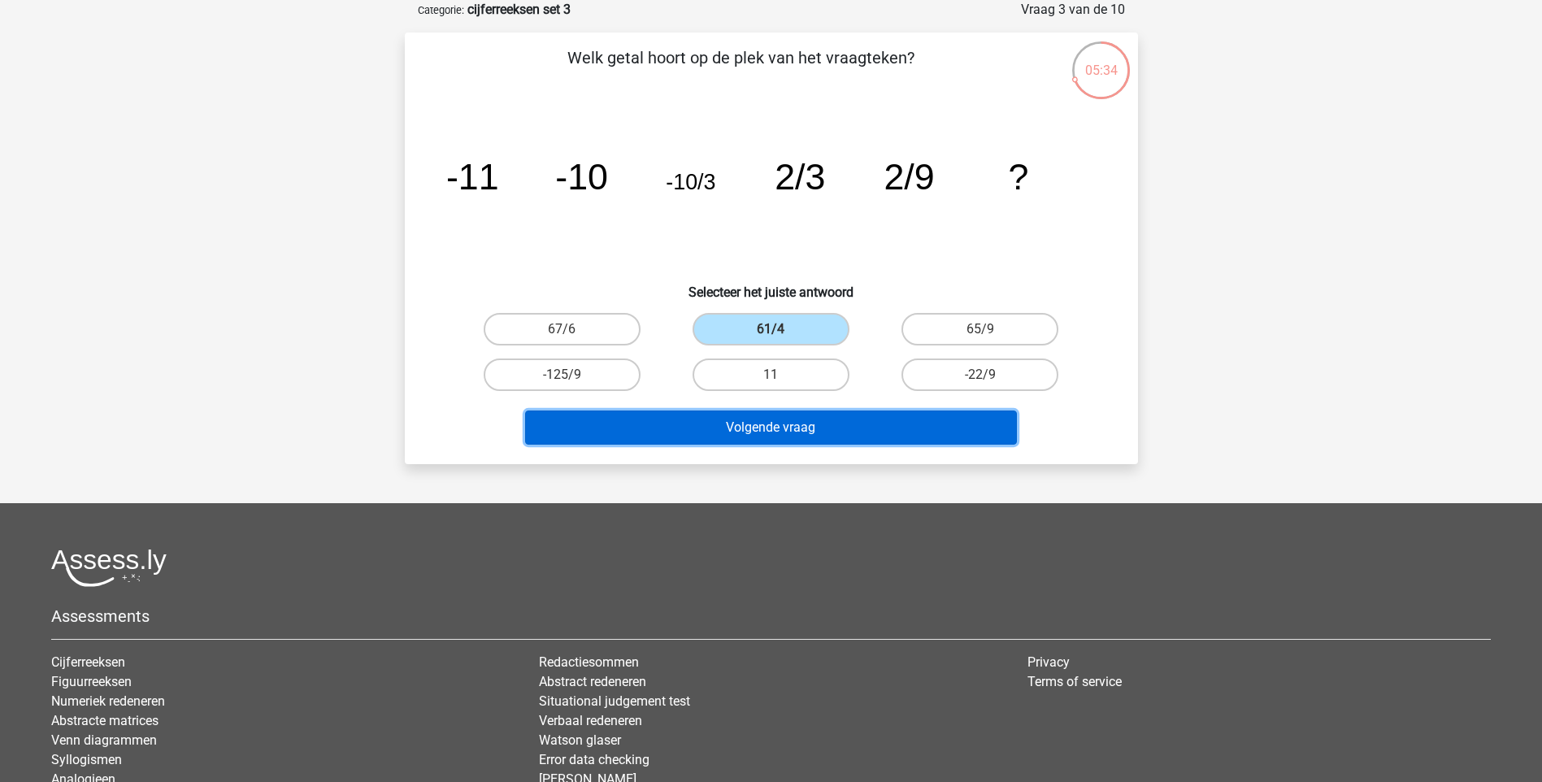
click at [758, 431] on button "Volgende vraag" at bounding box center [771, 428] width 492 height 34
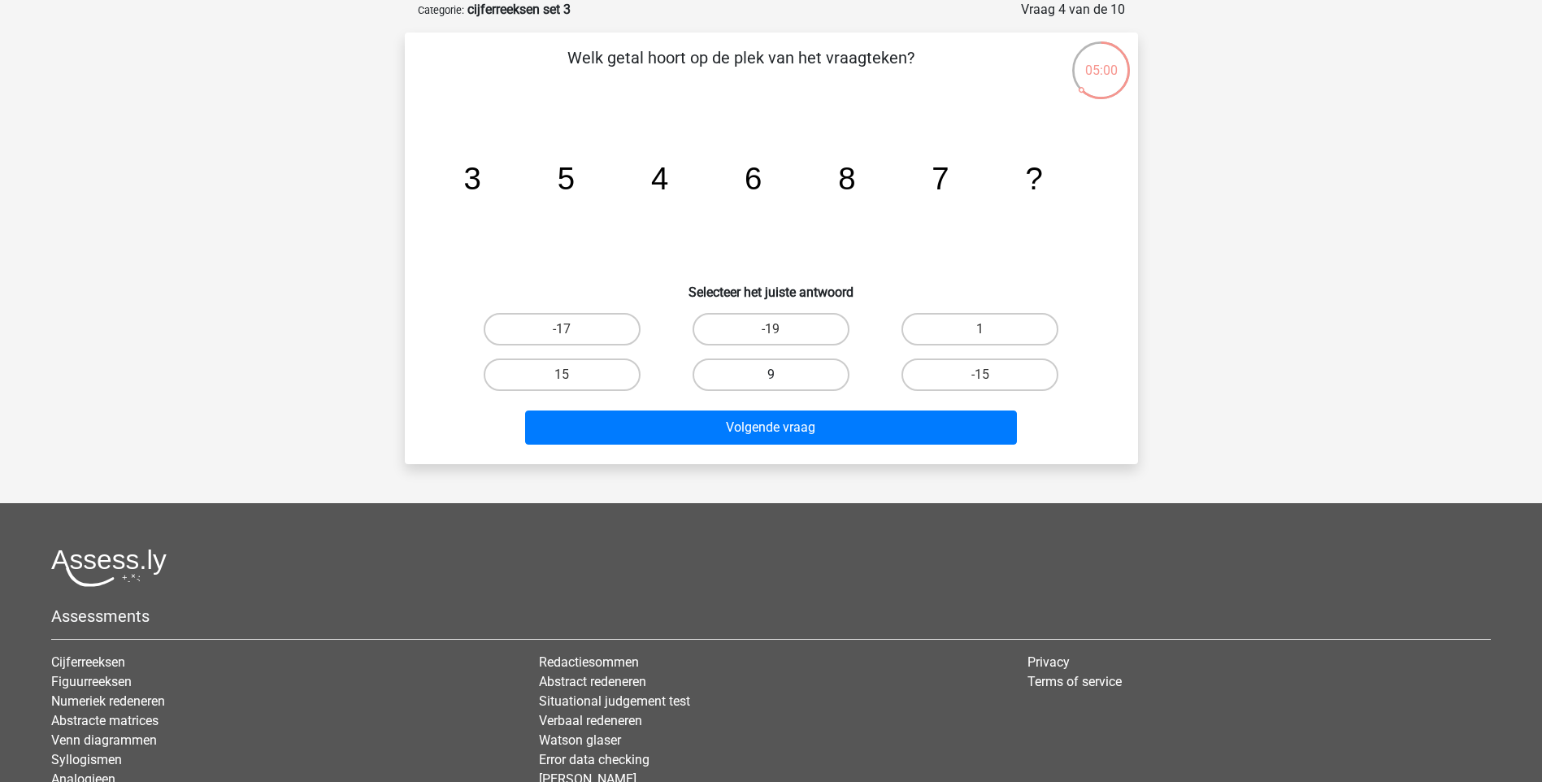
click at [791, 374] on label "9" at bounding box center [771, 375] width 157 height 33
click at [781, 375] on input "9" at bounding box center [776, 380] width 11 height 11
radio input "true"
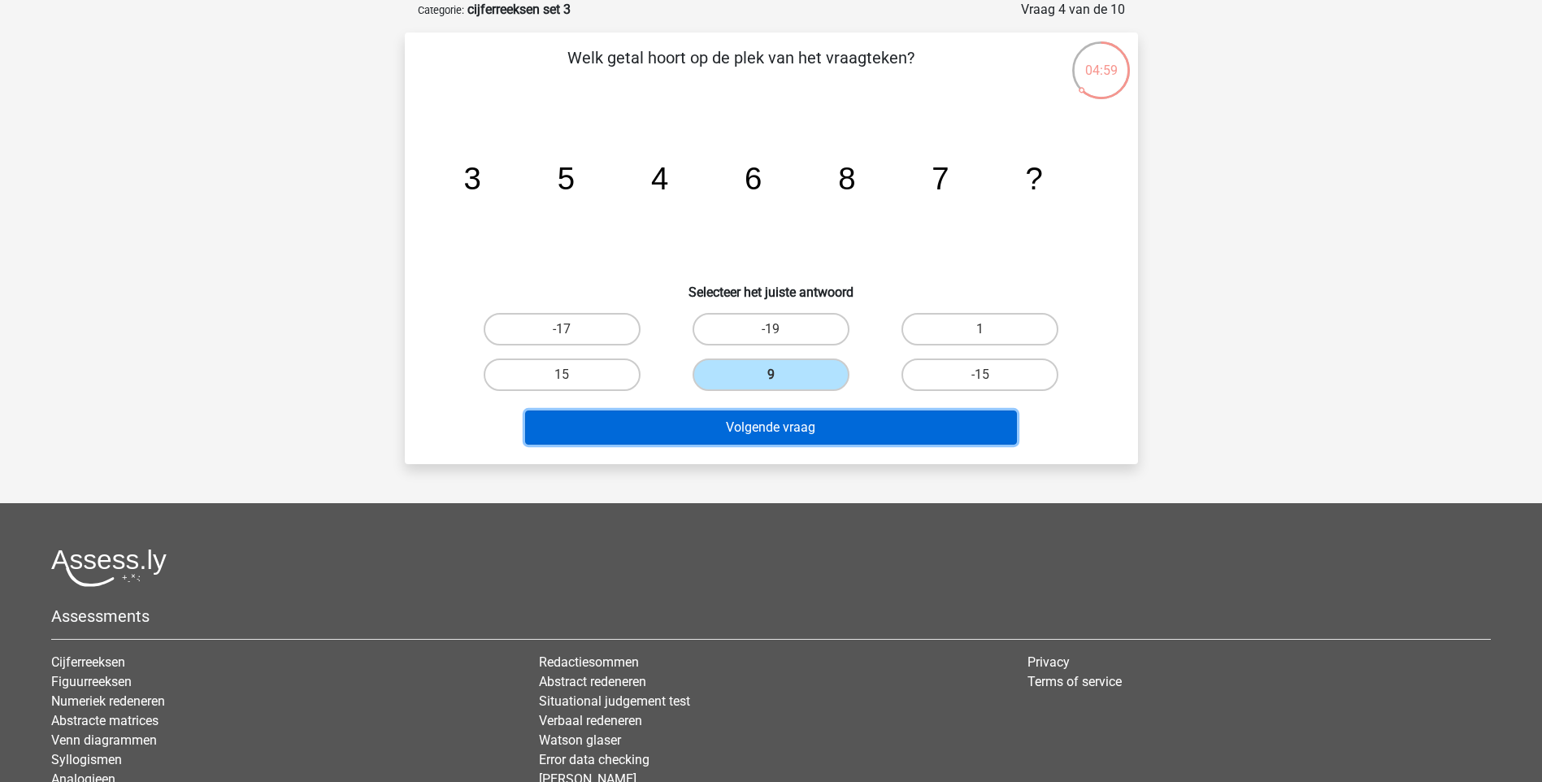
click at [795, 439] on button "Volgende vraag" at bounding box center [771, 428] width 492 height 34
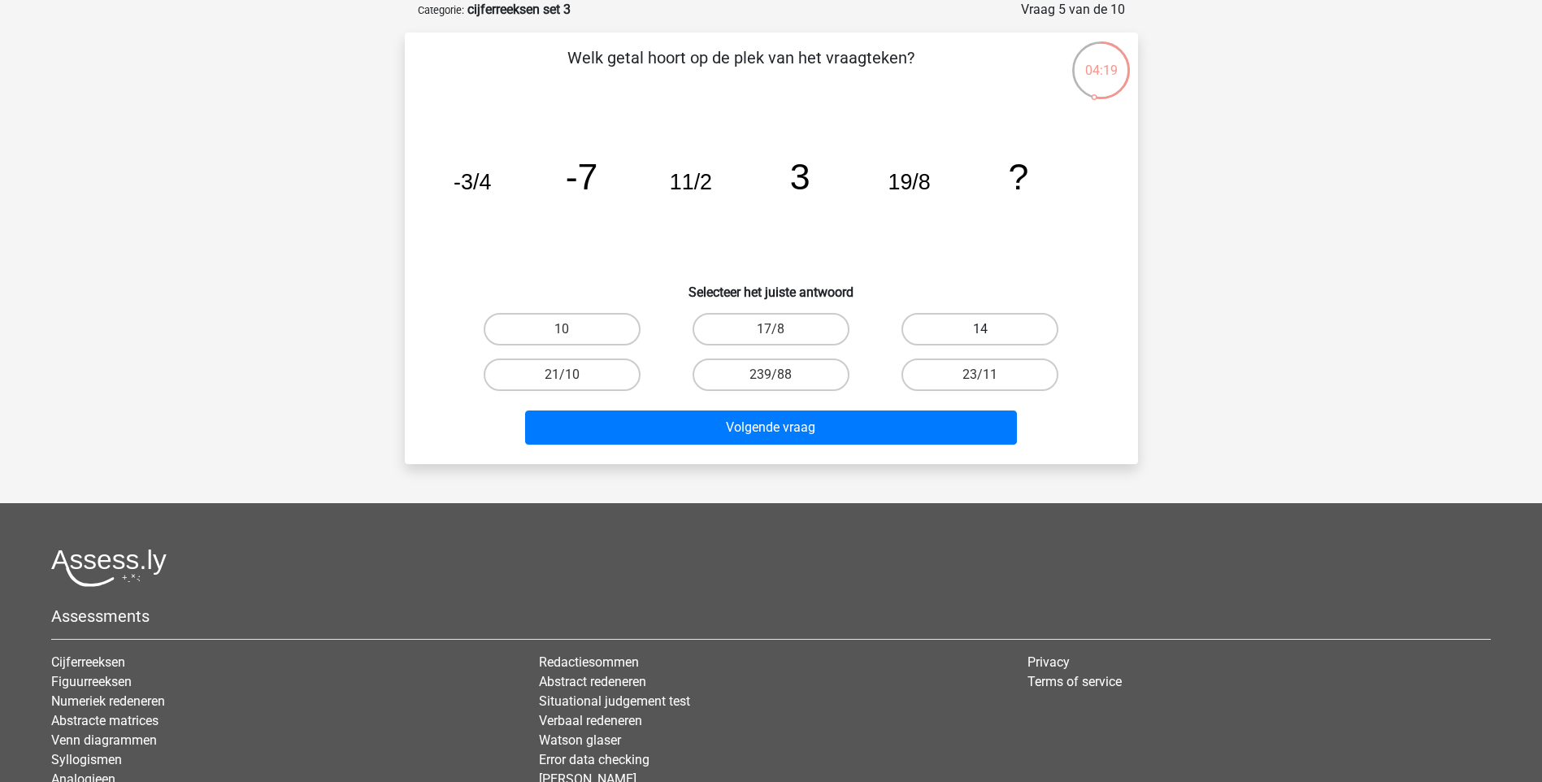
click at [977, 332] on label "14" at bounding box center [980, 329] width 157 height 33
click at [980, 332] on input "14" at bounding box center [985, 334] width 11 height 11
radio input "true"
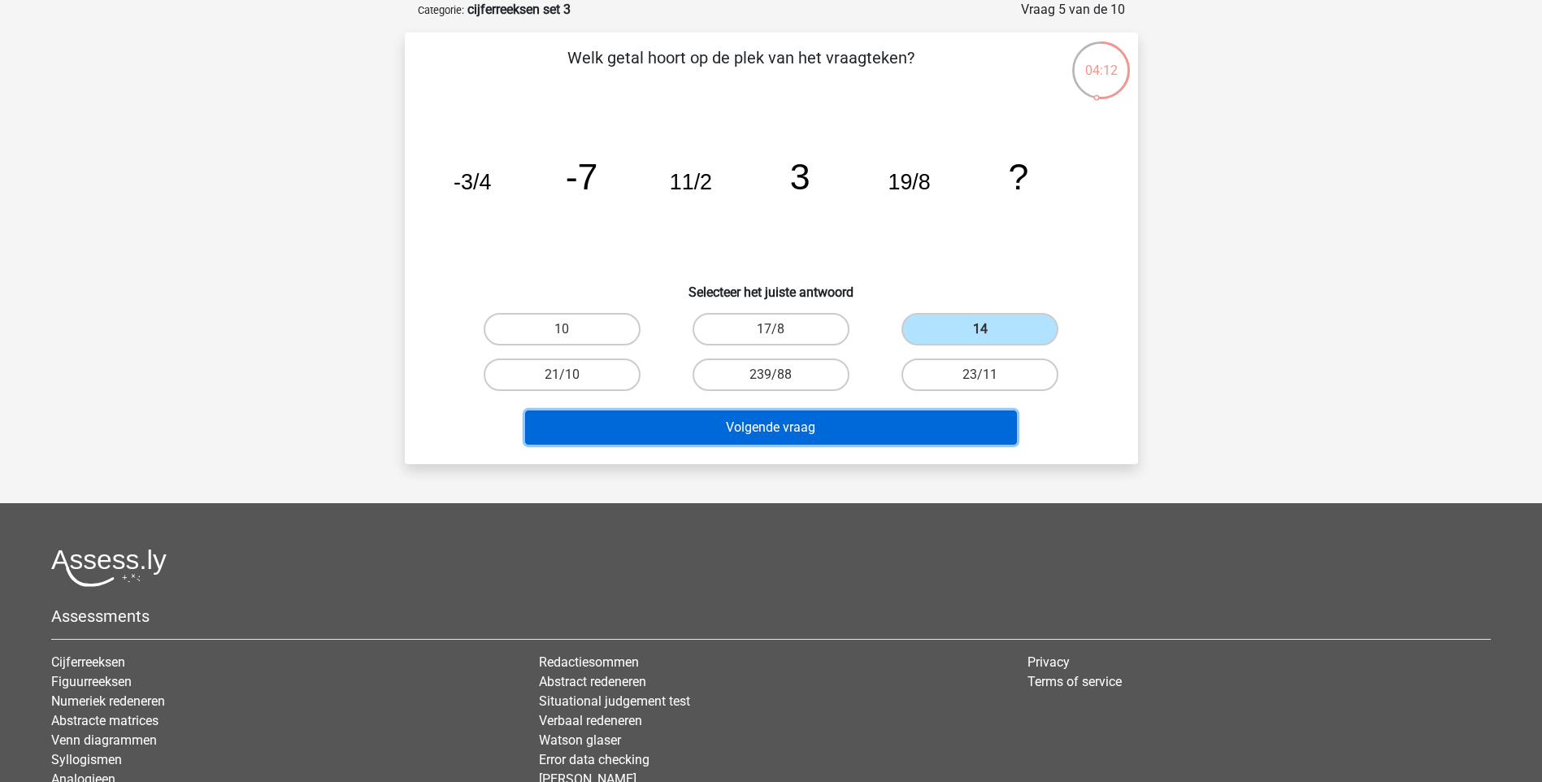
click at [854, 415] on button "Volgende vraag" at bounding box center [771, 428] width 492 height 34
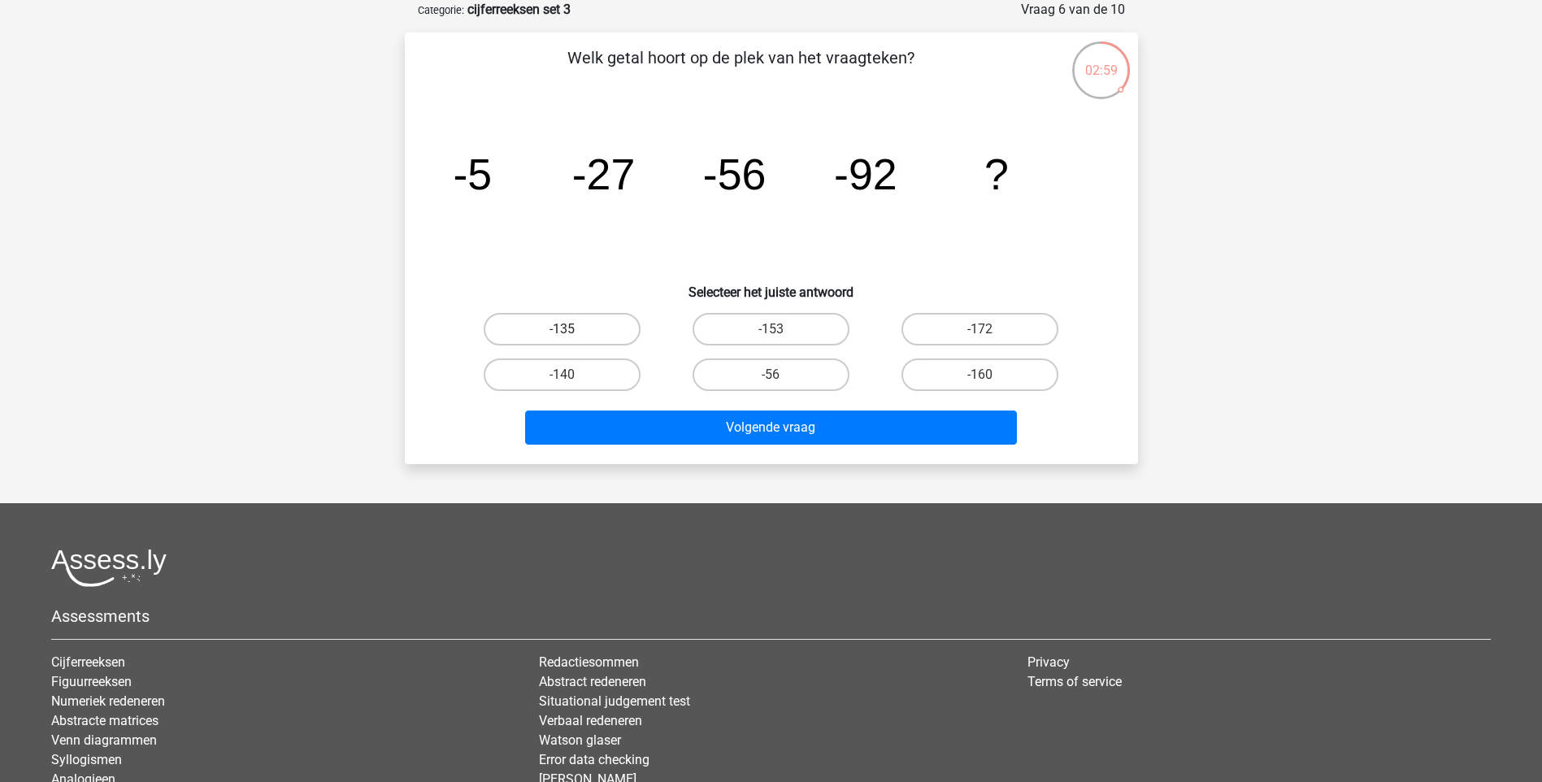
click at [594, 333] on label "-135" at bounding box center [562, 329] width 157 height 33
click at [572, 333] on input "-135" at bounding box center [567, 334] width 11 height 11
radio input "true"
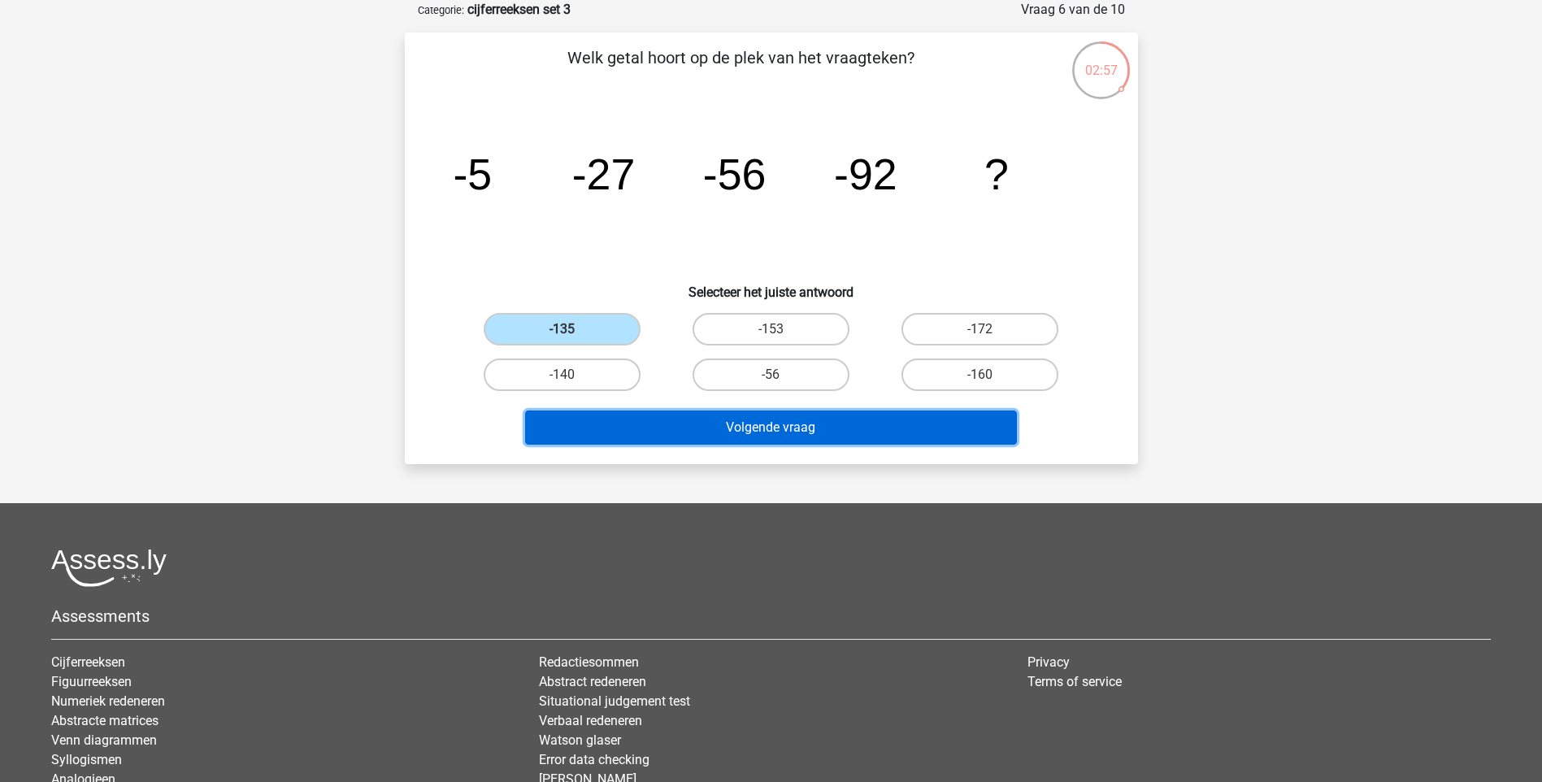
click at [700, 422] on button "Volgende vraag" at bounding box center [771, 428] width 492 height 34
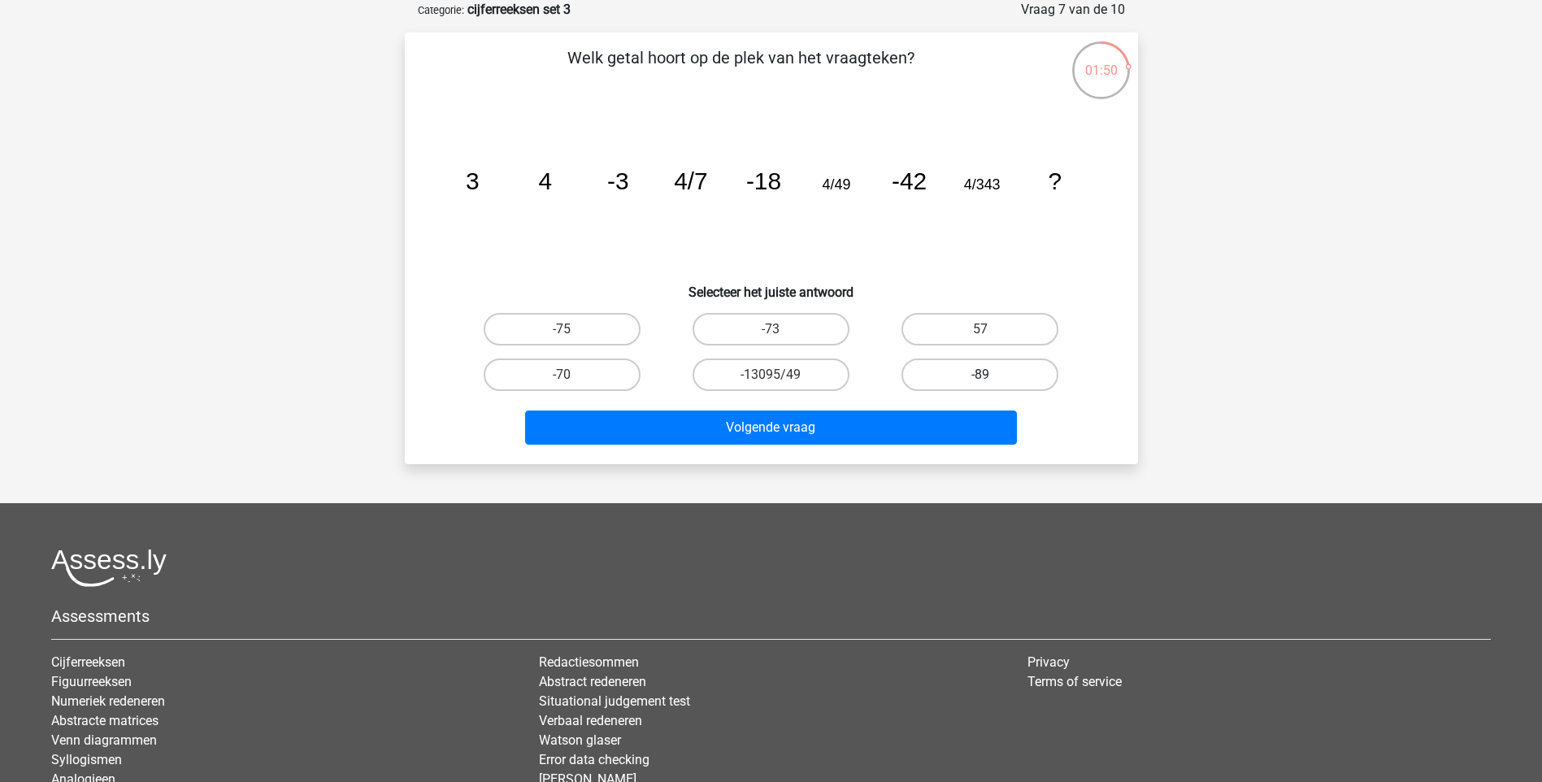
click at [935, 369] on label "-89" at bounding box center [980, 375] width 157 height 33
click at [980, 375] on input "-89" at bounding box center [985, 380] width 11 height 11
radio input "true"
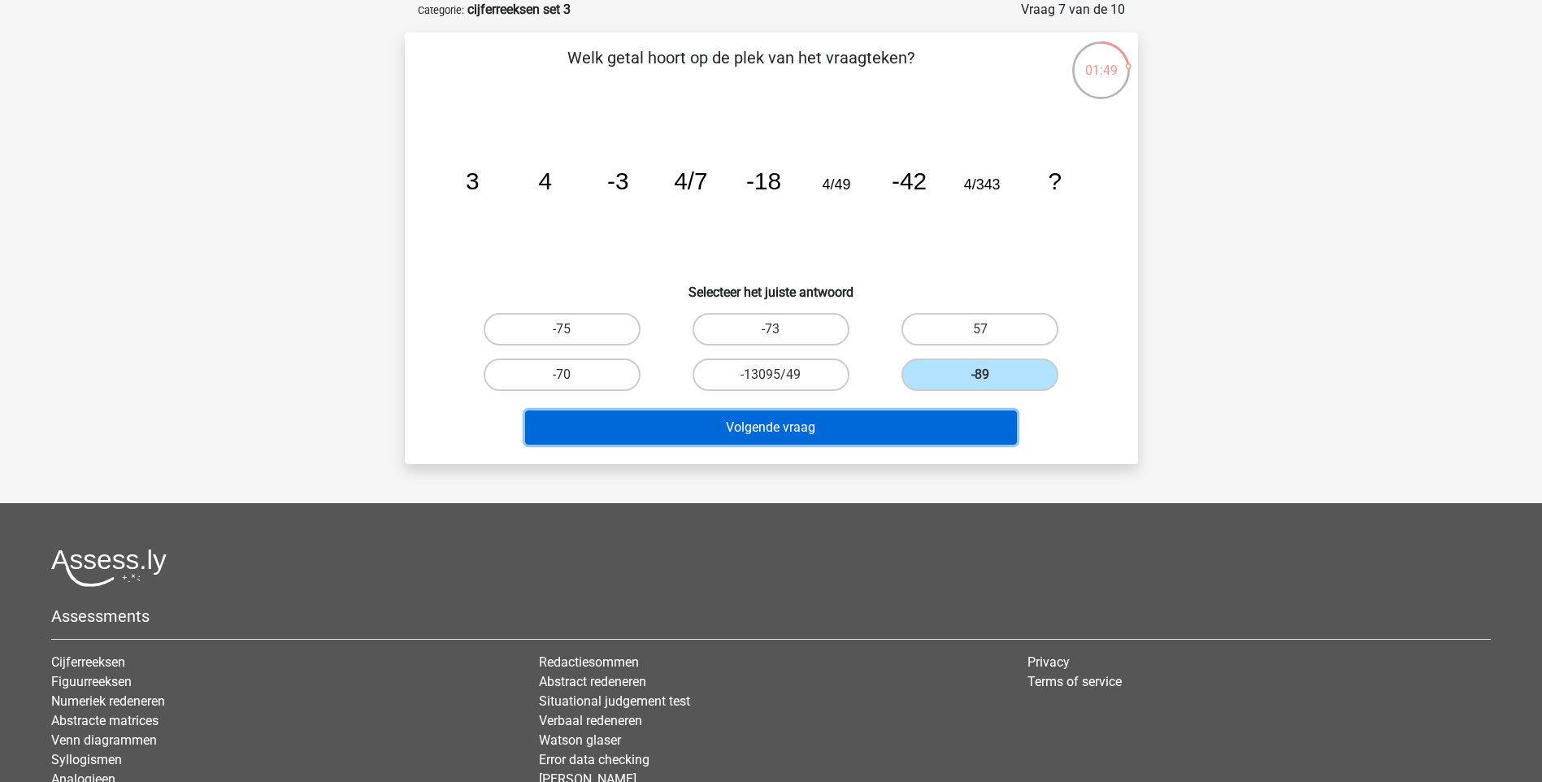
click at [862, 438] on button "Volgende vraag" at bounding box center [771, 428] width 492 height 34
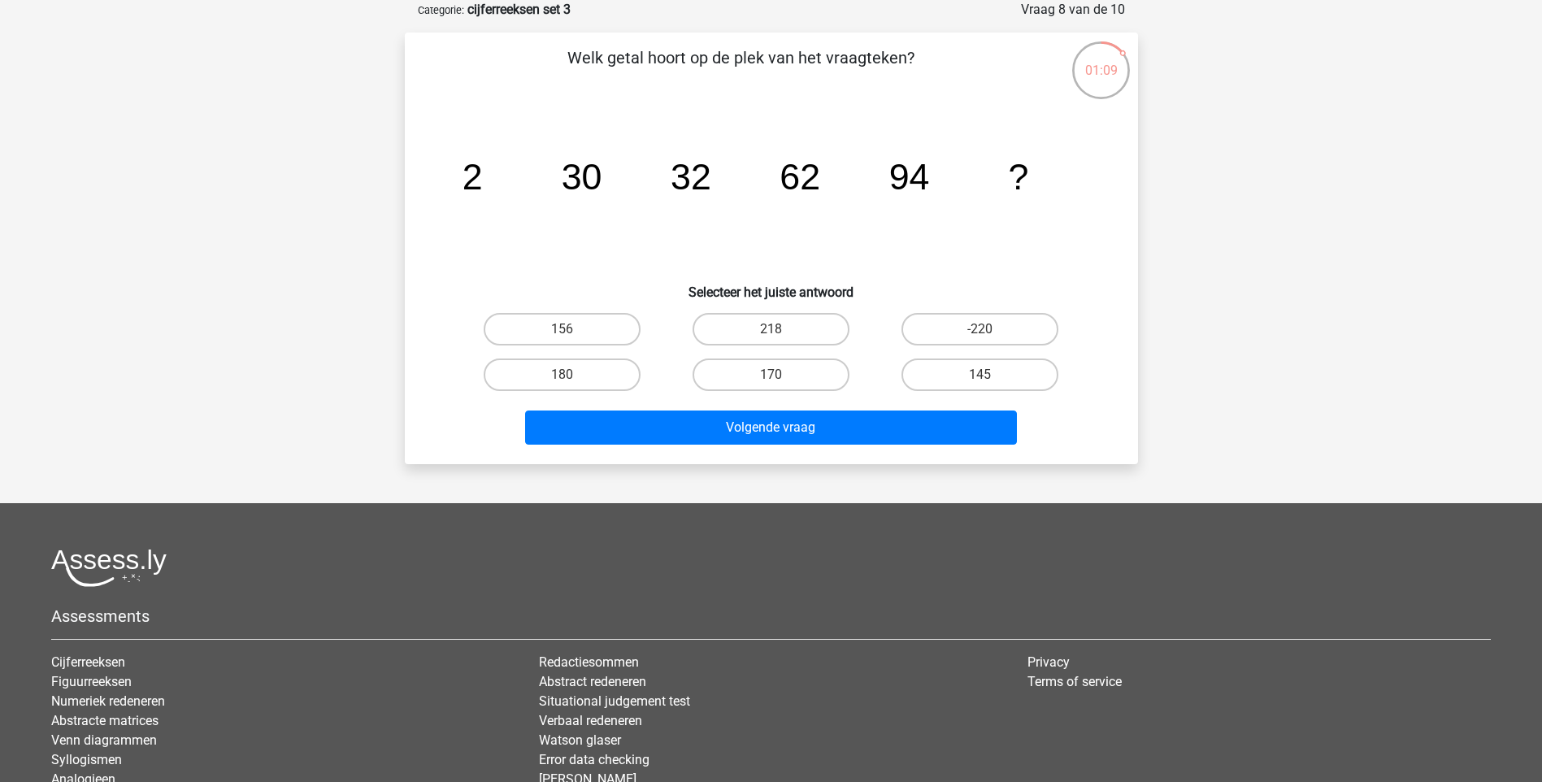
click at [563, 333] on input "156" at bounding box center [567, 334] width 11 height 11
radio input "true"
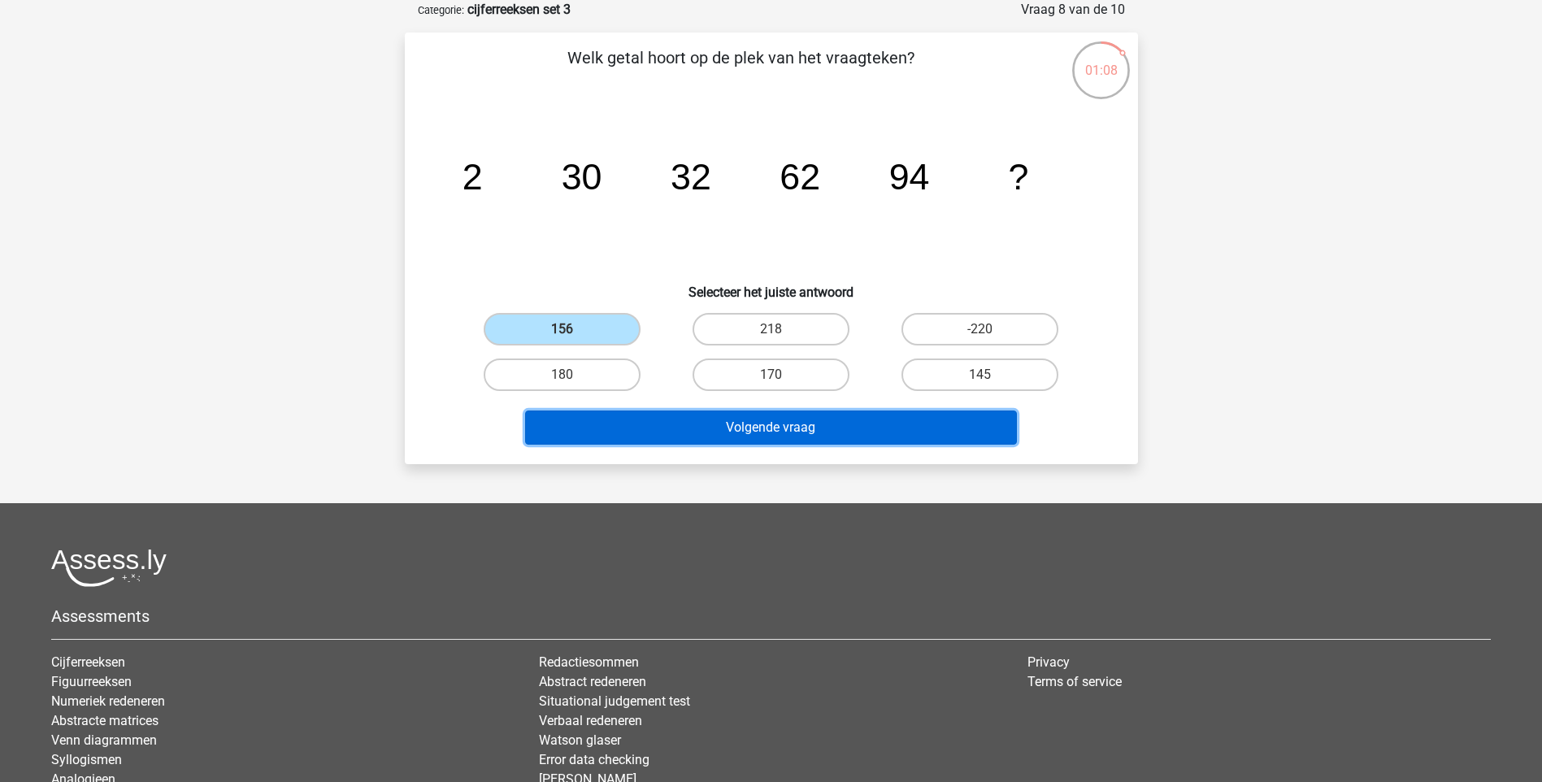
click at [622, 427] on button "Volgende vraag" at bounding box center [771, 428] width 492 height 34
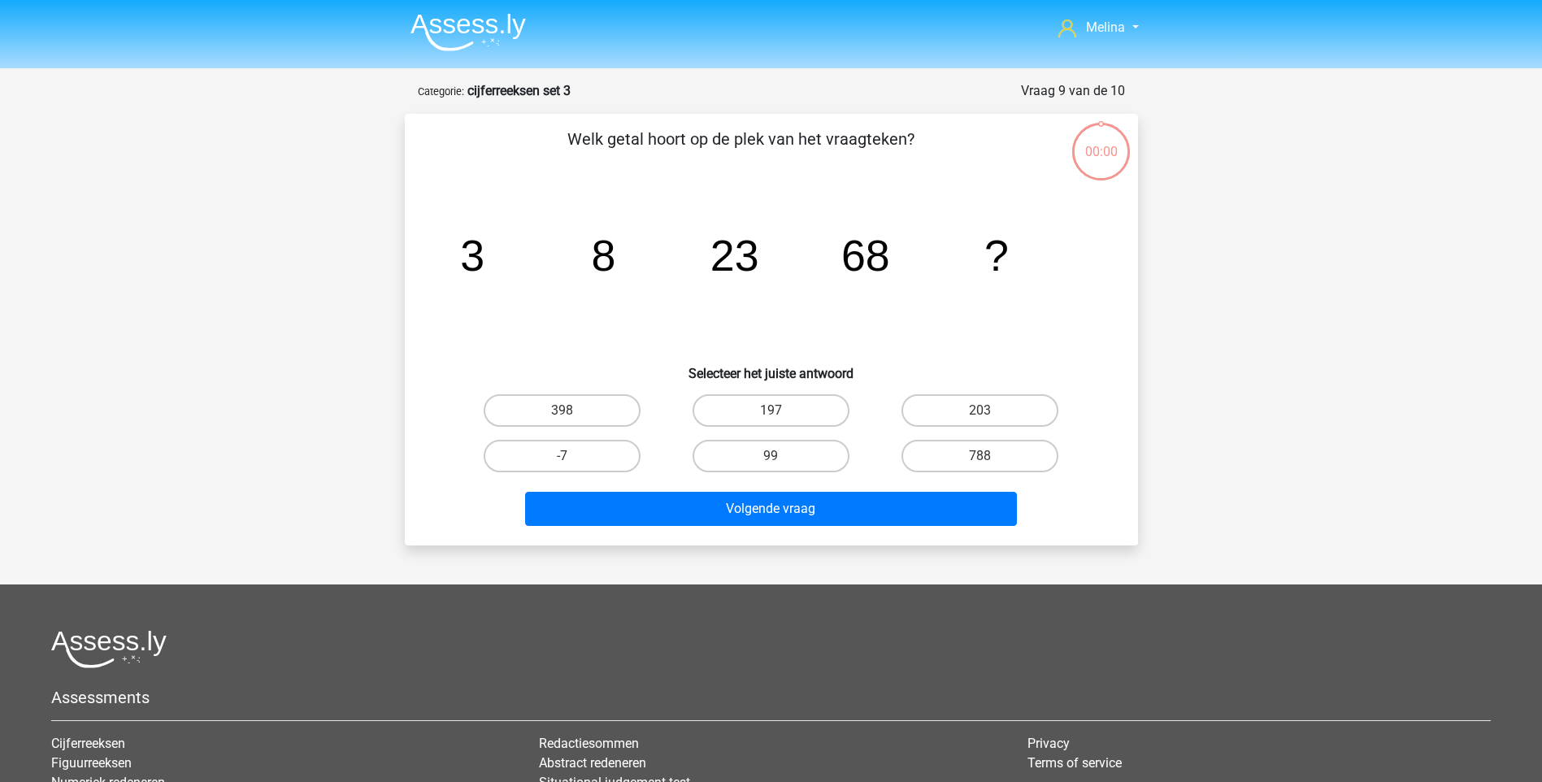
scroll to position [81, 0]
